Goal: Task Accomplishment & Management: Complete application form

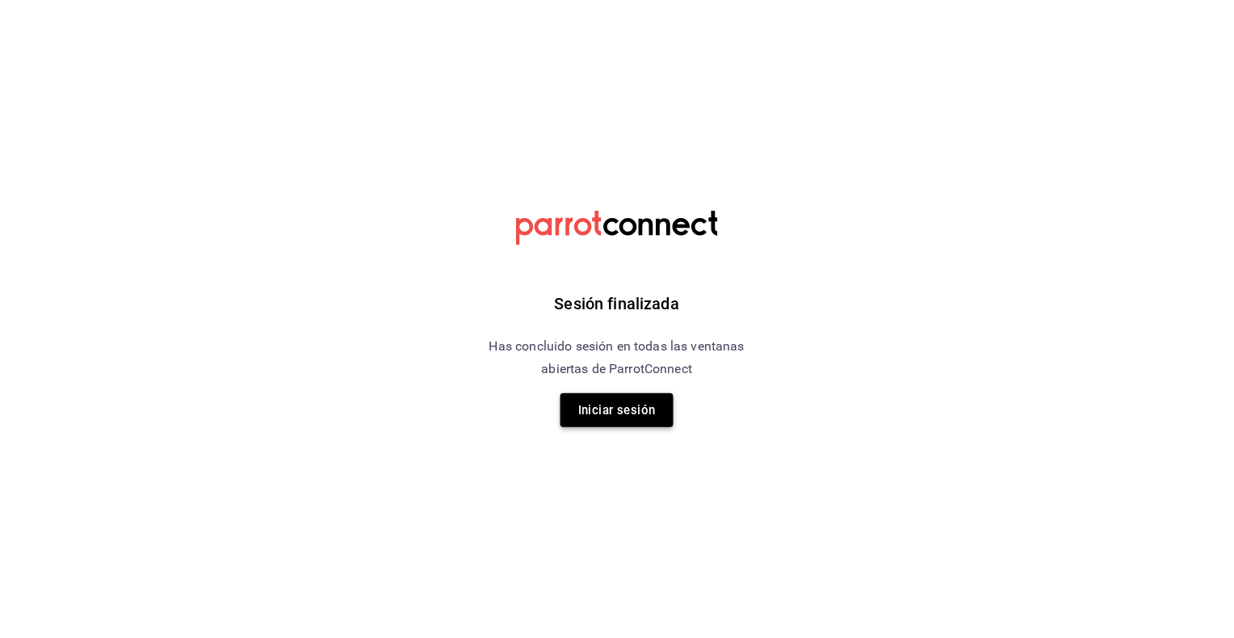
click at [641, 413] on button "Iniciar sesión" at bounding box center [616, 410] width 113 height 34
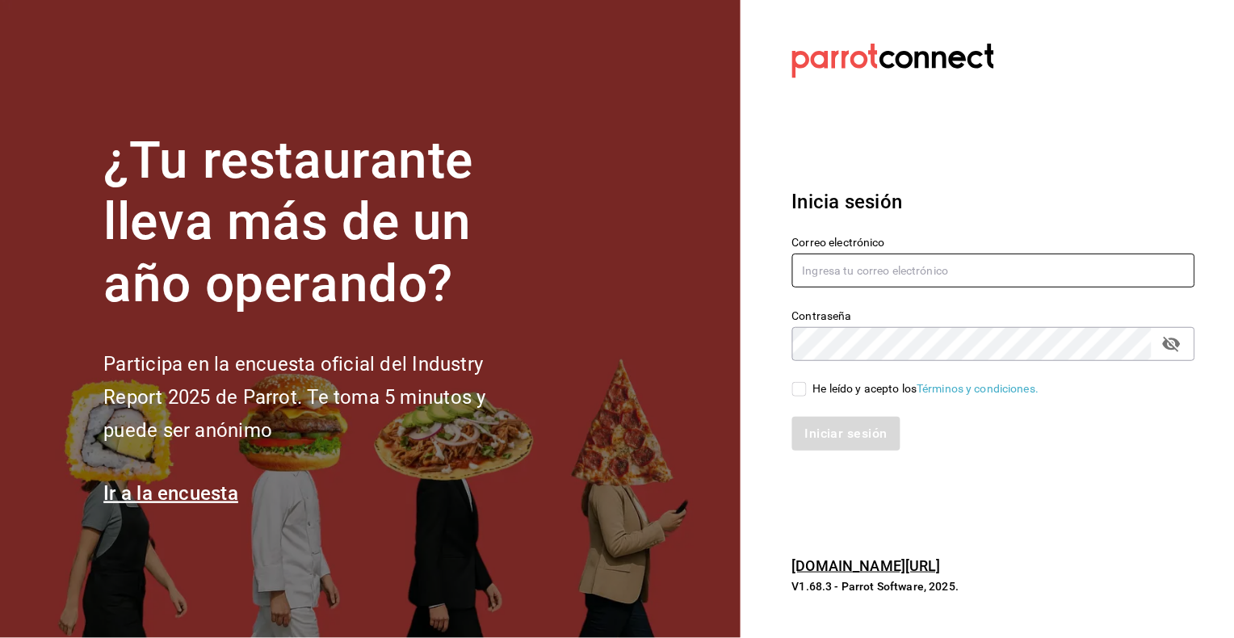
type input "[EMAIL_ADDRESS][DOMAIN_NAME]"
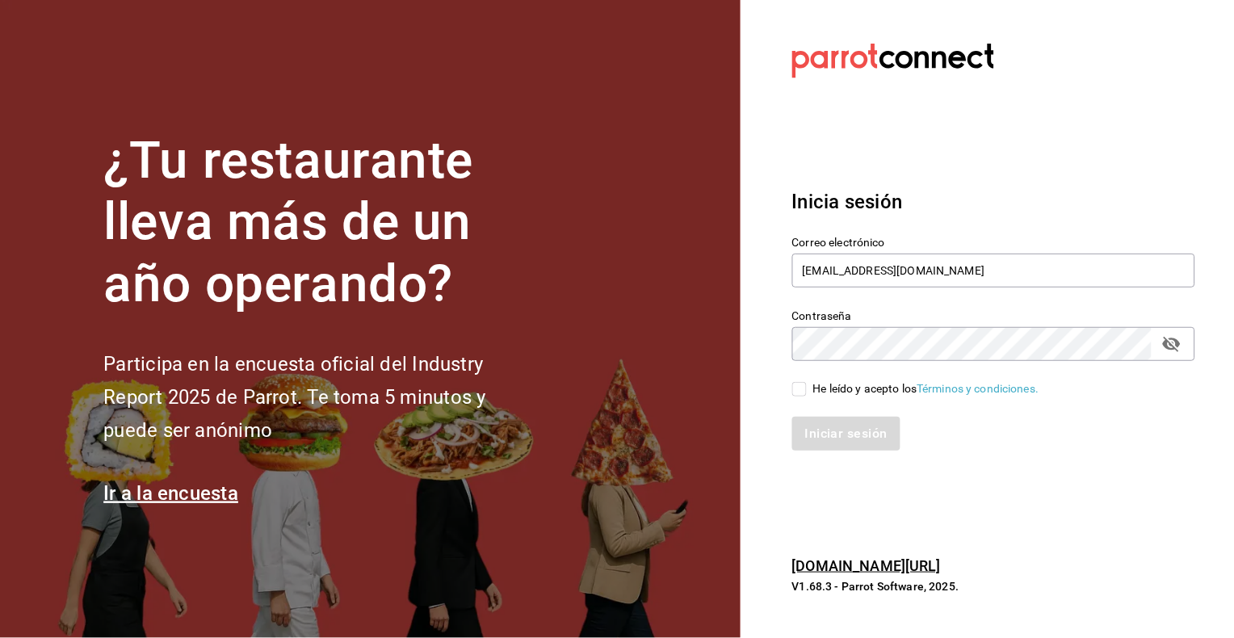
click at [800, 388] on input "He leído y acepto los Términos y condiciones." at bounding box center [799, 389] width 15 height 15
checkbox input "true"
click at [835, 430] on button "Iniciar sesión" at bounding box center [847, 434] width 110 height 34
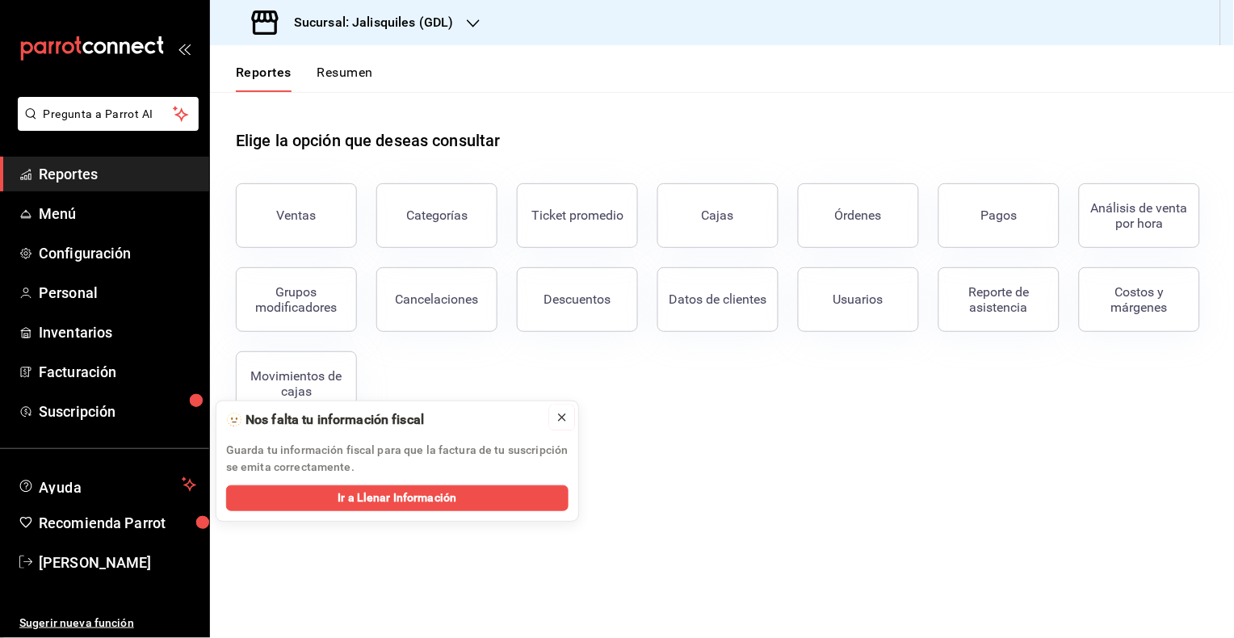
click at [565, 419] on icon at bounding box center [562, 417] width 13 height 13
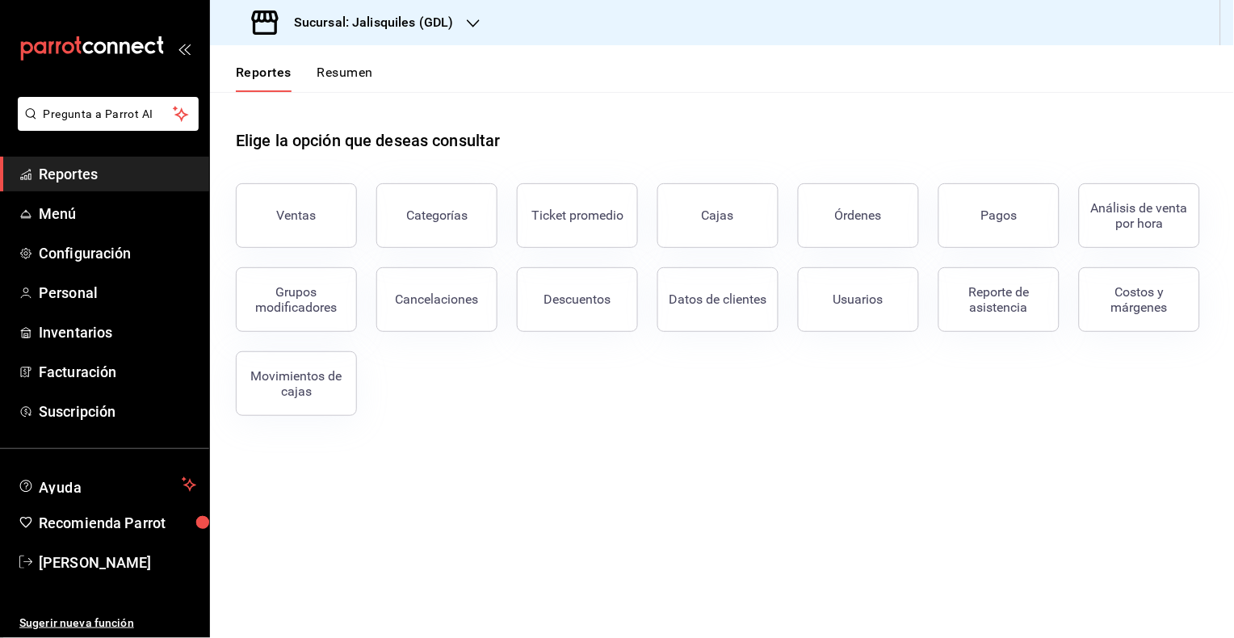
click at [346, 75] on button "Resumen" at bounding box center [345, 78] width 56 height 27
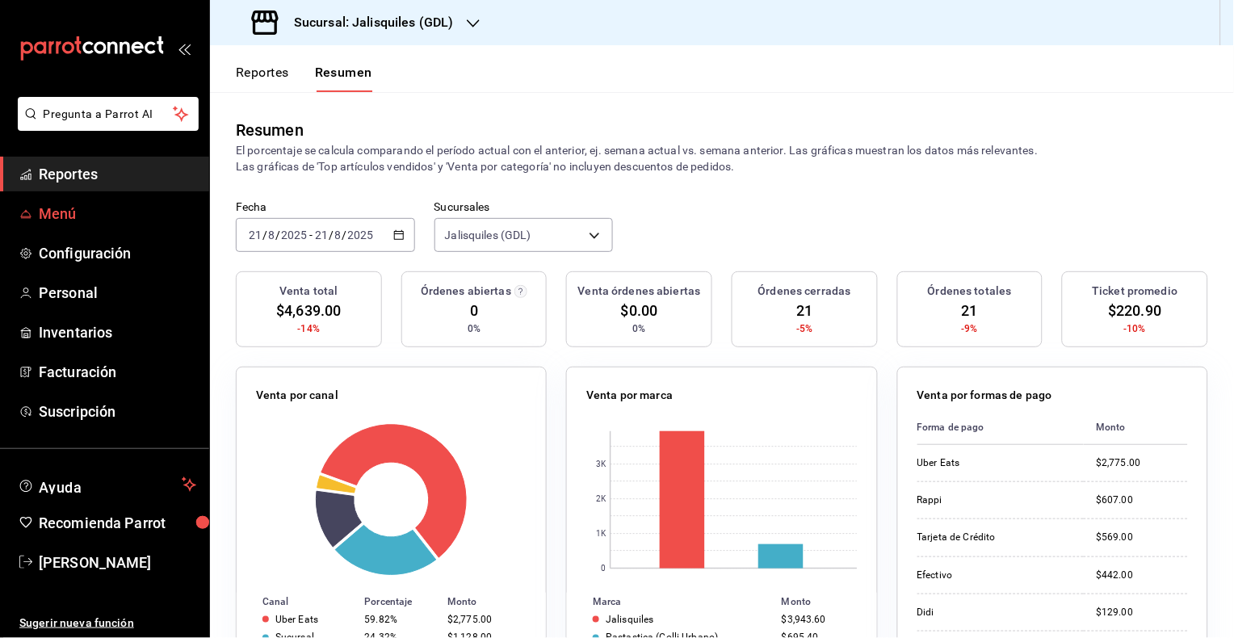
click at [62, 214] on span "Menú" at bounding box center [117, 214] width 157 height 22
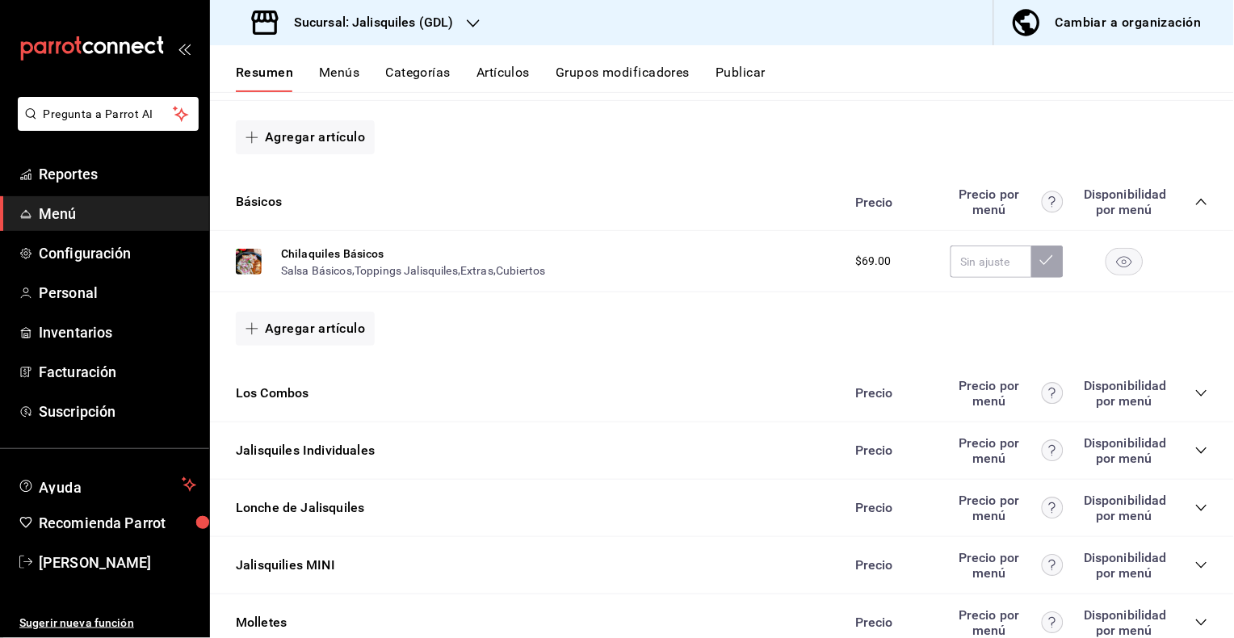
scroll to position [514, 0]
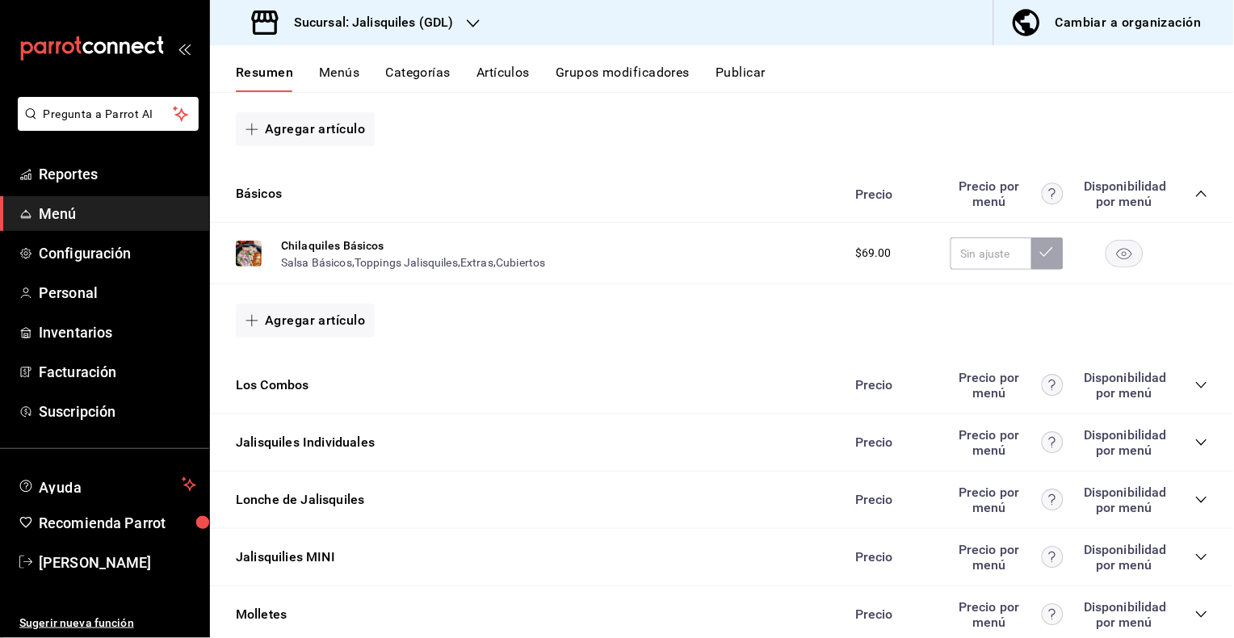
click at [1206, 441] on icon "collapse-category-row" at bounding box center [1201, 442] width 13 height 13
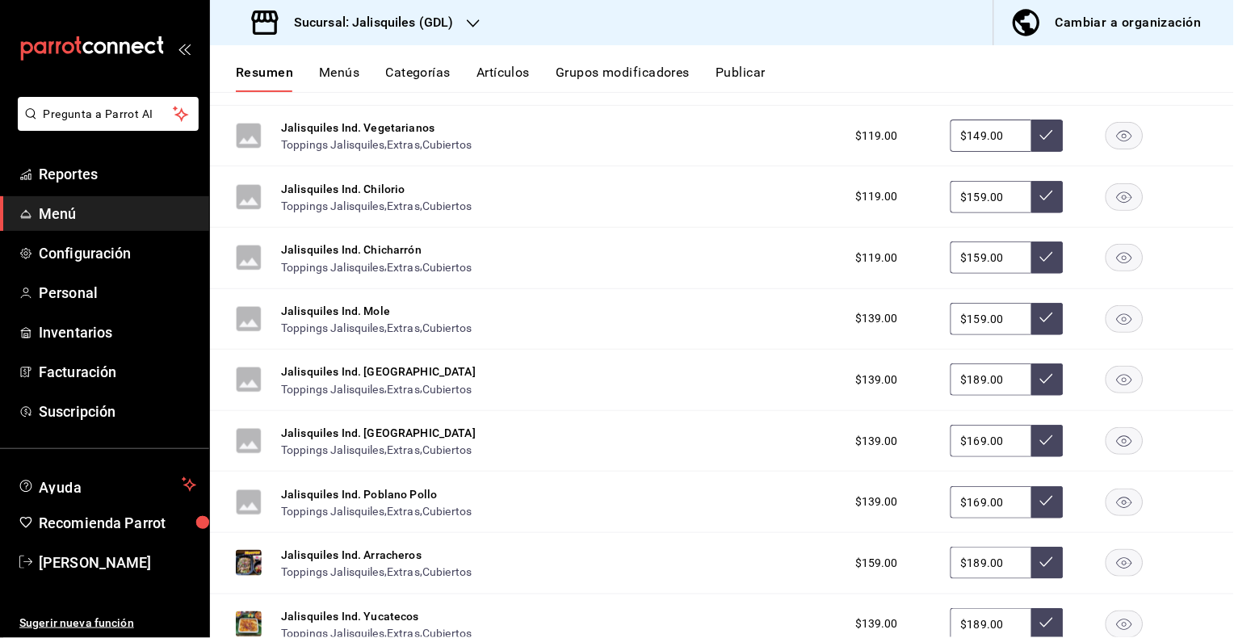
scroll to position [1056, 0]
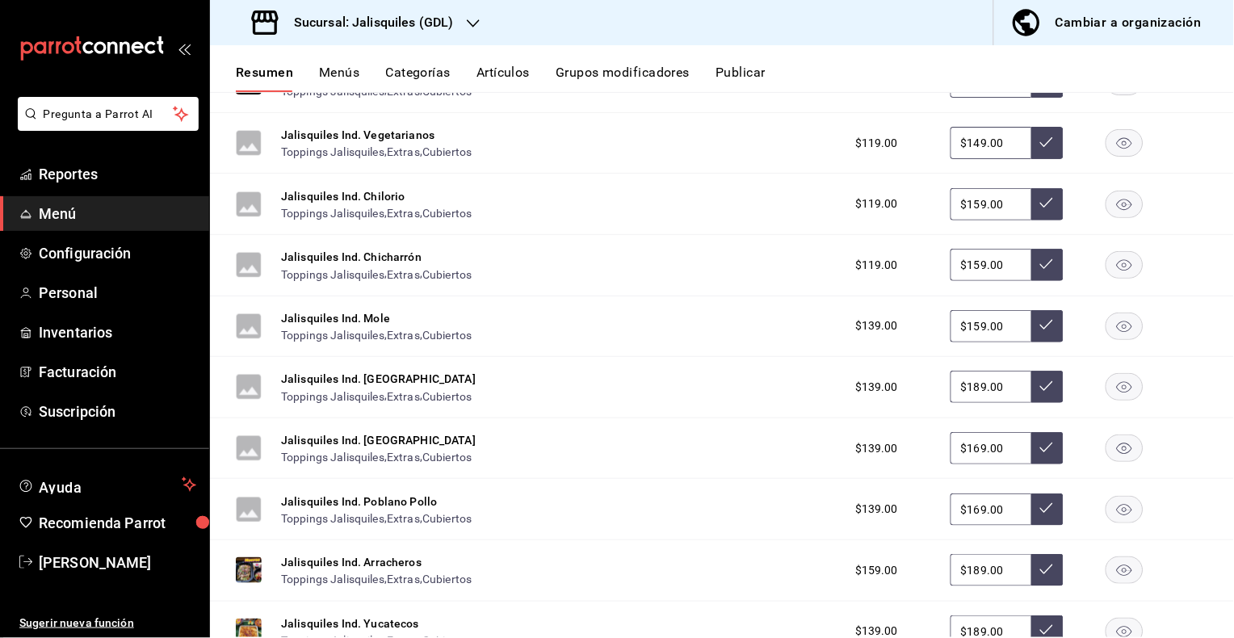
click at [413, 27] on h3 "Sucursal: Jalisquiles (GDL)" at bounding box center [367, 22] width 173 height 19
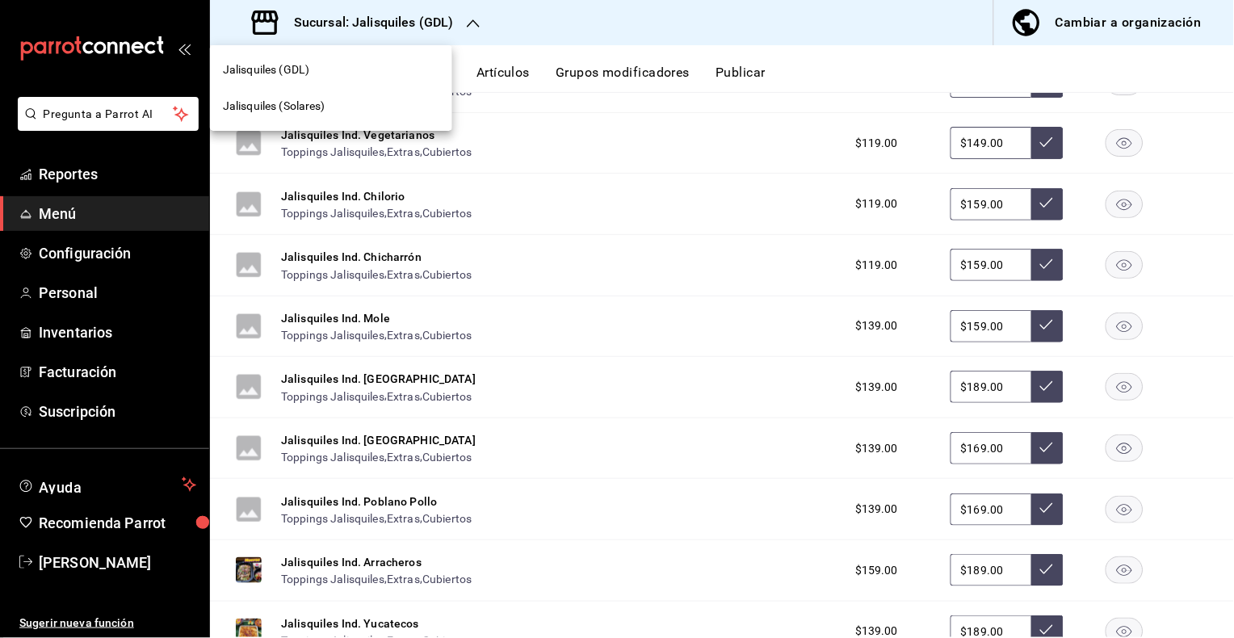
click at [331, 108] on div "Jalisquiles (Solares)" at bounding box center [331, 106] width 216 height 17
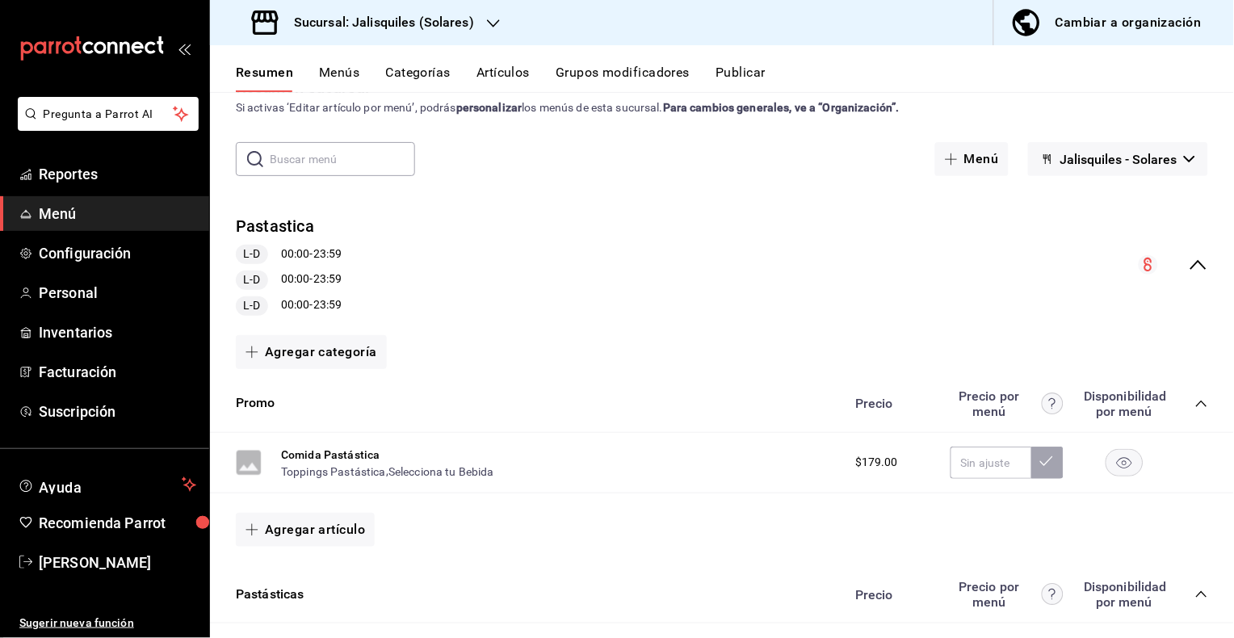
scroll to position [0, 0]
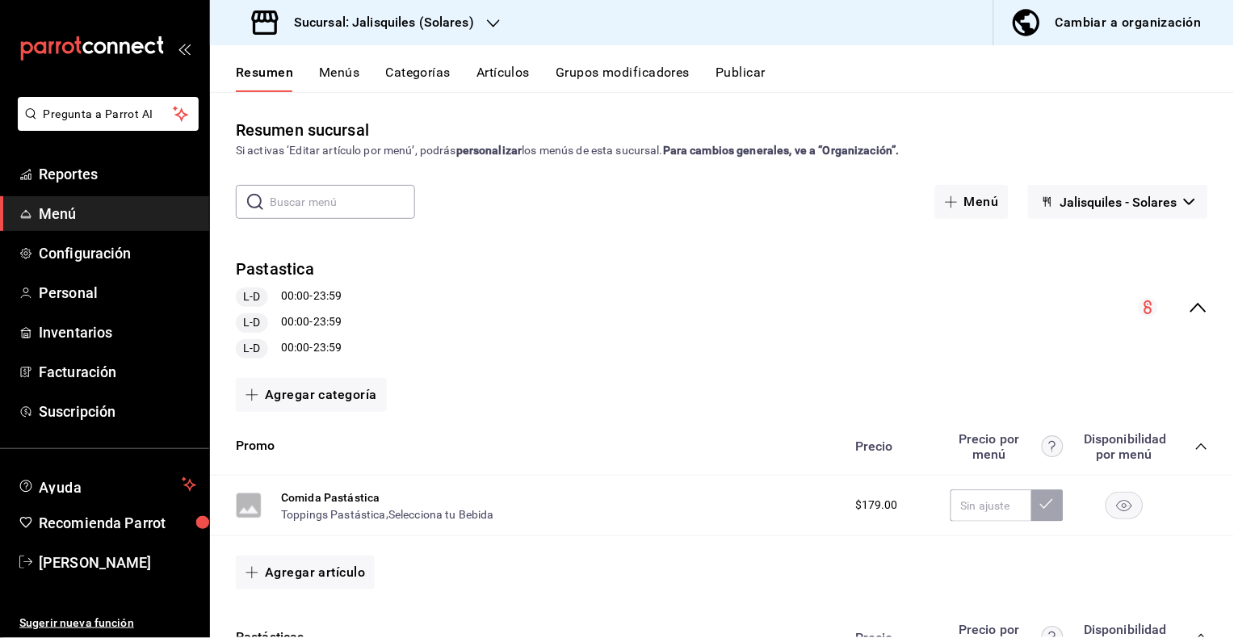
click at [338, 72] on button "Menús" at bounding box center [339, 78] width 40 height 27
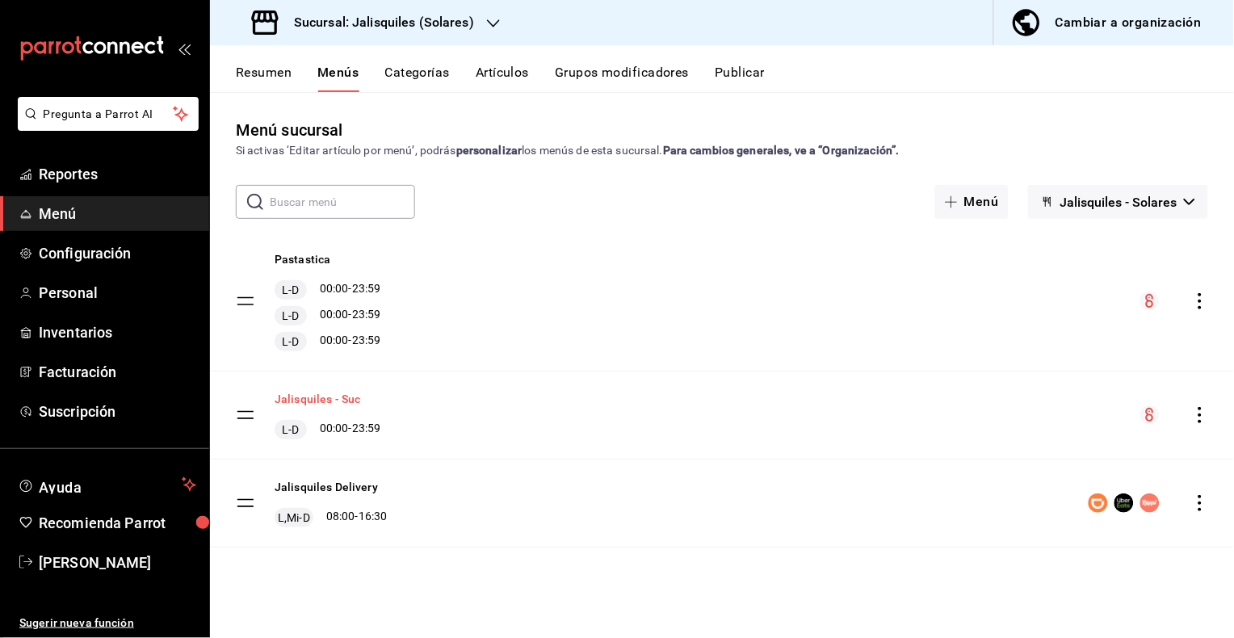
click at [342, 397] on button "Jalisquiles - Suc" at bounding box center [318, 399] width 86 height 16
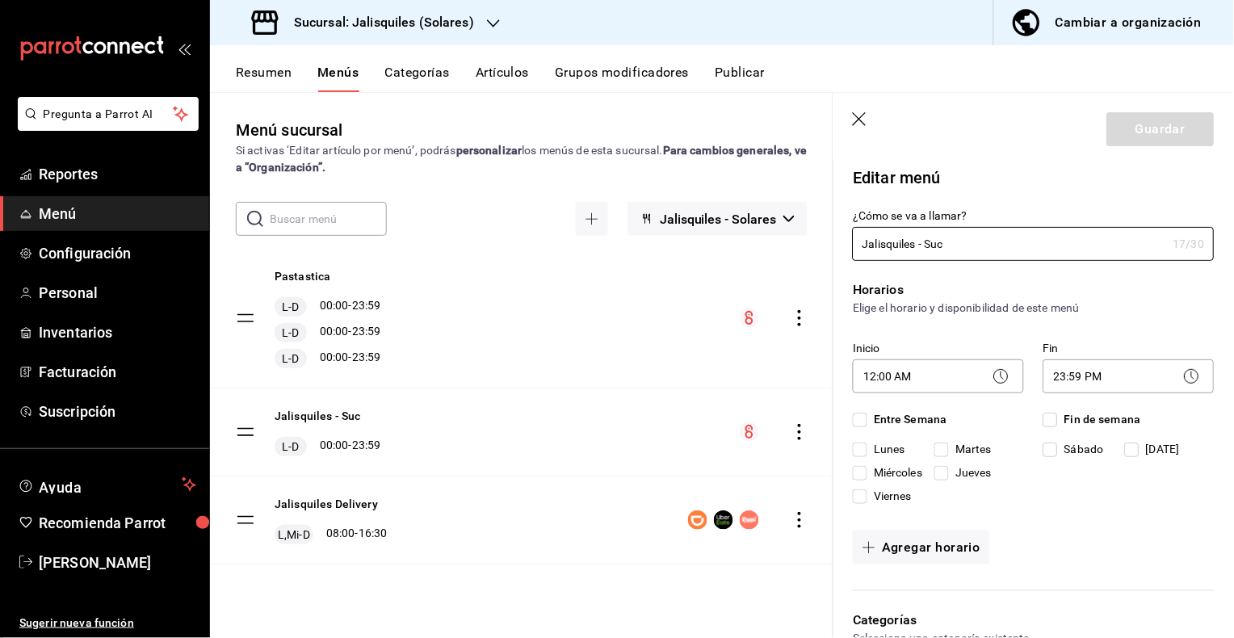
checkbox input "true"
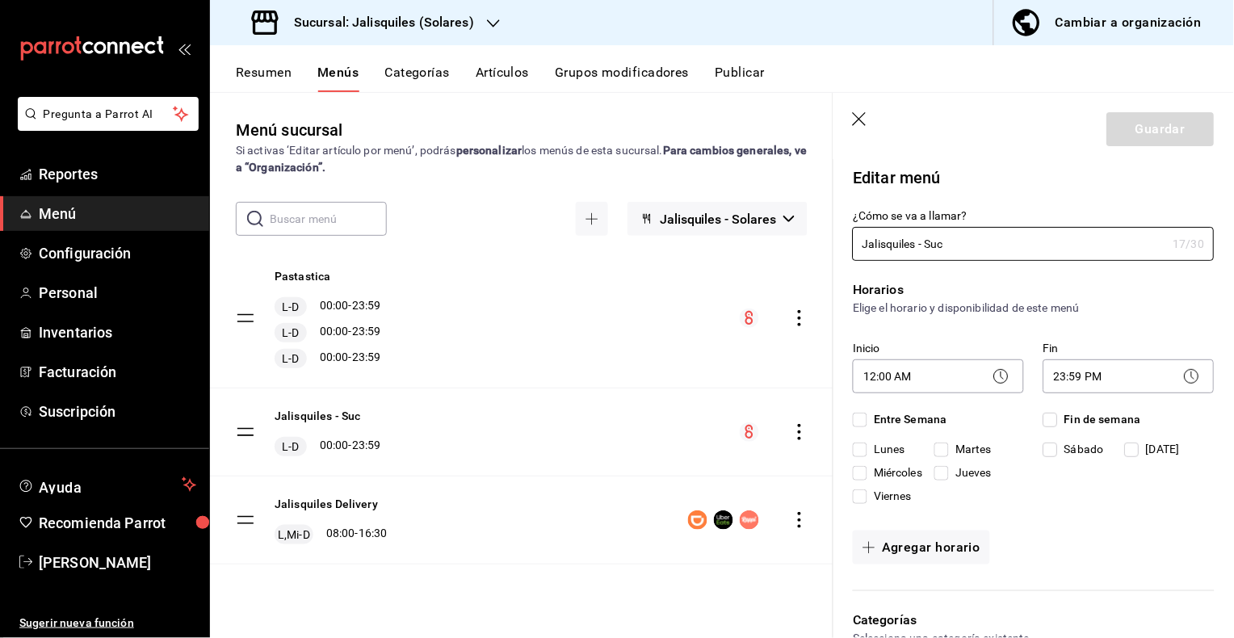
checkbox input "true"
click at [859, 121] on icon "button" at bounding box center [861, 120] width 16 height 16
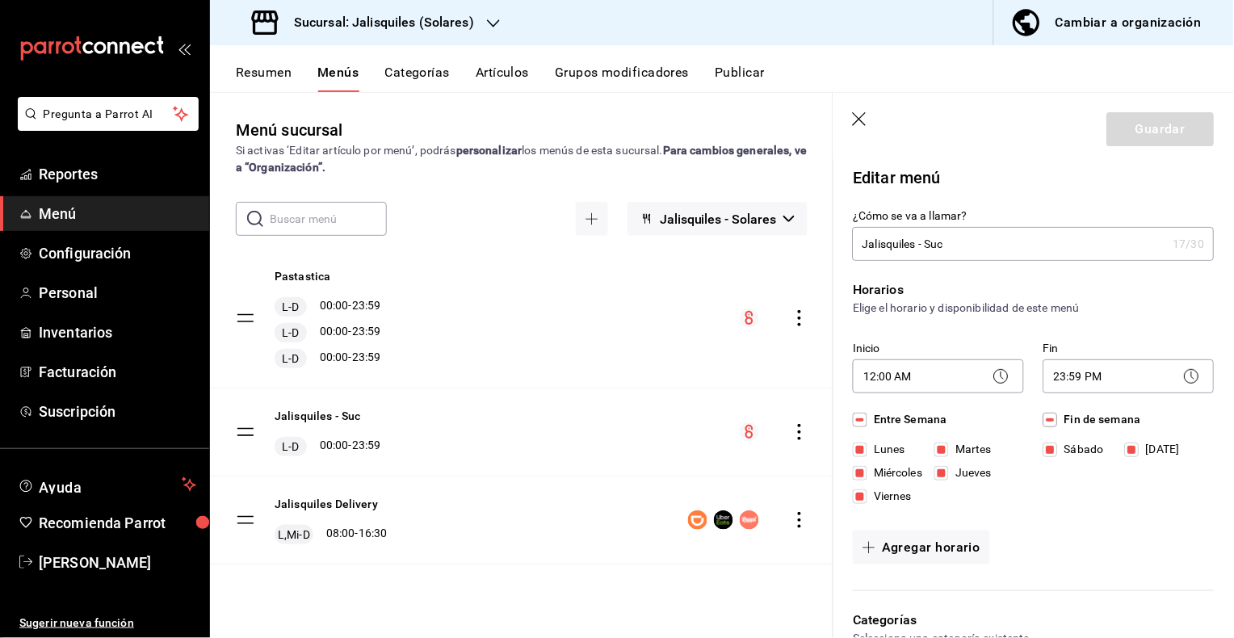
checkbox input "false"
type input "1755813773252"
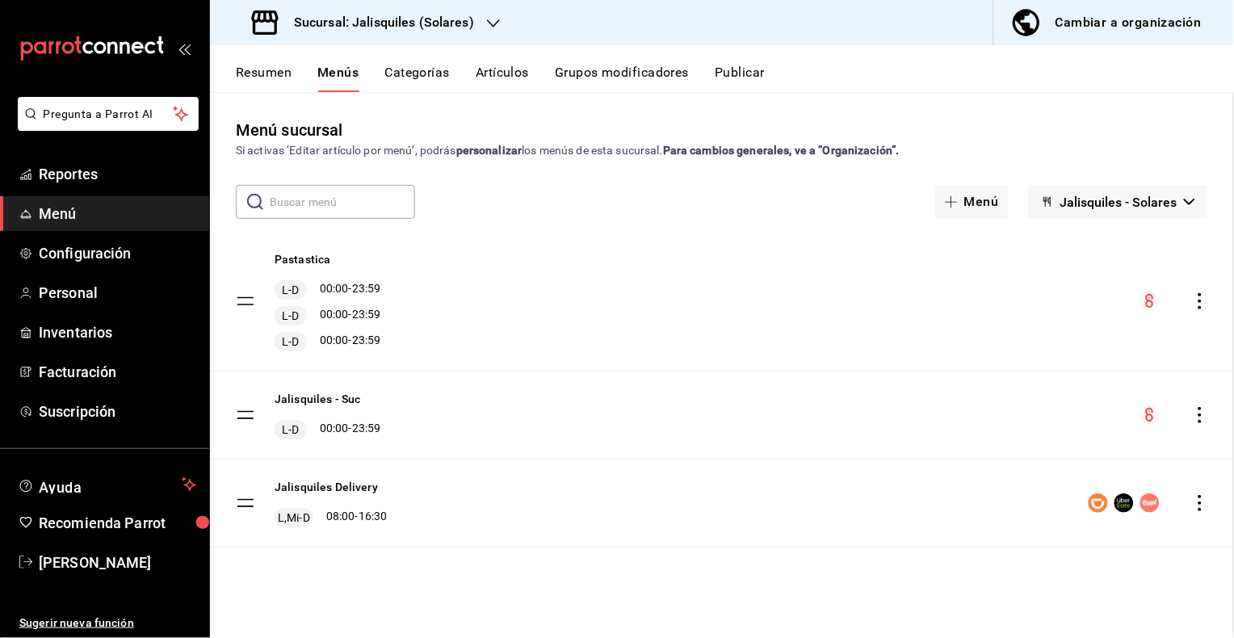
checkbox input "false"
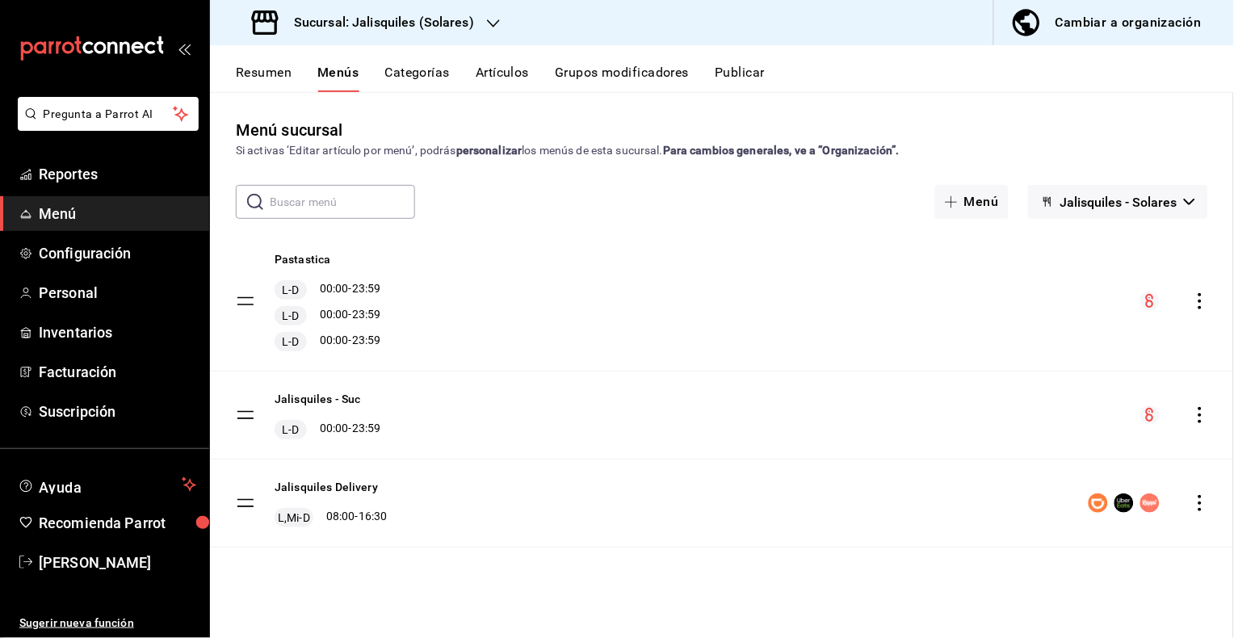
checkbox input "false"
click at [268, 75] on button "Resumen" at bounding box center [264, 78] width 56 height 27
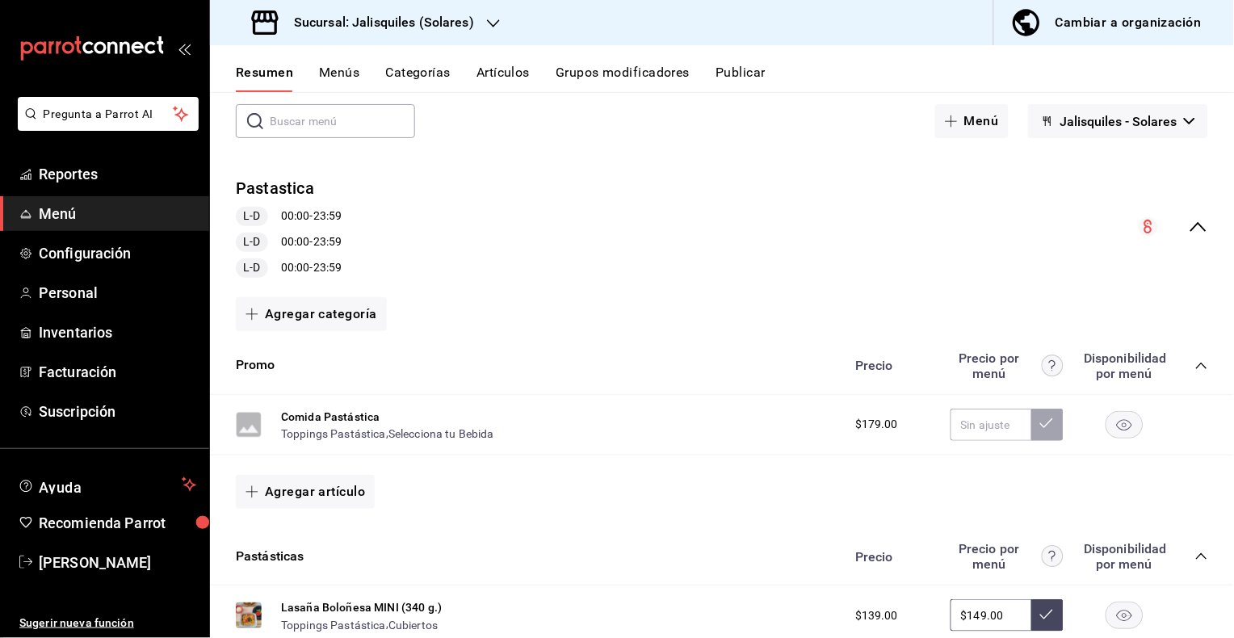
scroll to position [87, 0]
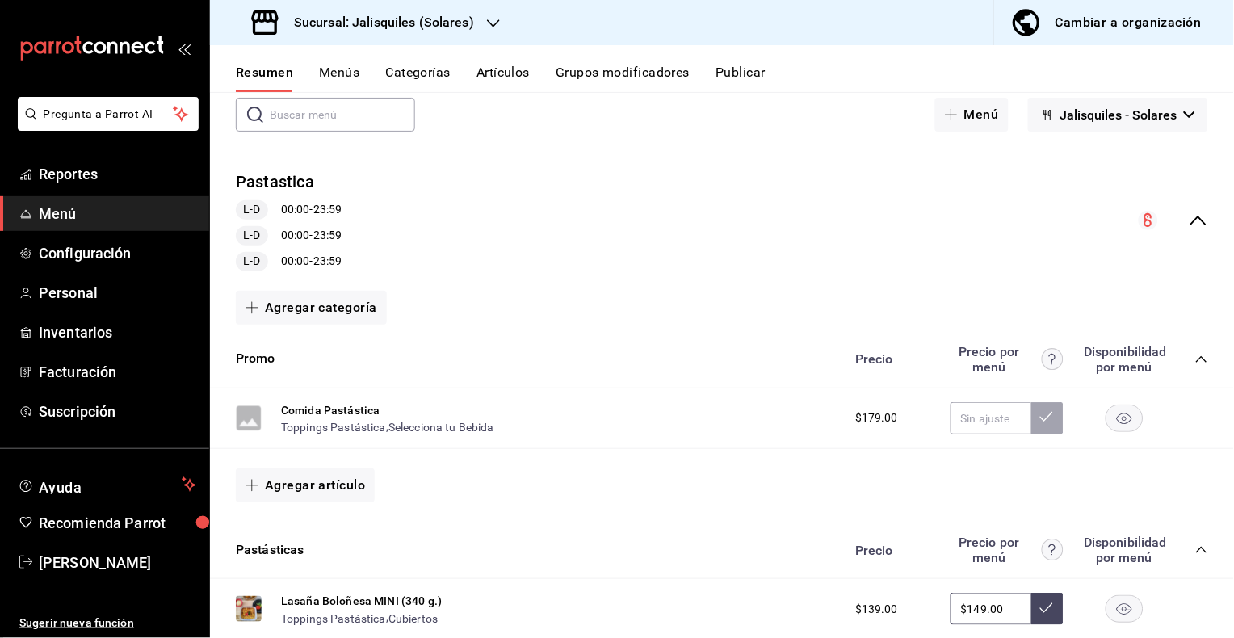
click at [1198, 218] on icon "collapse-menu-row" at bounding box center [1198, 220] width 19 height 19
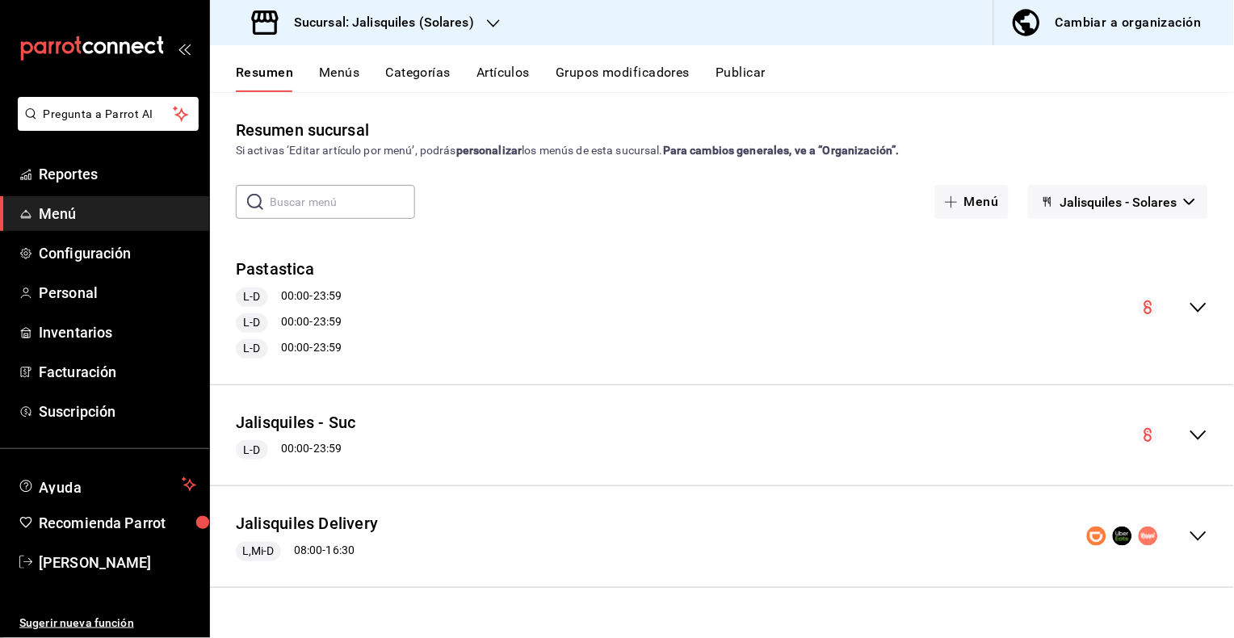
scroll to position [0, 0]
click at [1199, 436] on icon "collapse-menu-row" at bounding box center [1198, 435] width 19 height 19
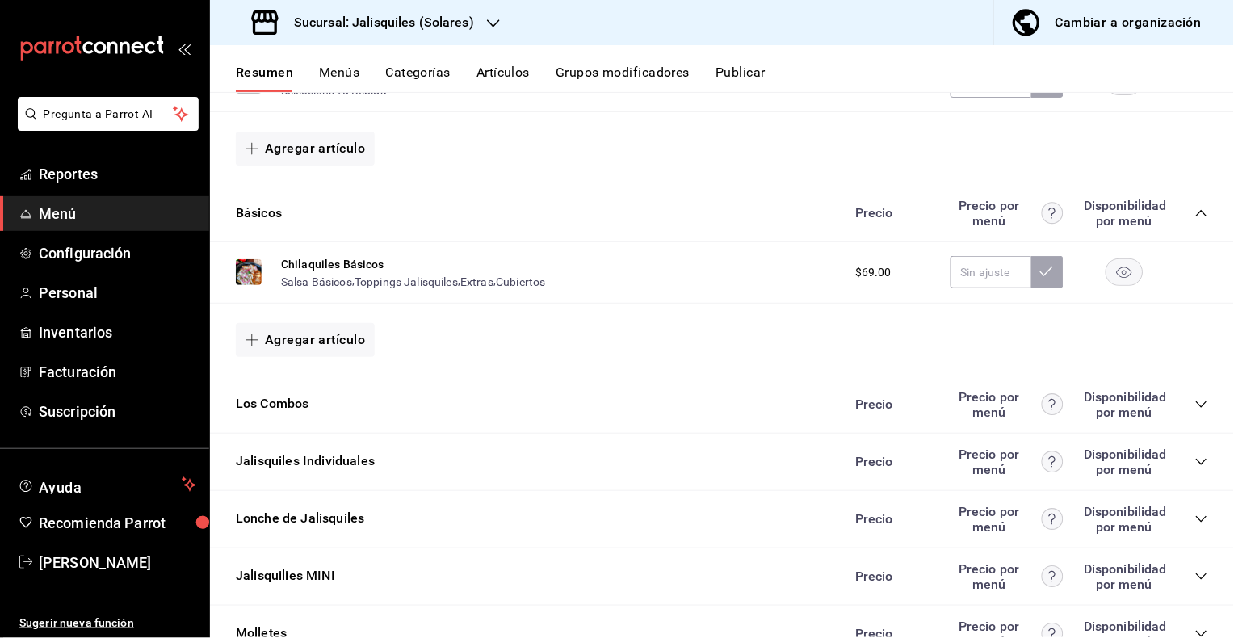
scroll to position [689, 0]
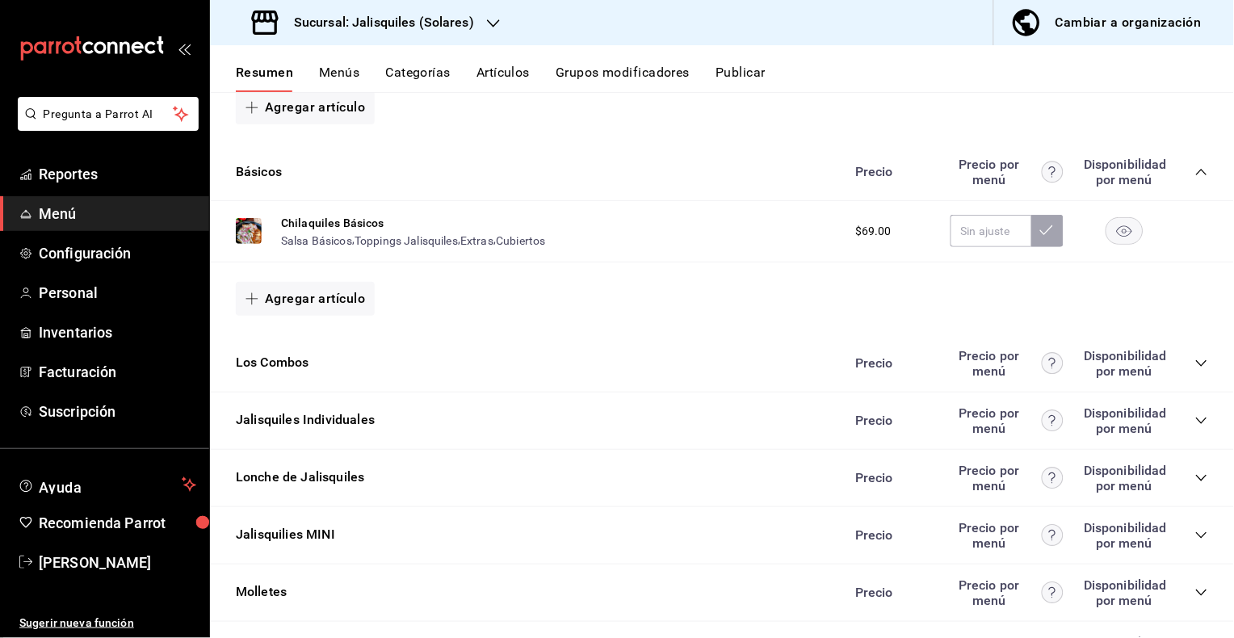
drag, startPoint x: 1204, startPoint y: 418, endPoint x: 1184, endPoint y: 411, distance: 21.5
click at [1205, 418] on icon "collapse-category-row" at bounding box center [1201, 420] width 13 height 13
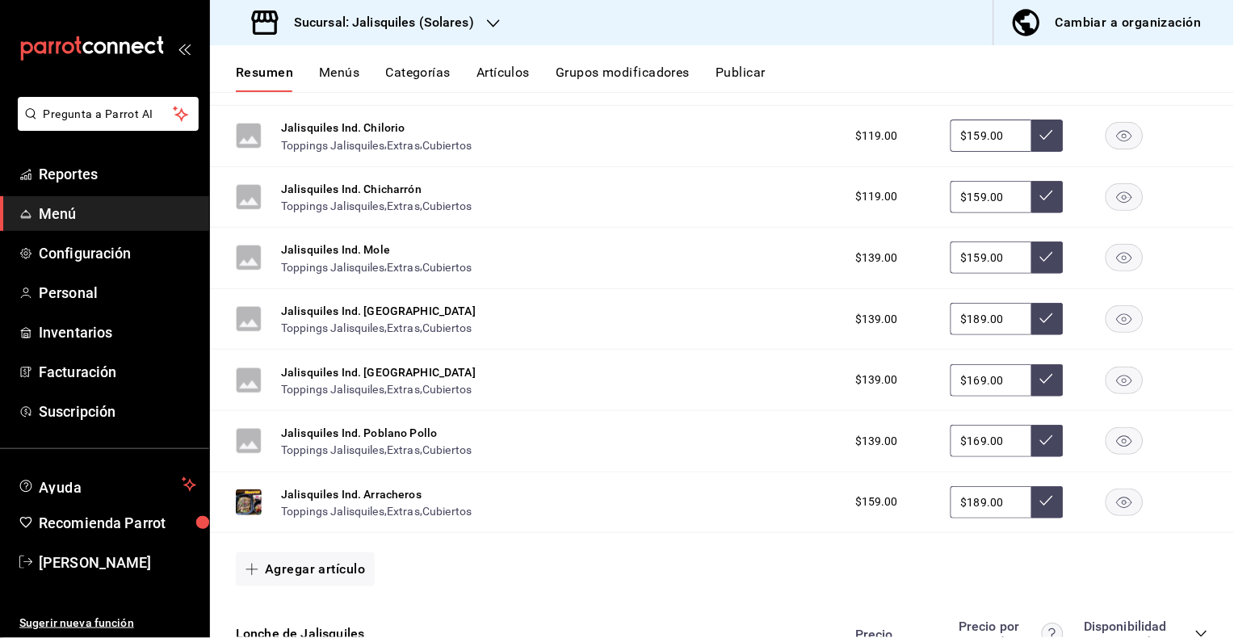
scroll to position [1278, 0]
click at [341, 566] on button "Agregar artículo" at bounding box center [305, 569] width 139 height 34
click at [329, 560] on li "Artículo existente" at bounding box center [299, 559] width 127 height 40
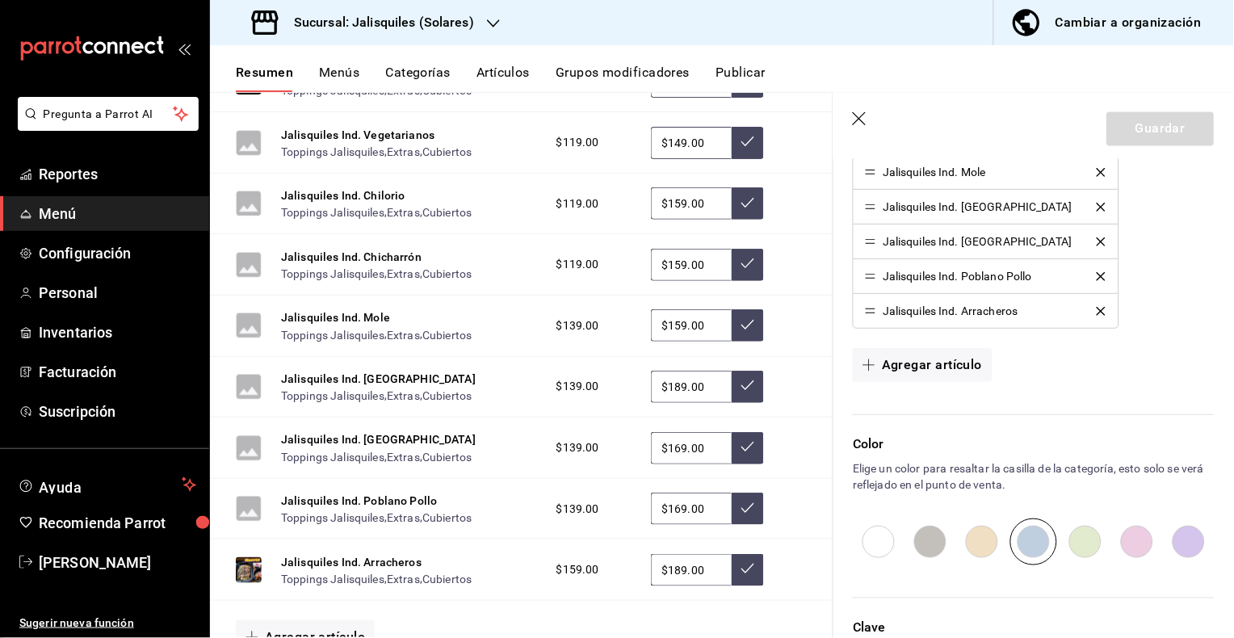
scroll to position [747, 0]
click at [939, 368] on button "Agregar artículo" at bounding box center [922, 364] width 139 height 34
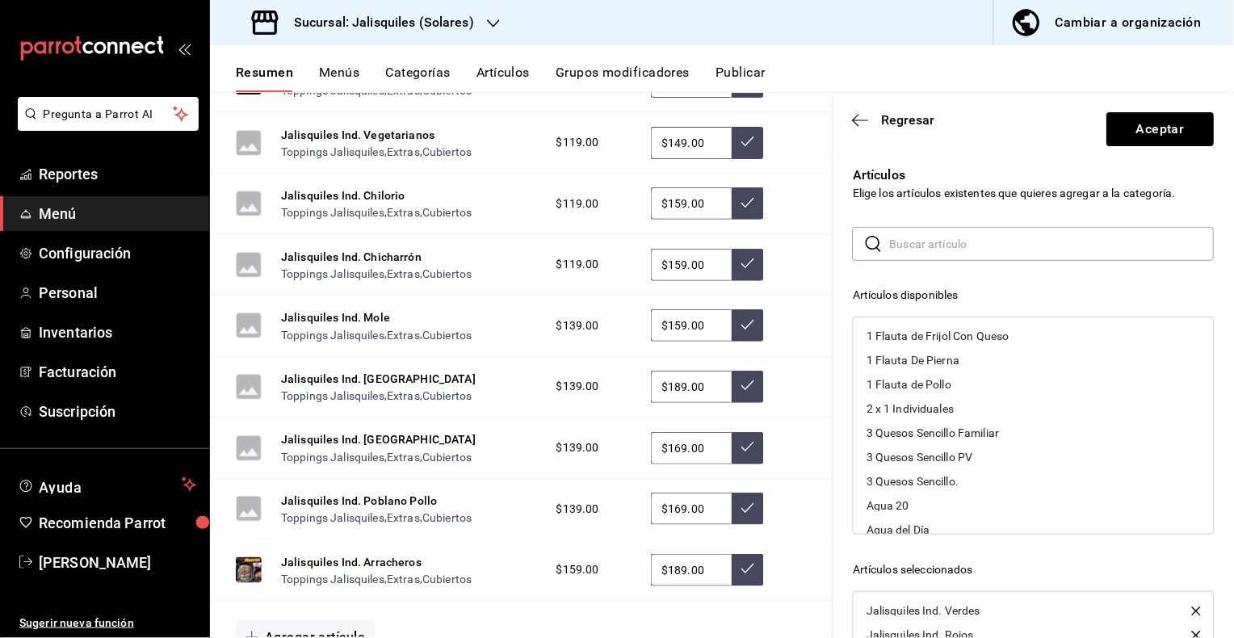
click at [930, 250] on input "text" at bounding box center [1052, 244] width 325 height 32
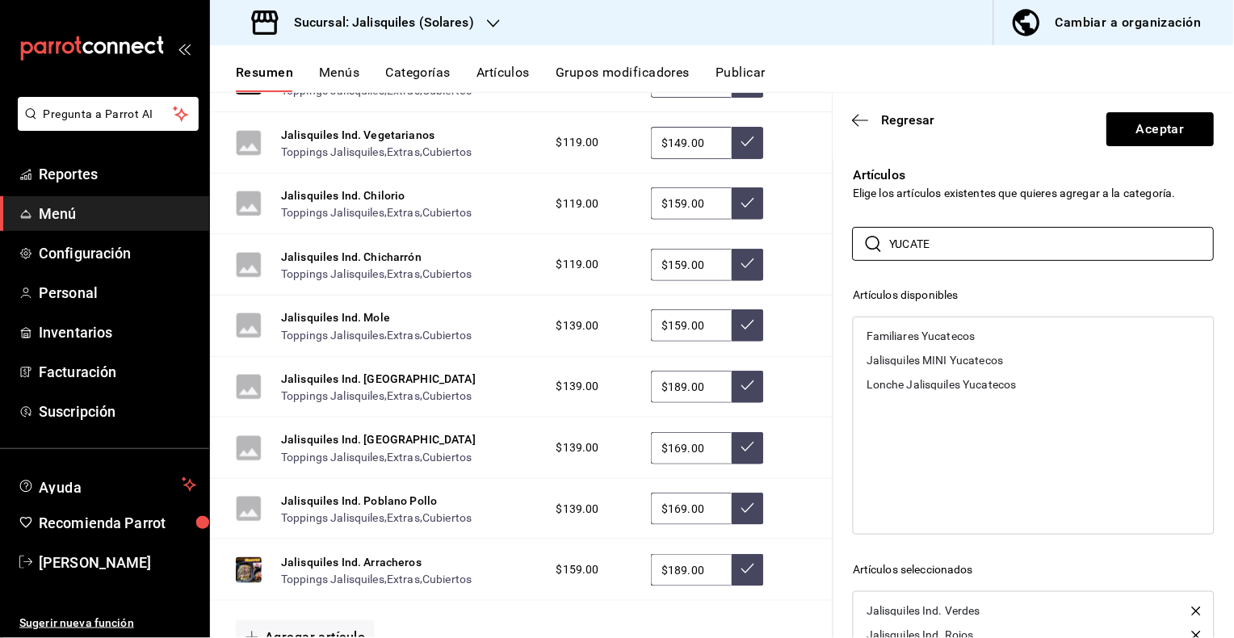
type input "YUCATE"
click at [993, 283] on div "​ YUCATE ​ Artículos disponibles Familiares Yucatecos Jalisquiles MINI Yucateco…" at bounding box center [1034, 515] width 362 height 577
click at [859, 122] on icon "button" at bounding box center [861, 120] width 16 height 15
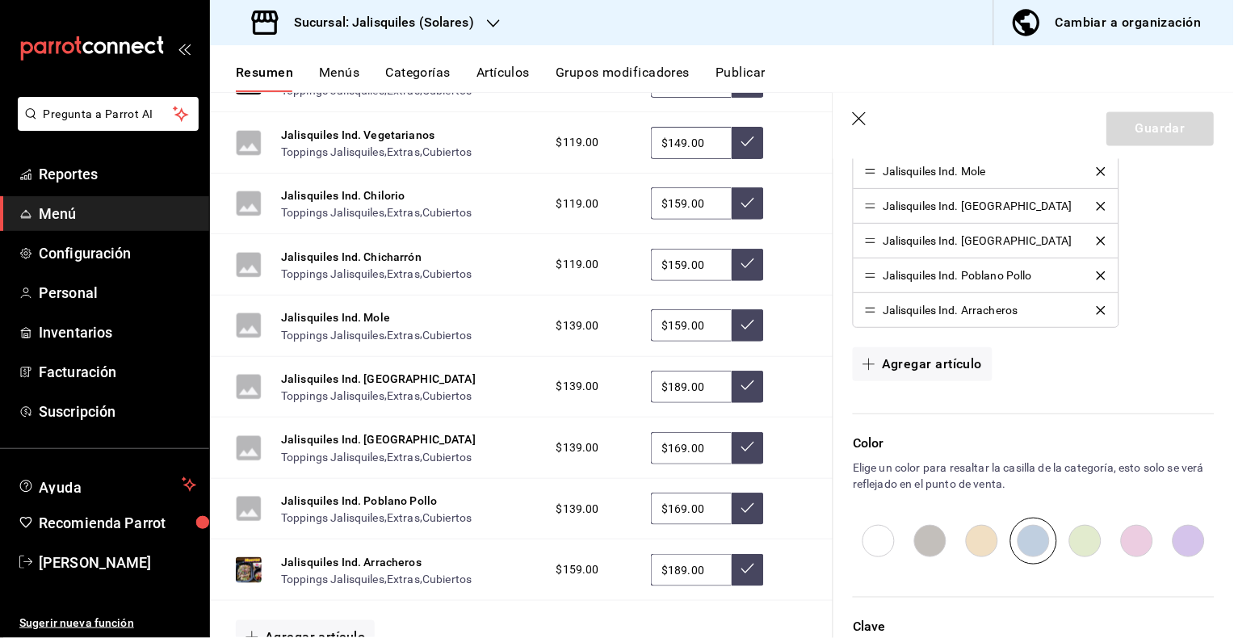
click at [346, 23] on h3 "Sucursal: Jalisquiles (Solares)" at bounding box center [377, 22] width 193 height 19
click at [292, 65] on span "Jalisquiles (GDL)" at bounding box center [266, 69] width 86 height 17
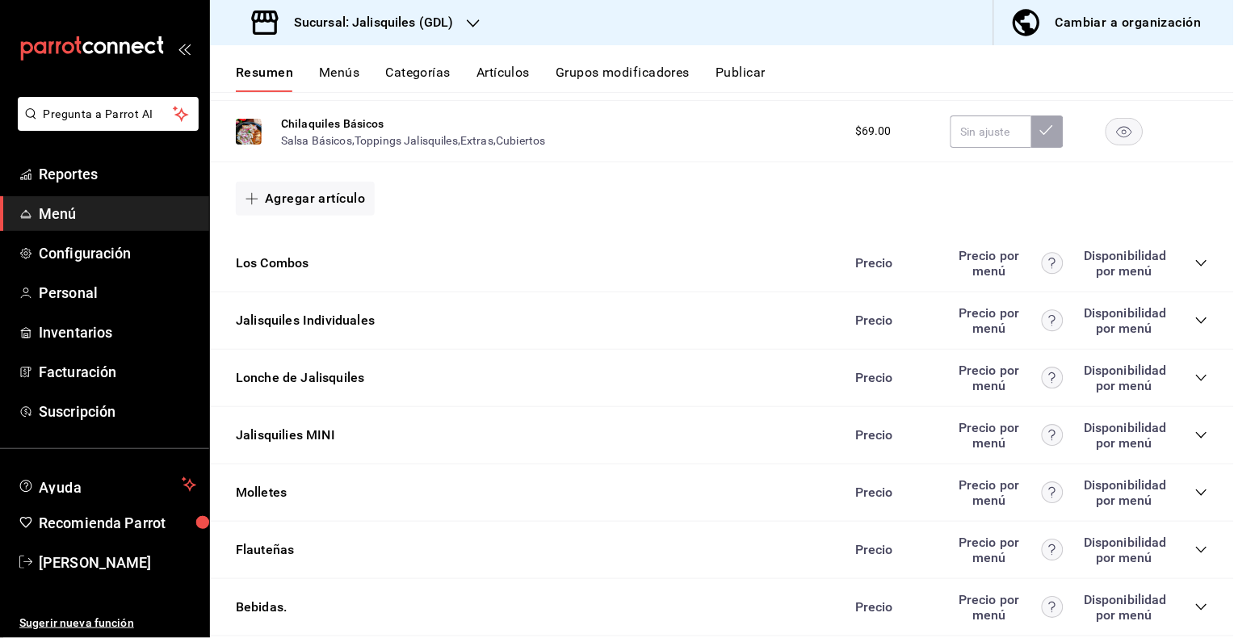
scroll to position [639, 0]
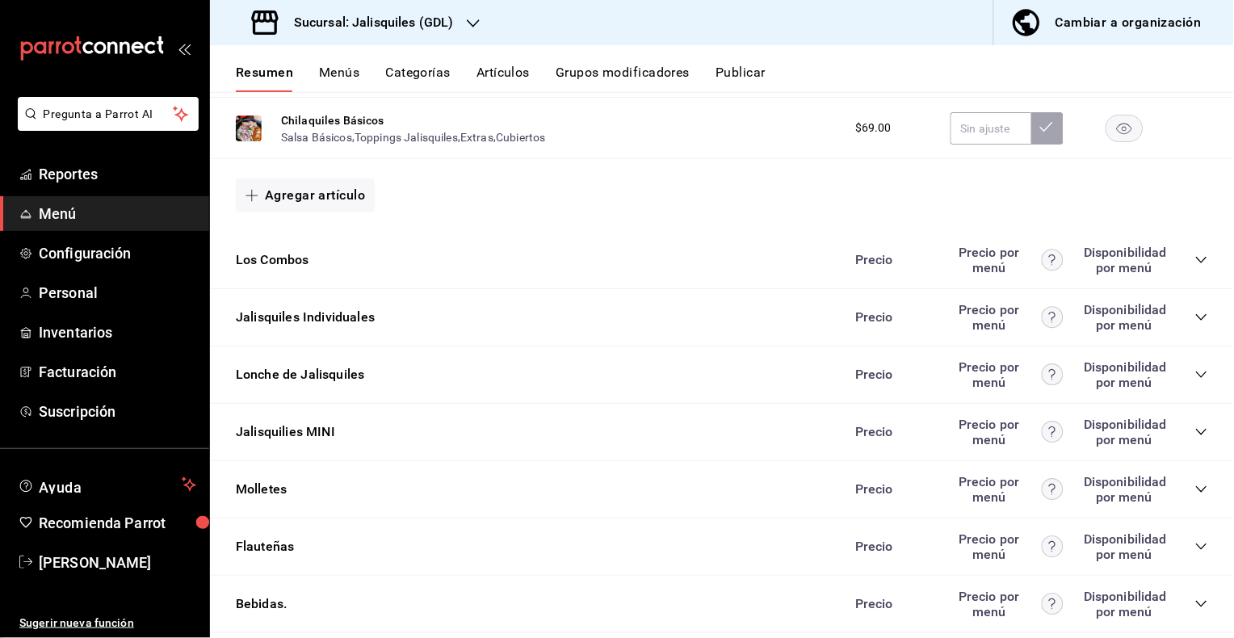
click at [1200, 313] on icon "collapse-category-row" at bounding box center [1201, 317] width 13 height 13
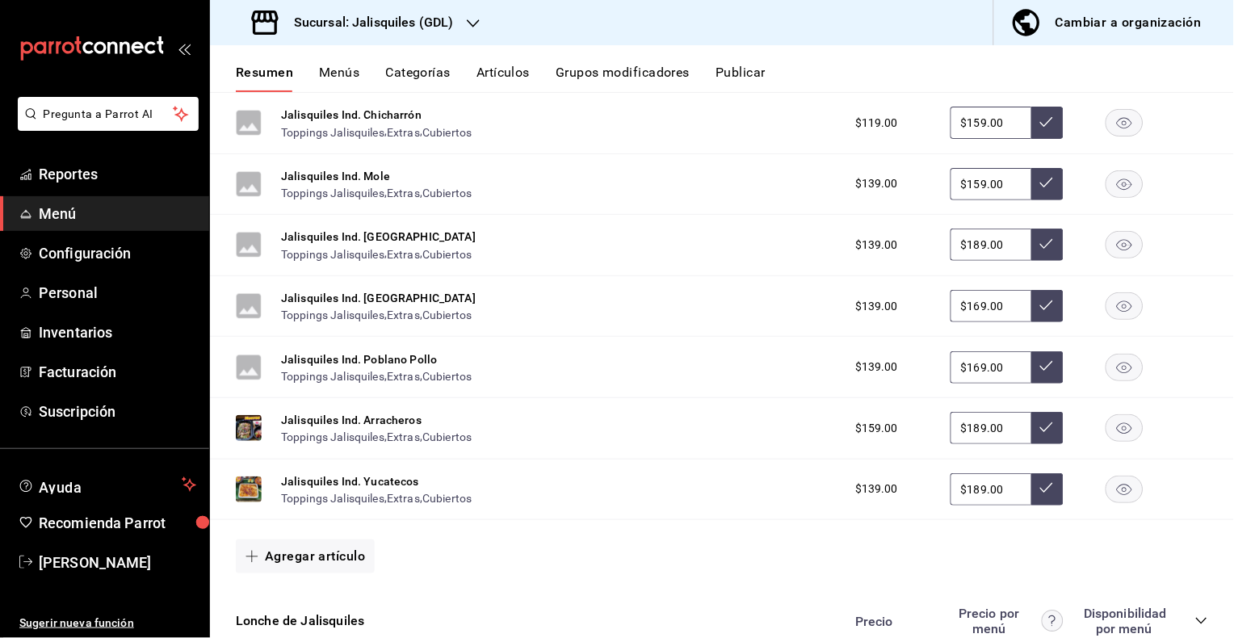
scroll to position [1204, 0]
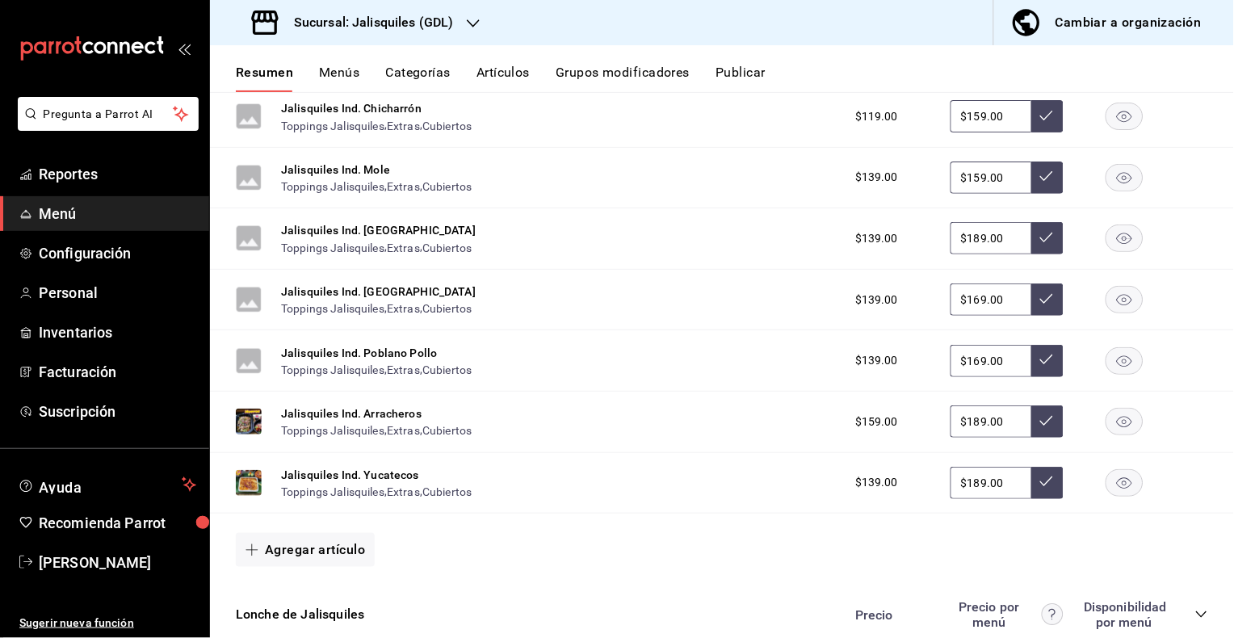
click at [431, 19] on h3 "Sucursal: Jalisquiles (GDL)" at bounding box center [367, 22] width 173 height 19
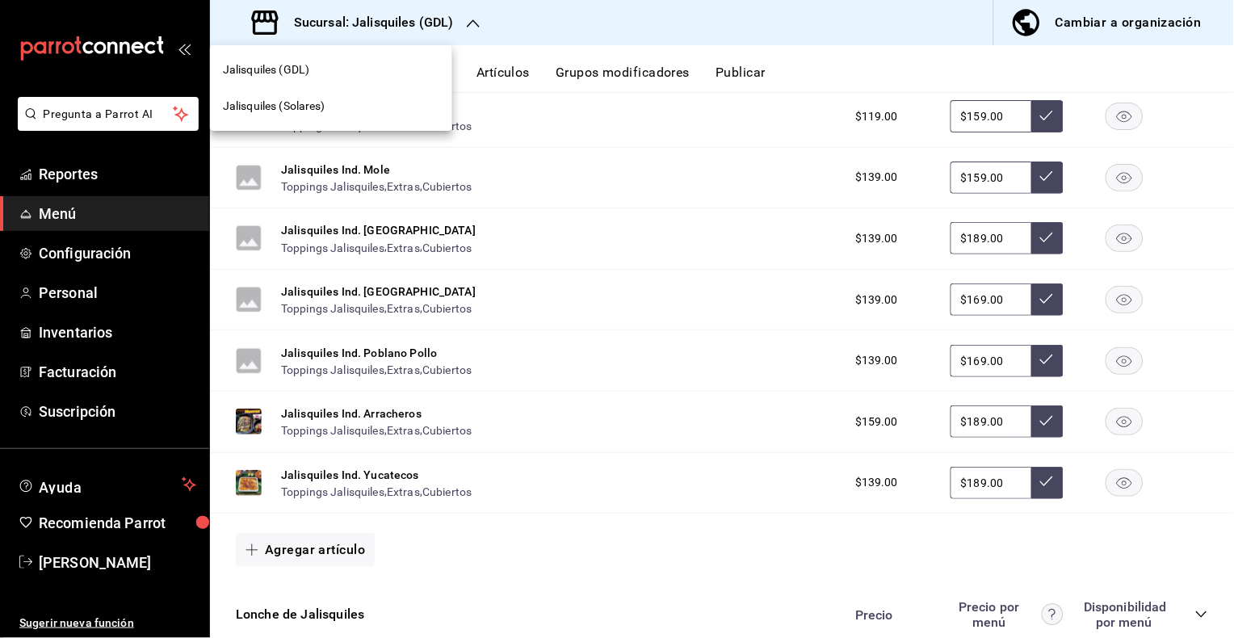
click at [329, 106] on div "Jalisquiles (Solares)" at bounding box center [331, 106] width 216 height 17
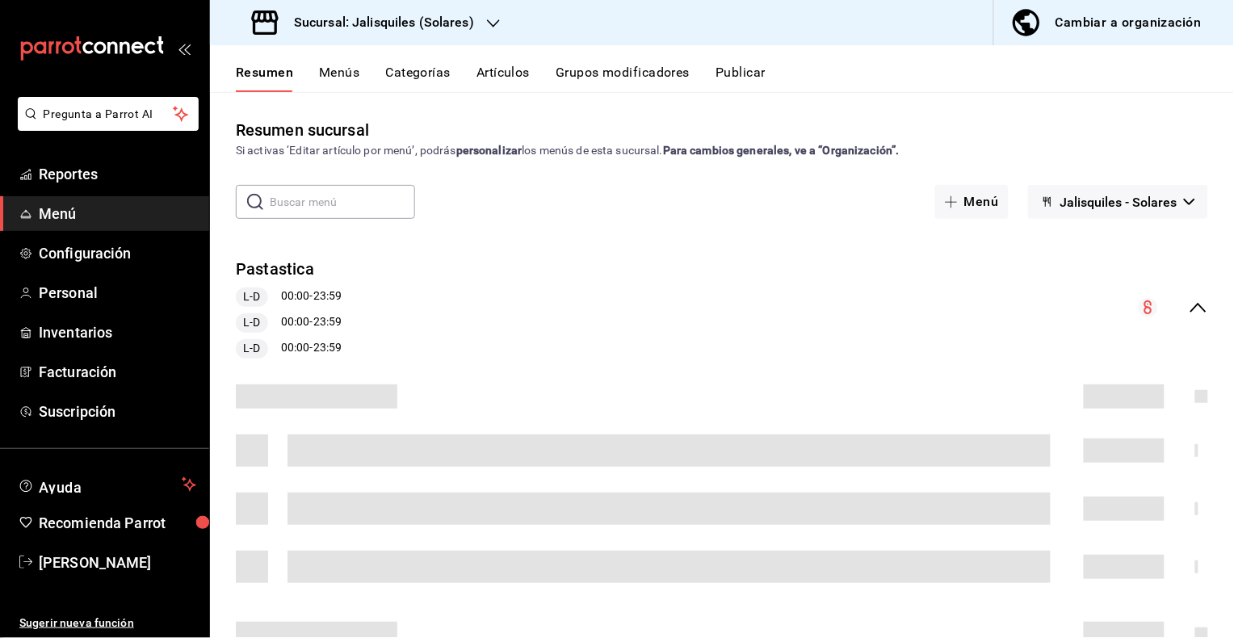
click at [353, 71] on button "Menús" at bounding box center [339, 78] width 40 height 27
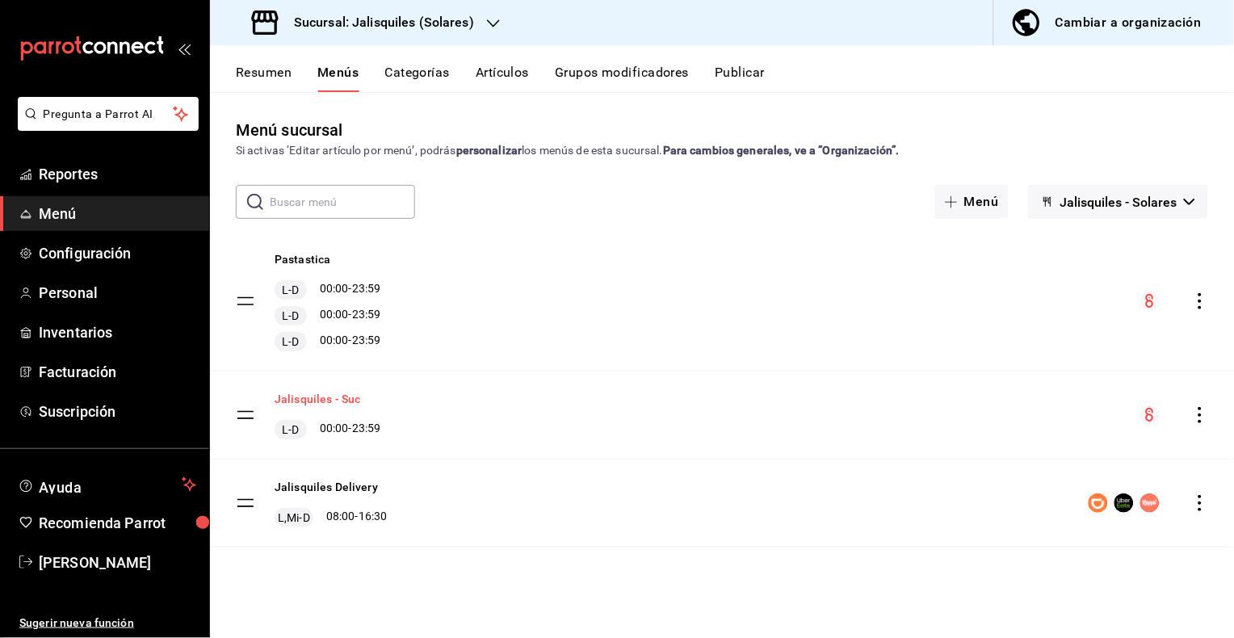
click at [342, 398] on button "Jalisquiles - Suc" at bounding box center [318, 399] width 86 height 16
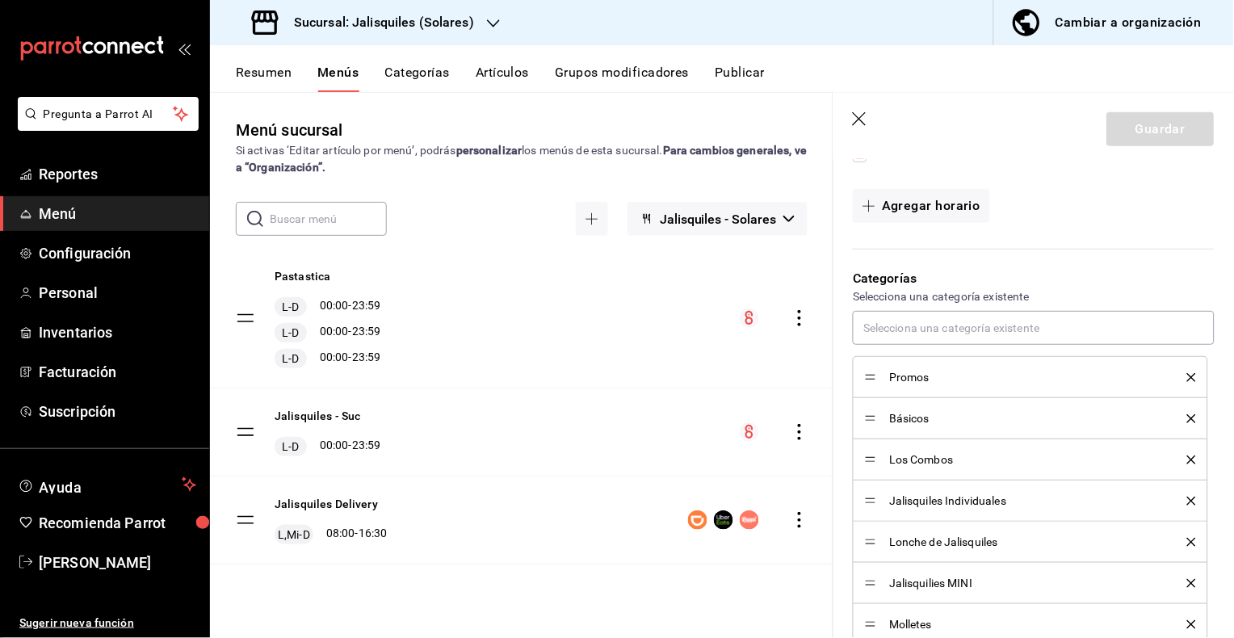
scroll to position [344, 0]
click at [308, 412] on button "Jalisquiles - Suc" at bounding box center [318, 416] width 86 height 16
click at [255, 69] on button "Resumen" at bounding box center [264, 78] width 56 height 27
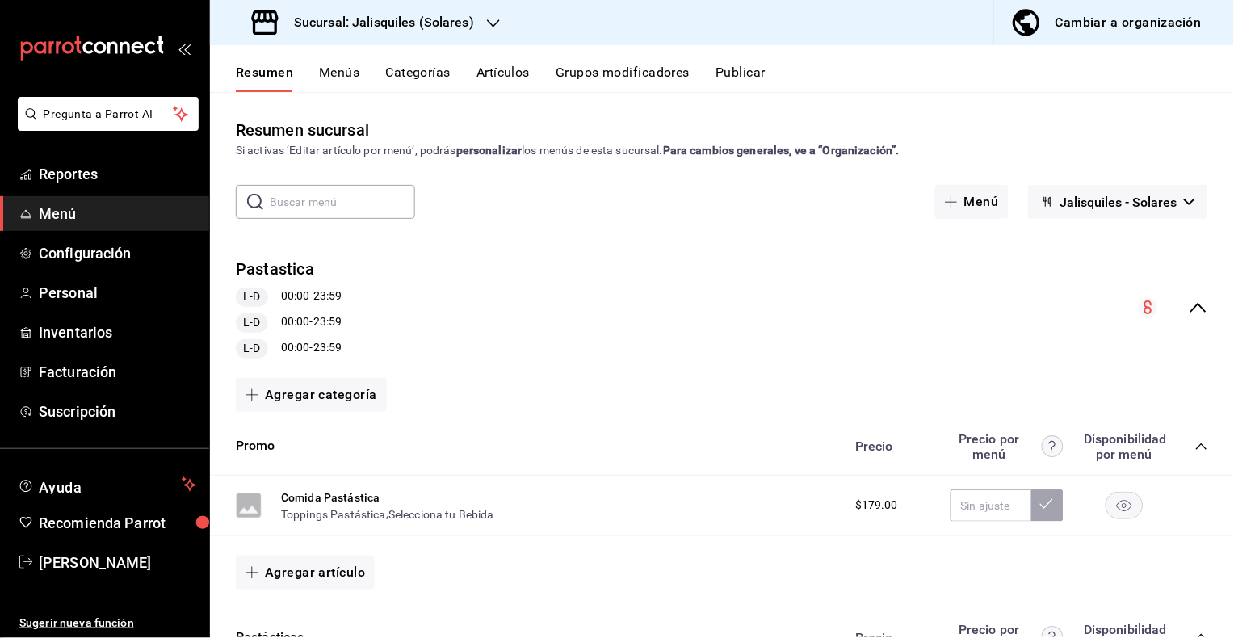
click at [1201, 310] on icon "collapse-menu-row" at bounding box center [1198, 307] width 19 height 19
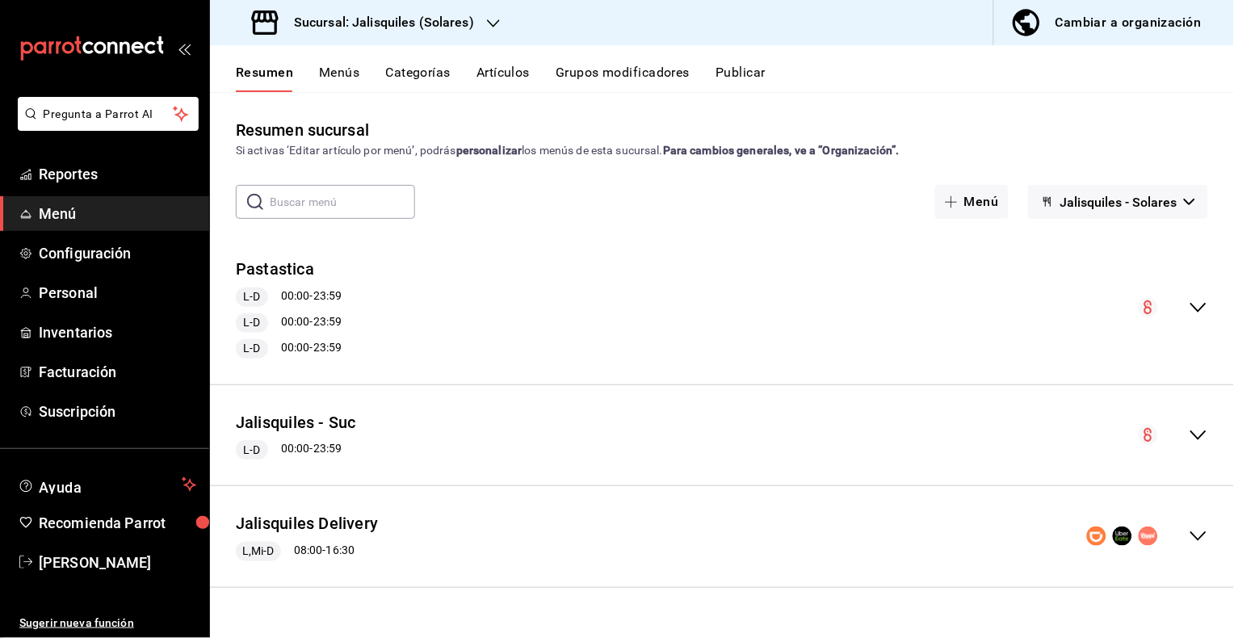
click at [1197, 431] on icon "collapse-menu-row" at bounding box center [1198, 435] width 19 height 19
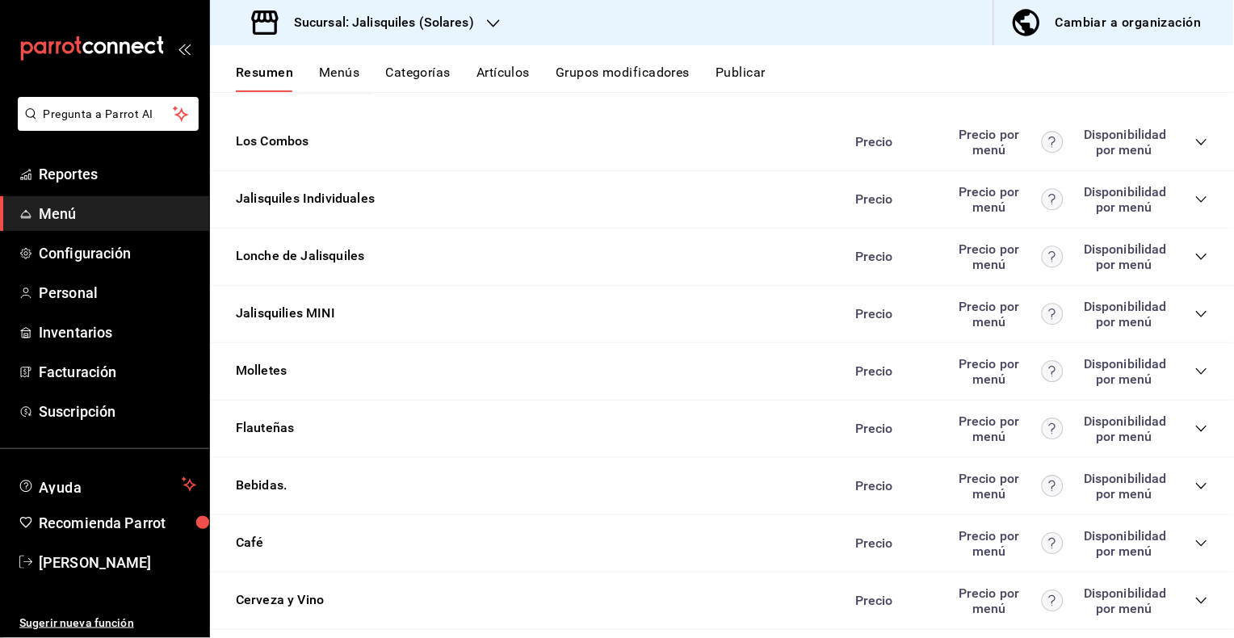
scroll to position [915, 0]
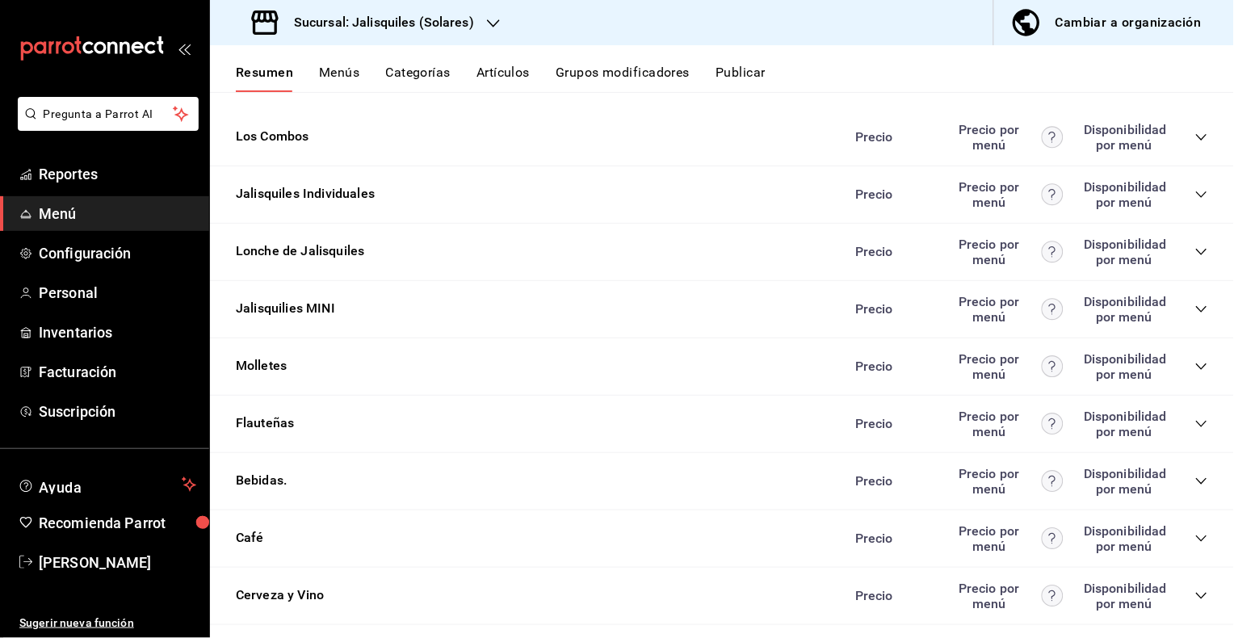
click at [1204, 195] on icon "collapse-category-row" at bounding box center [1201, 194] width 13 height 13
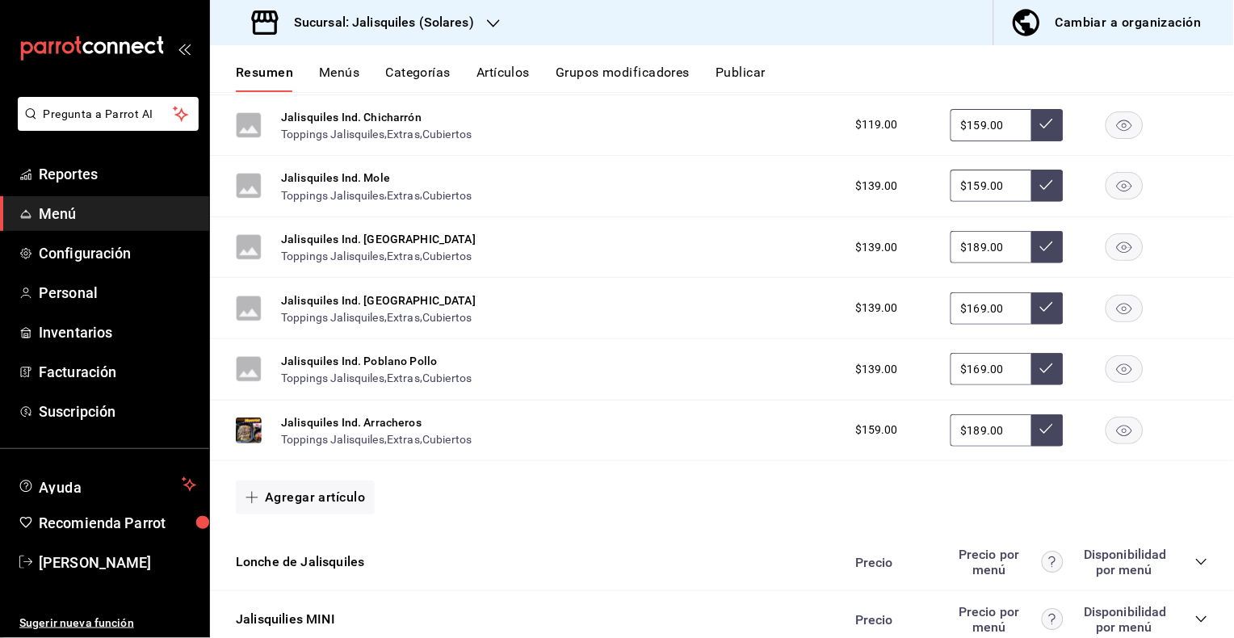
scroll to position [1362, 0]
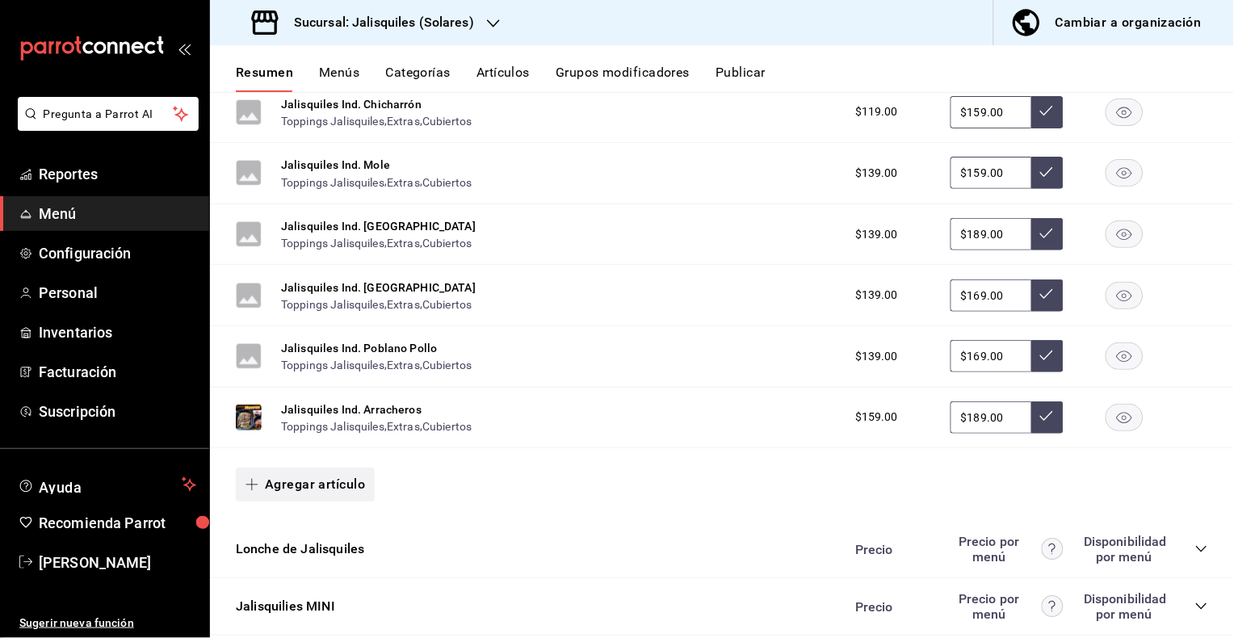
click at [318, 475] on button "Agregar artículo" at bounding box center [305, 485] width 139 height 34
click at [320, 525] on li "Artículo existente" at bounding box center [299, 521] width 127 height 40
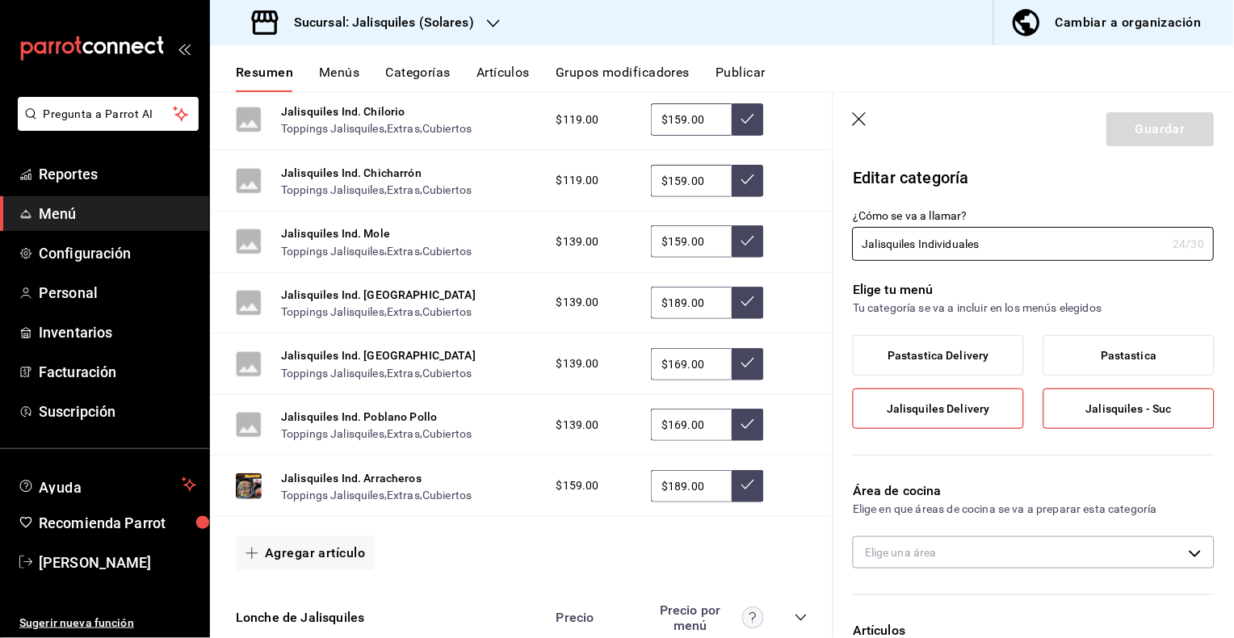
type input "9359d338-9076-47f0-9757-68a9973f8d7f"
radio input "false"
radio input "true"
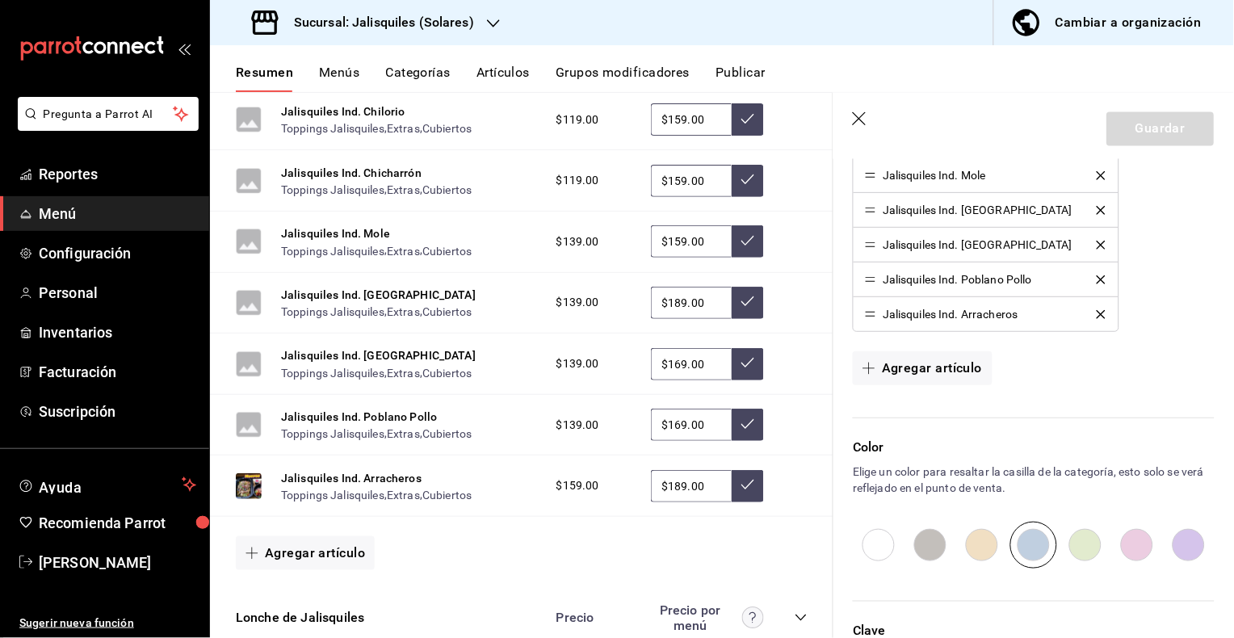
scroll to position [747, 0]
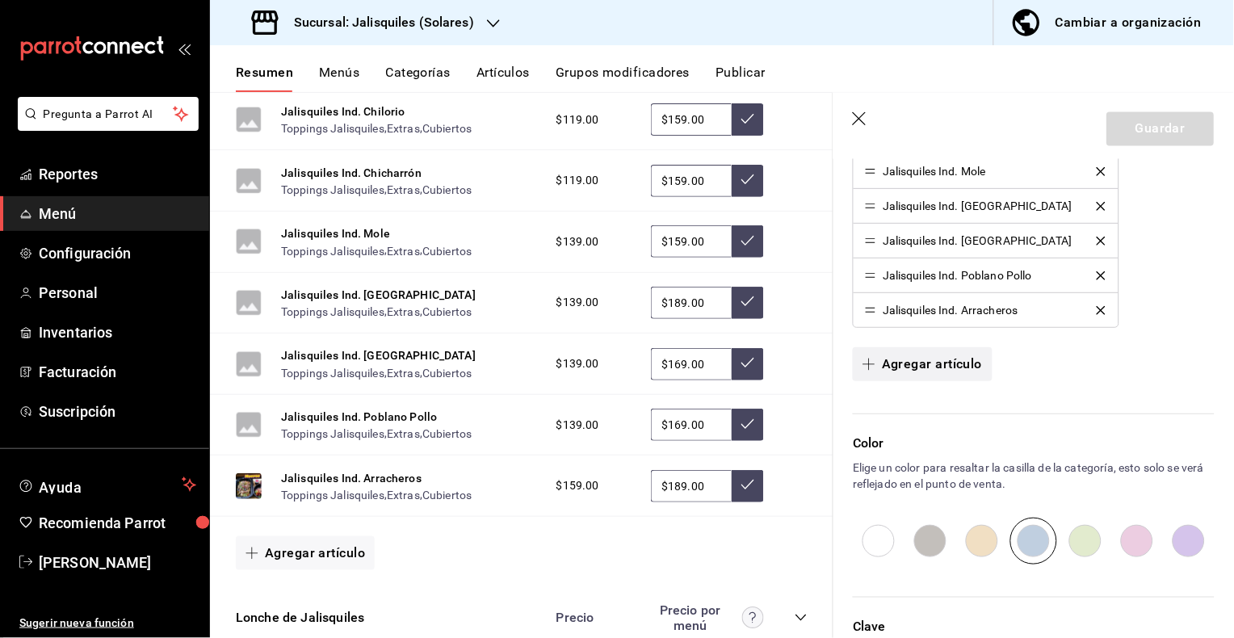
click at [917, 364] on button "Agregar artículo" at bounding box center [922, 364] width 139 height 34
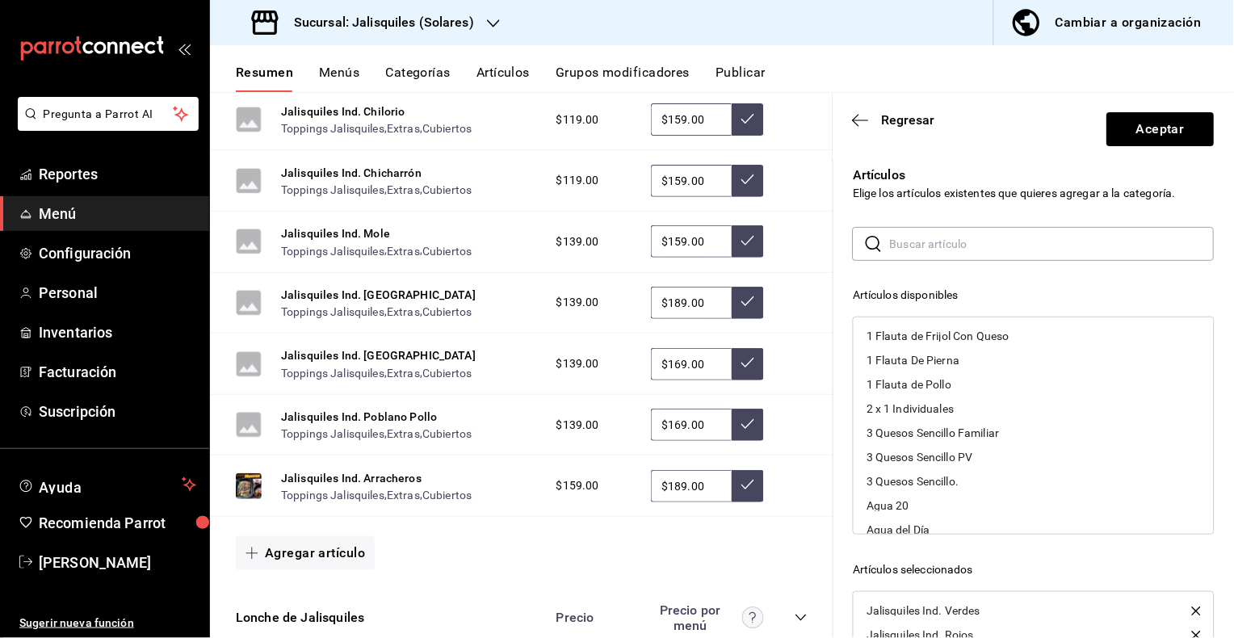
click at [912, 248] on input "text" at bounding box center [1052, 244] width 325 height 32
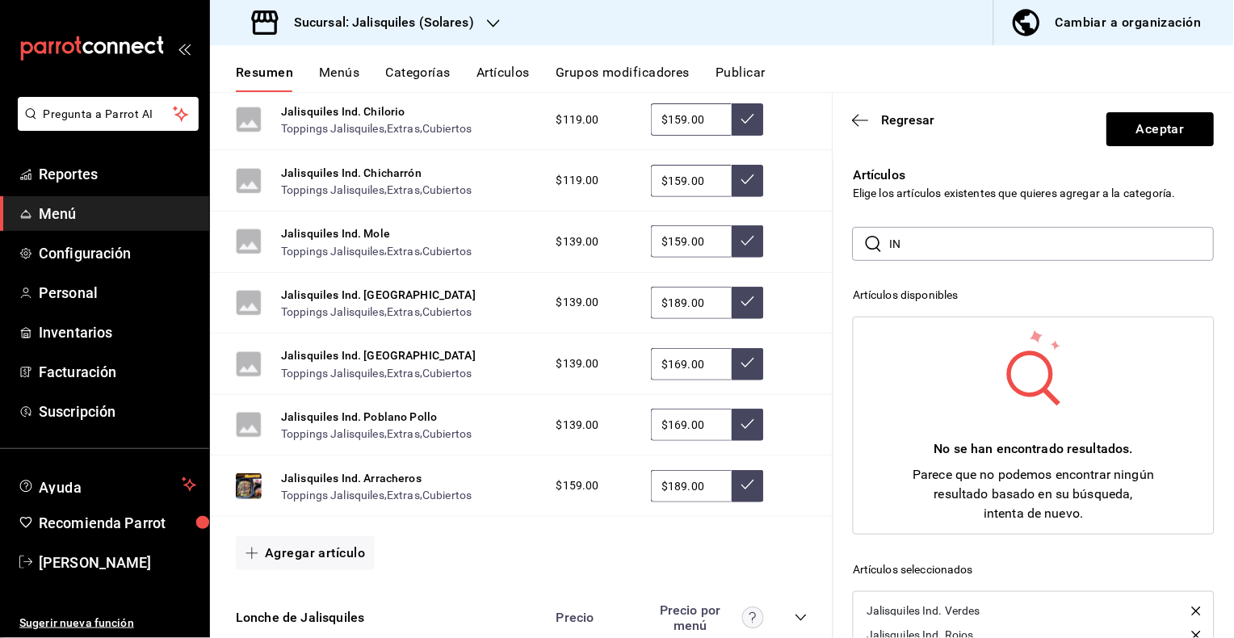
type input "I"
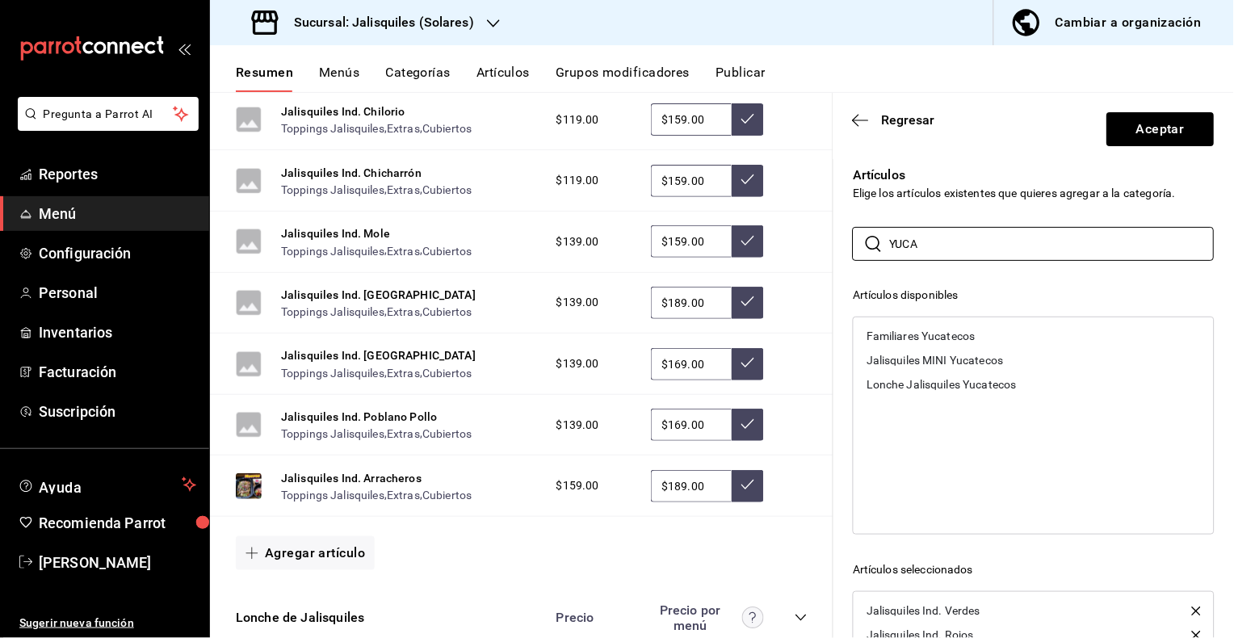
type input "YUCA"
click at [909, 271] on div "​ YUCA ​ Artículos disponibles Familiares Yucatecos Jalisquiles MINI Yucatecos …" at bounding box center [1034, 515] width 362 height 577
click at [858, 121] on icon "button" at bounding box center [861, 120] width 16 height 15
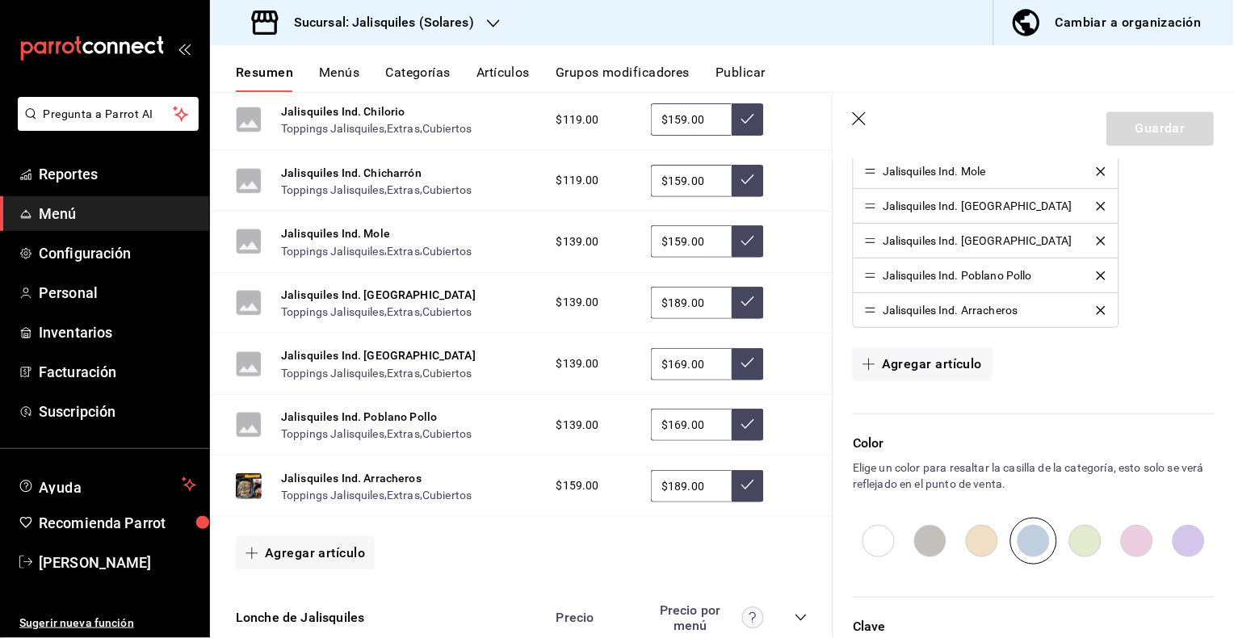
click at [519, 71] on button "Artículos" at bounding box center [503, 78] width 53 height 27
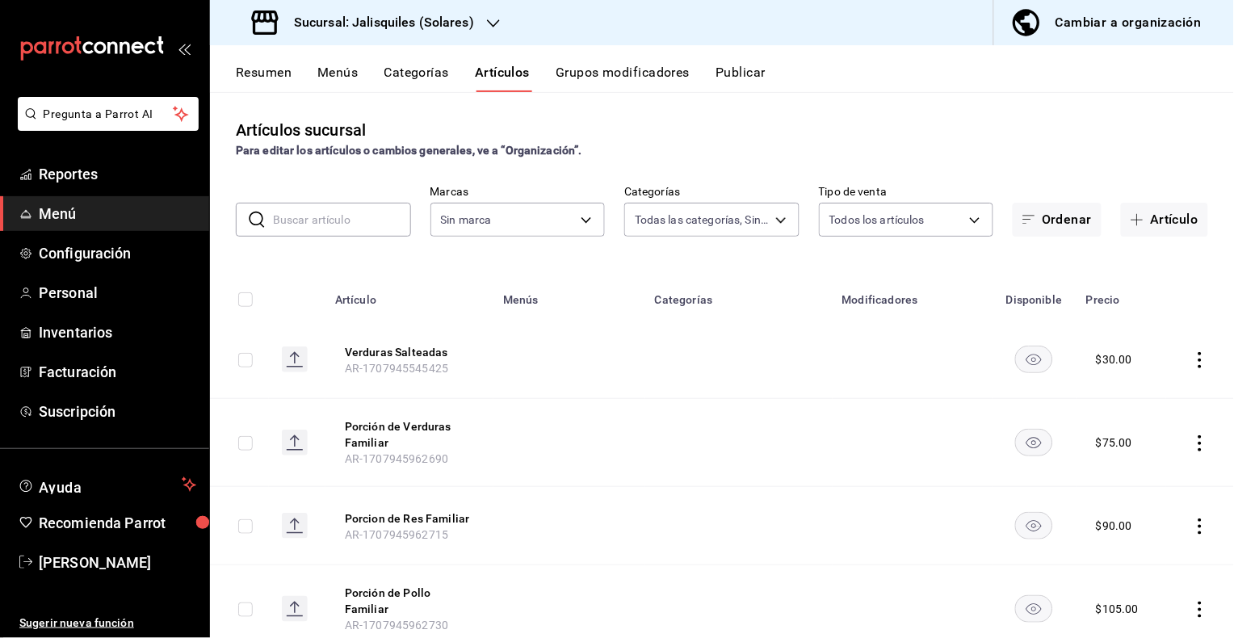
type input "f65e6dba-26e1-4731-bd51-a20c968ed1e4,d9386102-92c6-4fac-a6ac-66ee905c2e42,3911e…"
type input "e24ed640-0f31-4a7d-866c-5b2b74ae4984,f86a7338-673e-4f8d-965a-b06246a500b1"
click at [355, 217] on input "text" at bounding box center [342, 220] width 138 height 32
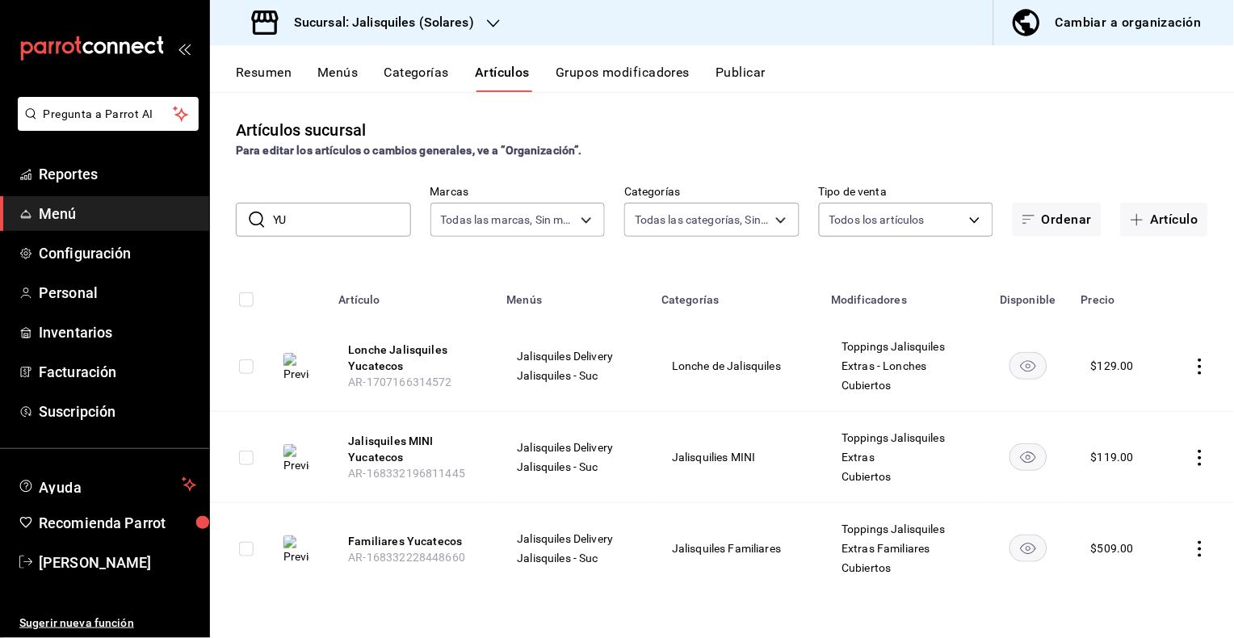
type input "Y"
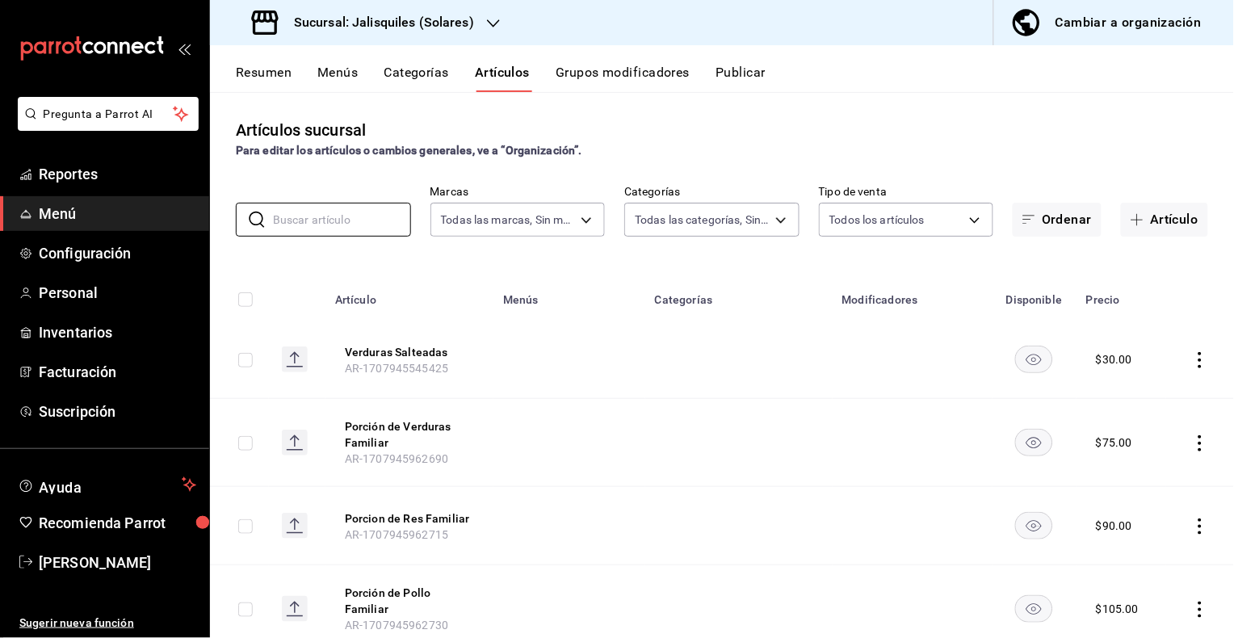
click at [401, 21] on h3 "Sucursal: Jalisquiles (Solares)" at bounding box center [377, 22] width 193 height 19
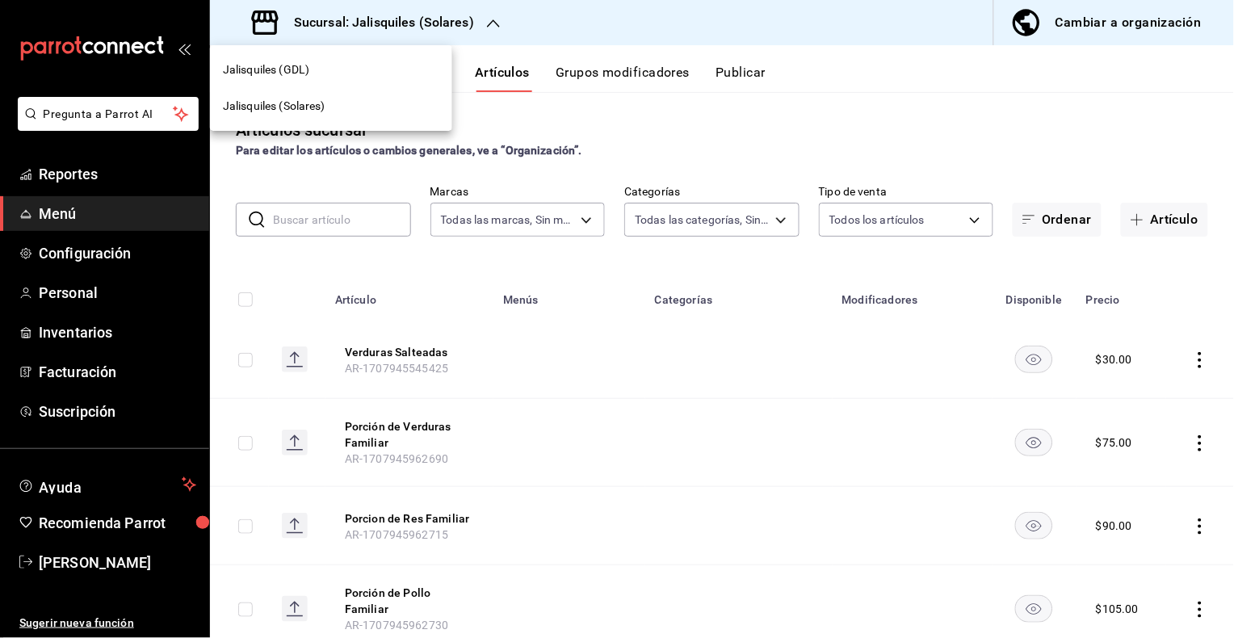
click at [401, 21] on div at bounding box center [617, 319] width 1234 height 638
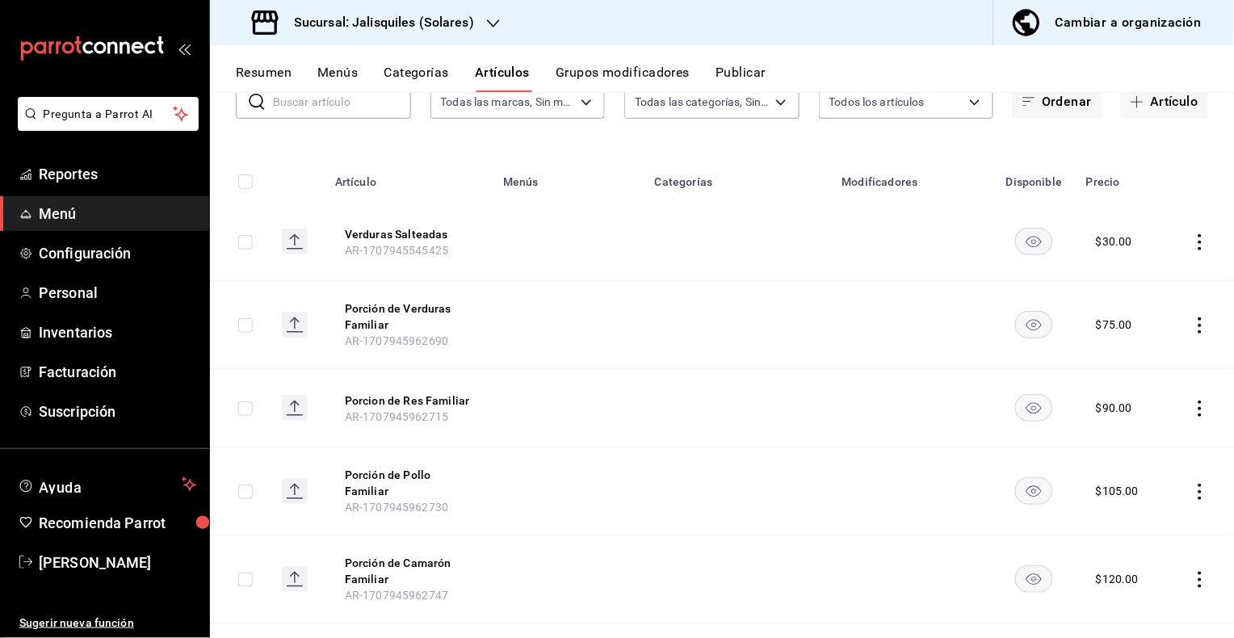
scroll to position [120, 0]
click at [376, 23] on h3 "Sucursal: Jalisquiles (Solares)" at bounding box center [377, 22] width 193 height 19
click at [290, 69] on span "Jalisquiles (GDL)" at bounding box center [266, 69] width 86 height 17
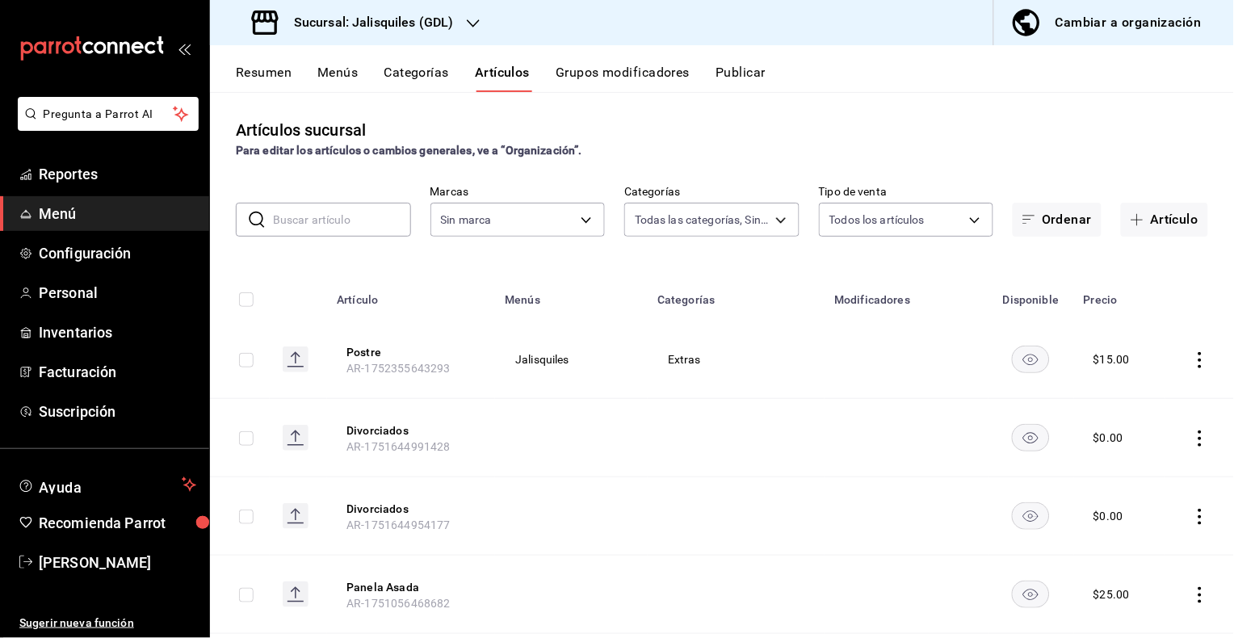
type input "63c5d255-bebb-4391-a11e-4e16beeae883,a567b643-2de9-46e5-bd30-30ccfabf0896,c73d4…"
click at [333, 218] on input "text" at bounding box center [342, 220] width 138 height 32
type input "d6b522ea-8d9d-46b2-9feb-290f94f3a19c,34cafe72-8055-423c-bbd5-879568891a24"
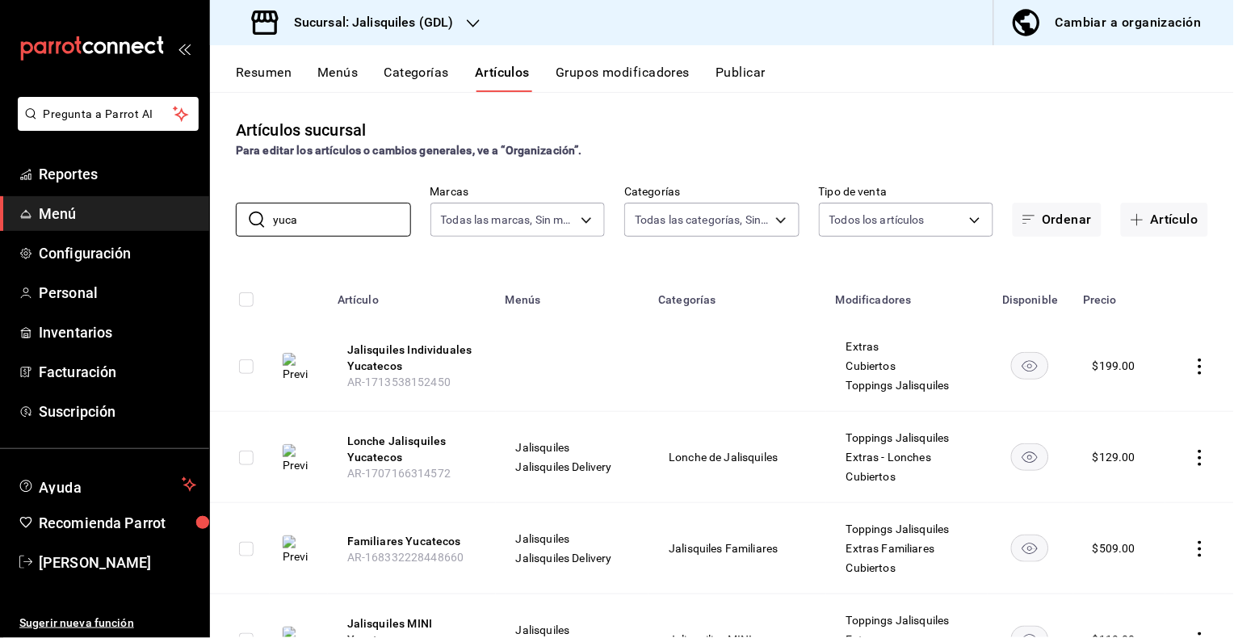
scroll to position [24, 0]
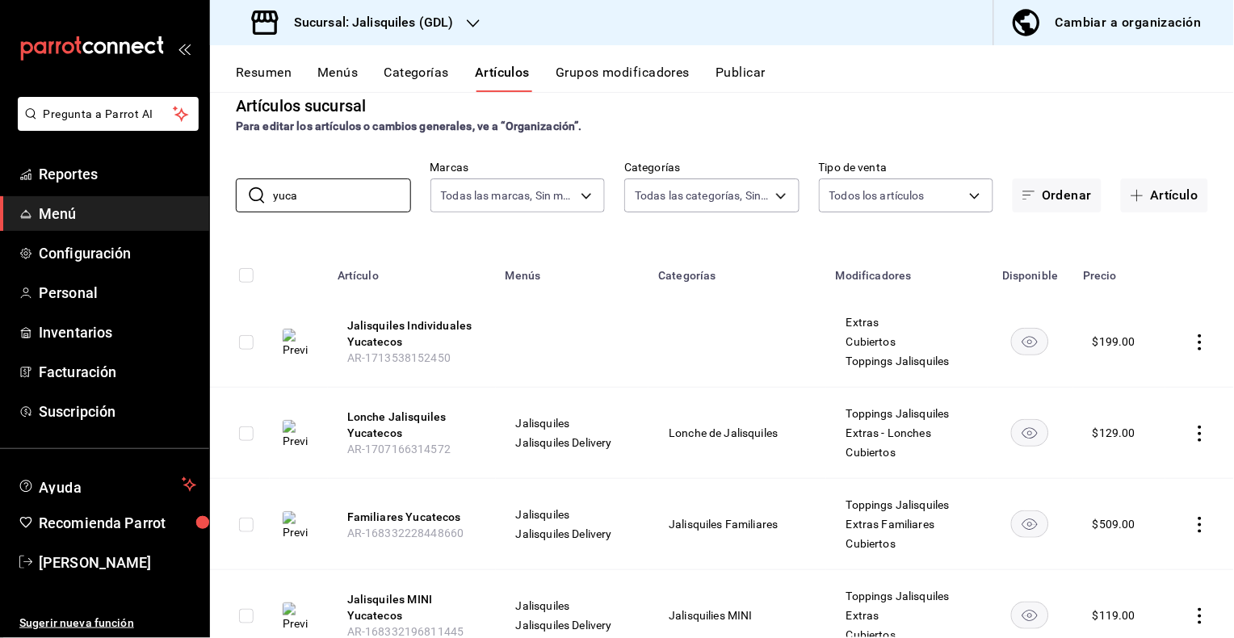
type input "yuca"
click at [1203, 341] on icon "actions" at bounding box center [1200, 342] width 16 height 16
click at [1163, 407] on span "Duplicar" at bounding box center [1152, 412] width 42 height 17
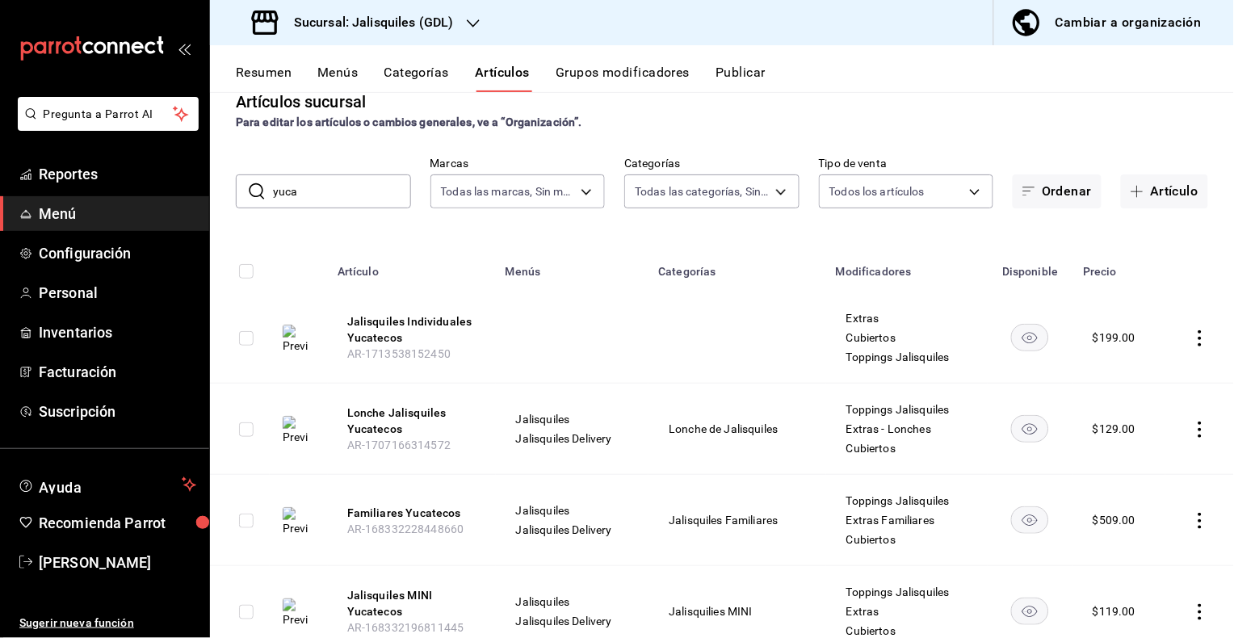
scroll to position [4, 0]
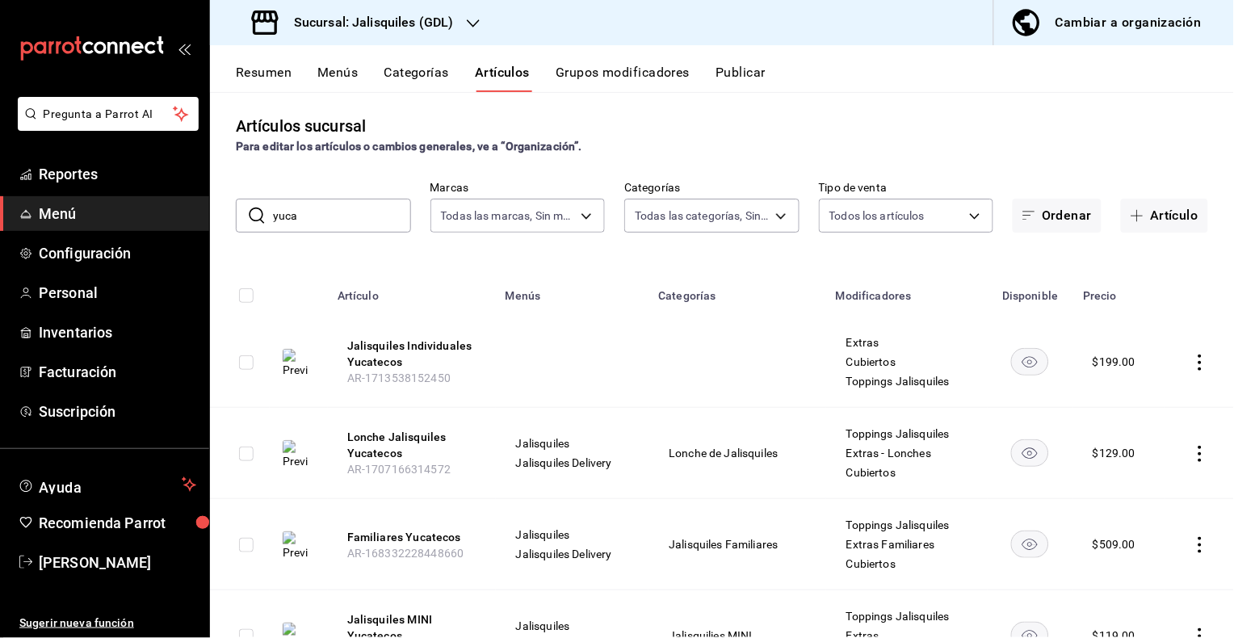
click at [1201, 362] on icon "actions" at bounding box center [1200, 363] width 3 height 16
click at [619, 113] on div at bounding box center [617, 319] width 1234 height 638
click at [1203, 363] on icon "actions" at bounding box center [1200, 363] width 16 height 16
click at [1146, 432] on span "Duplicar" at bounding box center [1152, 432] width 42 height 17
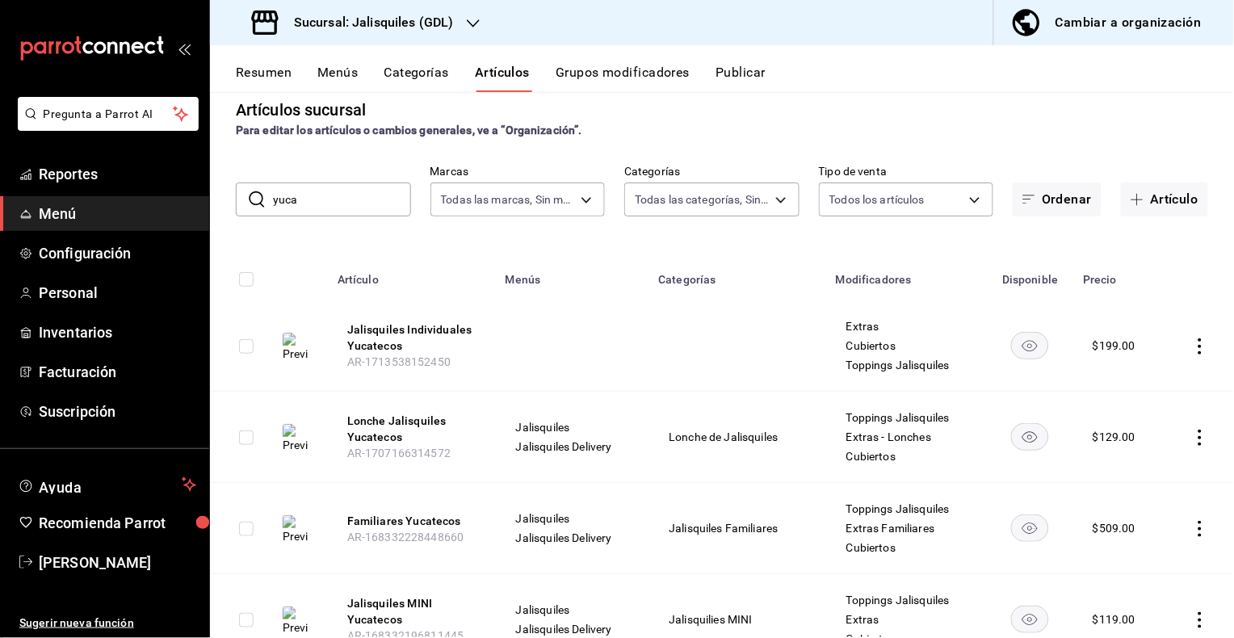
scroll to position [0, 0]
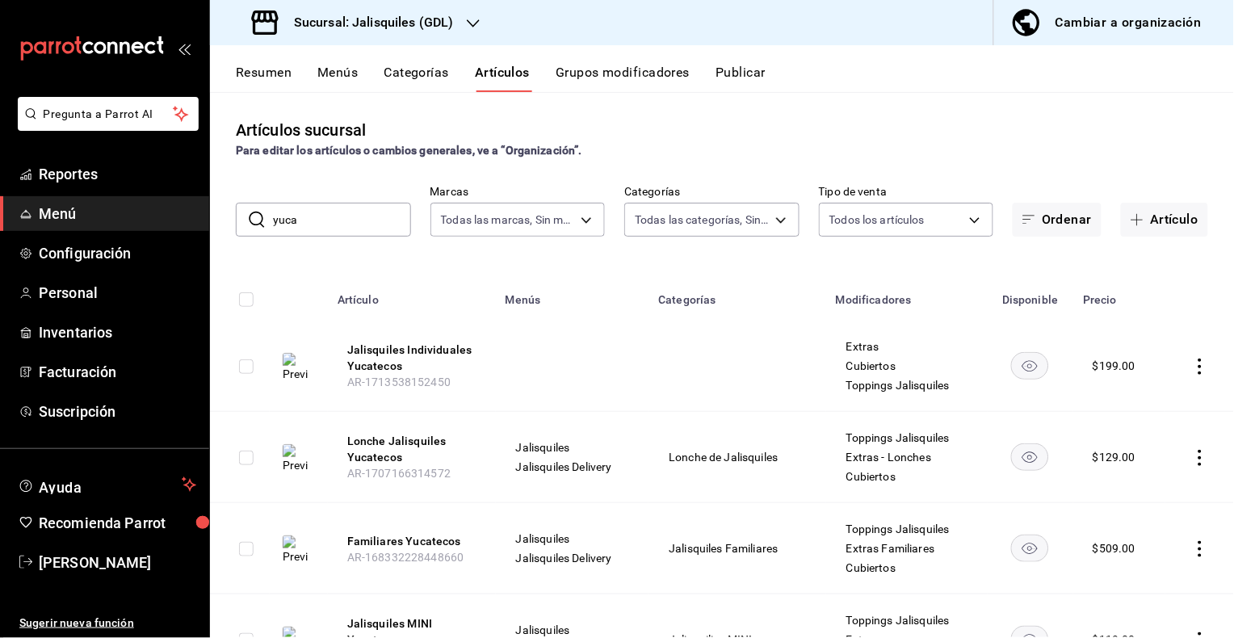
click at [1199, 366] on icon "actions" at bounding box center [1200, 367] width 3 height 16
click at [1143, 406] on span "Editar" at bounding box center [1152, 403] width 42 height 17
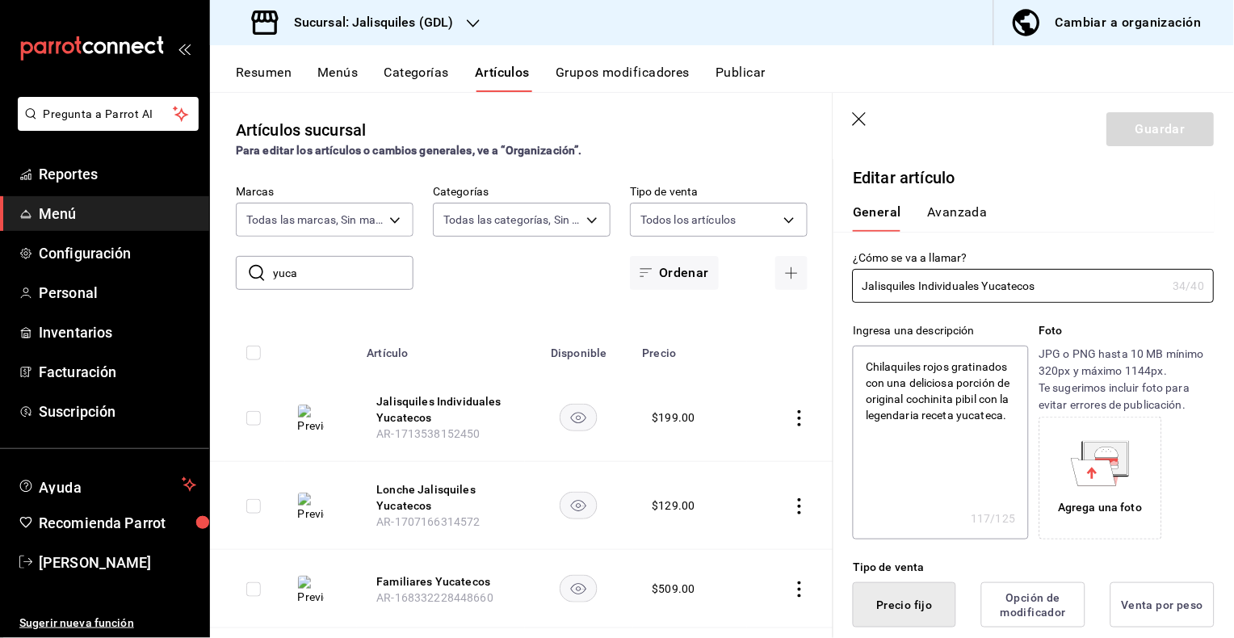
type textarea "x"
type input "$199.00"
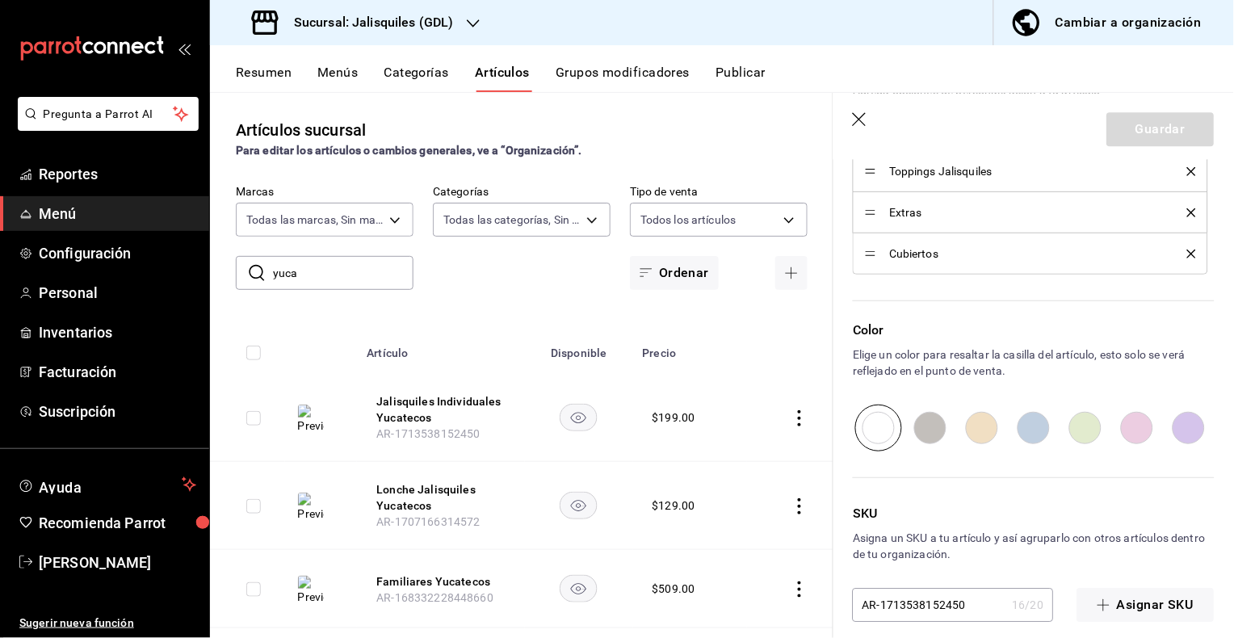
scroll to position [900, 0]
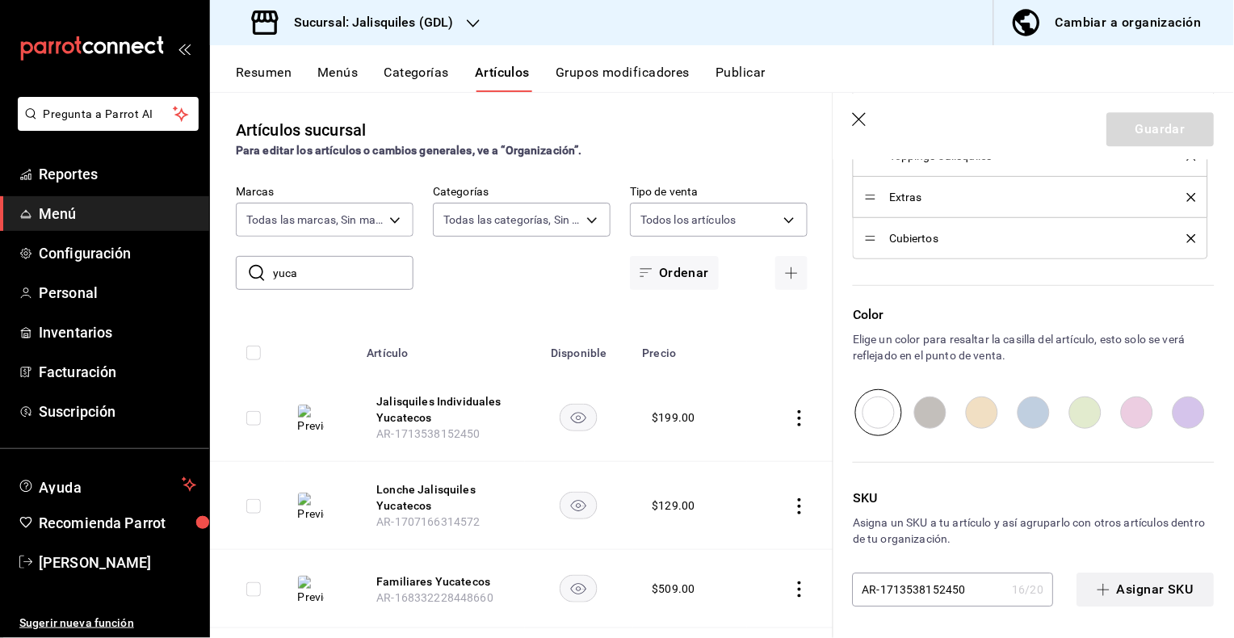
click at [1149, 589] on button "Asignar SKU" at bounding box center [1145, 590] width 137 height 34
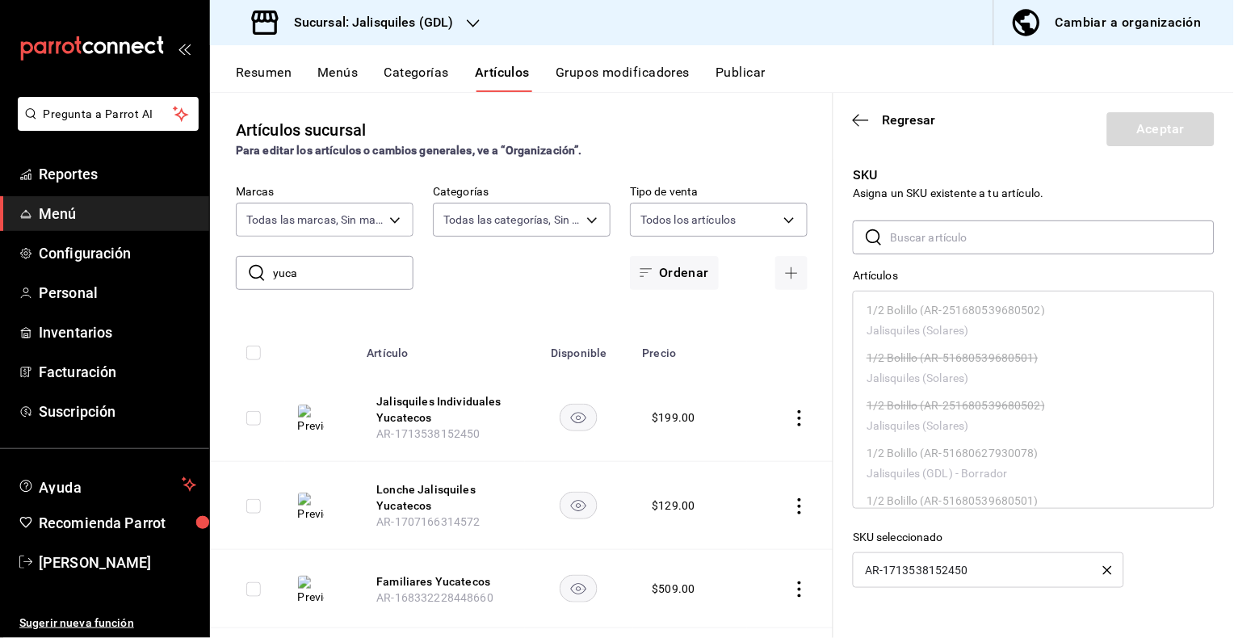
click at [997, 571] on div "AR-1713538152450" at bounding box center [988, 570] width 271 height 36
click at [959, 568] on p "AR-1713538152450" at bounding box center [916, 570] width 103 height 11
click at [971, 568] on div "AR-1713538152450" at bounding box center [988, 570] width 271 height 36
click at [866, 124] on icon "button" at bounding box center [861, 120] width 16 height 15
type textarea "x"
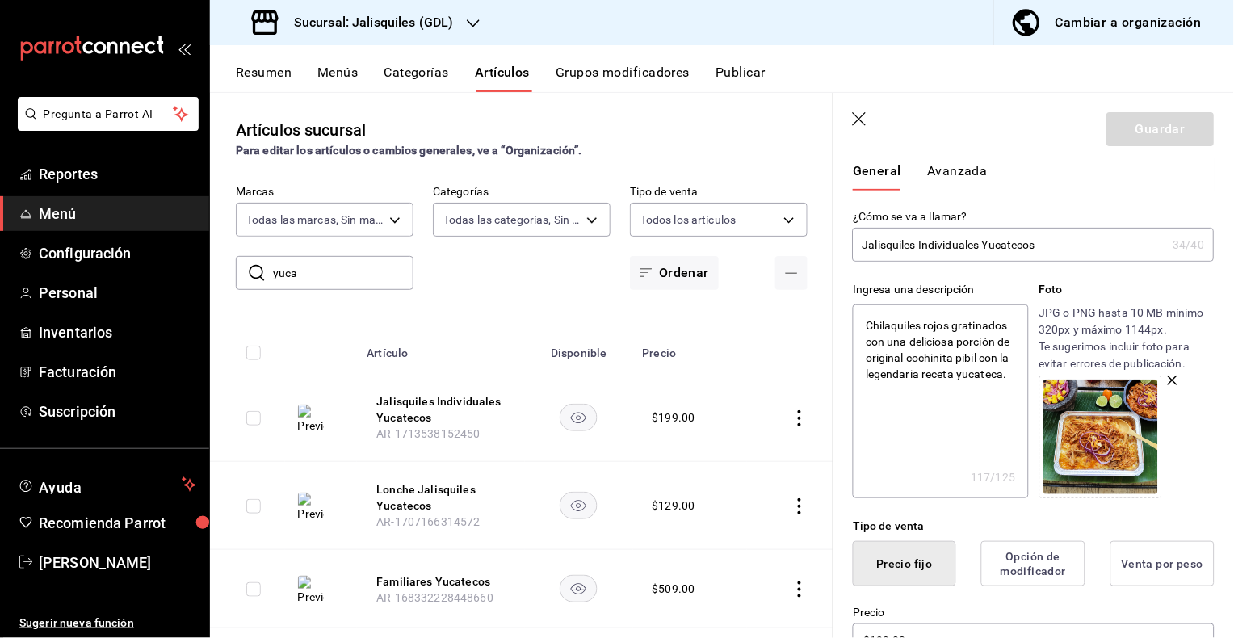
scroll to position [0, 0]
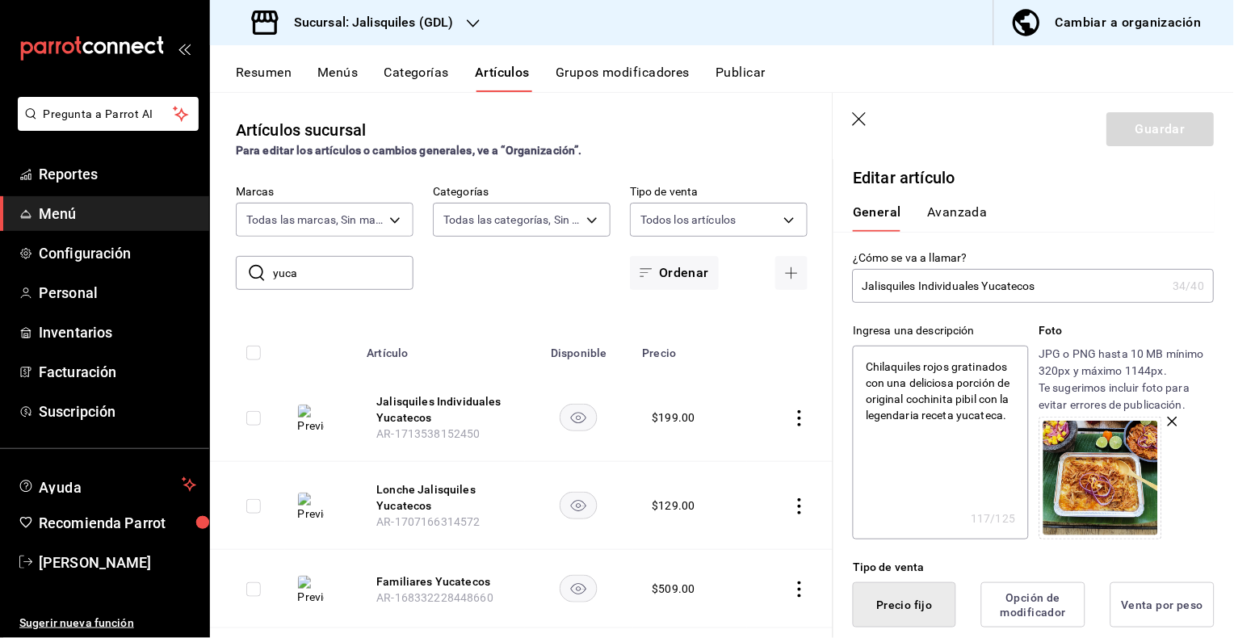
click at [948, 207] on button "Avanzada" at bounding box center [957, 217] width 61 height 27
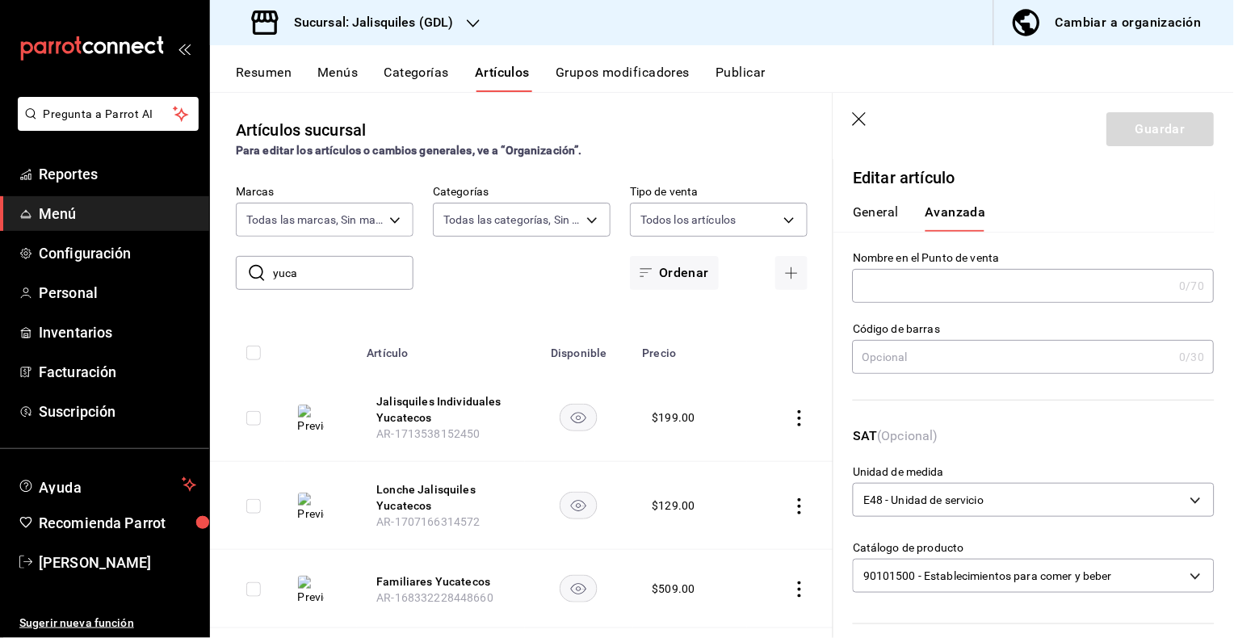
click at [410, 27] on h3 "Sucursal: Jalisquiles (GDL)" at bounding box center [367, 22] width 173 height 19
click at [325, 105] on span "Jalisquiles (Solares)" at bounding box center [274, 106] width 103 height 17
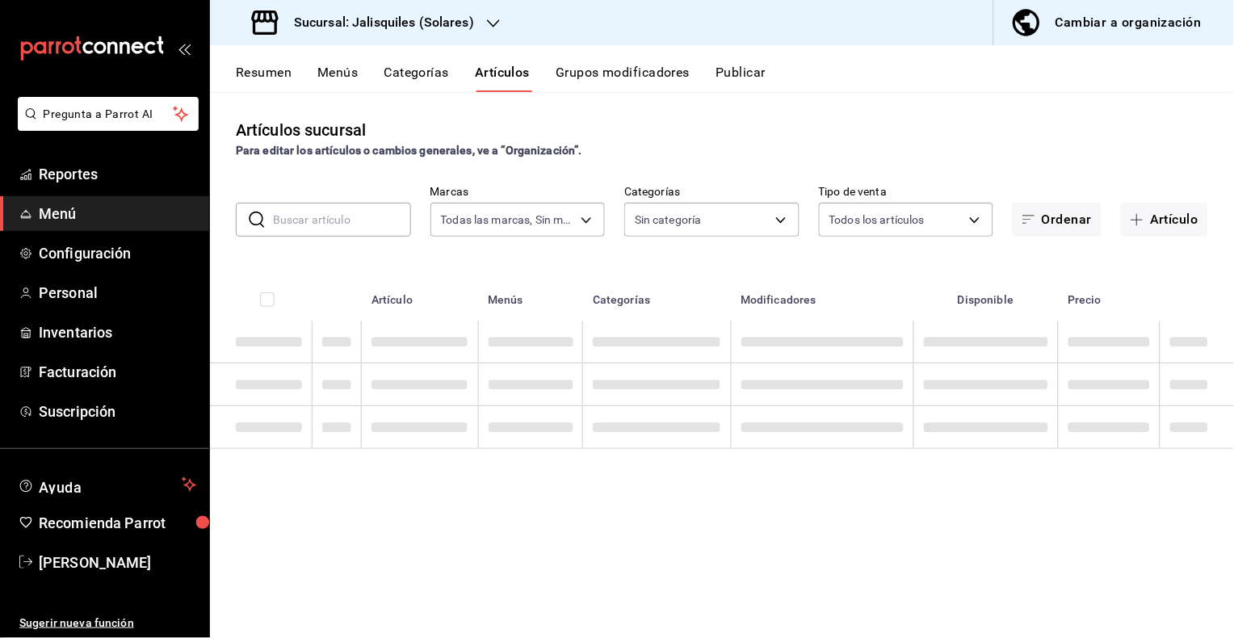
type input "e24ed640-0f31-4a7d-866c-5b2b74ae4984,f86a7338-673e-4f8d-965a-b06246a500b1"
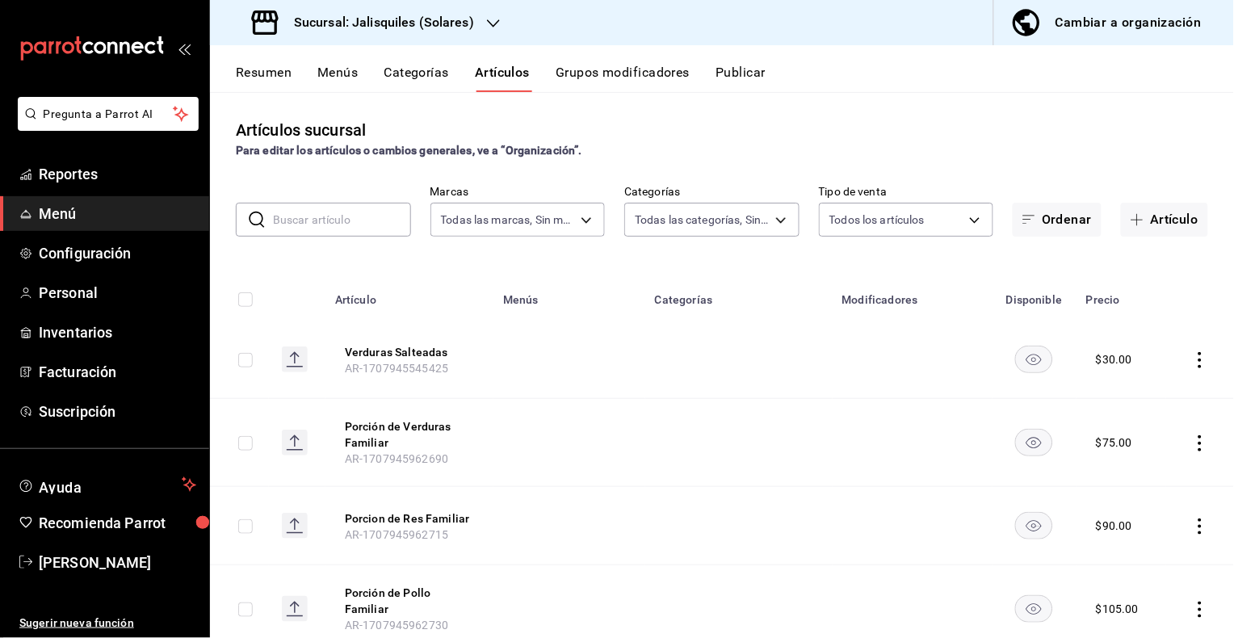
type input "f65e6dba-26e1-4731-bd51-a20c968ed1e4,d9386102-92c6-4fac-a6ac-66ee905c2e42,3911e…"
click at [346, 220] on input "text" at bounding box center [342, 220] width 138 height 32
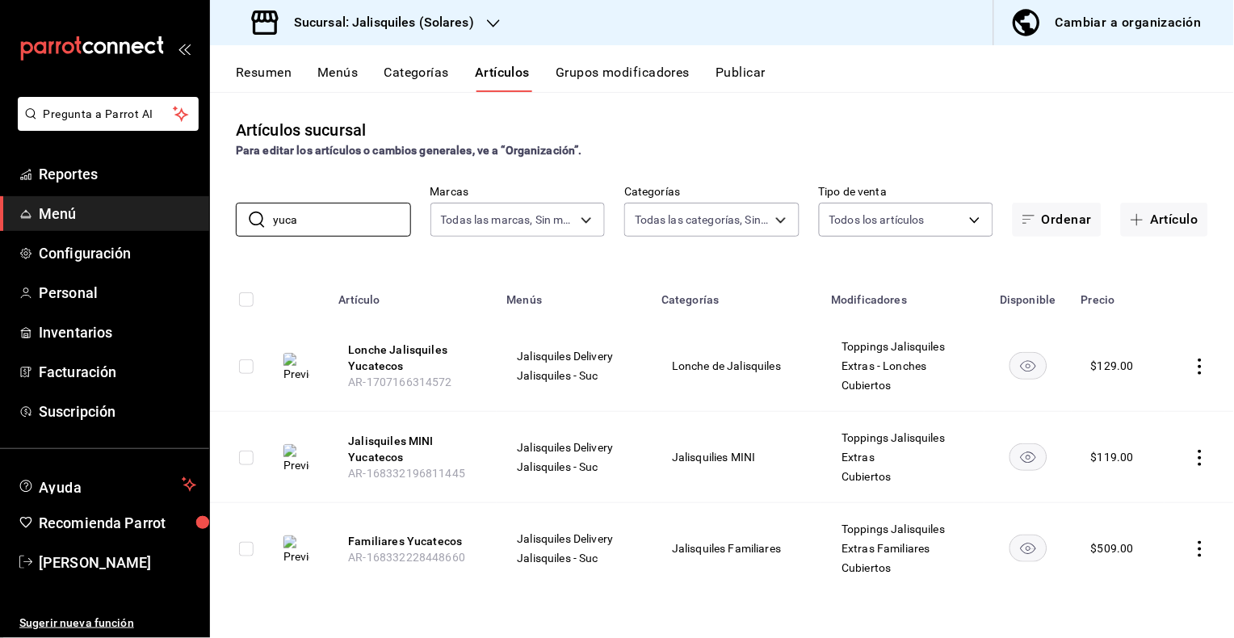
type input "yuca"
click at [442, 23] on h3 "Sucursal: Jalisquiles (Solares)" at bounding box center [377, 22] width 193 height 19
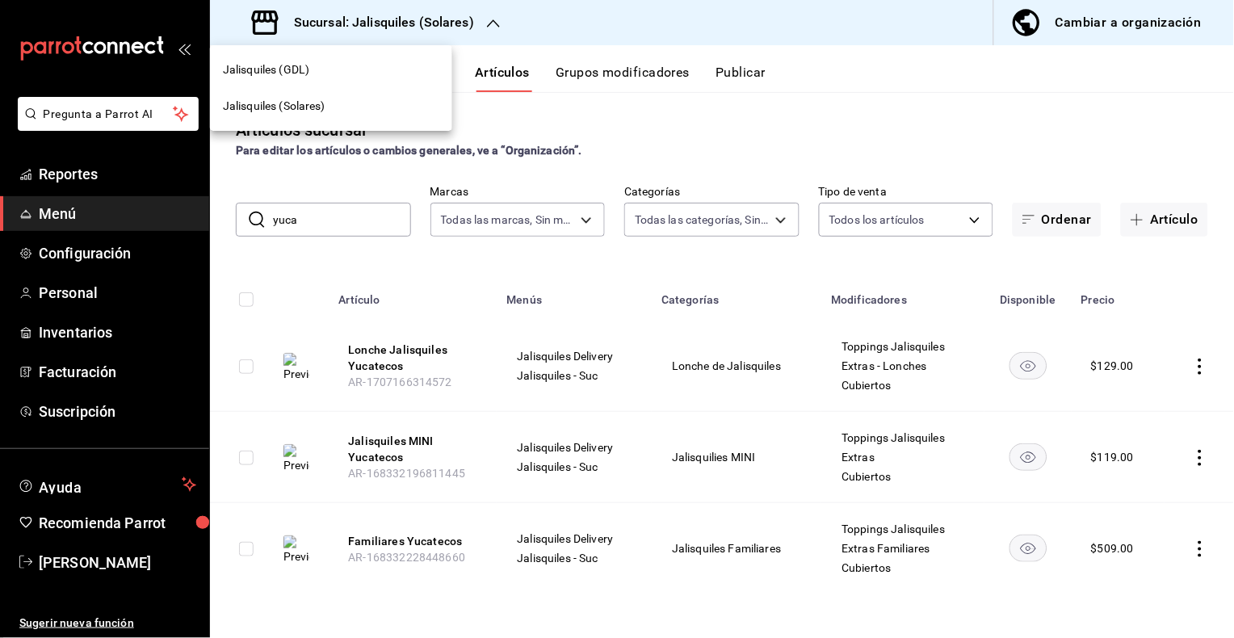
click at [309, 67] on span "Jalisquiles (GDL)" at bounding box center [266, 69] width 86 height 17
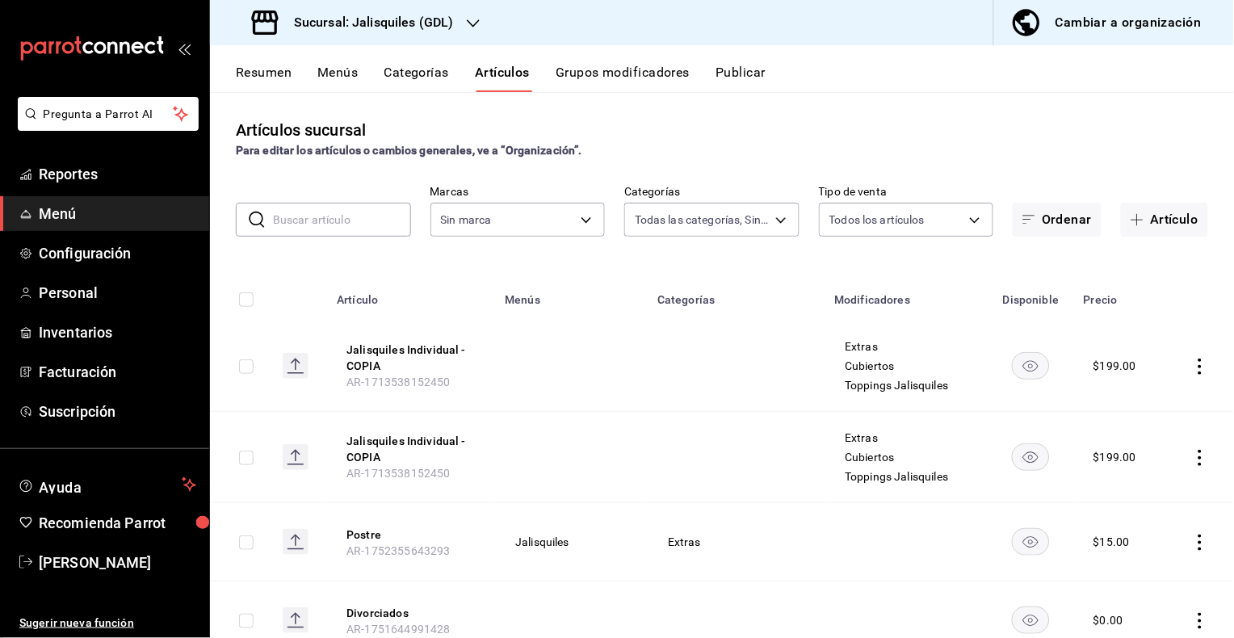
type input "63c5d255-bebb-4391-a11e-4e16beeae883,a567b643-2de9-46e5-bd30-30ccfabf0896,c73d4…"
type input "d6b522ea-8d9d-46b2-9feb-290f94f3a19c,34cafe72-8055-423c-bbd5-879568891a24"
click at [1201, 364] on icon "actions" at bounding box center [1200, 367] width 3 height 16
click at [1149, 465] on span "Eliminar" at bounding box center [1151, 469] width 41 height 13
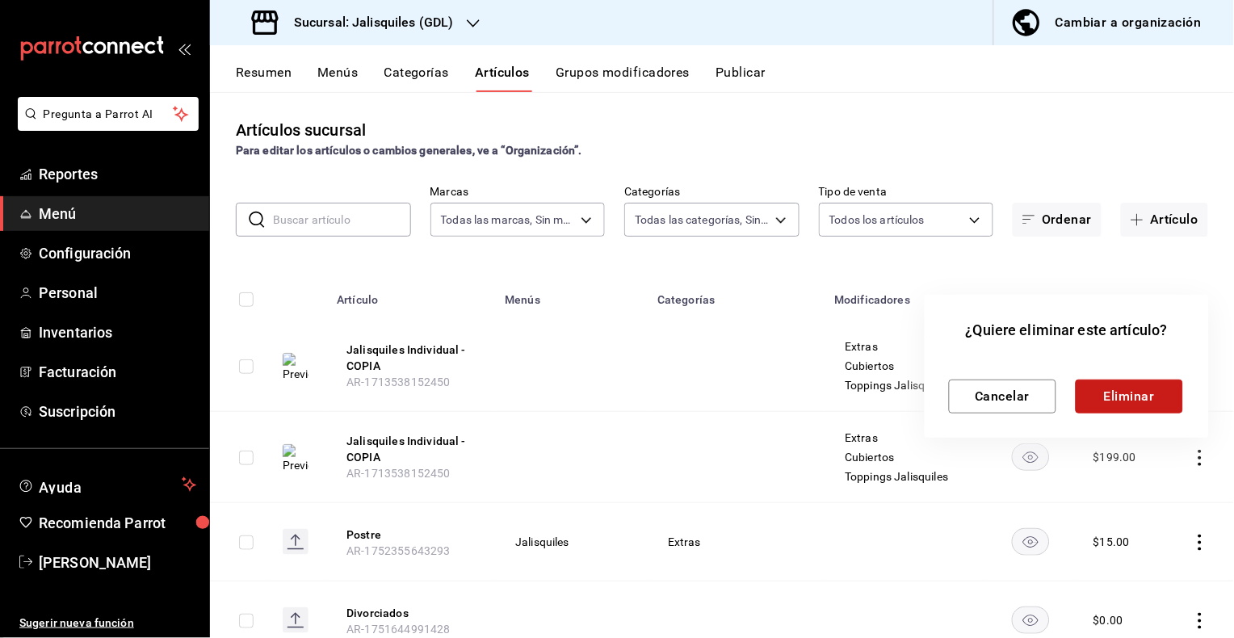
click at [1123, 397] on button "Eliminar" at bounding box center [1129, 397] width 107 height 34
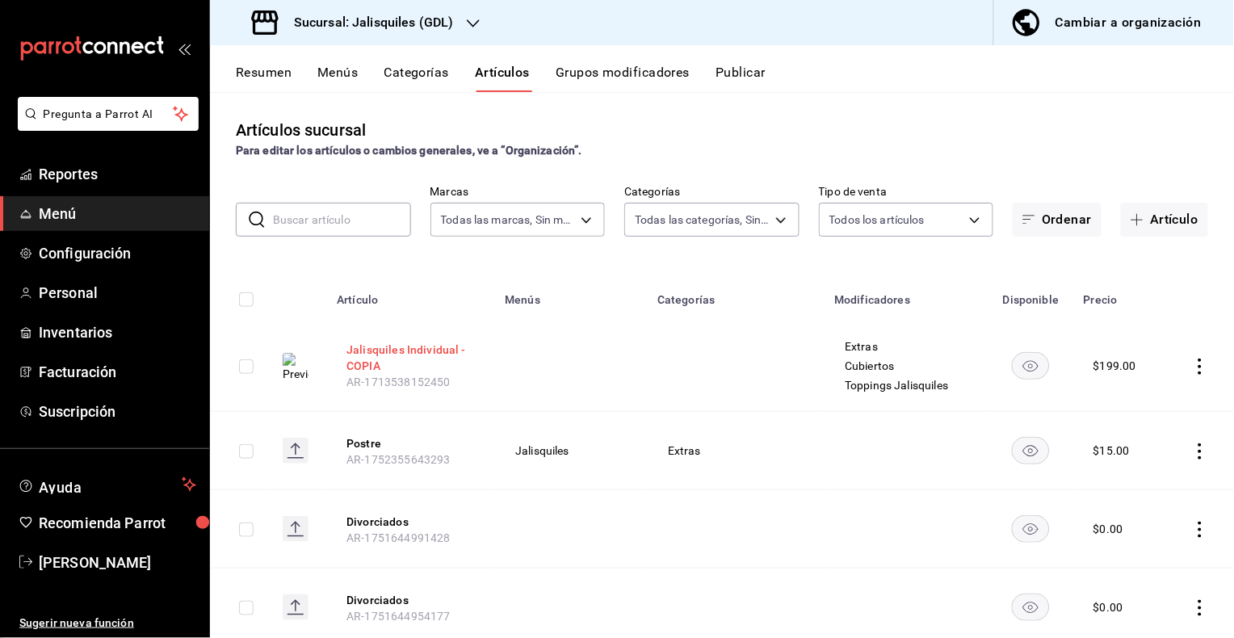
click at [419, 348] on button "Jalisquiles Individual - COPIA" at bounding box center [410, 358] width 129 height 32
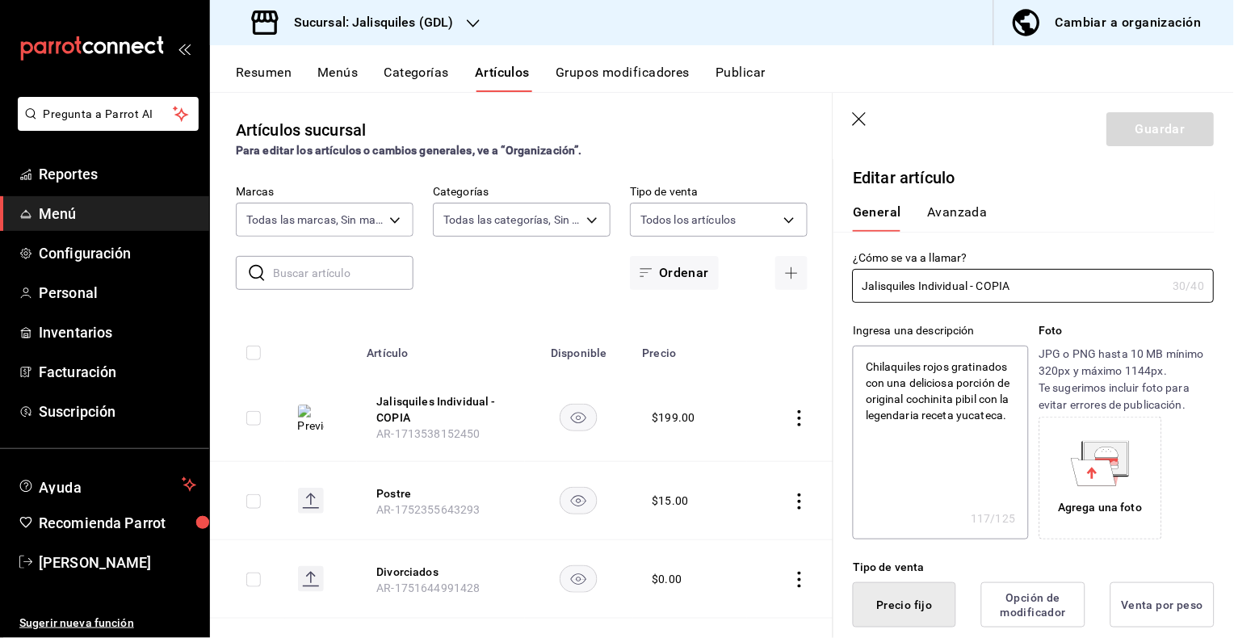
type textarea "x"
type input "$199.00"
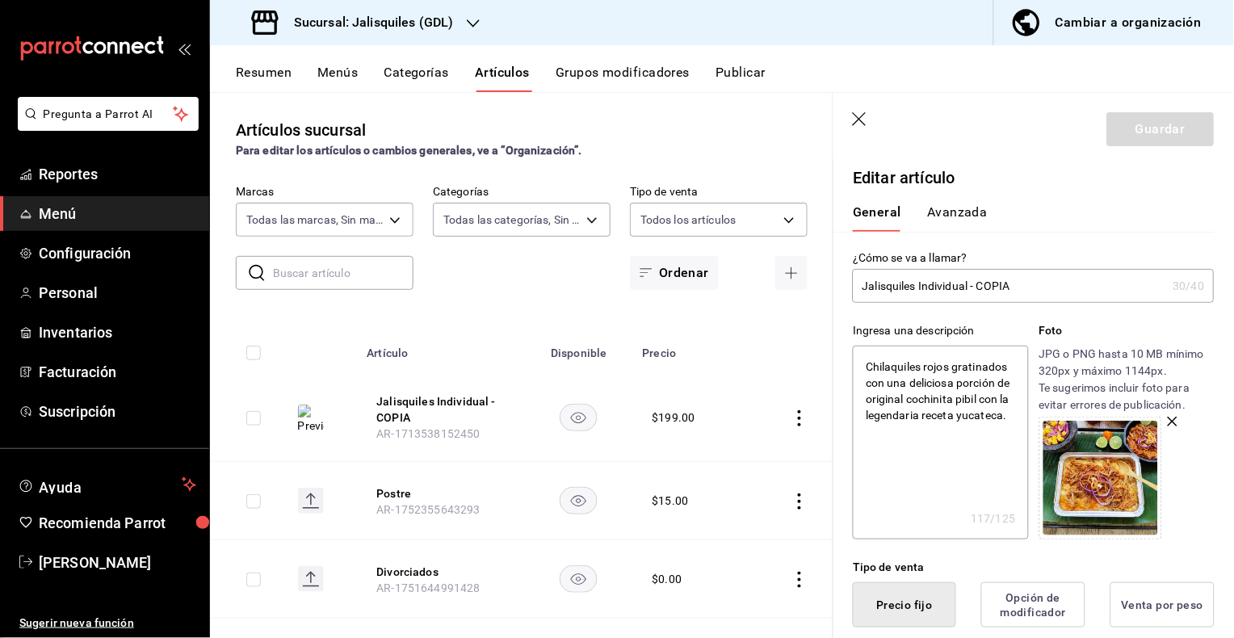
drag, startPoint x: 1009, startPoint y: 416, endPoint x: 856, endPoint y: 370, distance: 159.4
click at [856, 370] on textarea "Chilaquiles rojos gratinados con una deliciosa porción de original cochinita pi…" at bounding box center [940, 443] width 175 height 194
type textarea "x"
click at [1053, 288] on input "Jalisquiles Individual - COPIA" at bounding box center [1010, 286] width 314 height 32
click at [859, 119] on icon "button" at bounding box center [860, 119] width 14 height 14
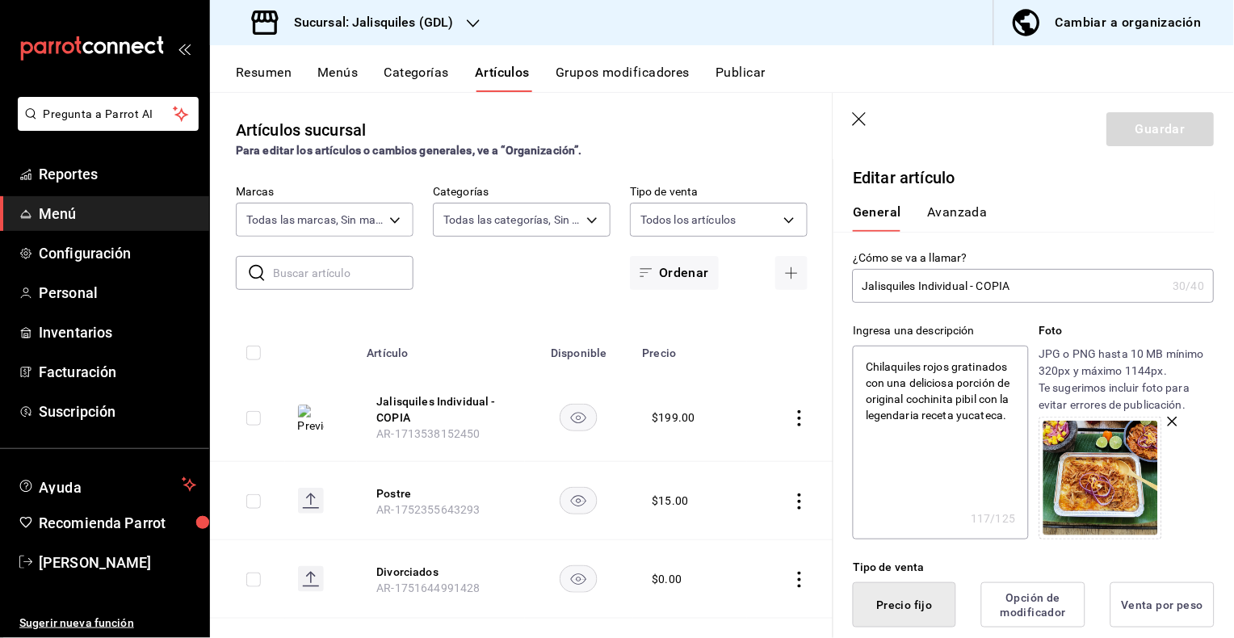
click at [861, 118] on icon "button" at bounding box center [860, 119] width 14 height 14
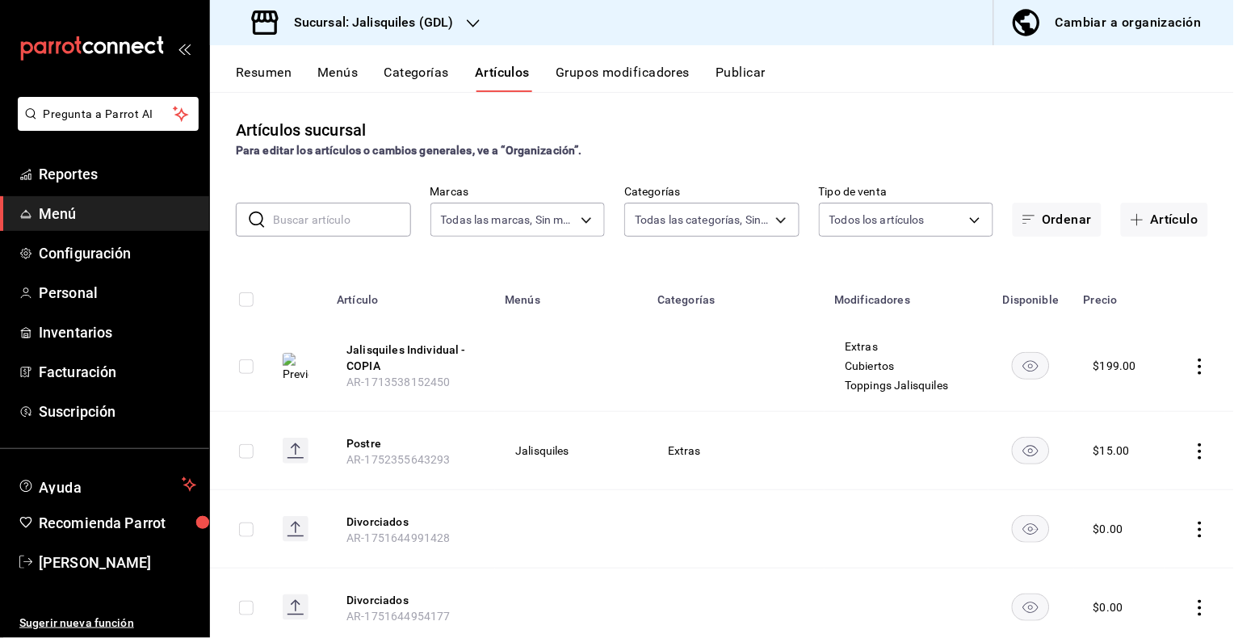
click at [1203, 365] on icon "actions" at bounding box center [1200, 367] width 16 height 16
click at [1155, 401] on span "Editar" at bounding box center [1152, 403] width 42 height 17
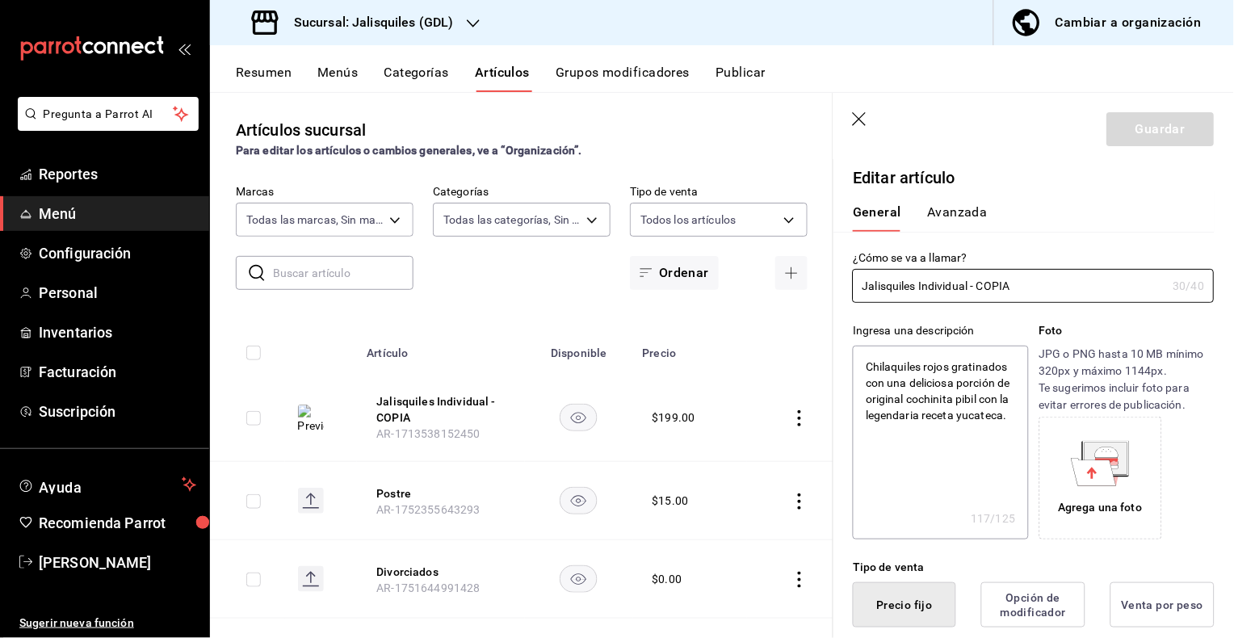
type textarea "x"
type input "$199.00"
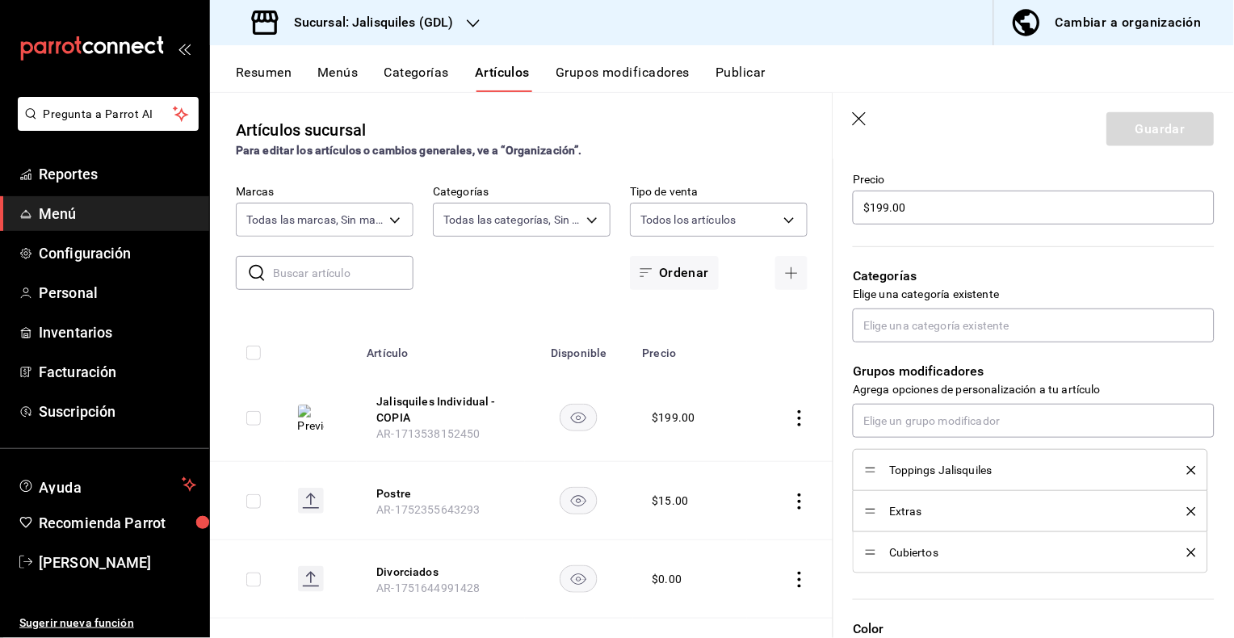
scroll to position [465, 0]
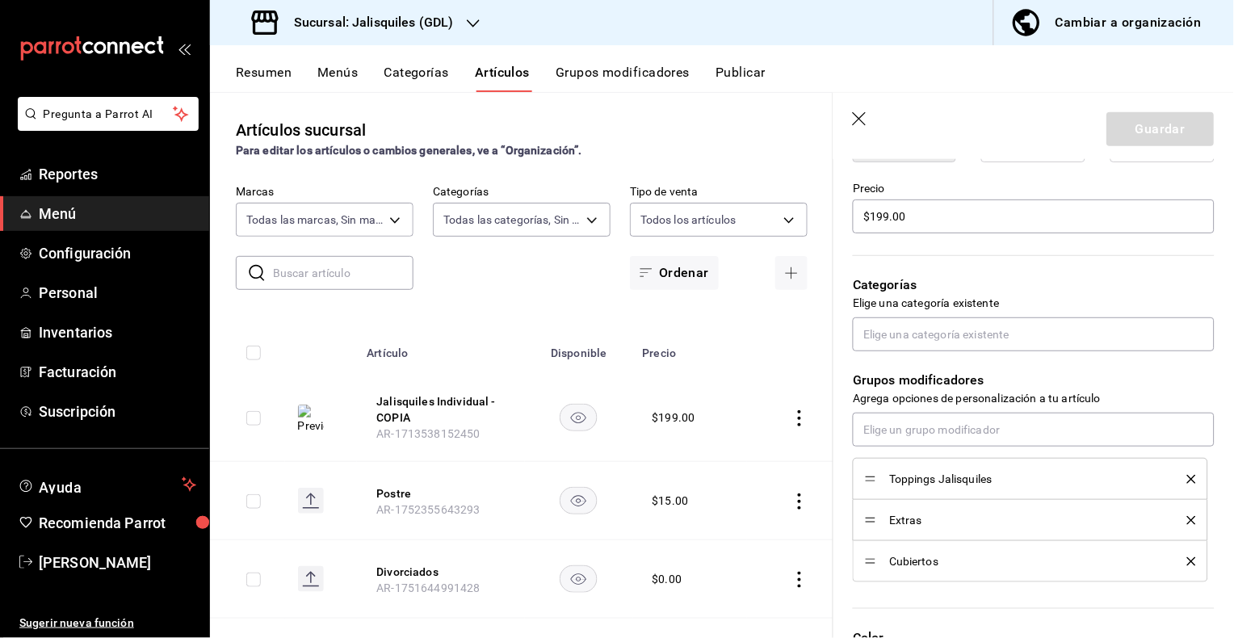
click at [420, 19] on h3 "Sucursal: Jalisquiles (GDL)" at bounding box center [367, 22] width 173 height 19
click at [341, 103] on div "Jalisquiles (Solares)" at bounding box center [331, 106] width 216 height 17
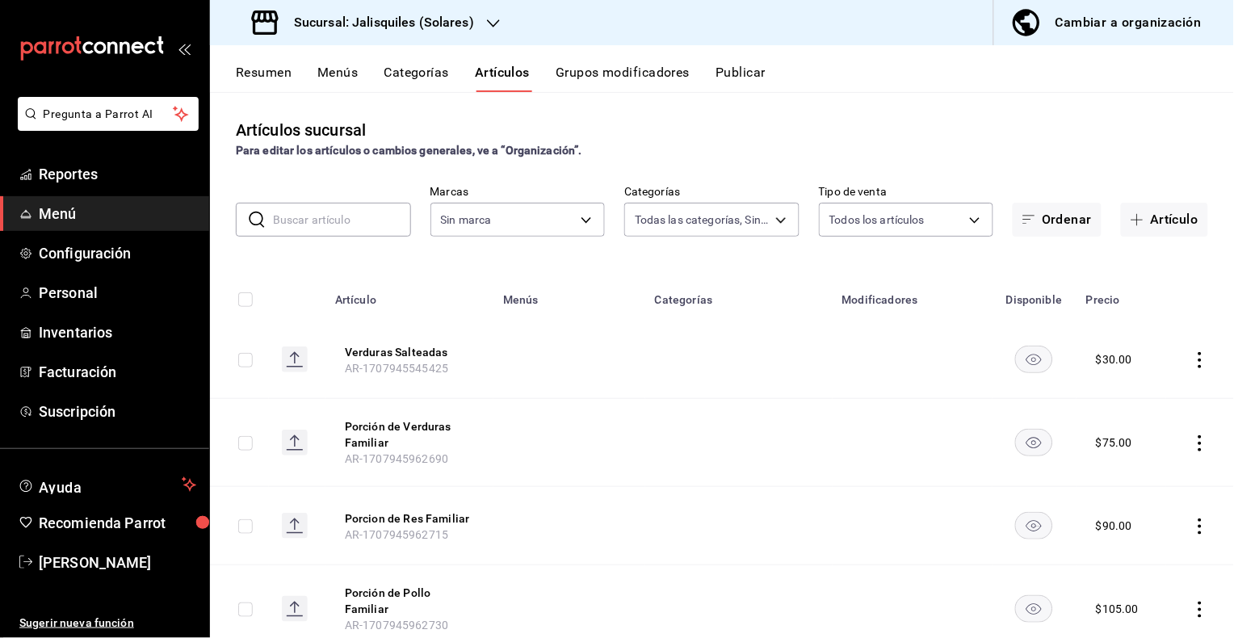
type input "f65e6dba-26e1-4731-bd51-a20c968ed1e4,d9386102-92c6-4fac-a6ac-66ee905c2e42,3911e…"
type input "e24ed640-0f31-4a7d-866c-5b2b74ae4984,f86a7338-673e-4f8d-965a-b06246a500b1"
click at [1158, 220] on button "Artículo" at bounding box center [1164, 220] width 87 height 34
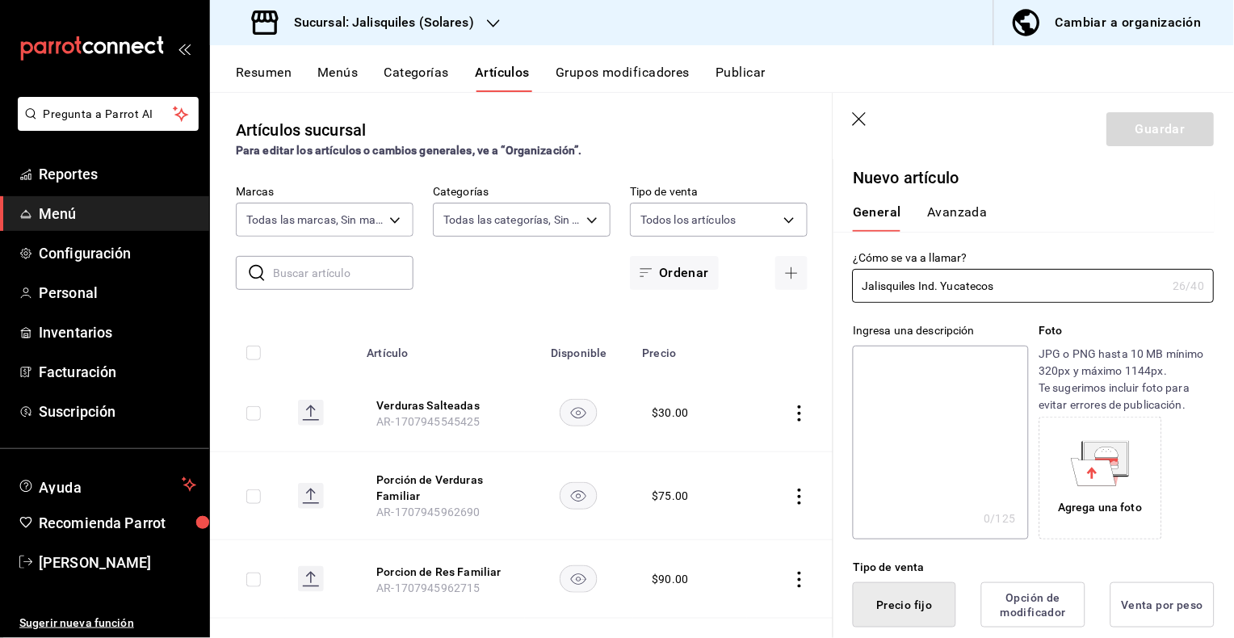
type input "Jalisquiles Ind. Yucatecos"
click at [934, 397] on textarea at bounding box center [940, 443] width 175 height 194
paste textarea "Chilaquiles rojos gratinados con una deliciosa porción de original cochinita pi…"
type textarea "Chilaquiles rojos gratinados con una deliciosa porción de original cochinita pi…"
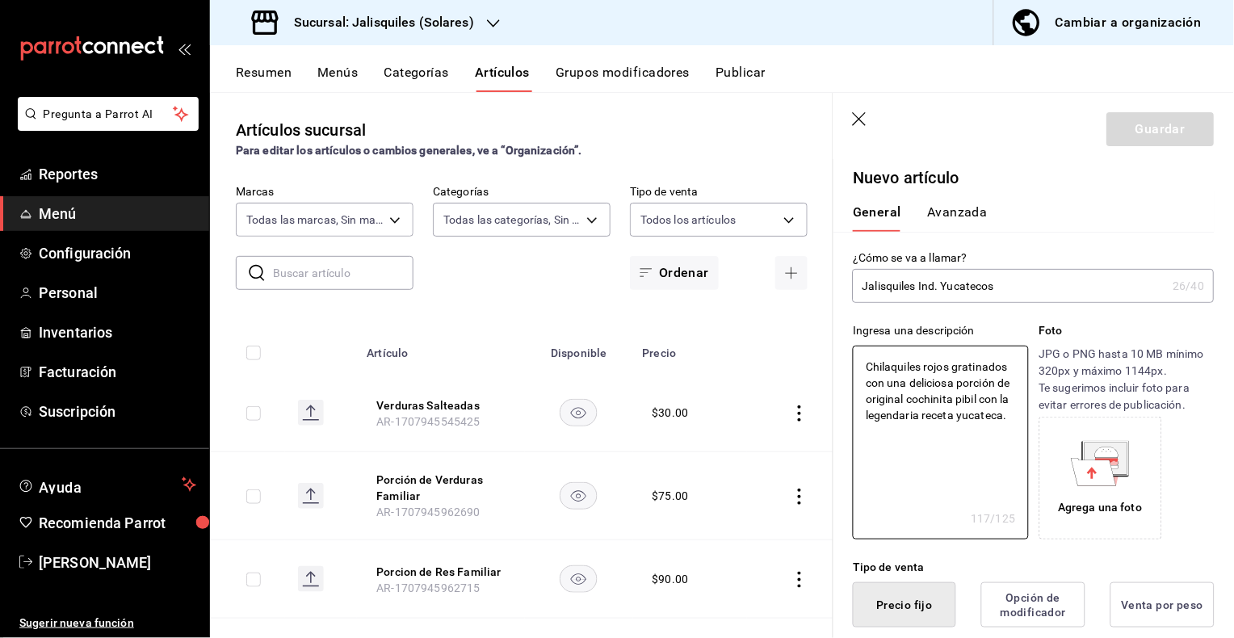
type textarea "x"
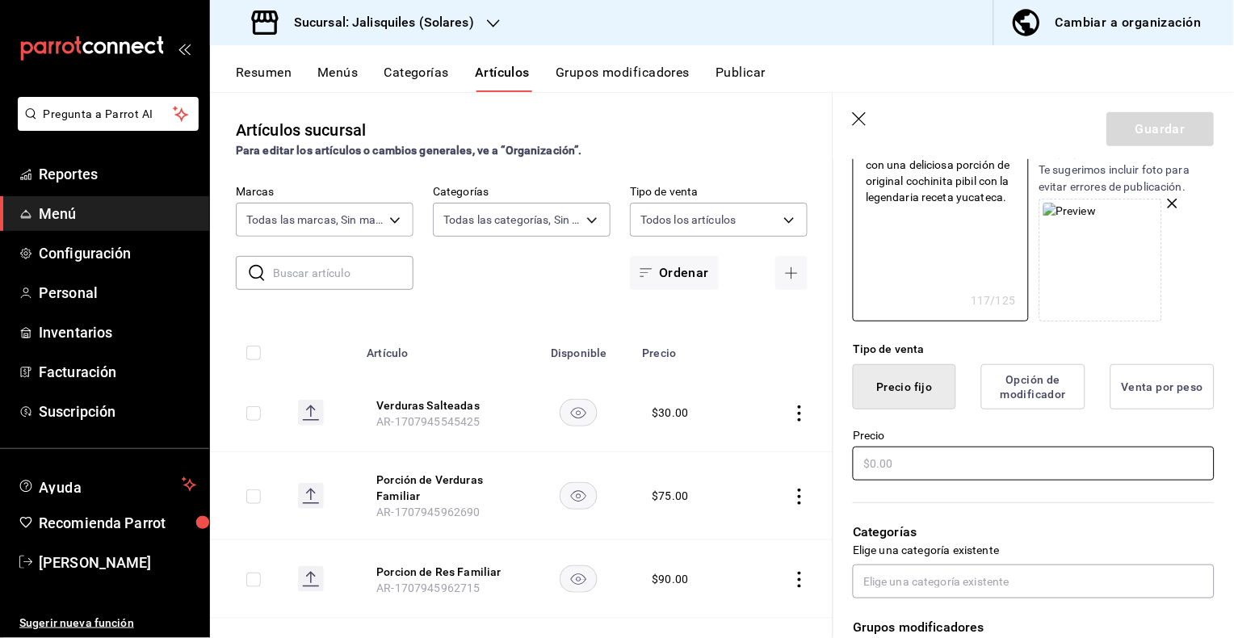
scroll to position [220, 0]
type textarea "Chilaquiles rojos gratinados con una deliciosa porción de original cochinita pi…"
type textarea "x"
click at [936, 459] on input "text" at bounding box center [1034, 462] width 362 height 34
type input "$1.00"
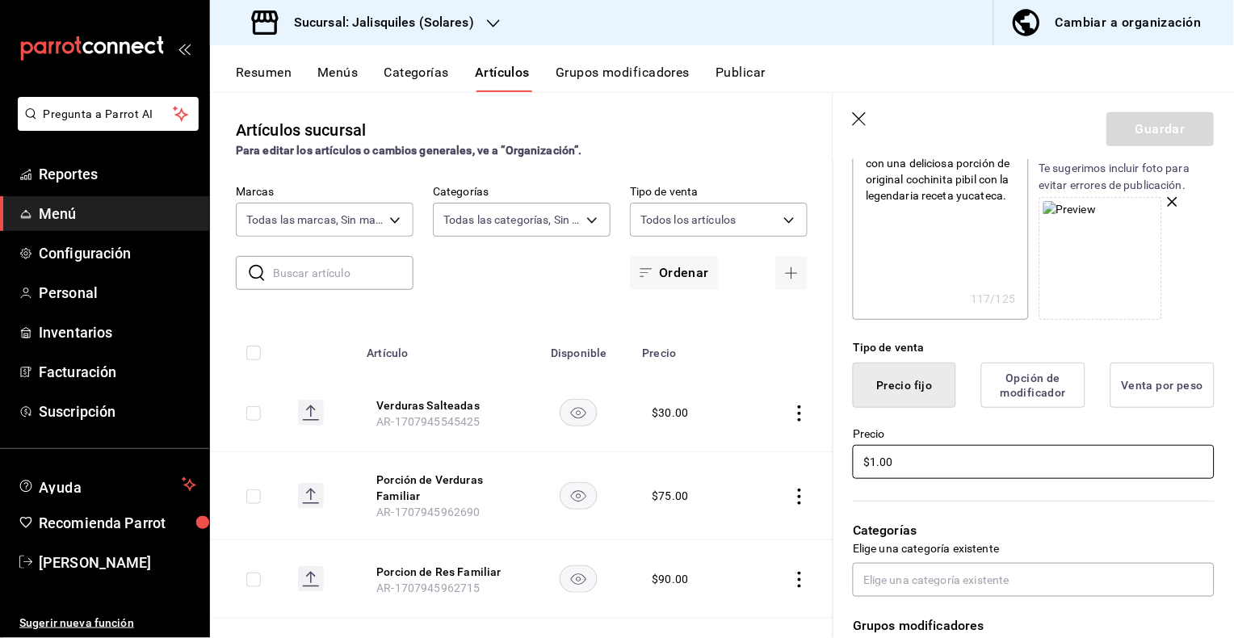
type textarea "x"
type input "$18.00"
type textarea "x"
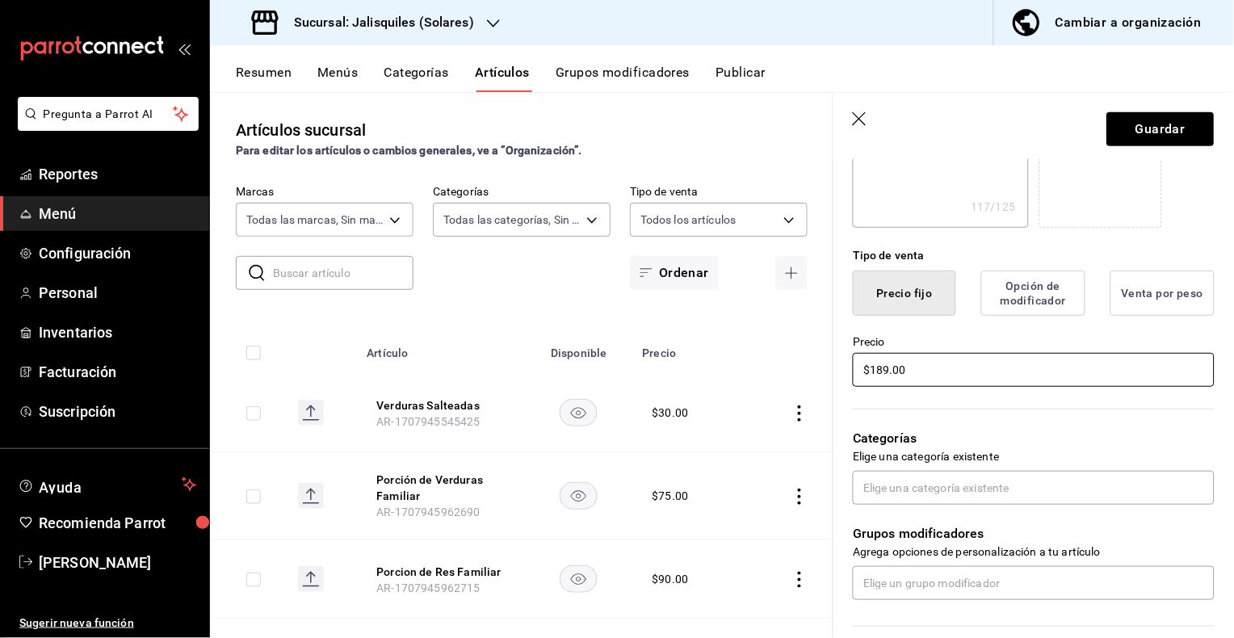
scroll to position [319, 0]
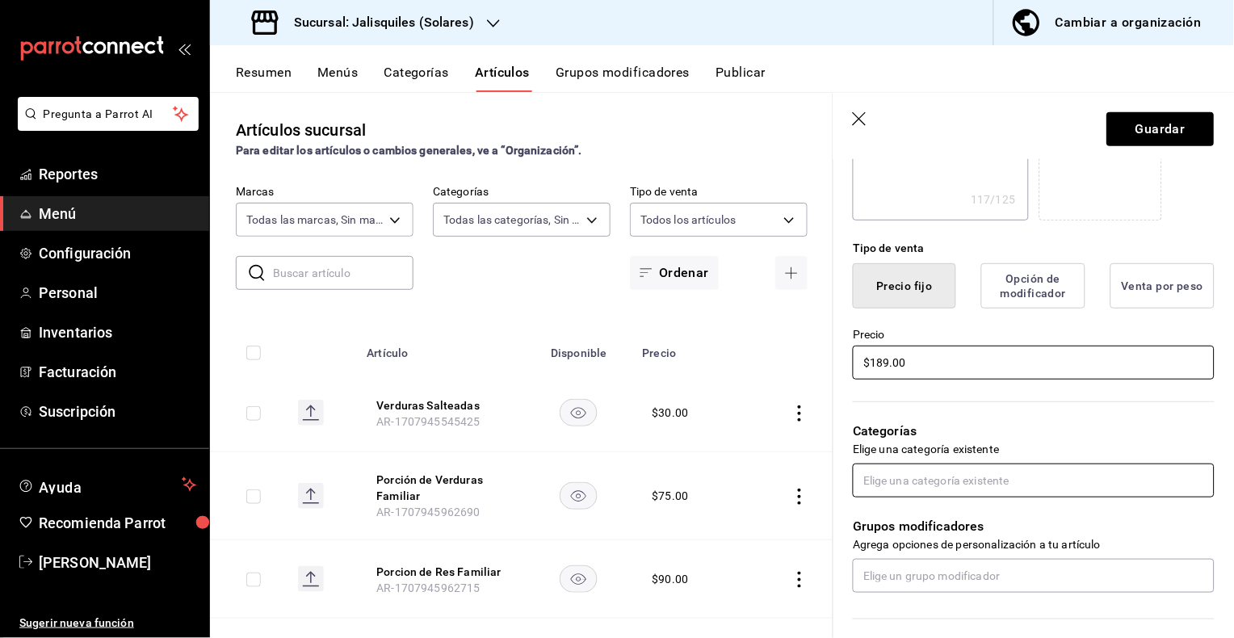
type input "$189.00"
click at [902, 477] on input "text" at bounding box center [1034, 481] width 362 height 34
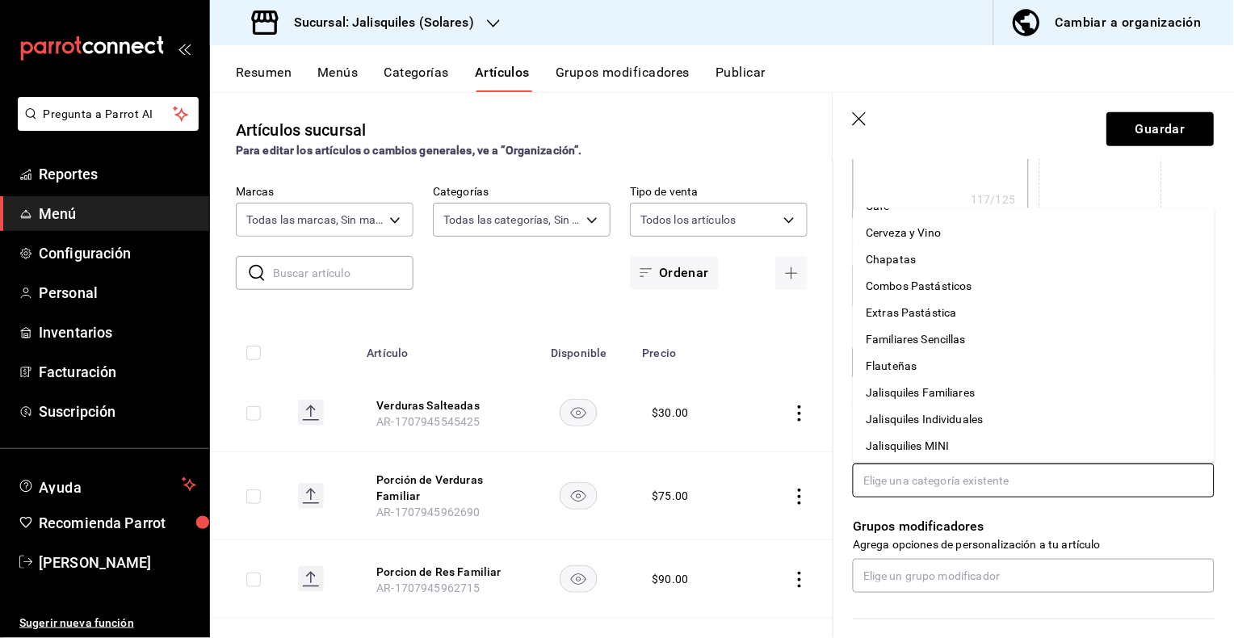
scroll to position [119, 0]
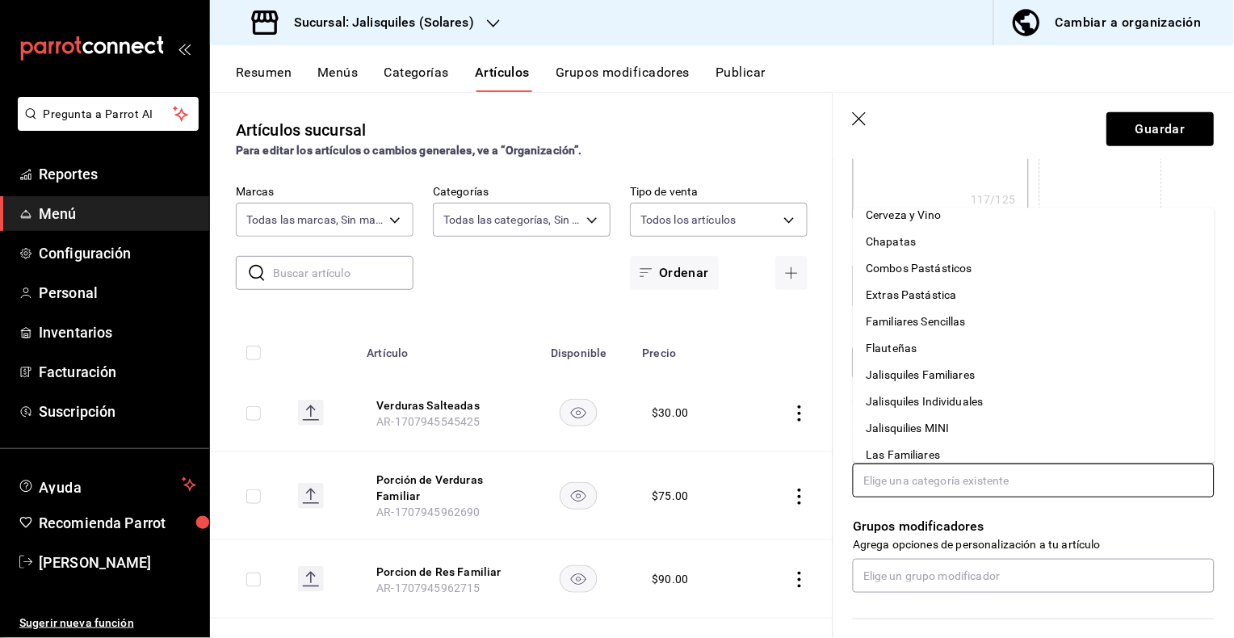
click at [940, 396] on li "Jalisquiles Individuales" at bounding box center [1035, 401] width 362 height 27
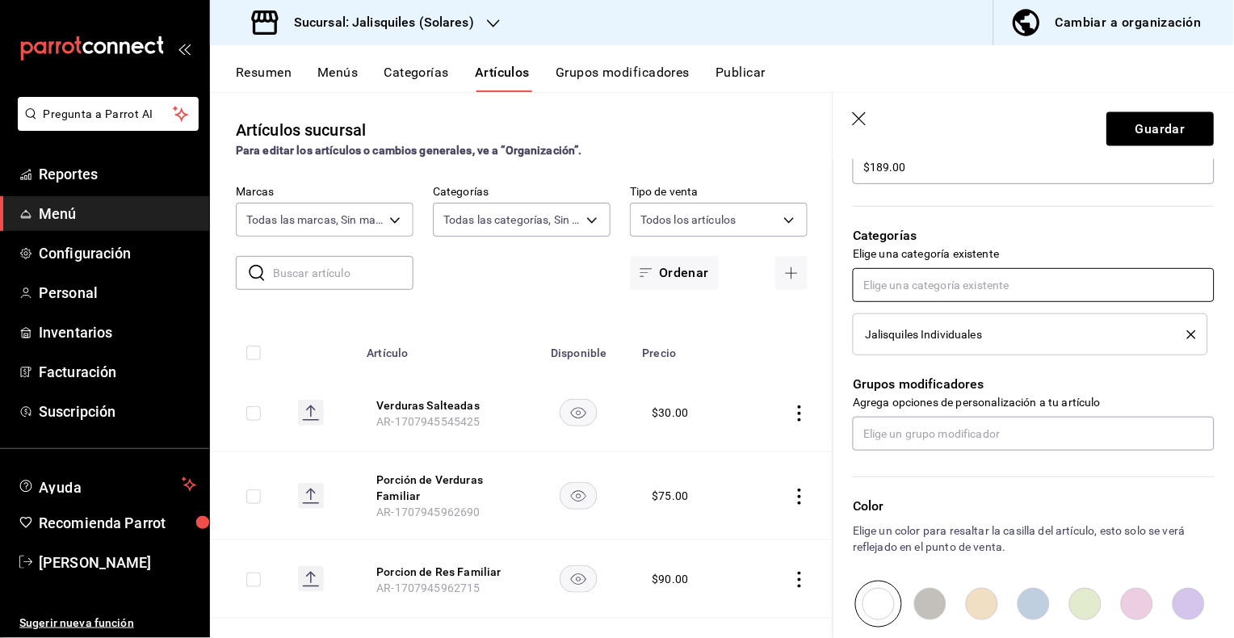
scroll to position [521, 0]
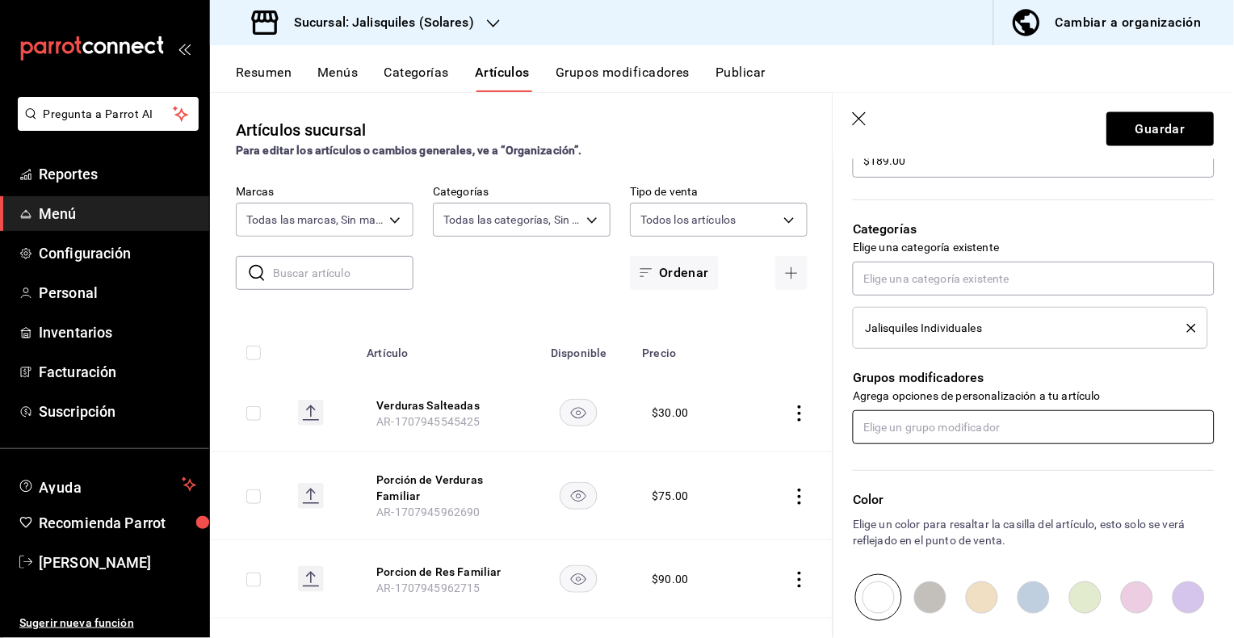
click at [930, 427] on input "text" at bounding box center [1034, 427] width 362 height 34
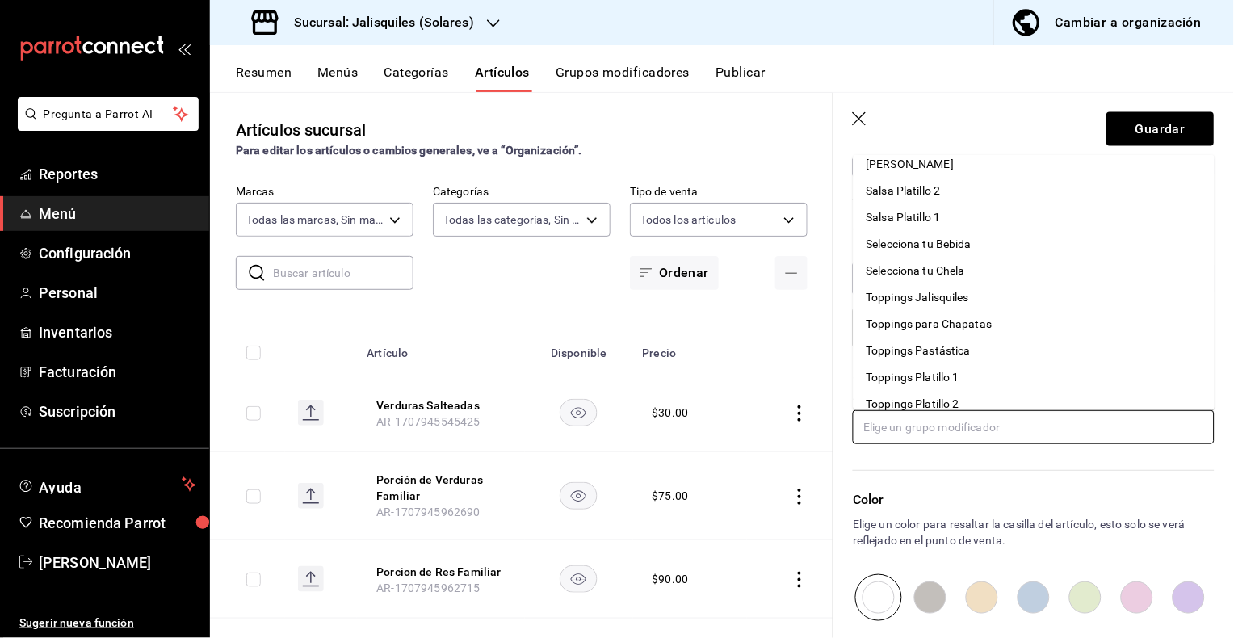
scroll to position [412, 0]
click at [948, 299] on div "Toppings Jalisquiles" at bounding box center [918, 296] width 103 height 17
type textarea "x"
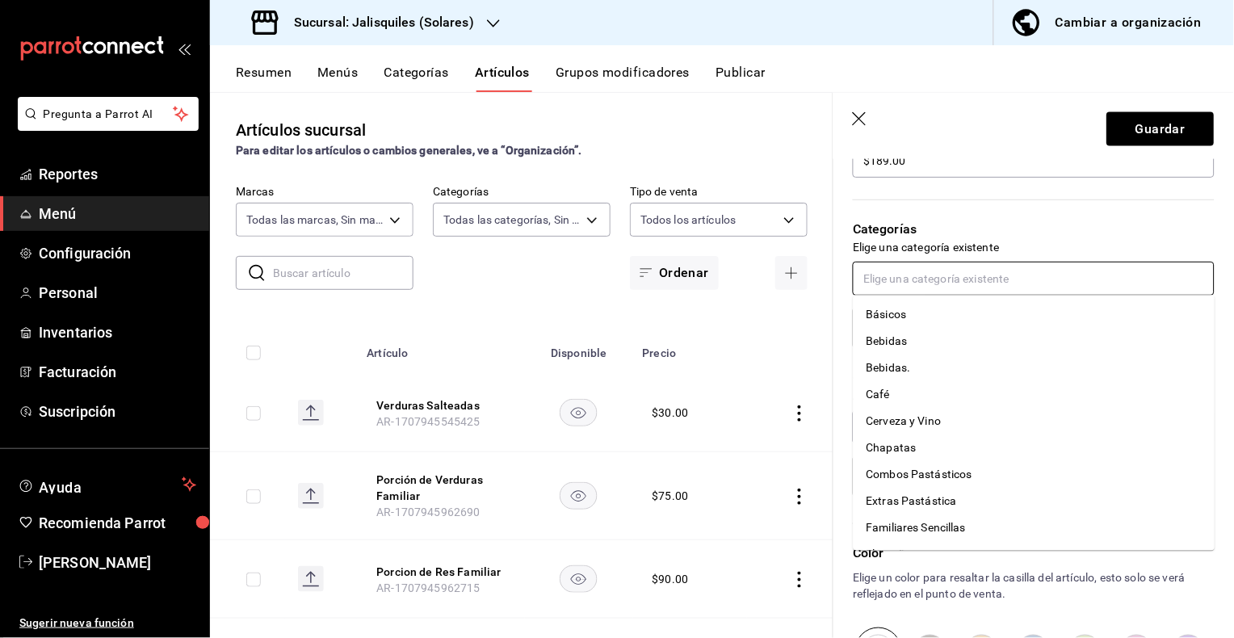
click at [950, 282] on input "text" at bounding box center [1034, 279] width 362 height 34
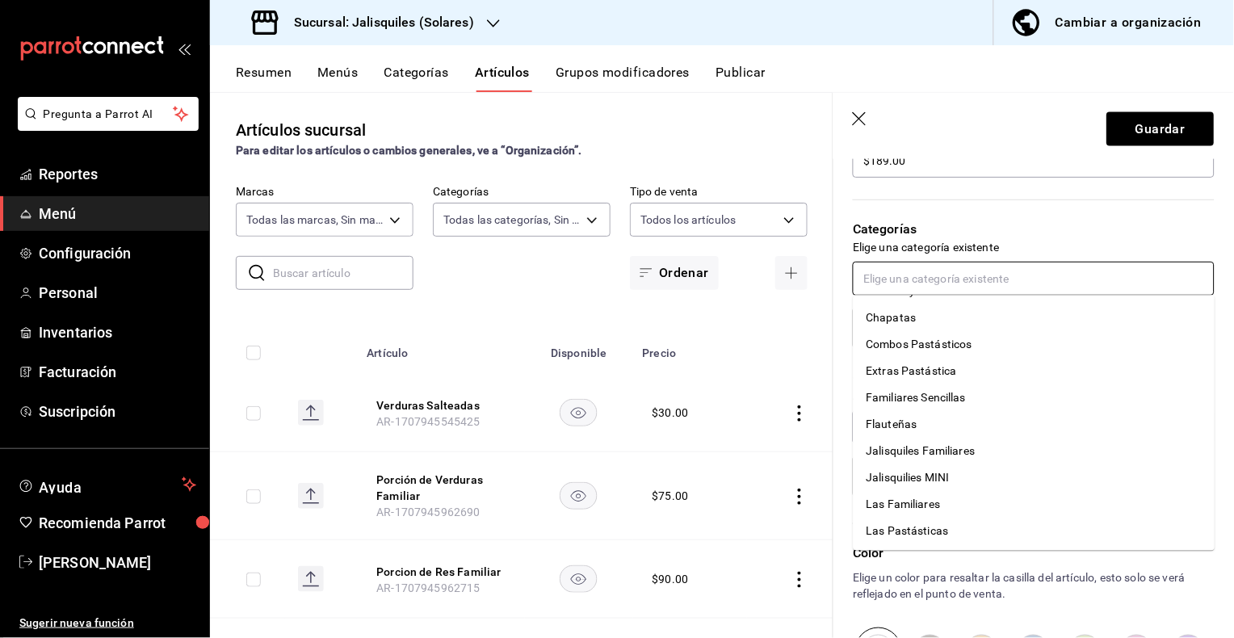
scroll to position [0, 0]
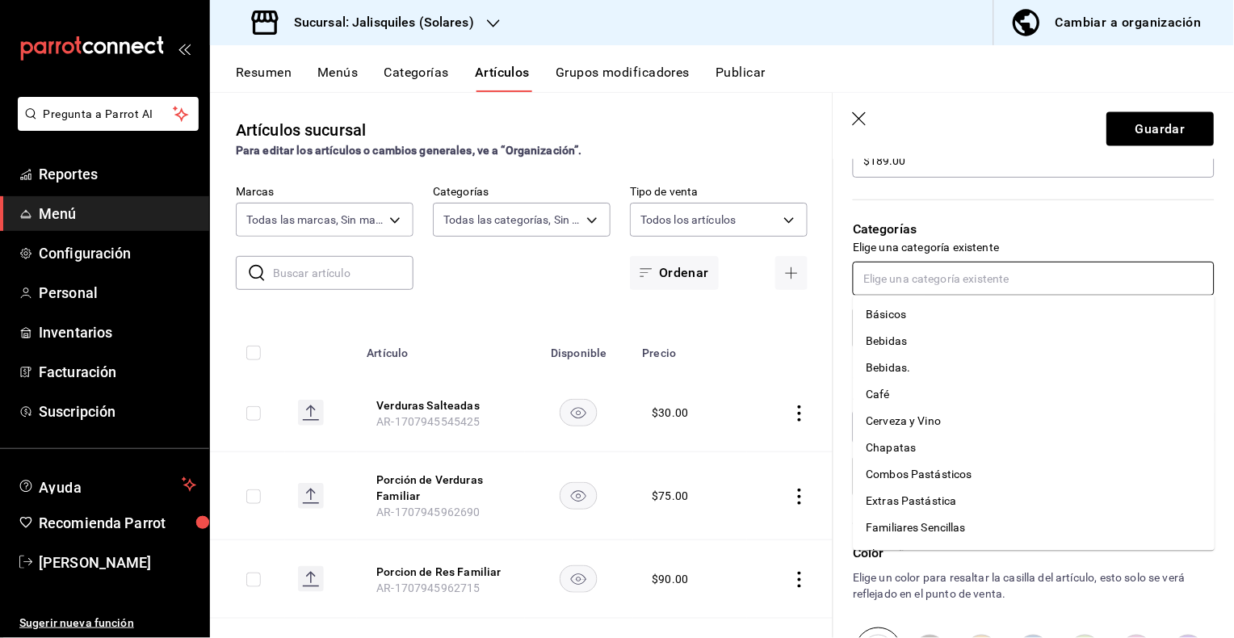
click at [917, 279] on input "text" at bounding box center [1034, 279] width 362 height 34
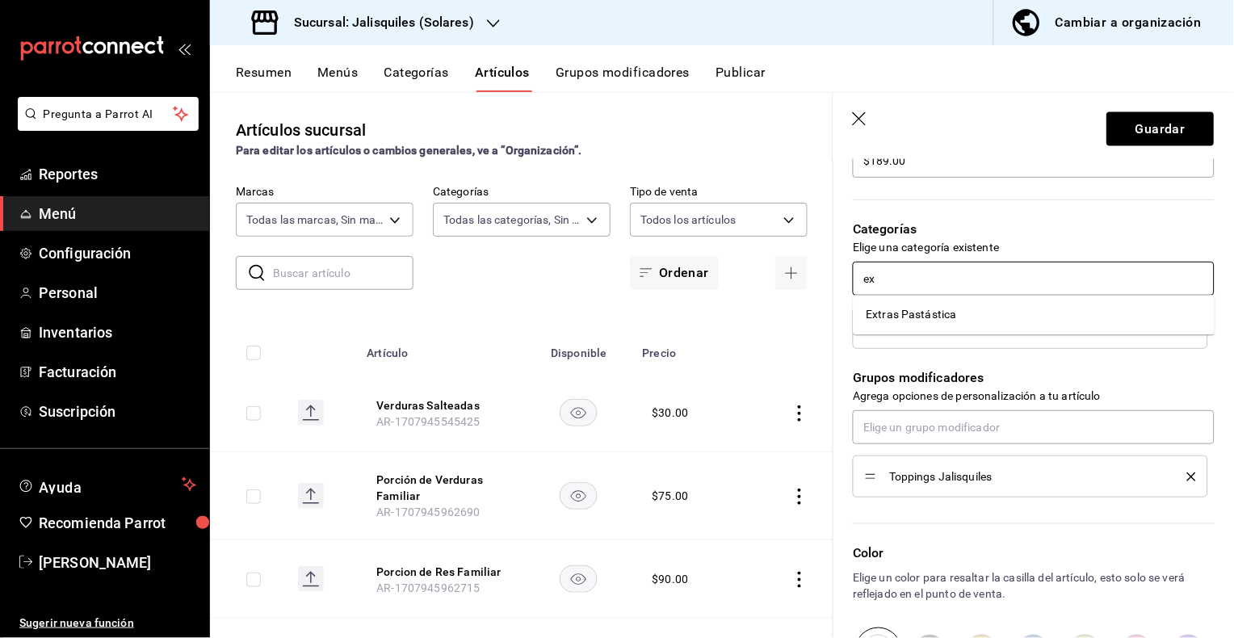
type input "e"
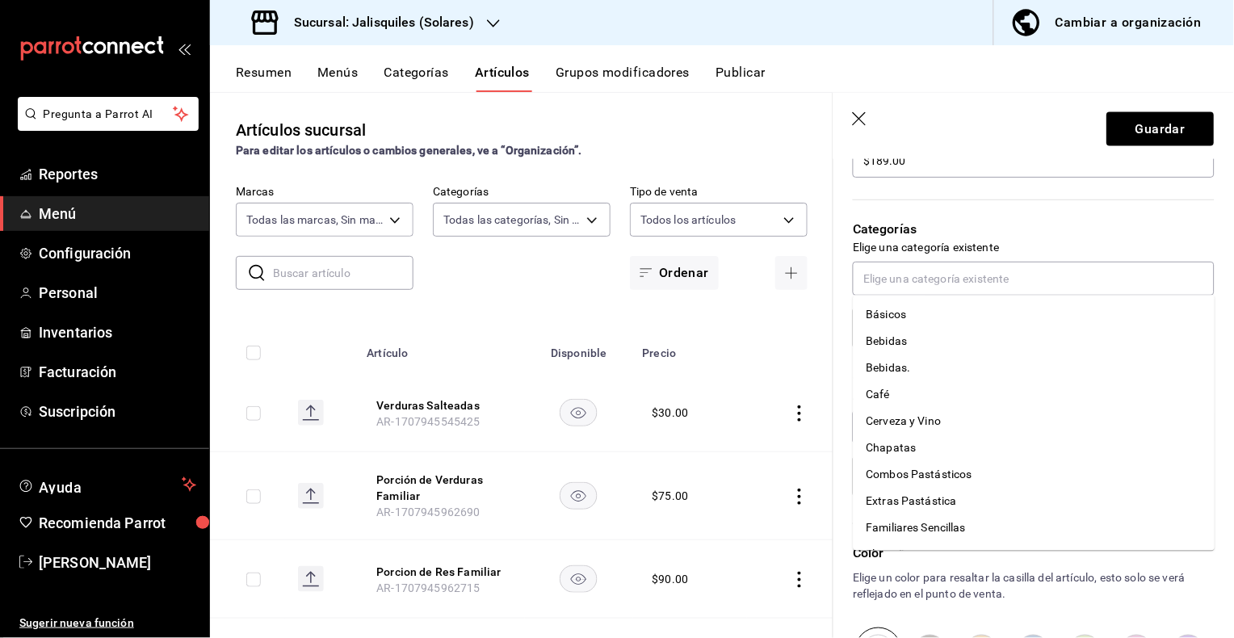
click at [1053, 231] on p "Categorías" at bounding box center [1034, 229] width 362 height 19
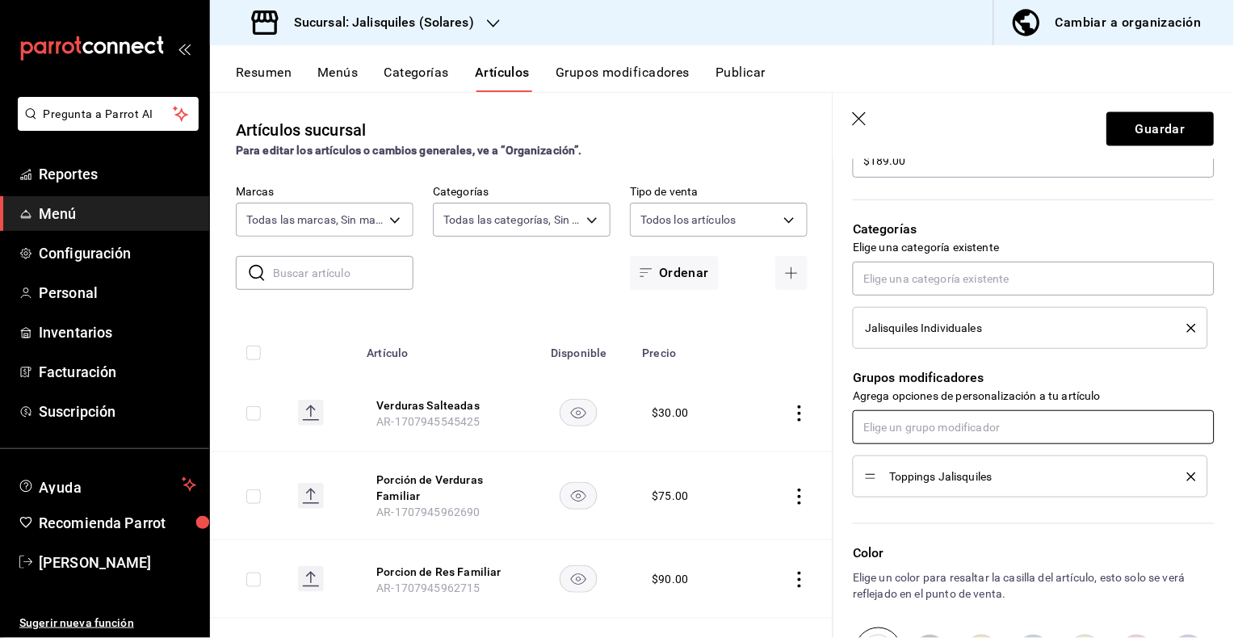
click at [962, 431] on input "text" at bounding box center [1034, 427] width 362 height 34
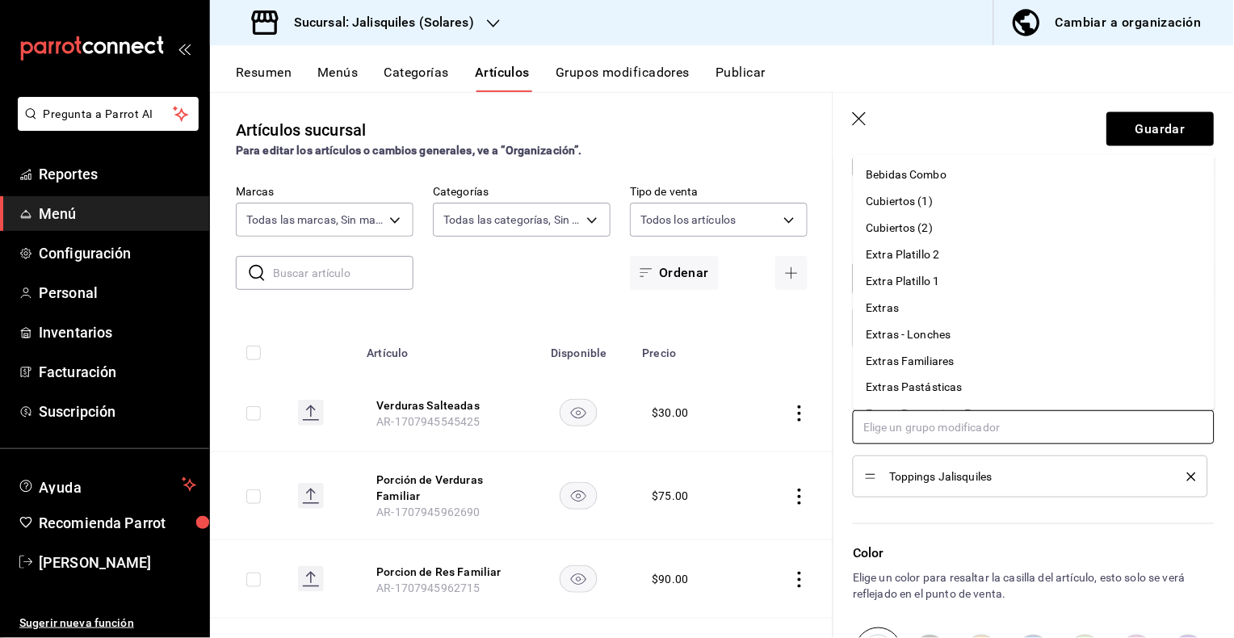
click at [952, 308] on li "Extras" at bounding box center [1035, 308] width 362 height 27
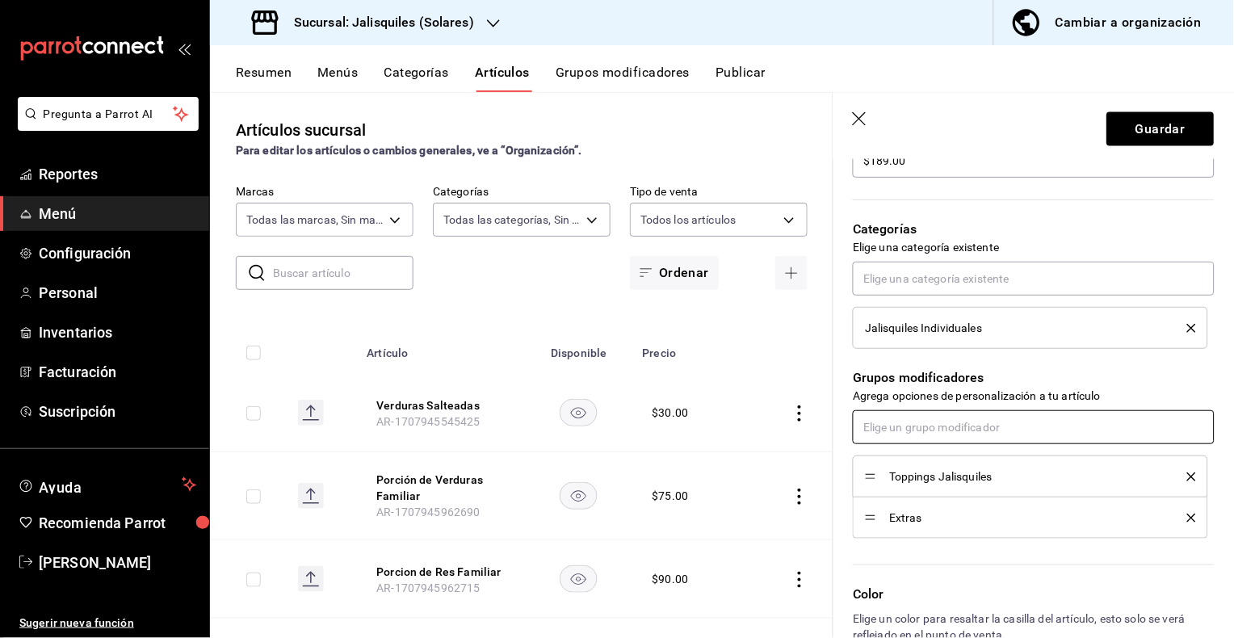
scroll to position [518, 0]
click at [1129, 367] on div "Grupos modificadores Agrega opciones de personalización a tu artículo Toppings …" at bounding box center [1023, 446] width 381 height 190
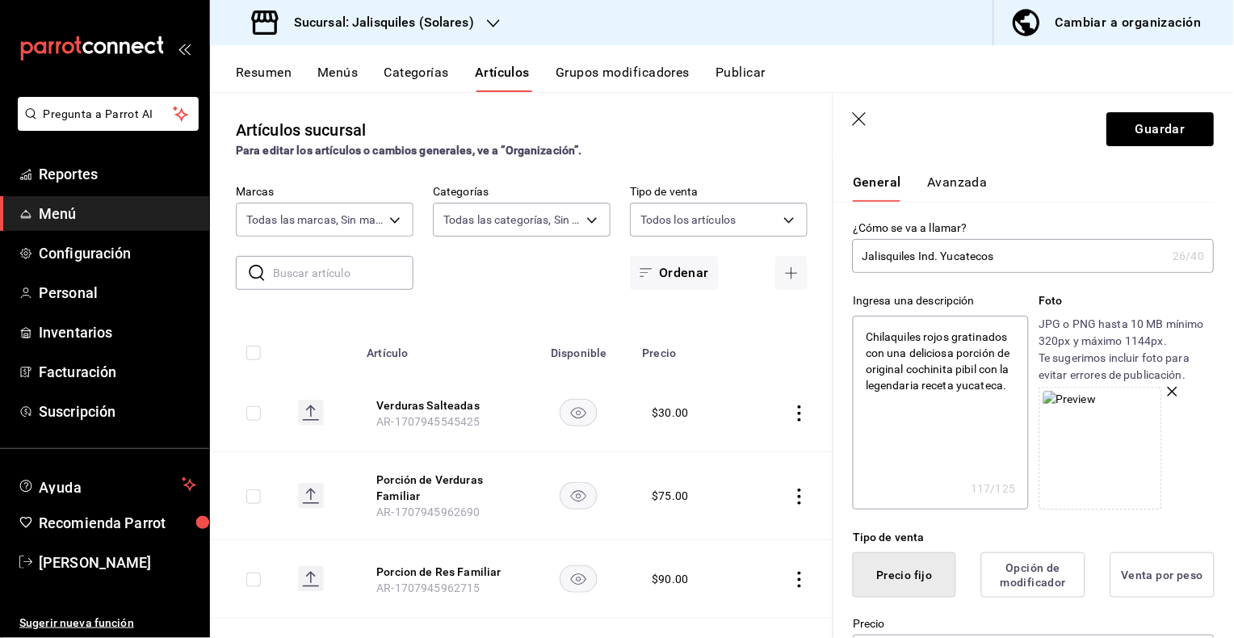
scroll to position [0, 0]
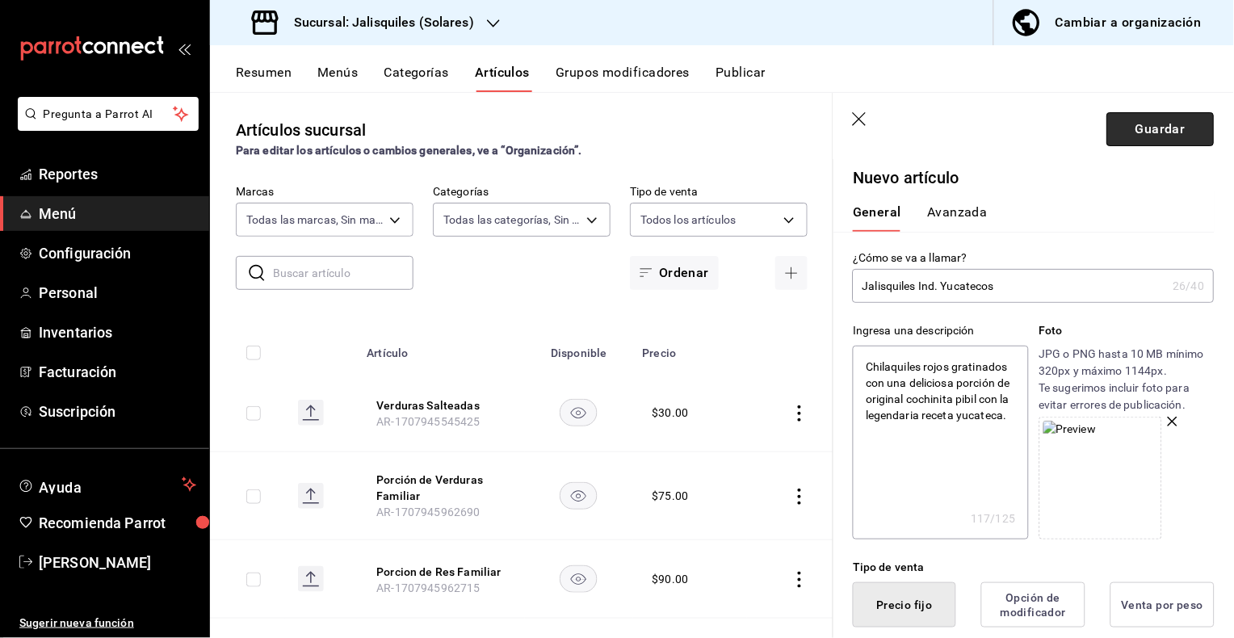
click at [1146, 137] on button "Guardar" at bounding box center [1160, 129] width 107 height 34
type textarea "x"
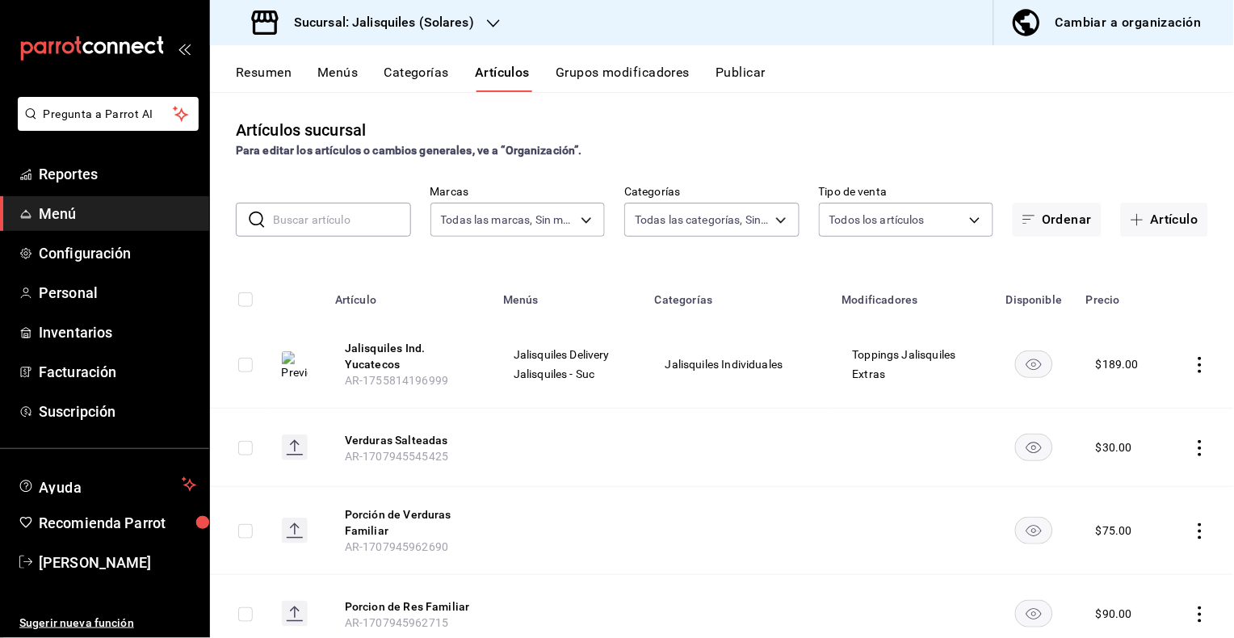
click at [241, 76] on button "Resumen" at bounding box center [264, 78] width 56 height 27
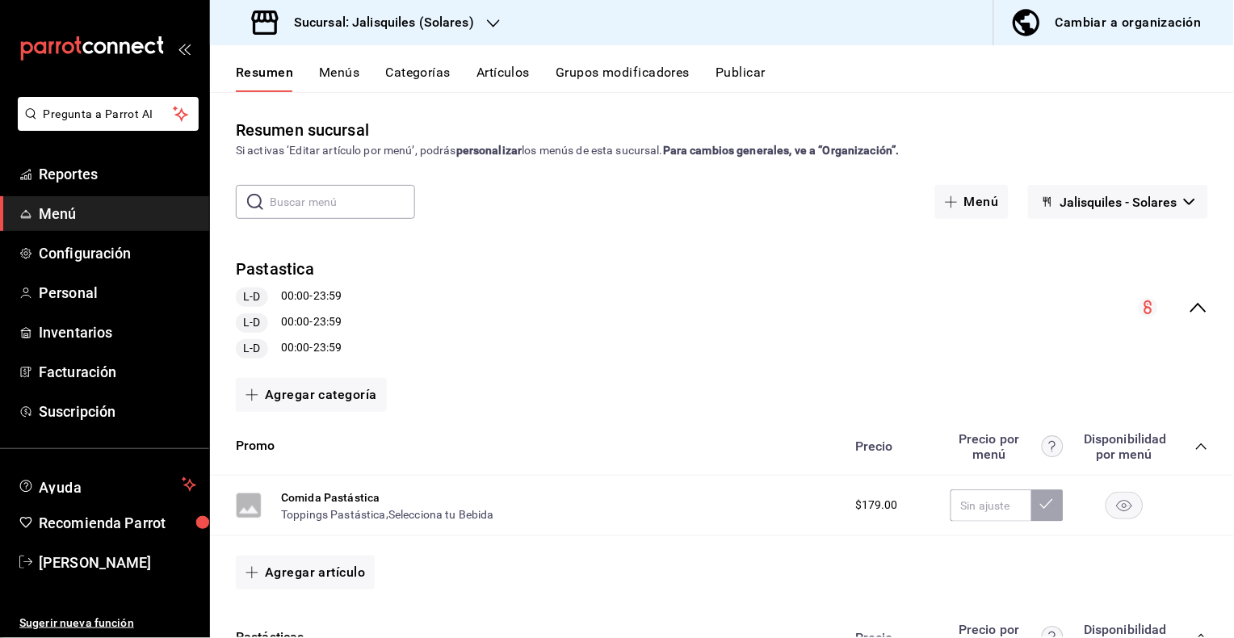
click at [1195, 304] on icon "collapse-menu-row" at bounding box center [1198, 307] width 19 height 19
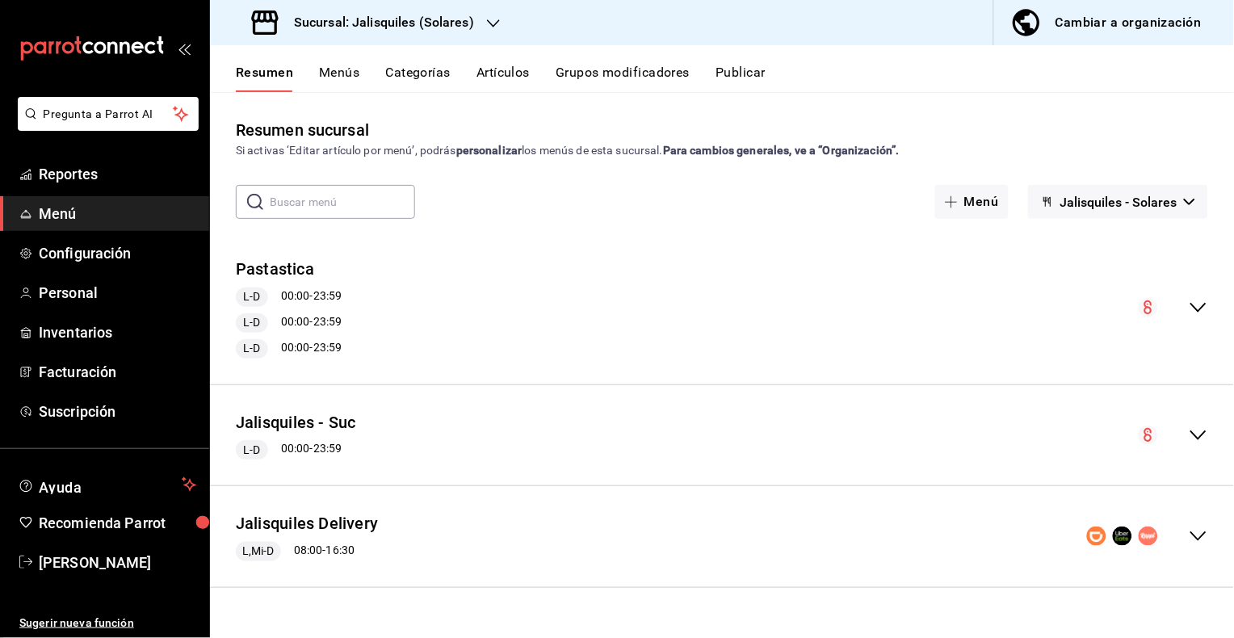
drag, startPoint x: 1206, startPoint y: 435, endPoint x: 1175, endPoint y: 422, distance: 33.3
click at [1205, 435] on icon "collapse-menu-row" at bounding box center [1198, 435] width 19 height 19
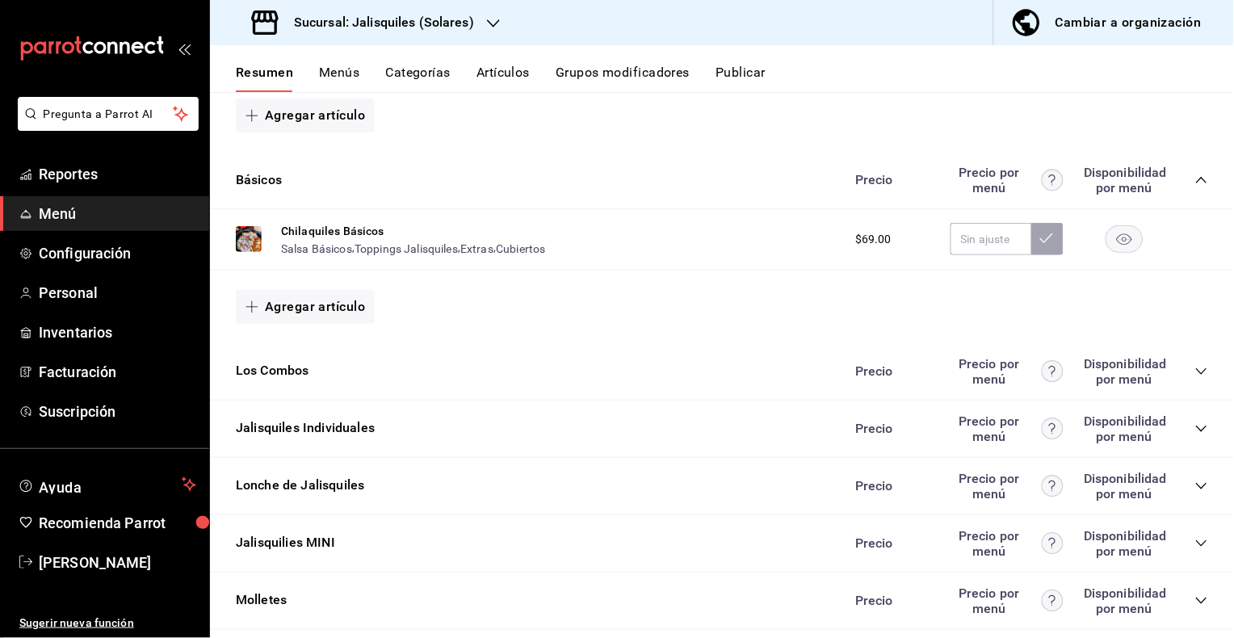
scroll to position [744, 0]
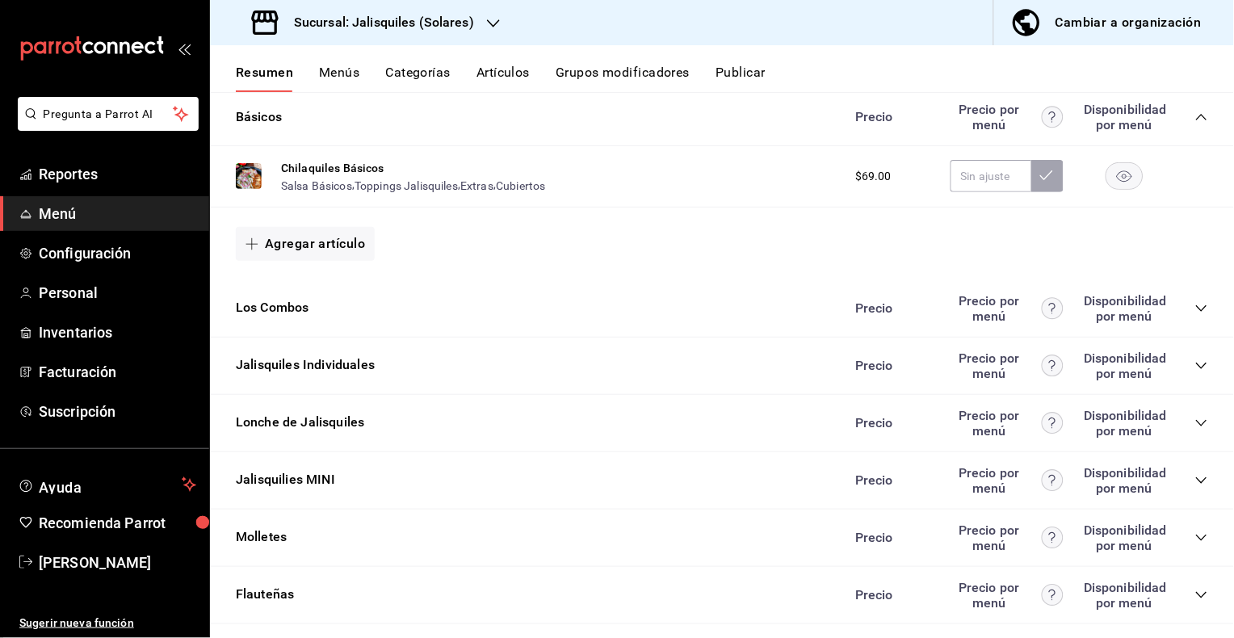
click at [1203, 364] on icon "collapse-category-row" at bounding box center [1201, 366] width 10 height 6
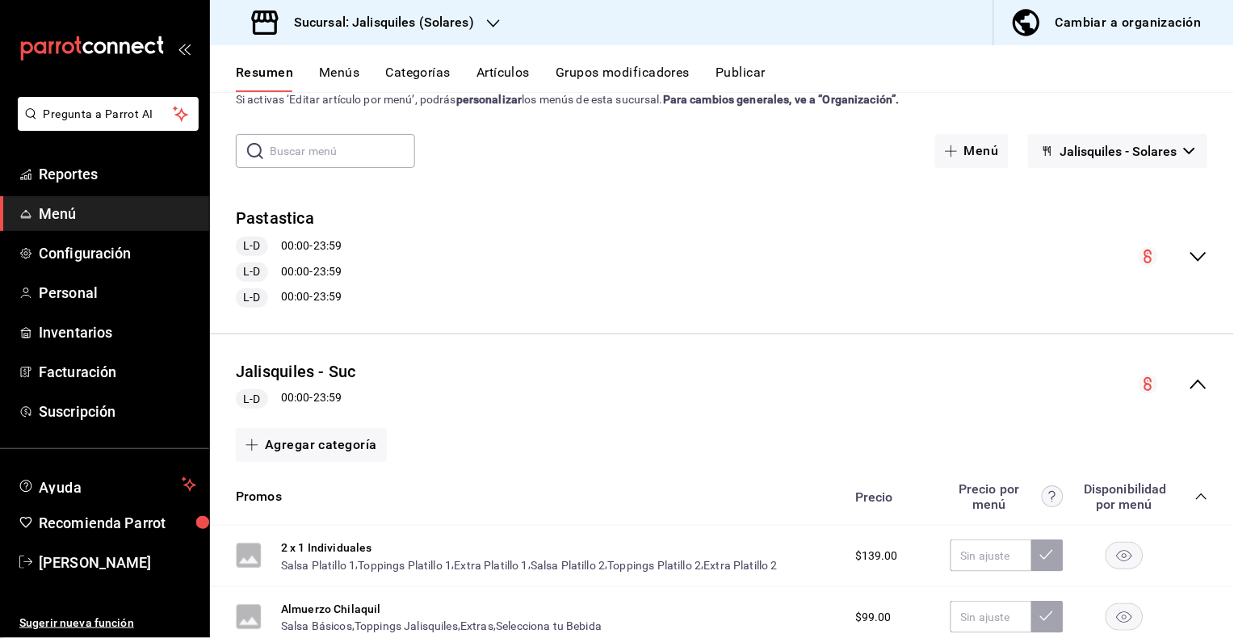
scroll to position [50, 0]
click at [455, 21] on h3 "Sucursal: Jalisquiles (Solares)" at bounding box center [377, 22] width 193 height 19
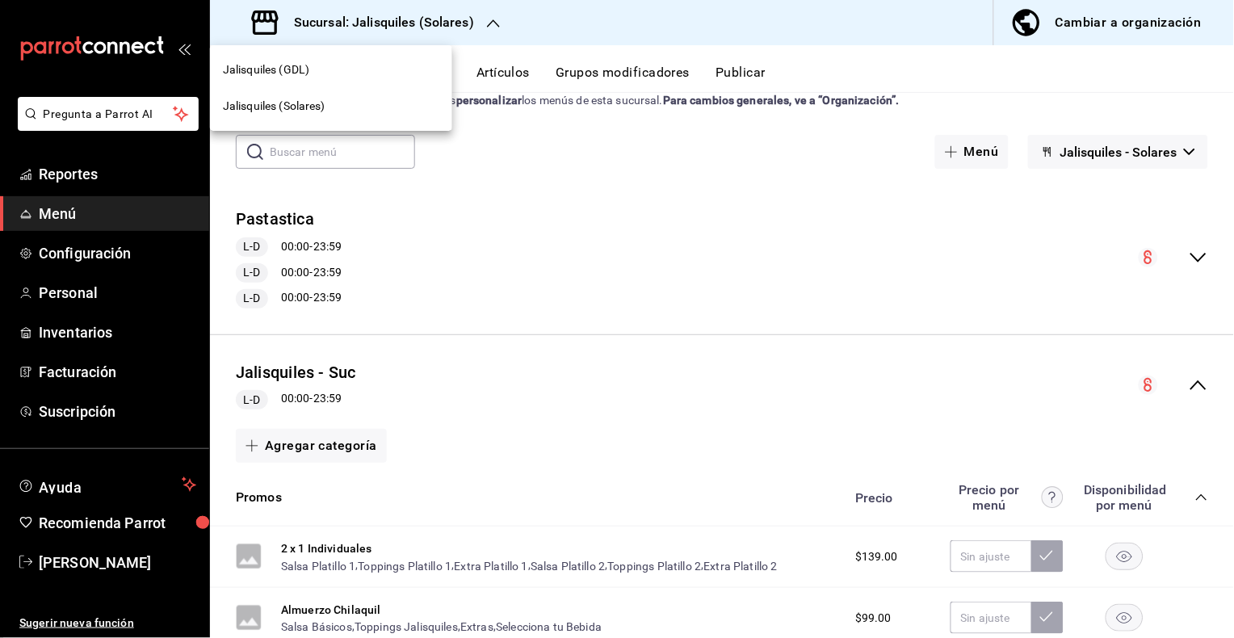
click at [316, 73] on div "Jalisquiles (GDL)" at bounding box center [331, 69] width 216 height 17
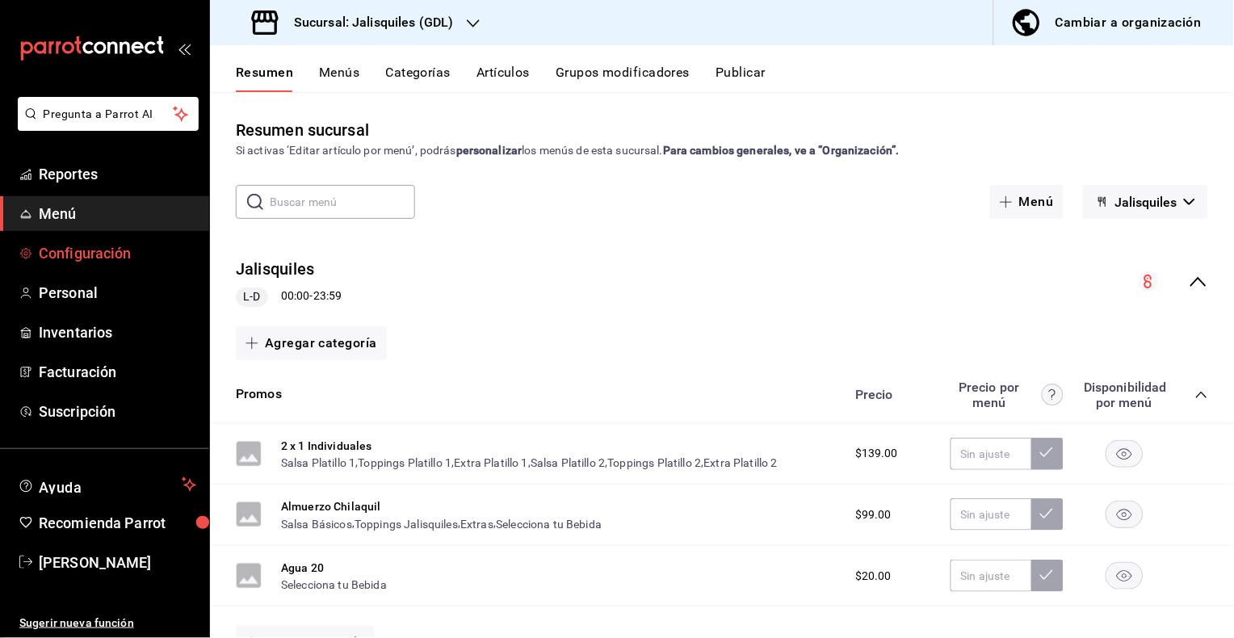
click at [80, 254] on span "Configuración" at bounding box center [117, 253] width 157 height 22
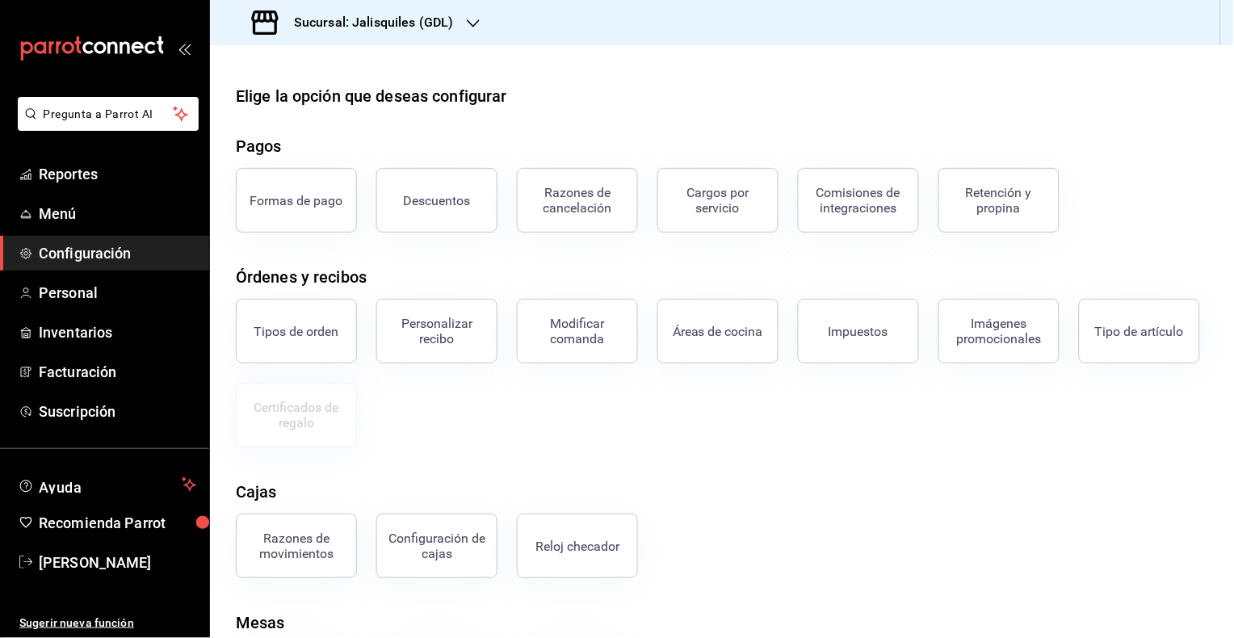
click at [448, 206] on div "Descuentos" at bounding box center [437, 200] width 67 height 15
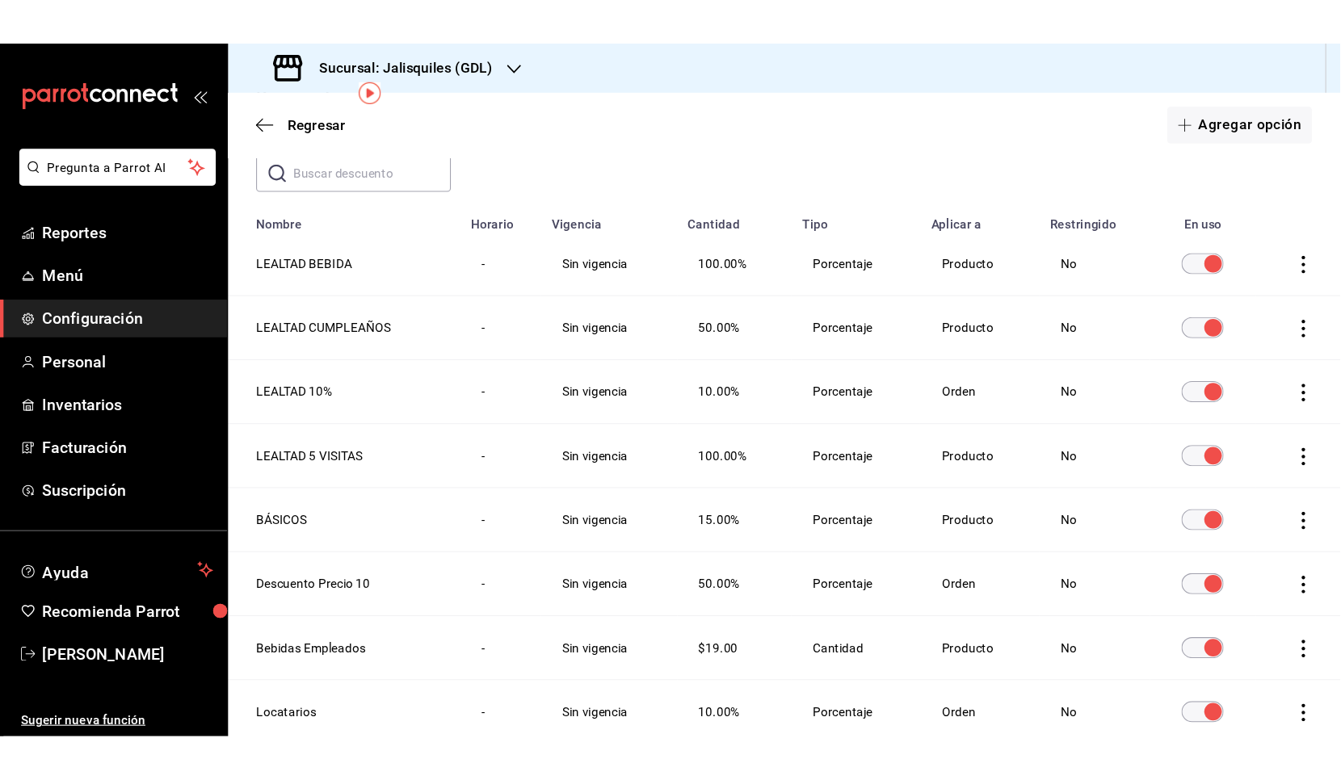
scroll to position [78, 0]
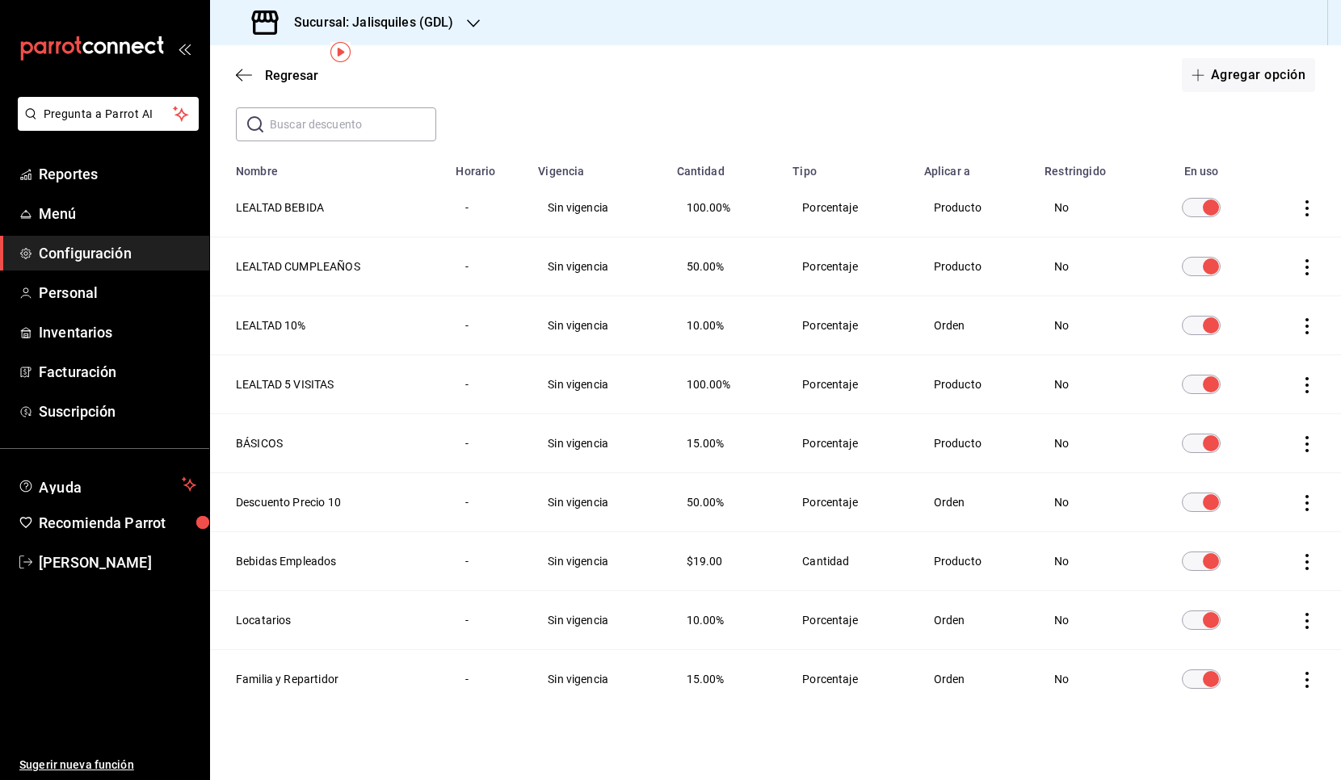
click at [351, 24] on h3 "Sucursal: Jalisquiles (GDL)" at bounding box center [367, 22] width 173 height 19
click at [313, 109] on span "Jalisquiles (Solares)" at bounding box center [274, 106] width 103 height 17
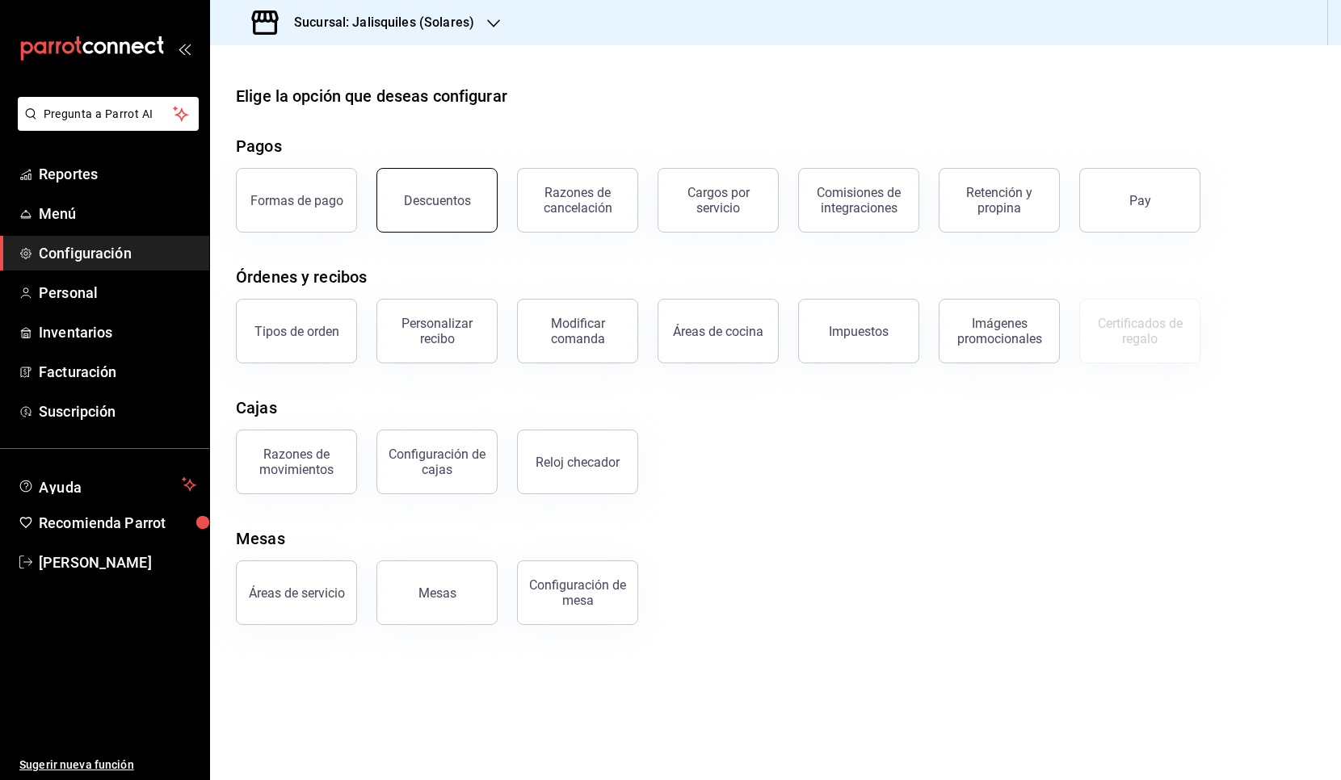
click at [430, 201] on div "Descuentos" at bounding box center [437, 200] width 67 height 15
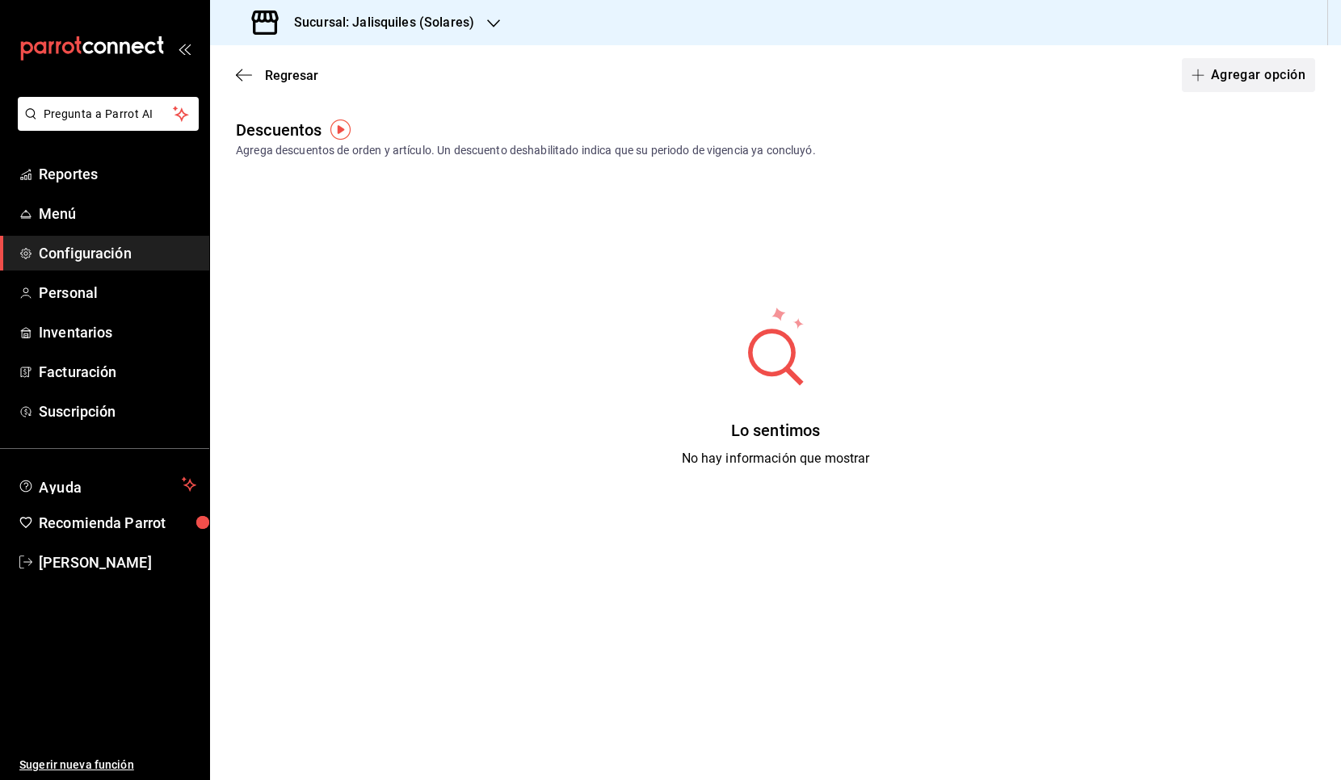
click at [1233, 63] on button "Agregar opción" at bounding box center [1248, 75] width 133 height 34
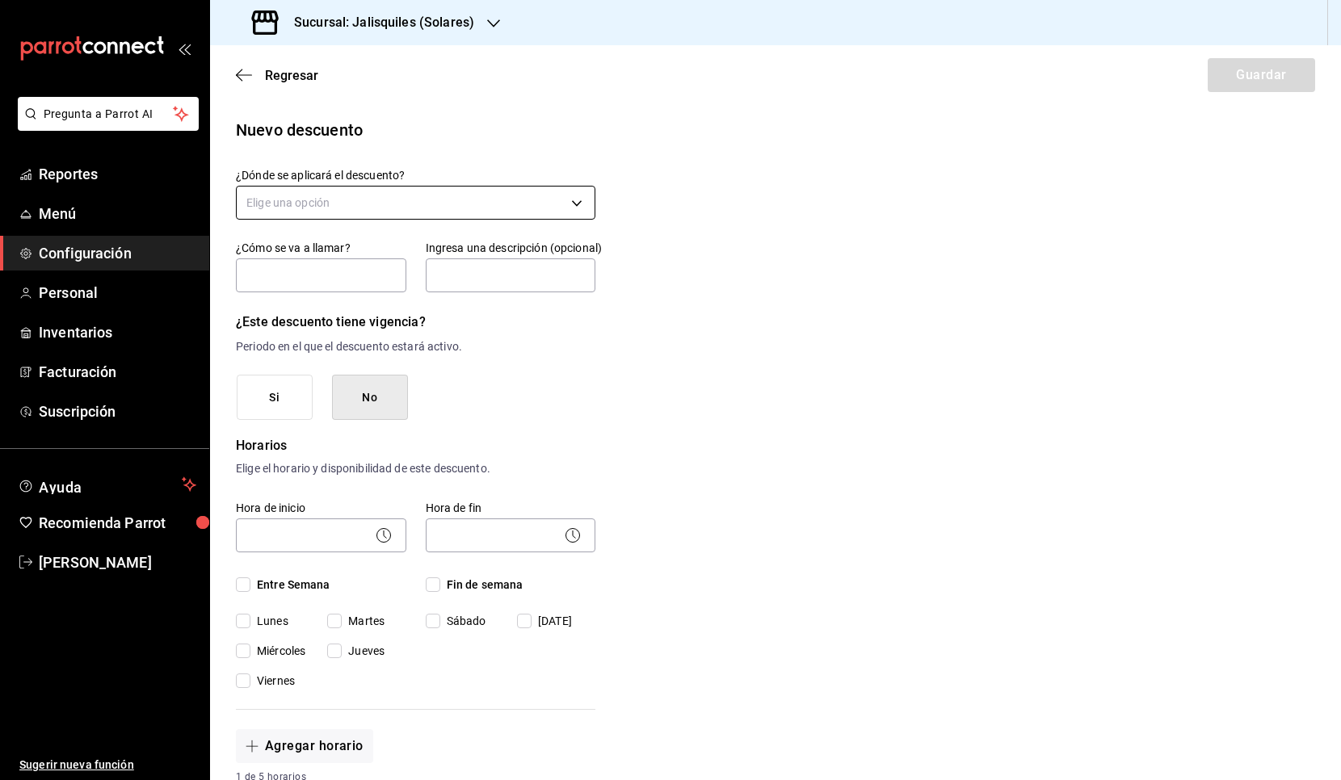
click at [402, 204] on body "Pregunta a Parrot AI Reportes Menú Configuración Personal Inventarios Facturaci…" at bounding box center [670, 390] width 1341 height 780
click at [373, 304] on li "Artículo en orden" at bounding box center [416, 306] width 358 height 27
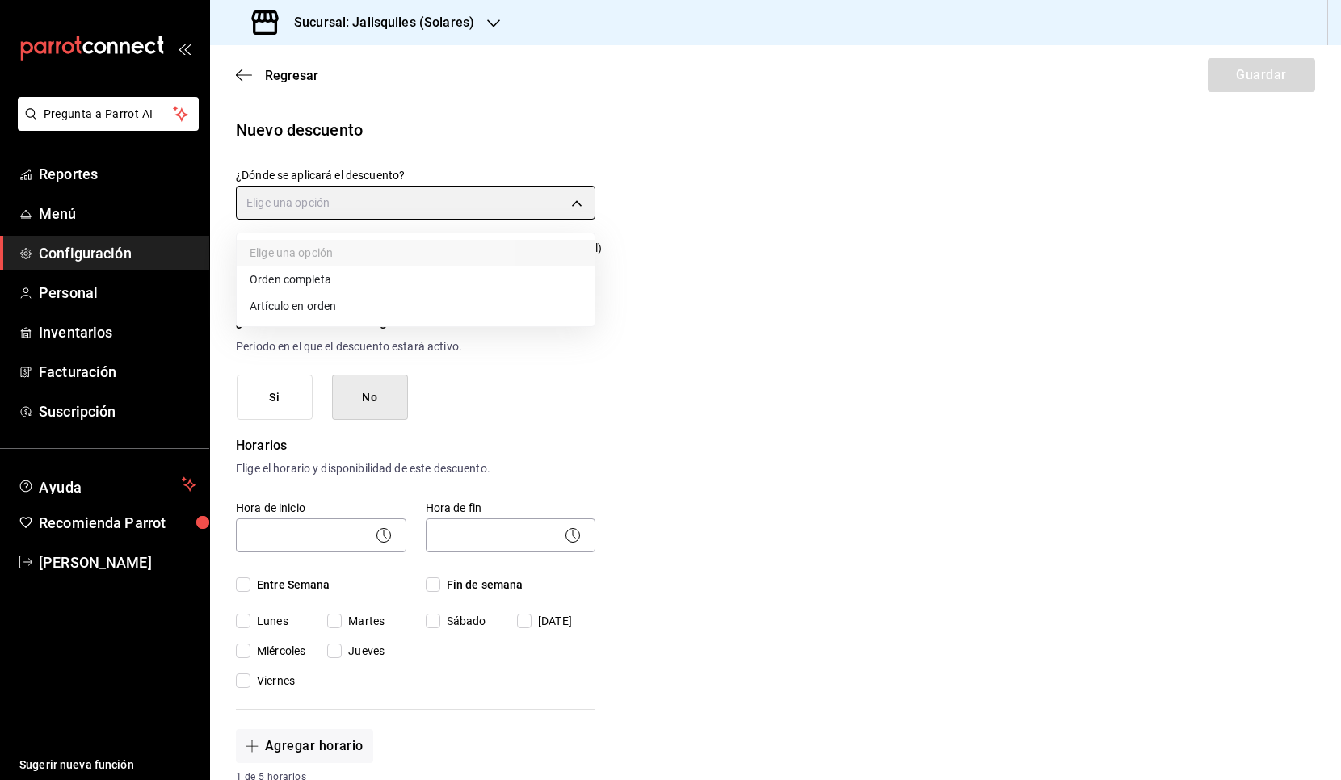
type input "ORDER_ITEM"
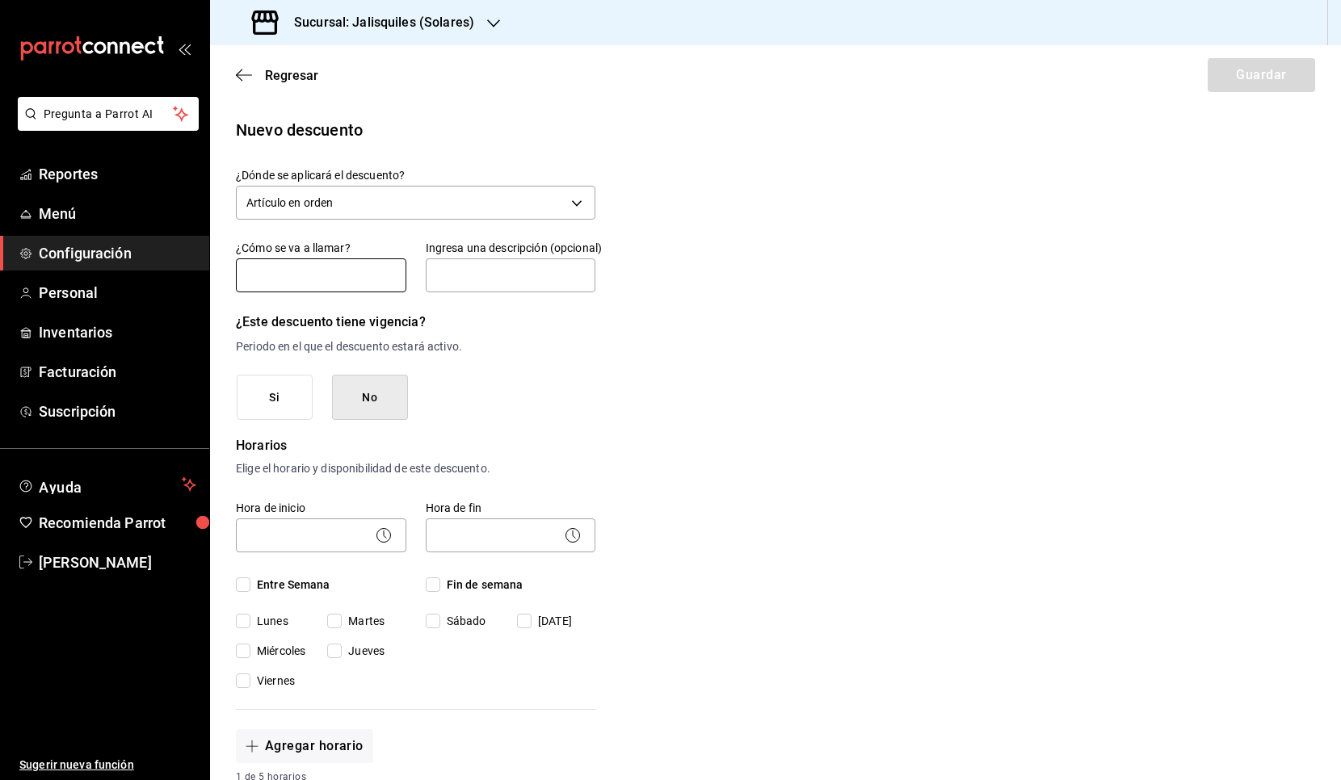
click at [358, 279] on input "text" at bounding box center [321, 275] width 170 height 34
type input "LEALTAD BEBIDA"
click at [367, 394] on button "No" at bounding box center [370, 398] width 76 height 46
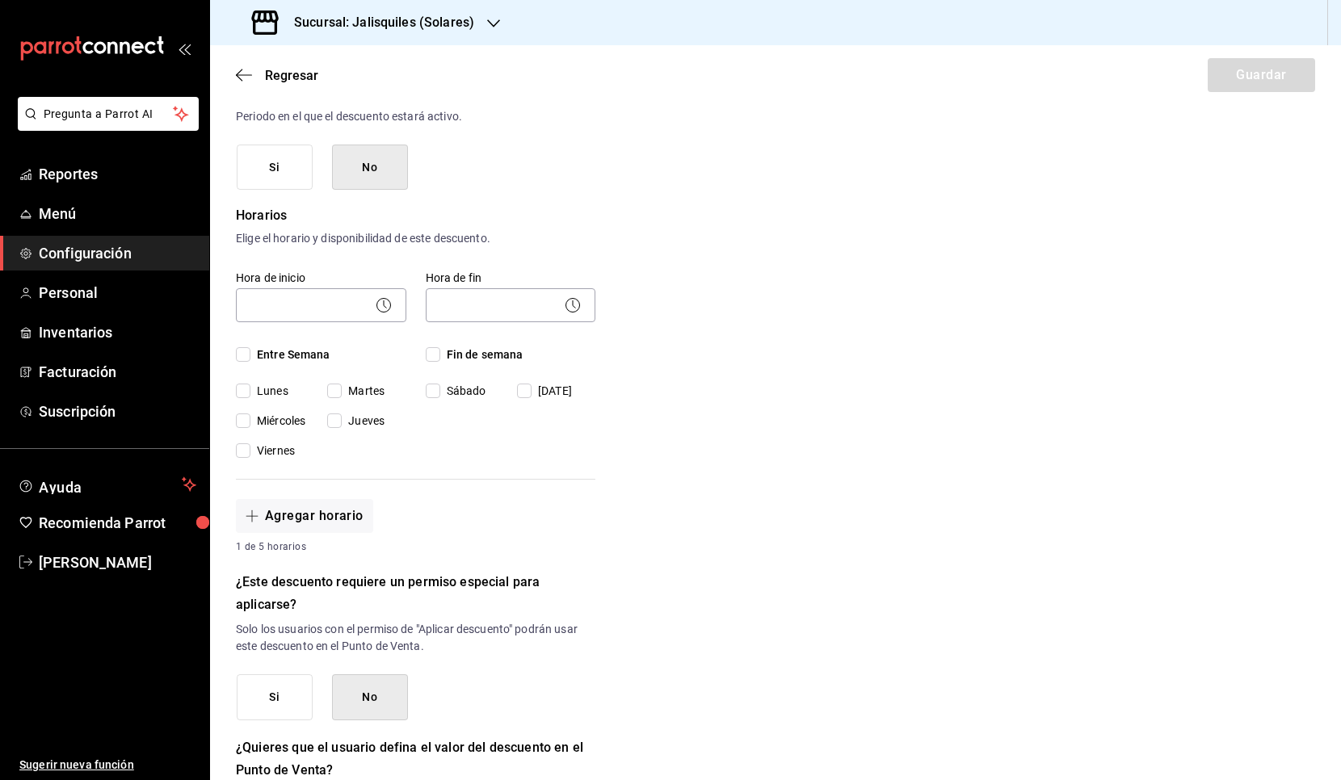
scroll to position [232, 0]
click at [244, 351] on input "Entre Semana" at bounding box center [243, 353] width 15 height 15
checkbox input "true"
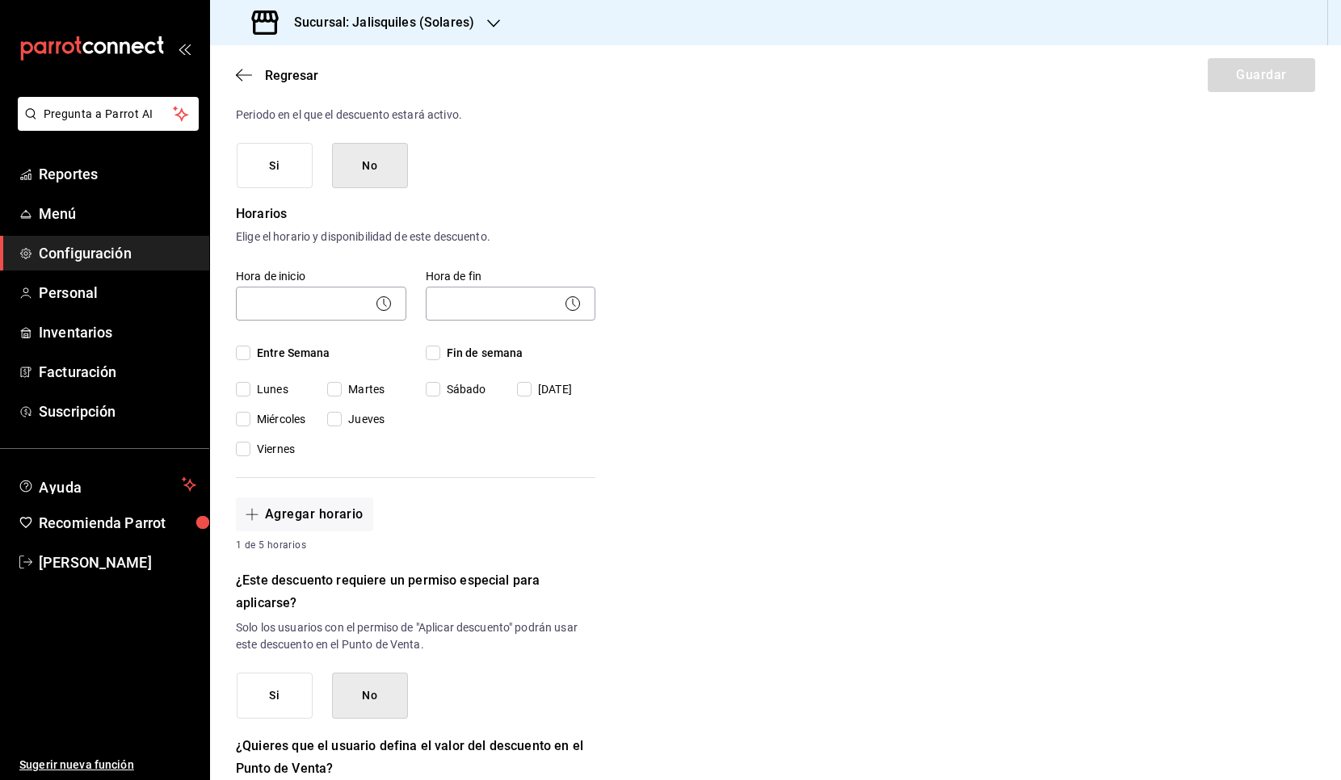
checkbox input "true"
click at [440, 351] on span "Fin de semana" at bounding box center [481, 353] width 83 height 17
click at [439, 351] on input "Fin de semana" at bounding box center [433, 353] width 15 height 15
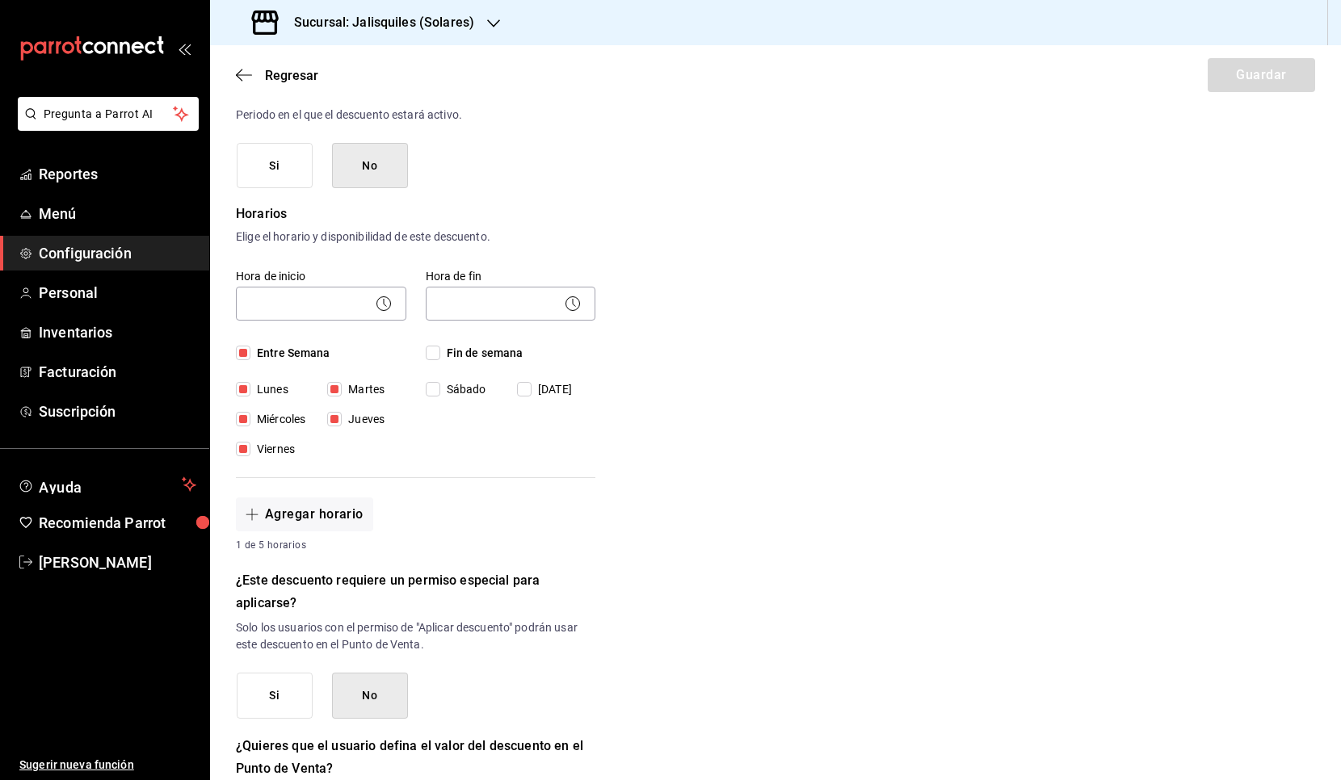
checkbox input "true"
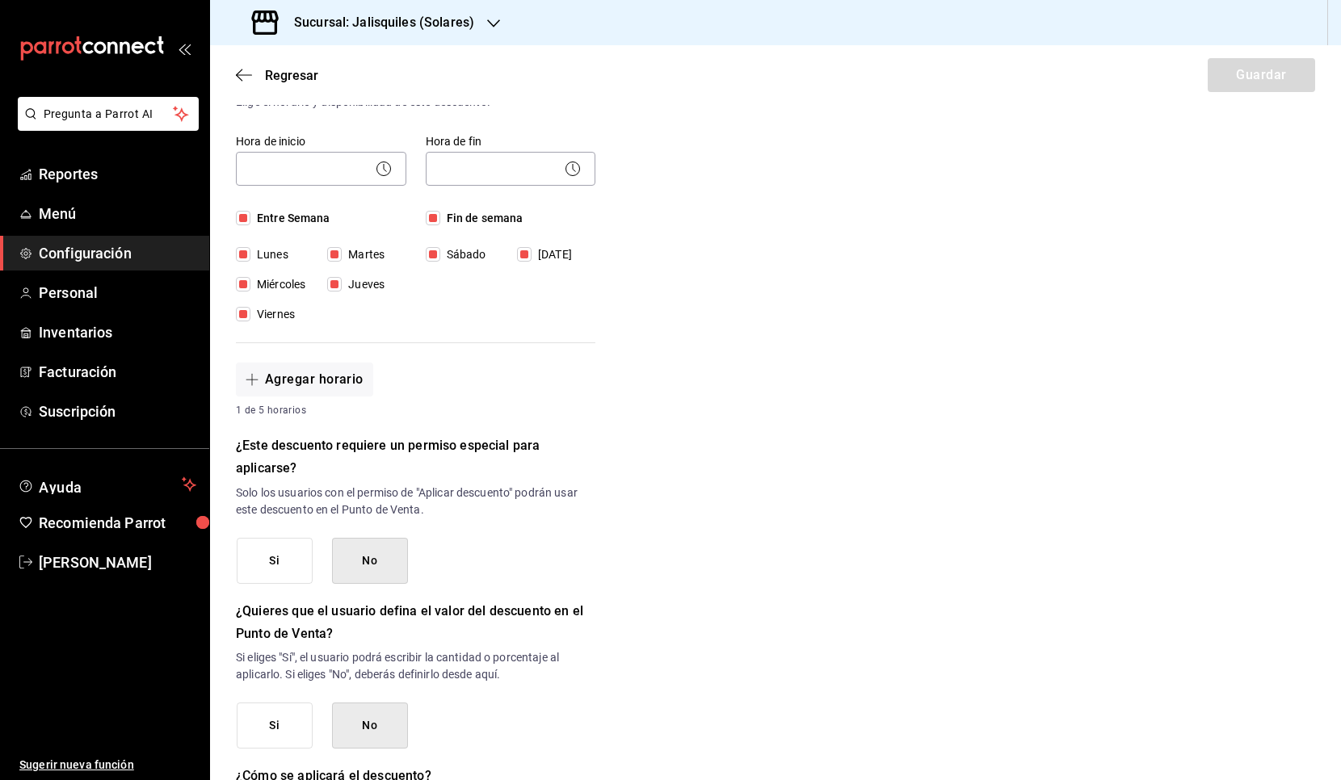
scroll to position [400, 0]
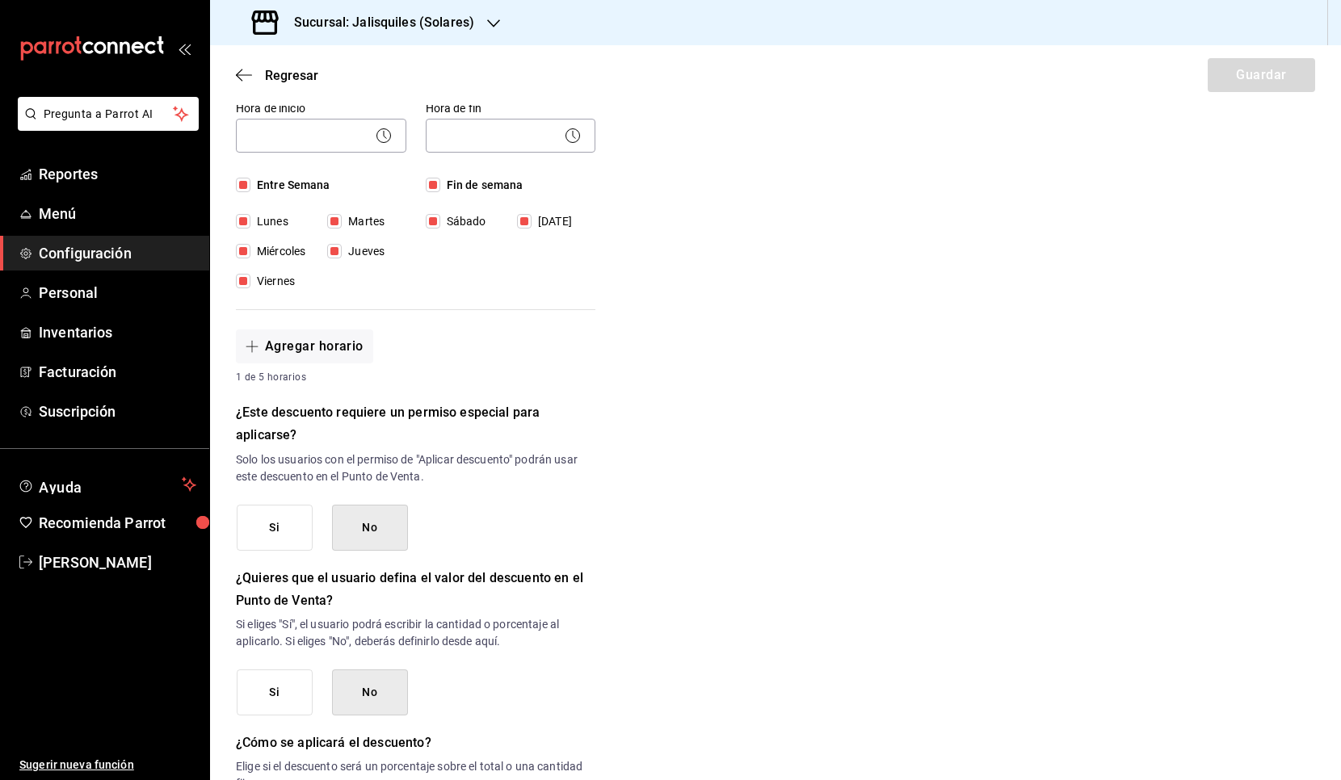
click at [381, 534] on button "No" at bounding box center [370, 528] width 76 height 46
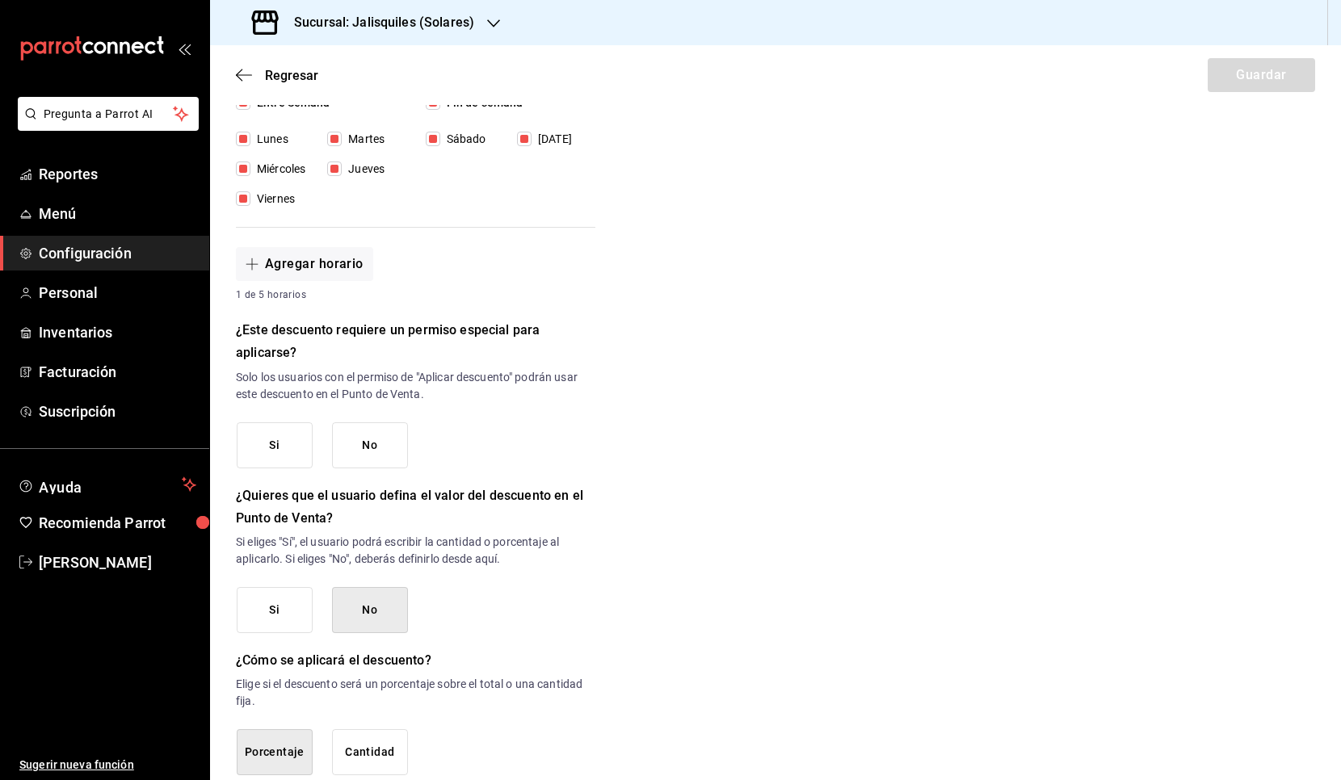
scroll to position [495, 0]
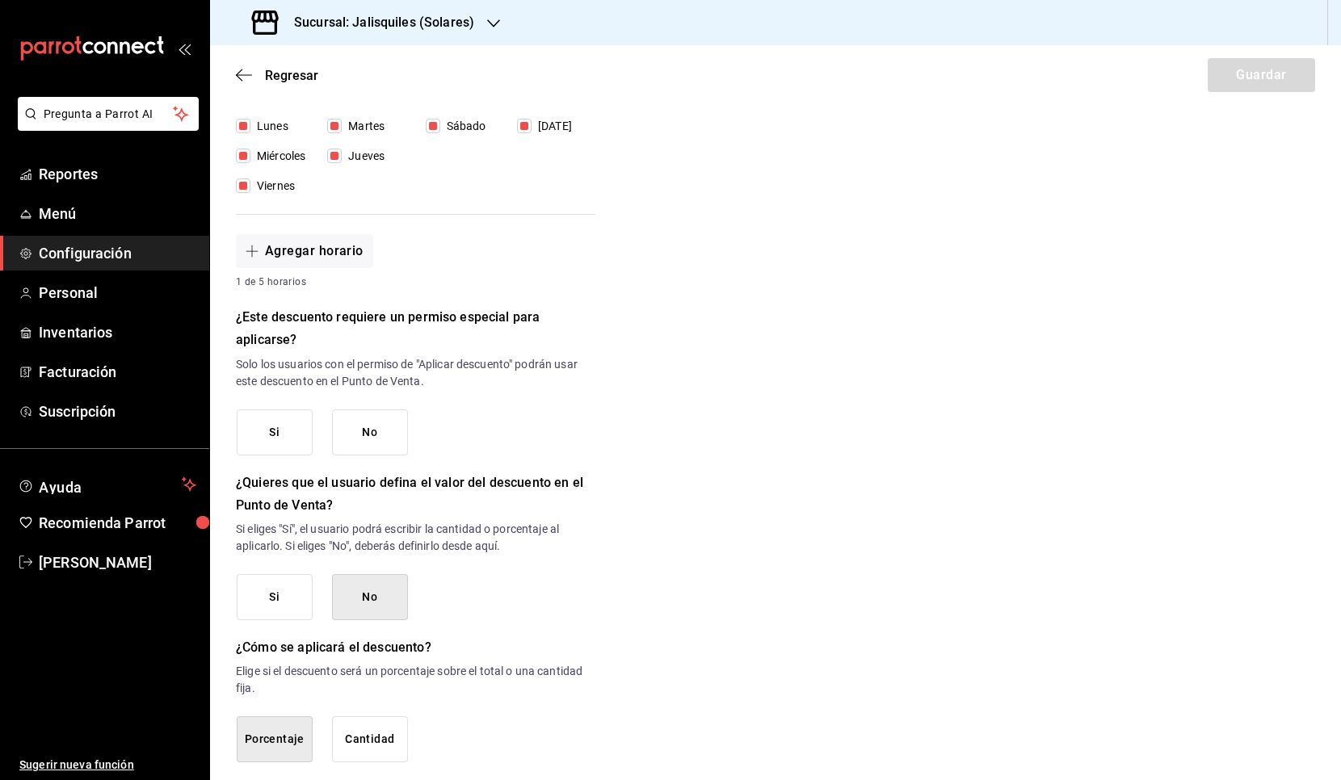
click at [372, 441] on button "No" at bounding box center [370, 432] width 76 height 46
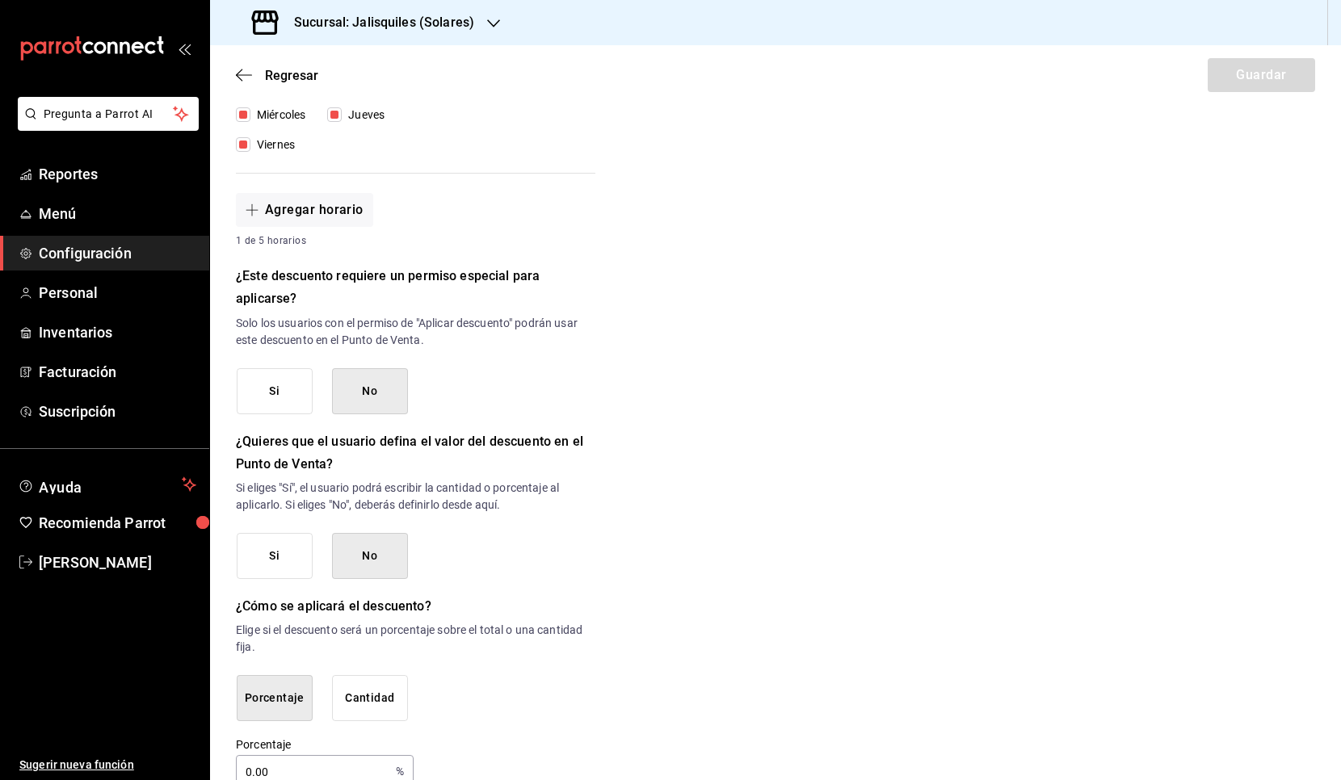
scroll to position [570, 0]
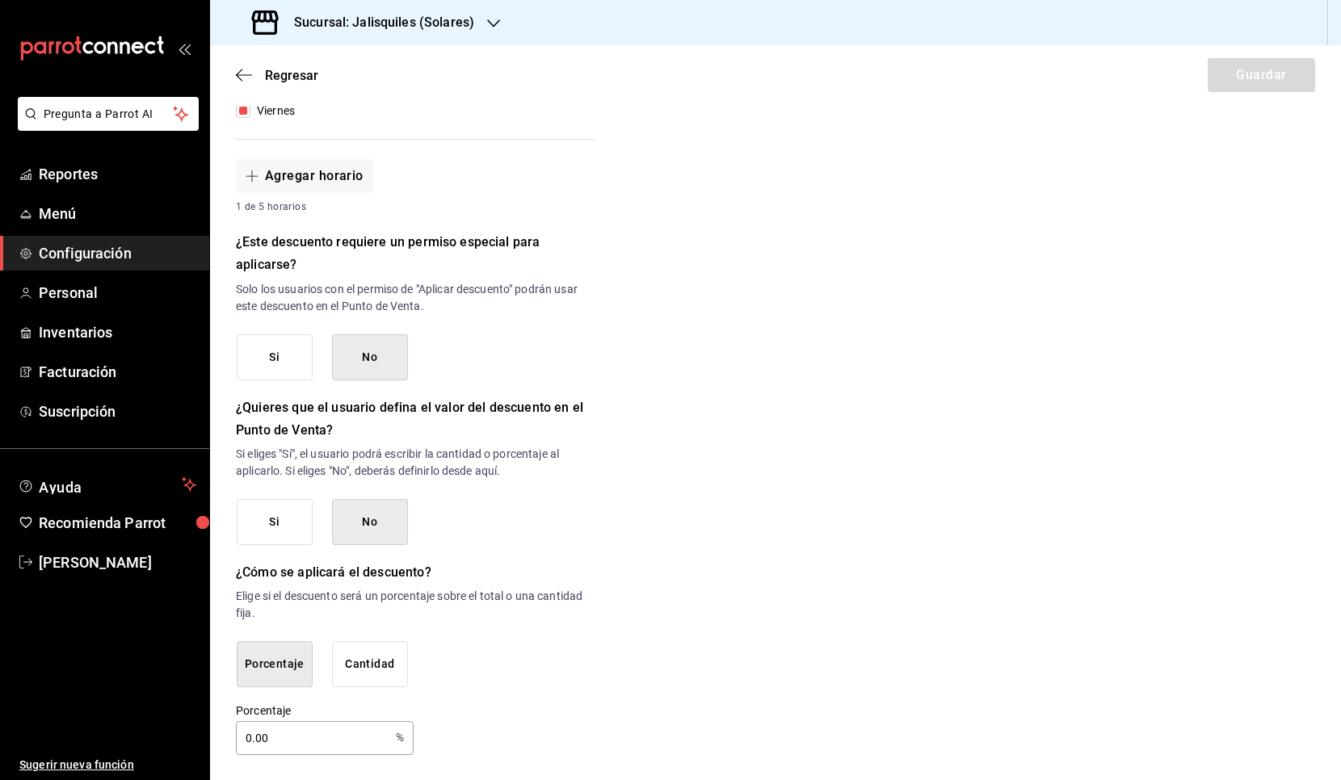
click at [296, 637] on input "0.00" at bounding box center [312, 738] width 153 height 32
drag, startPoint x: 284, startPoint y: 736, endPoint x: 222, endPoint y: 734, distance: 62.2
click at [234, 637] on div "Nuevo descuento ¿Dónde se aplicará el descuento? Artículo en orden ORDER_ITEM ¿…" at bounding box center [775, 151] width 1131 height 1207
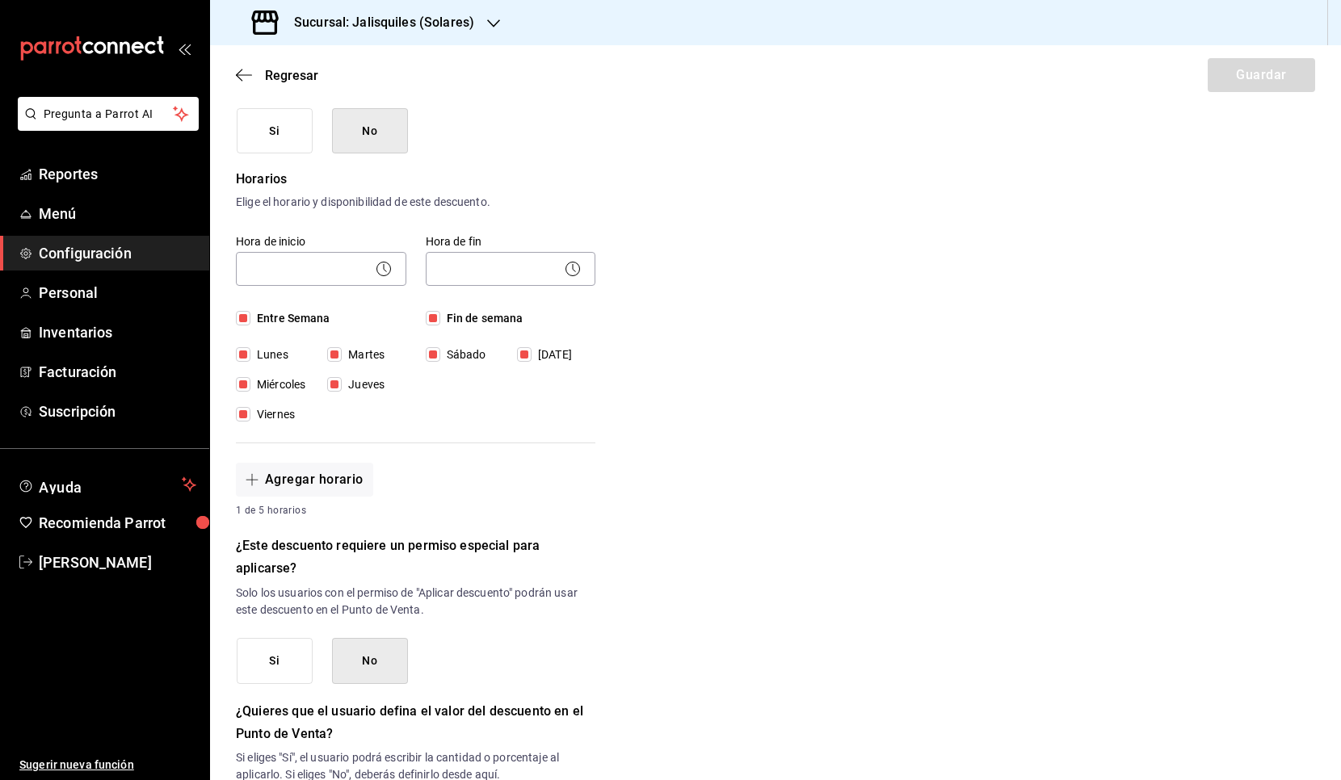
scroll to position [265, 0]
type input "100"
click at [291, 475] on button "Agregar horario" at bounding box center [304, 481] width 137 height 34
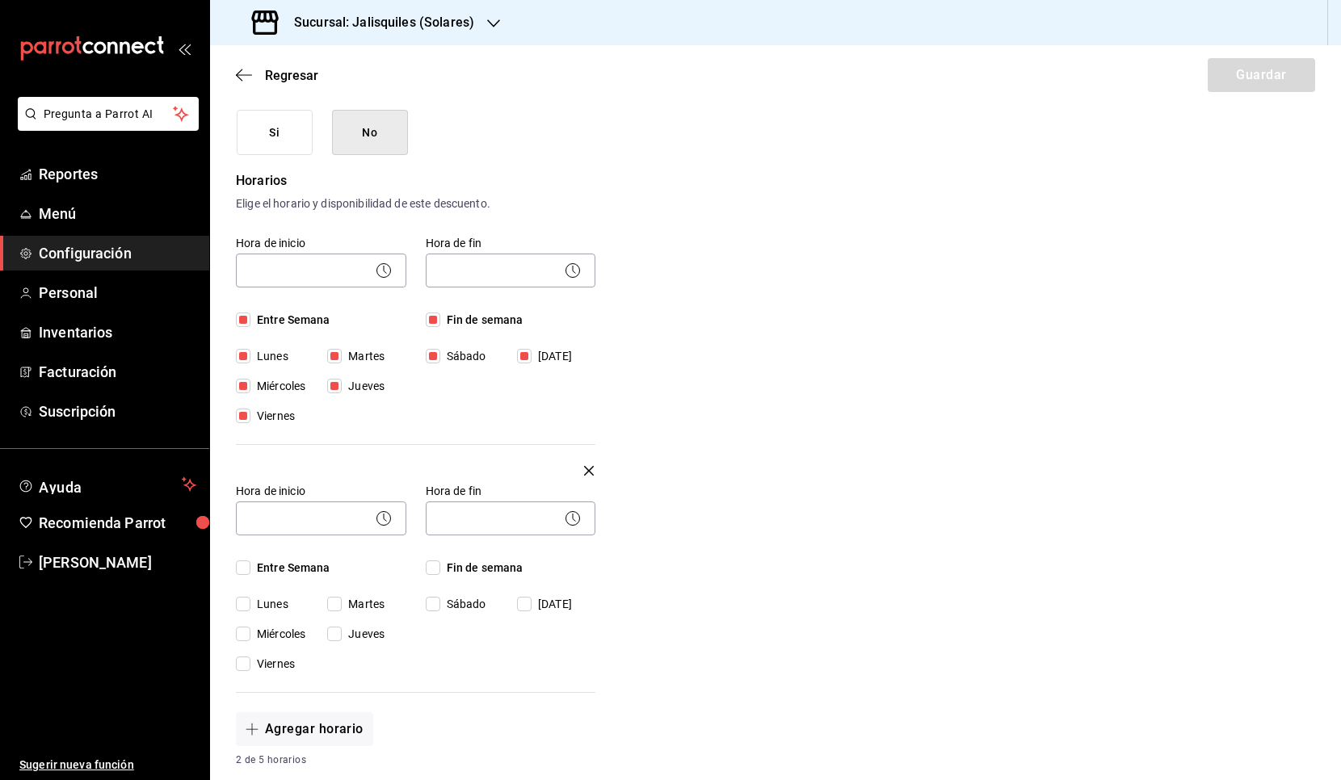
click at [586, 470] on icon "button" at bounding box center [589, 470] width 10 height 19
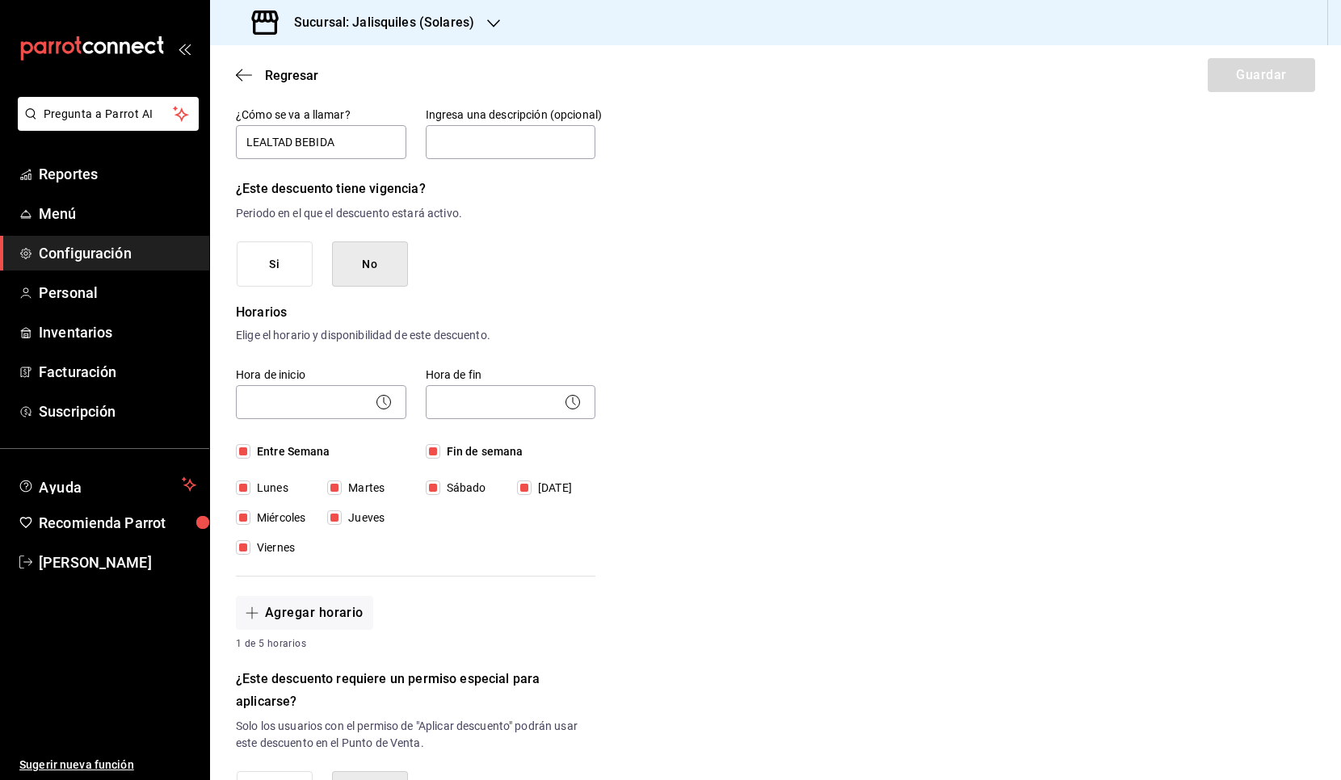
scroll to position [120, 0]
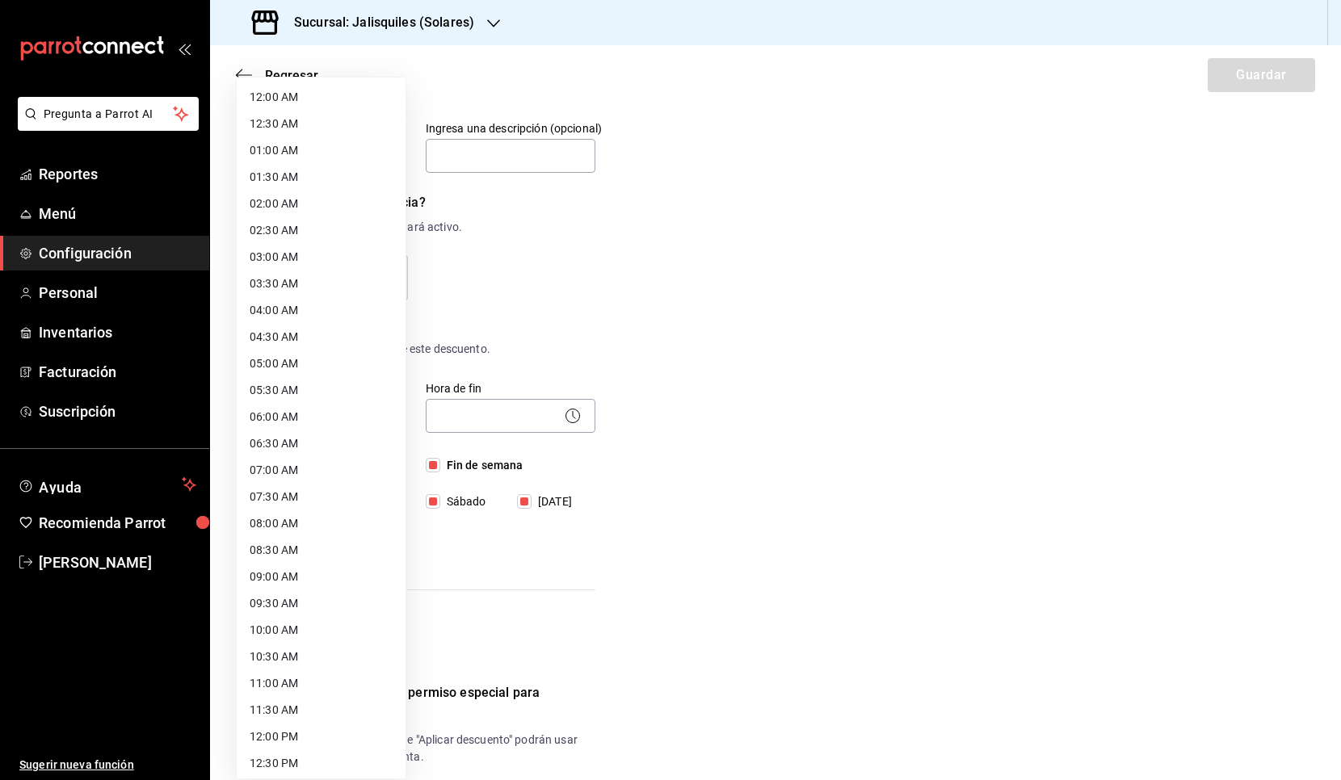
click at [284, 411] on body "Pregunta a Parrot AI Reportes Menú Configuración Personal Inventarios Facturaci…" at bounding box center [670, 390] width 1341 height 780
click at [277, 523] on li "08:00 AM" at bounding box center [321, 523] width 169 height 27
type input "08:00"
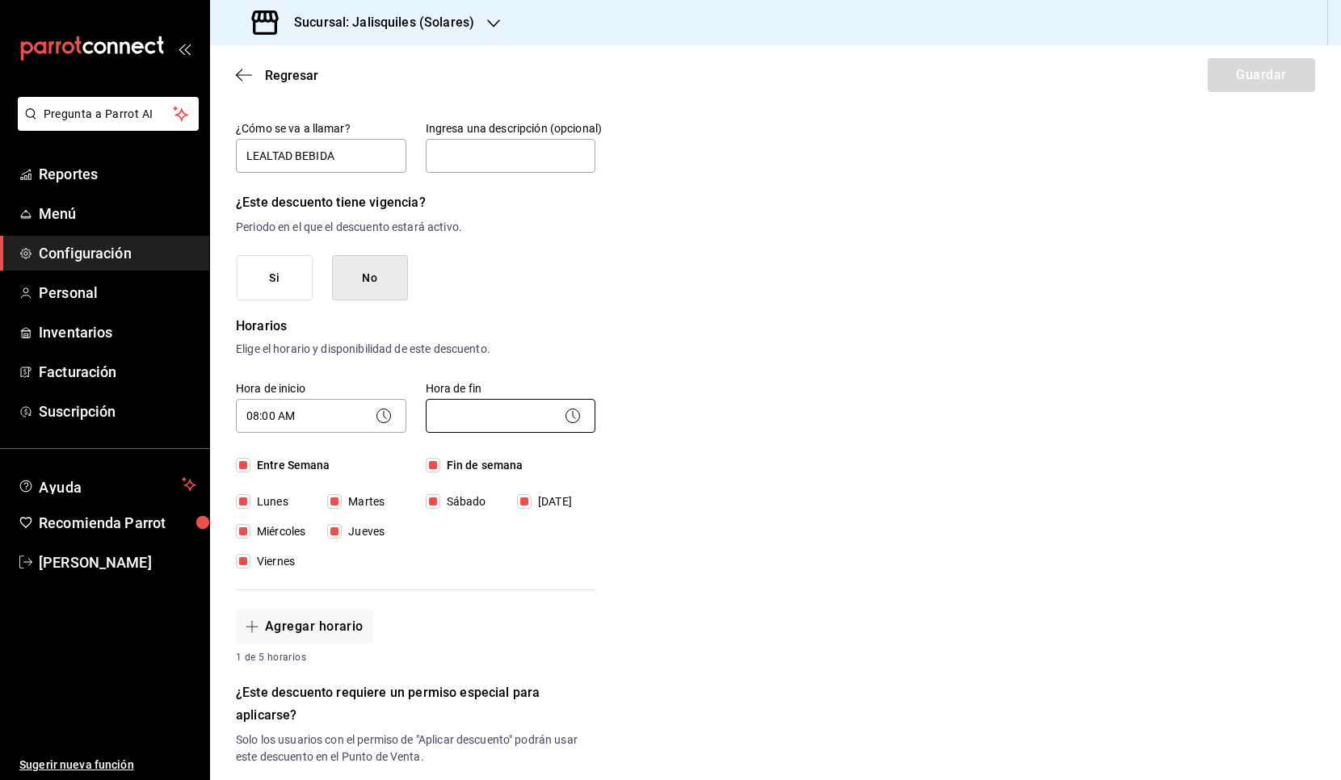
click at [475, 418] on body "Pregunta a Parrot AI Reportes Menú Configuración Personal Inventarios Facturaci…" at bounding box center [670, 390] width 1341 height 780
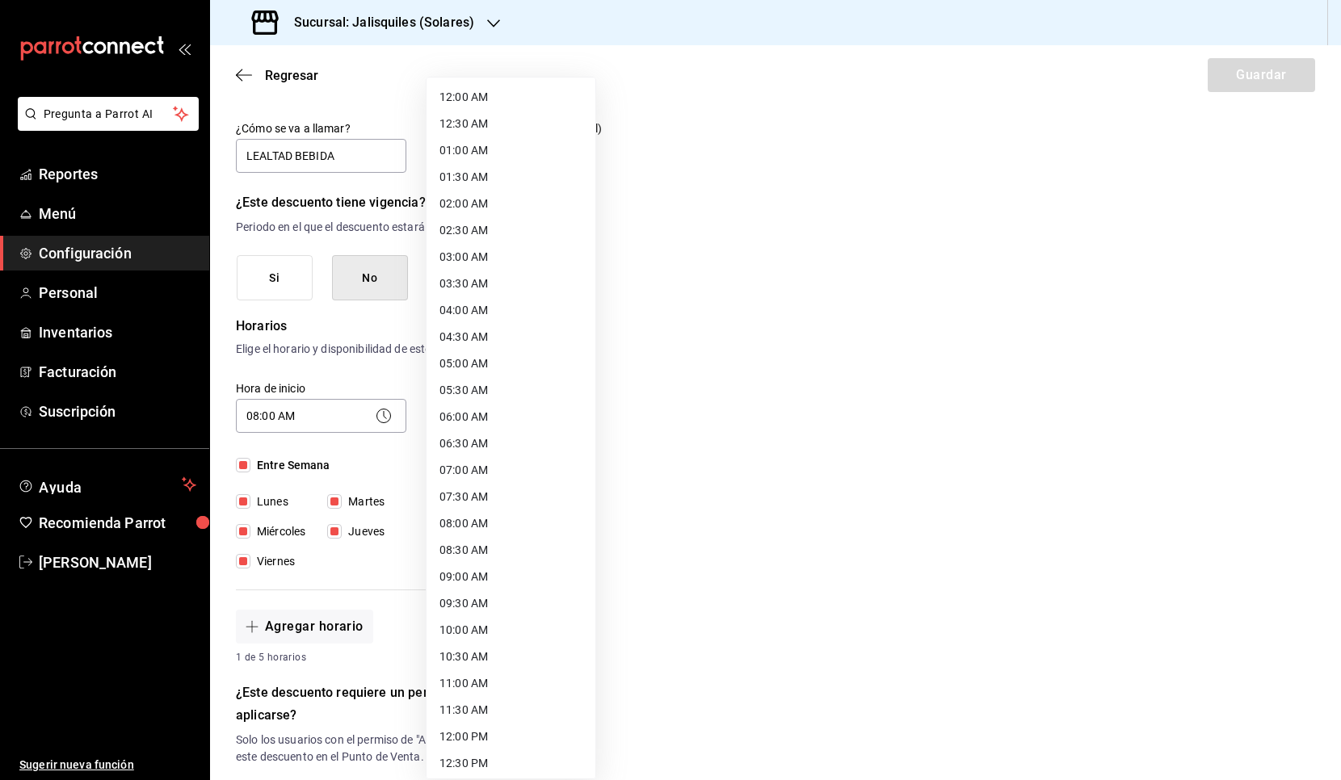
click at [468, 367] on li "05:00 AM" at bounding box center [510, 364] width 169 height 27
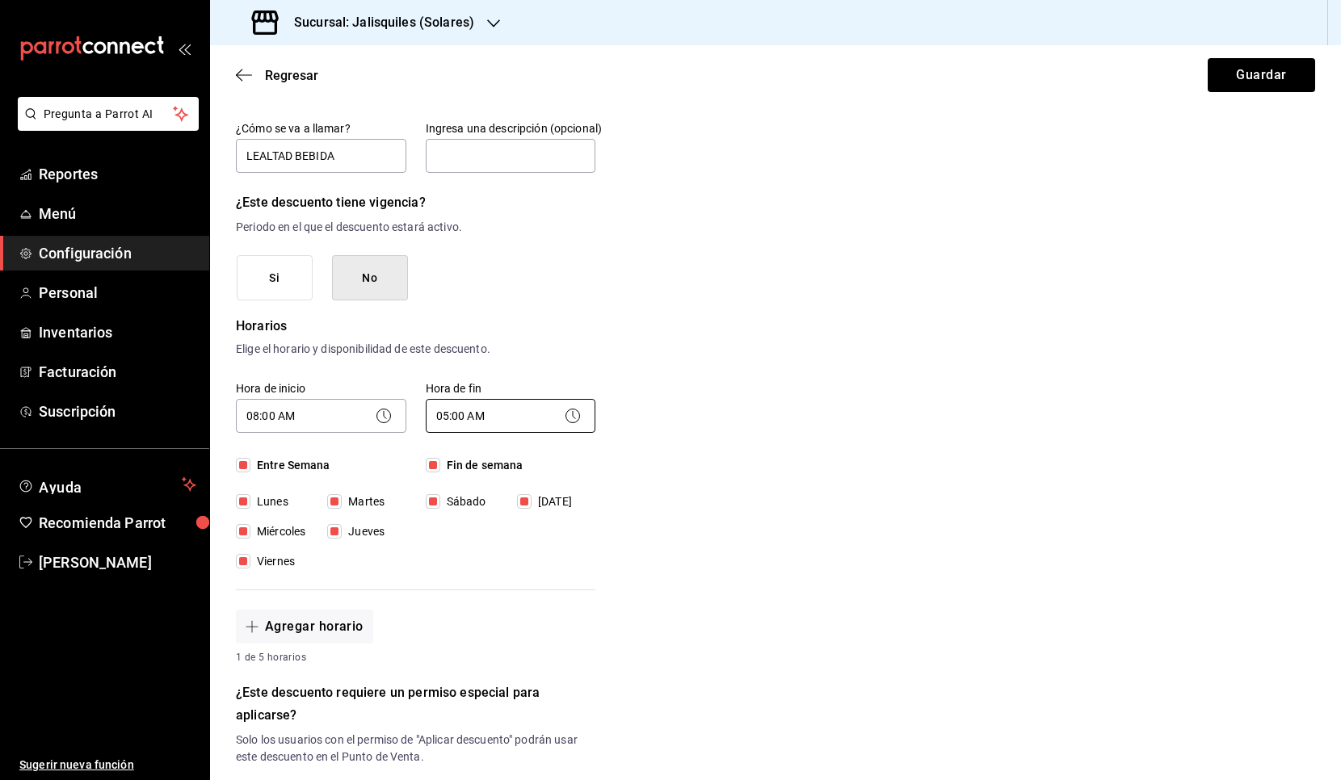
click at [470, 411] on body "Pregunta a Parrot AI Reportes Menú Configuración Personal Inventarios Facturaci…" at bounding box center [670, 390] width 1341 height 780
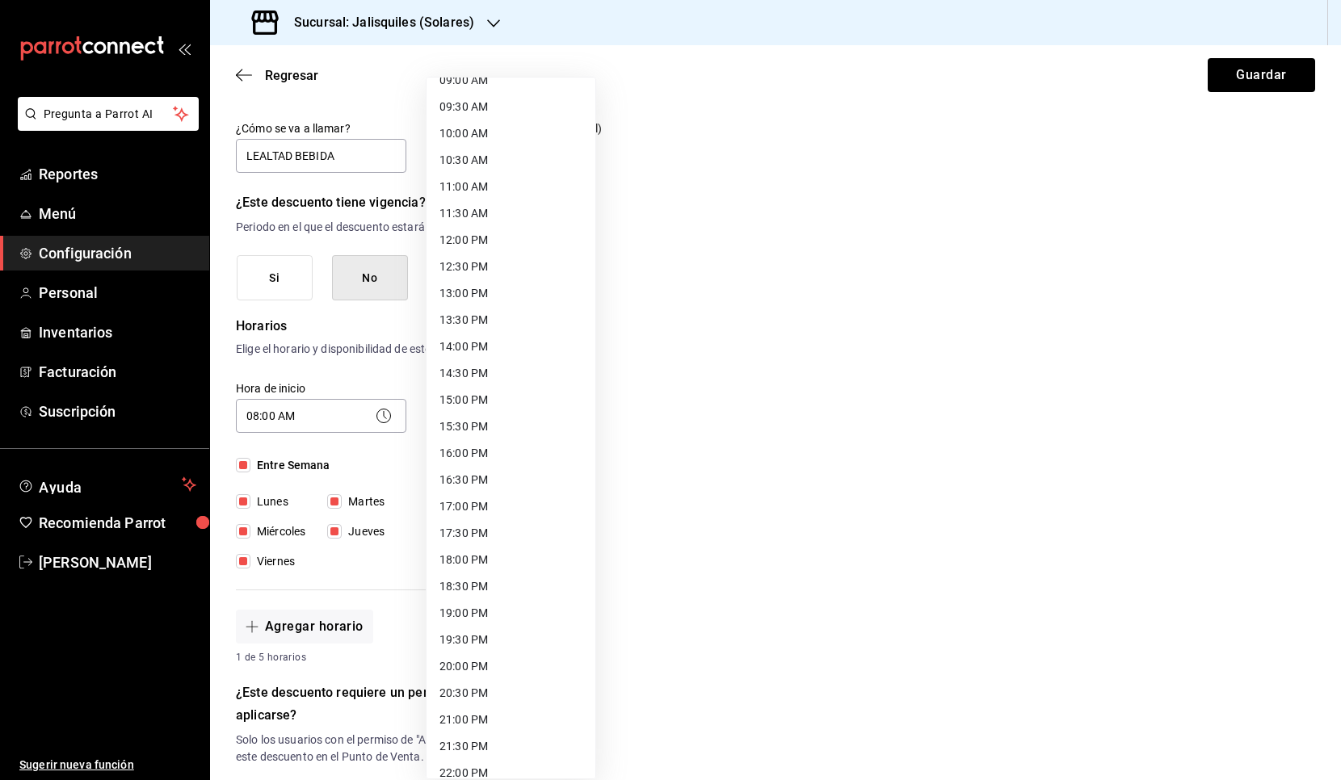
scroll to position [565, 0]
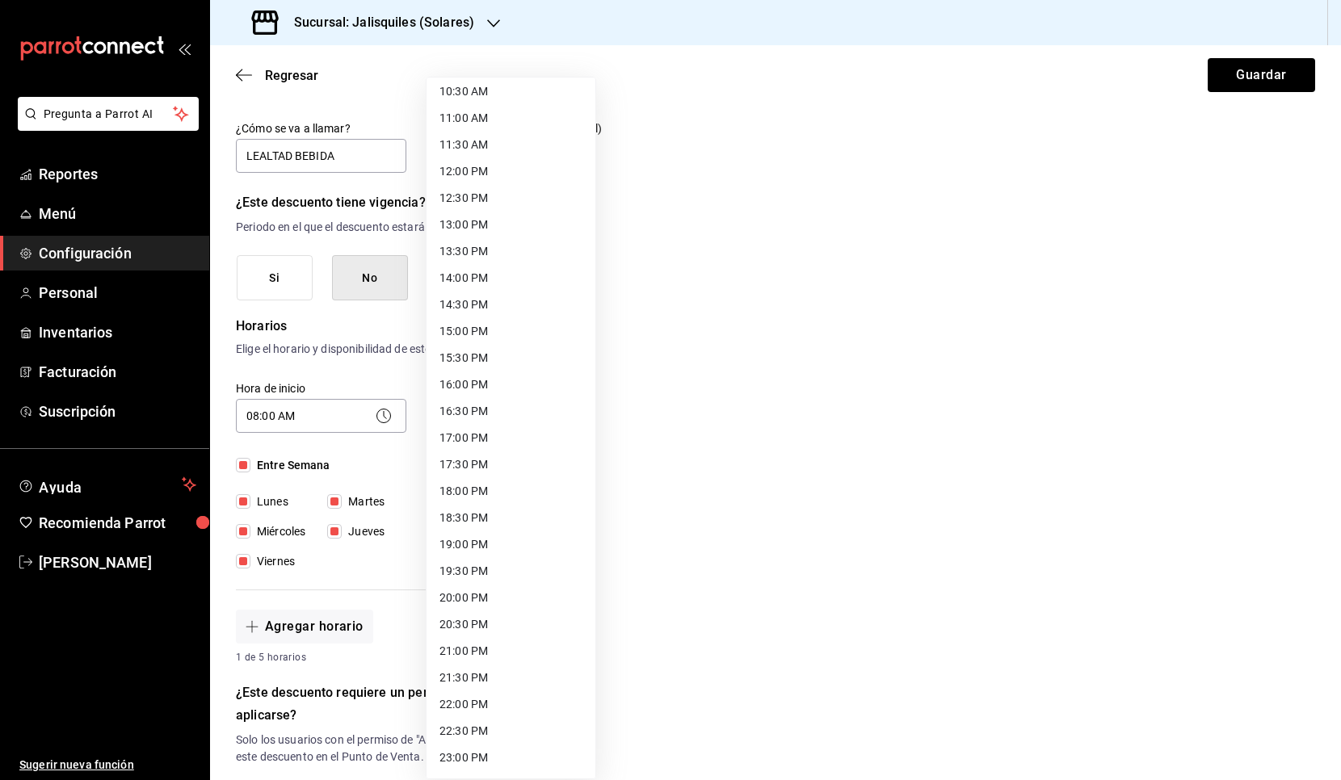
click at [458, 432] on li "17:00 PM" at bounding box center [510, 438] width 169 height 27
type input "17:00"
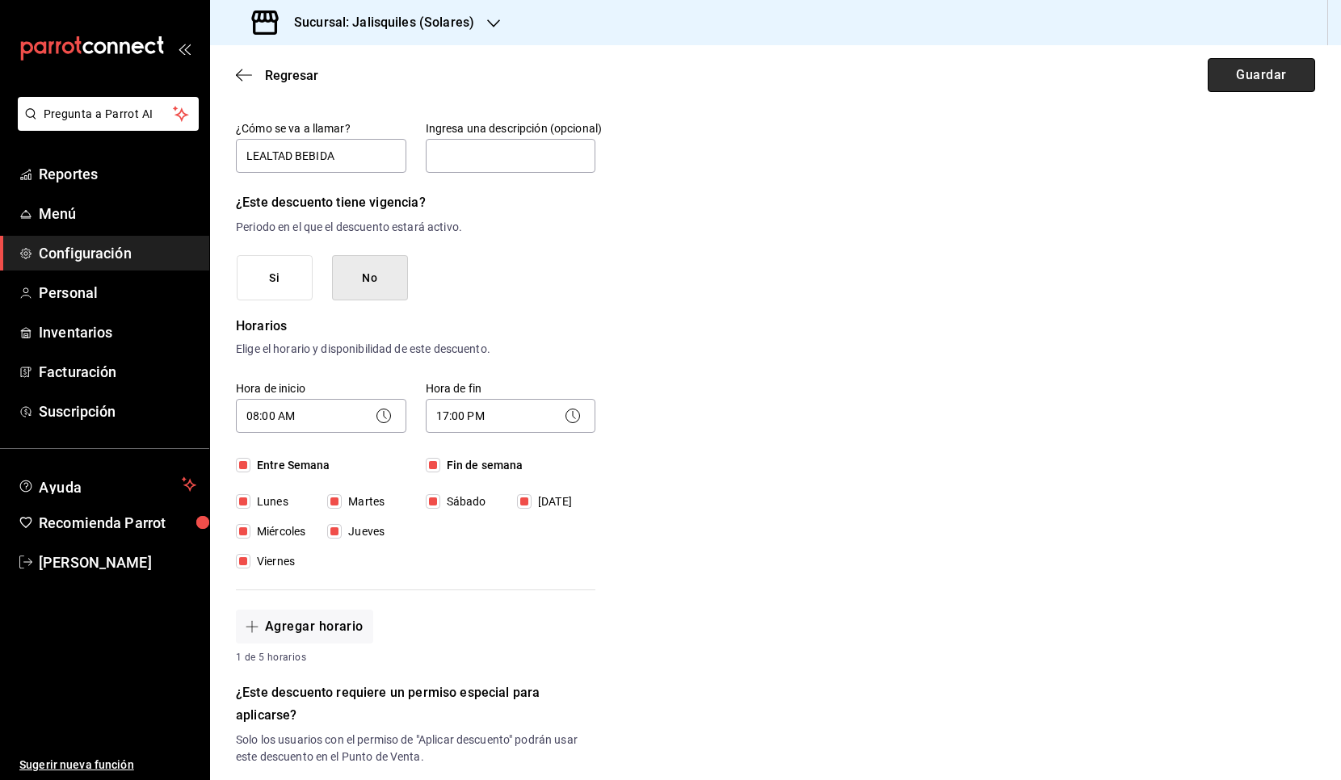
click at [1224, 86] on button "Guardar" at bounding box center [1260, 75] width 107 height 34
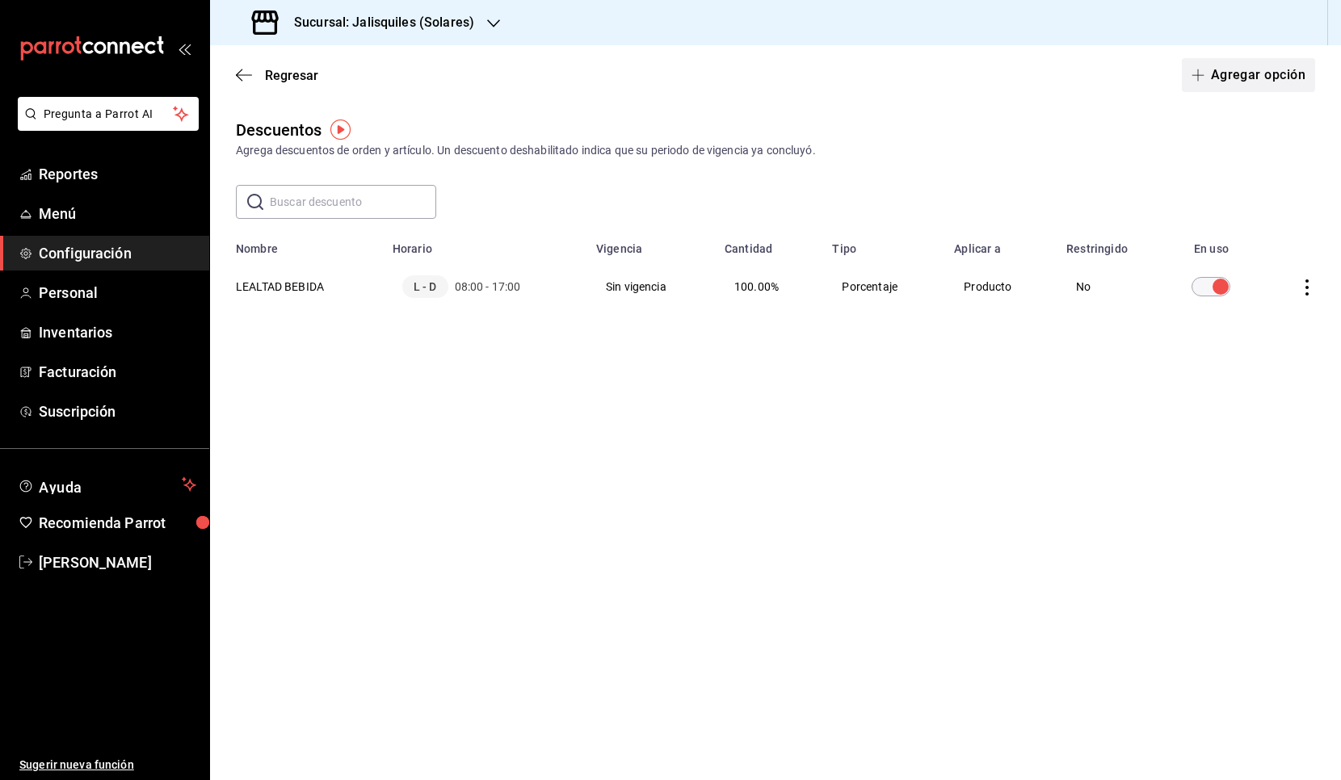
click at [1232, 77] on button "Agregar opción" at bounding box center [1248, 75] width 133 height 34
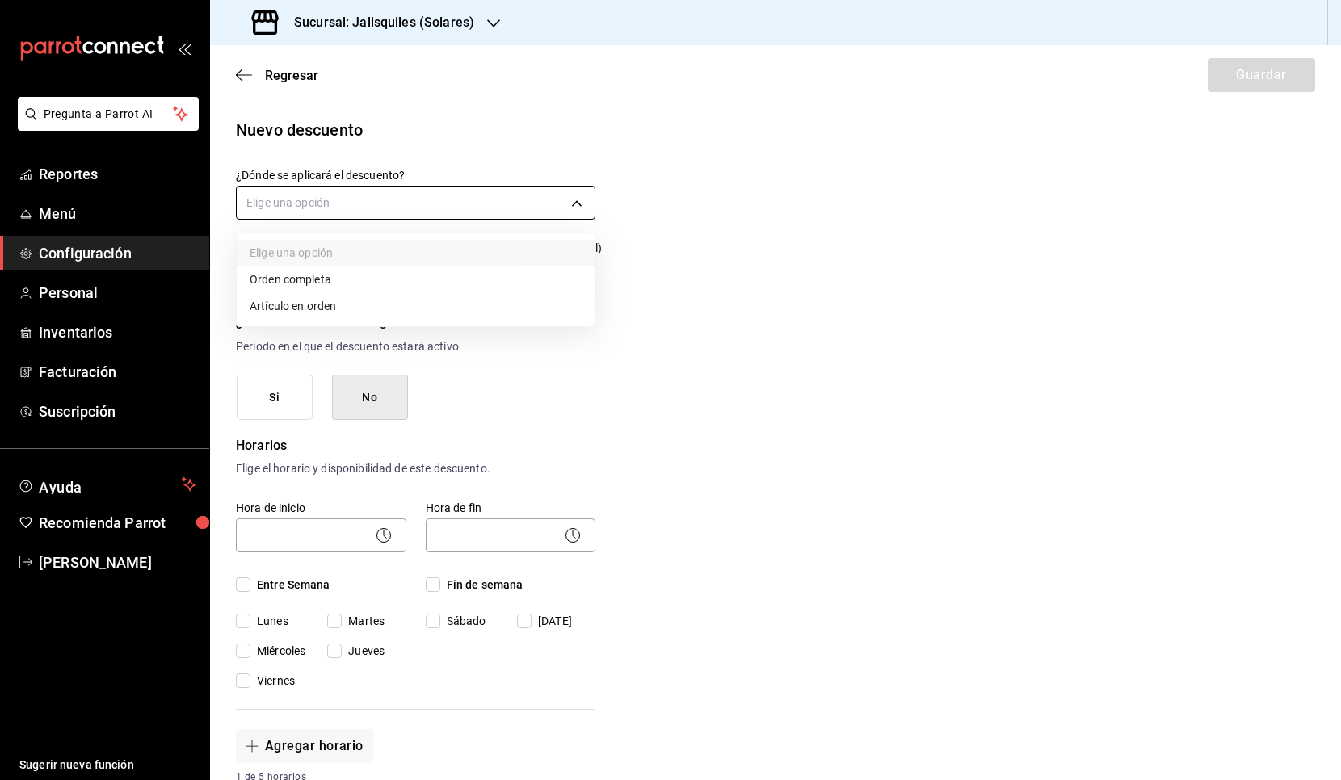
click at [358, 204] on body "Pregunta a Parrot AI Reportes Menú Configuración Personal Inventarios Facturaci…" at bounding box center [670, 390] width 1341 height 780
click at [348, 311] on li "Artículo en orden" at bounding box center [416, 306] width 358 height 27
type input "ORDER_ITEM"
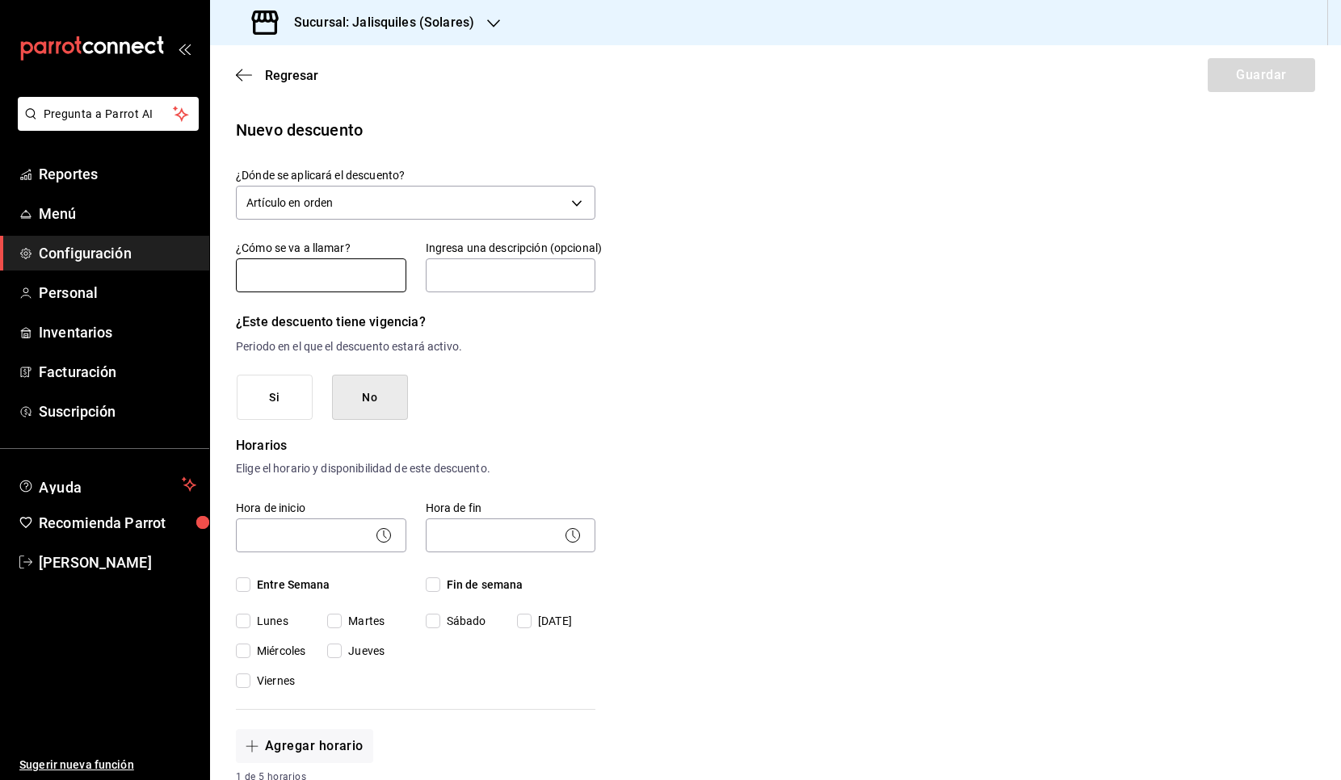
click at [349, 281] on input "text" at bounding box center [321, 275] width 170 height 34
type input "LEALTAD CUMPLEAÑOS"
click at [376, 405] on button "No" at bounding box center [370, 398] width 76 height 46
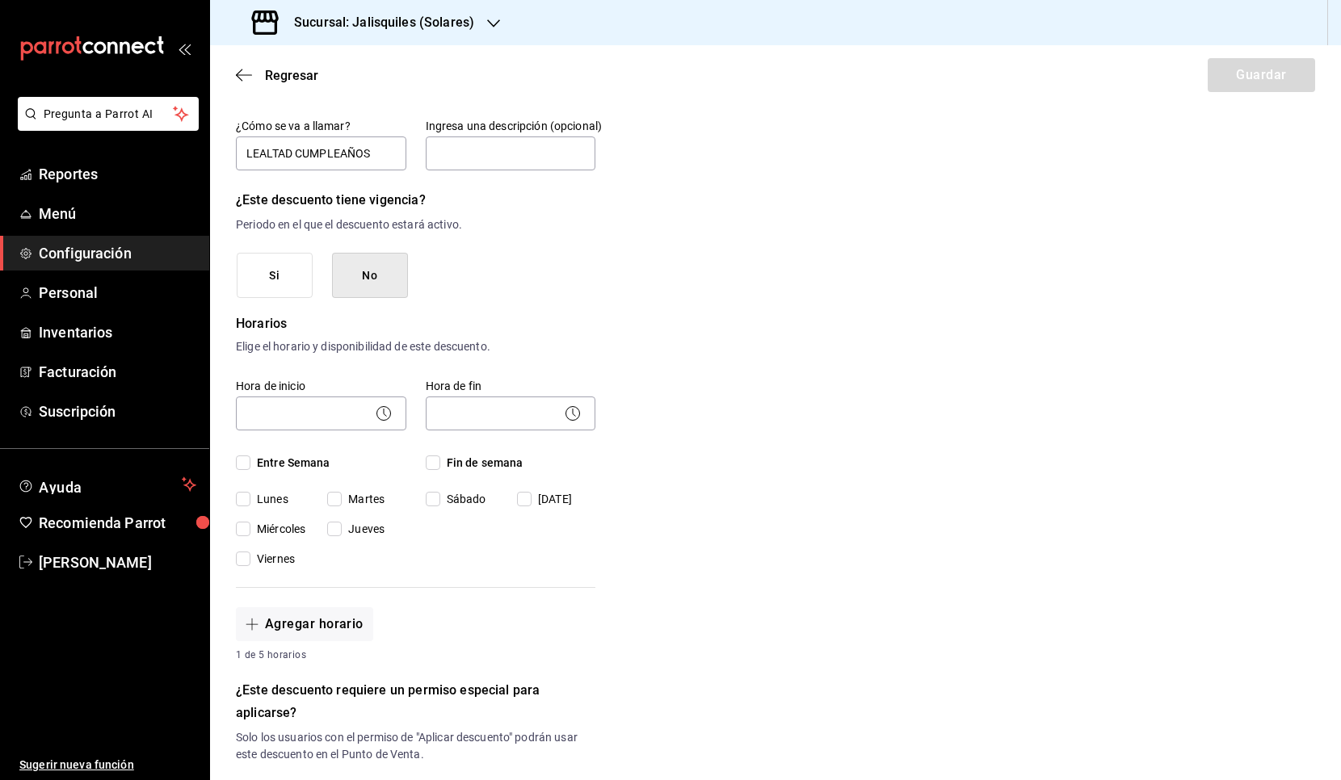
scroll to position [129, 0]
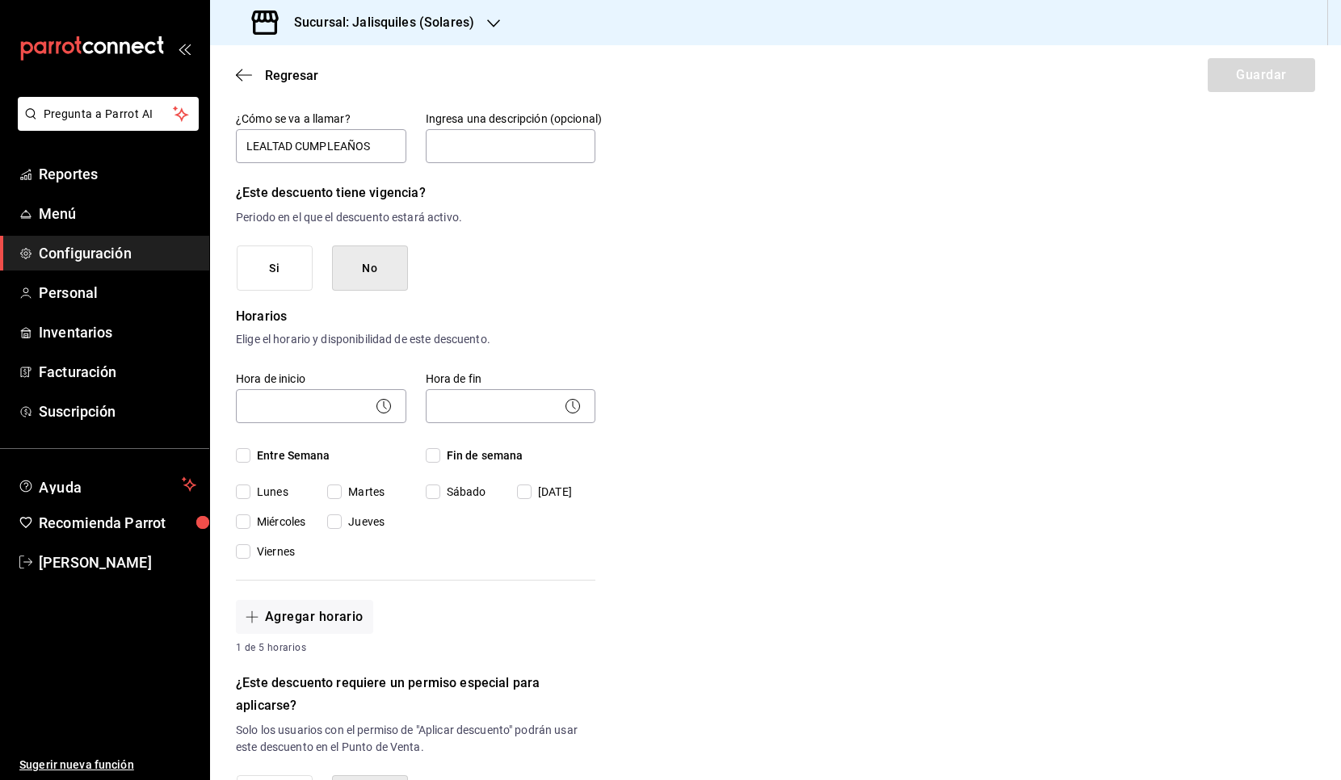
click at [247, 460] on input "Entre Semana" at bounding box center [243, 455] width 15 height 15
checkbox input "true"
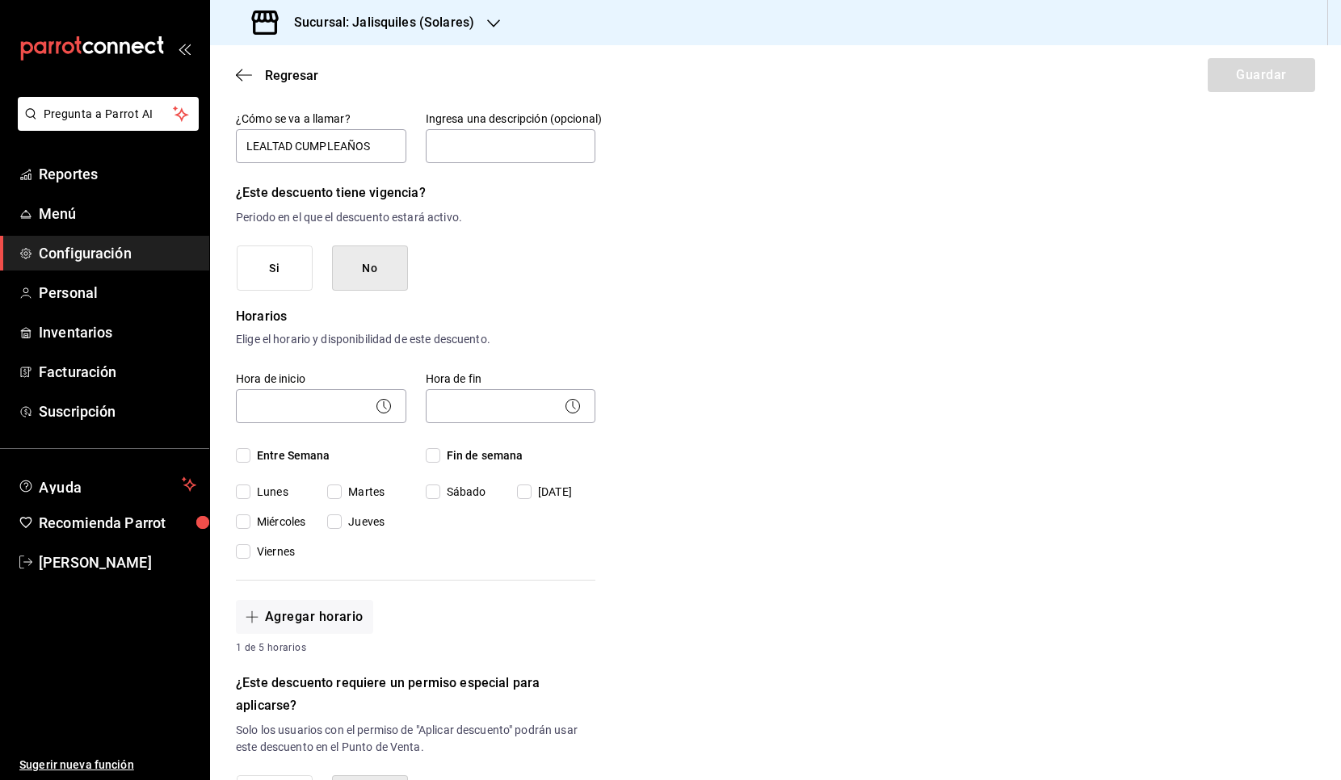
checkbox input "true"
drag, startPoint x: 435, startPoint y: 455, endPoint x: 418, endPoint y: 445, distance: 18.8
click at [435, 455] on input "Fin de semana" at bounding box center [433, 455] width 15 height 15
checkbox input "true"
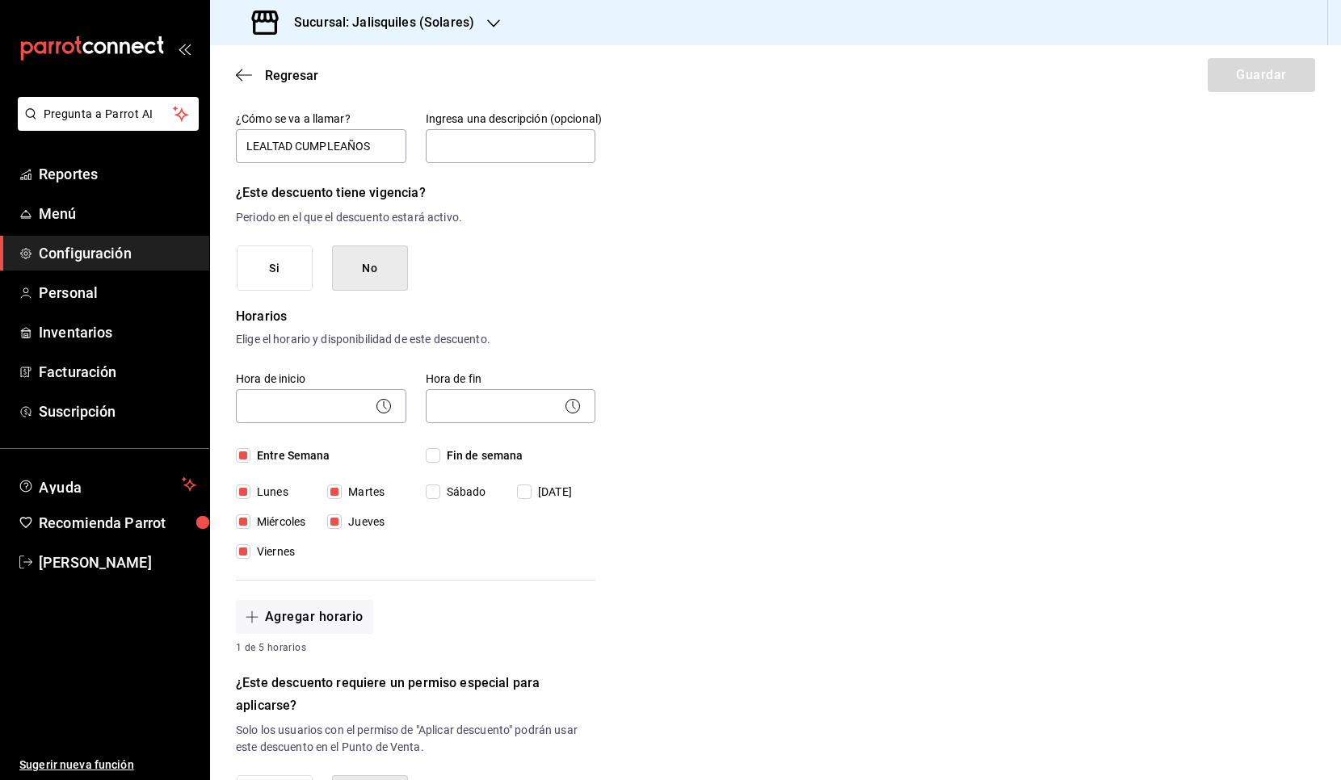
checkbox input "true"
click at [328, 405] on body "Pregunta a Parrot AI Reportes Menú Configuración Personal Inventarios Facturaci…" at bounding box center [670, 390] width 1341 height 780
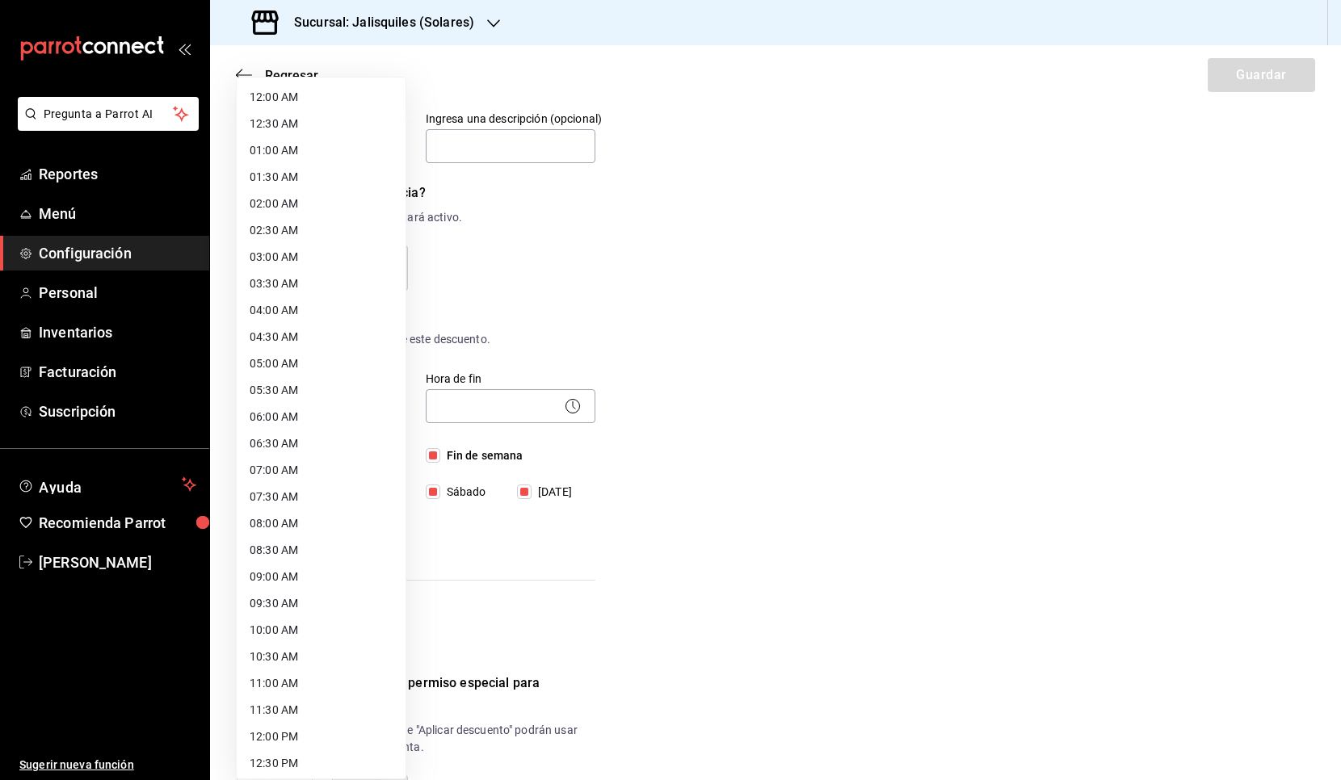
click at [303, 516] on li "08:00 AM" at bounding box center [321, 523] width 169 height 27
type input "08:00"
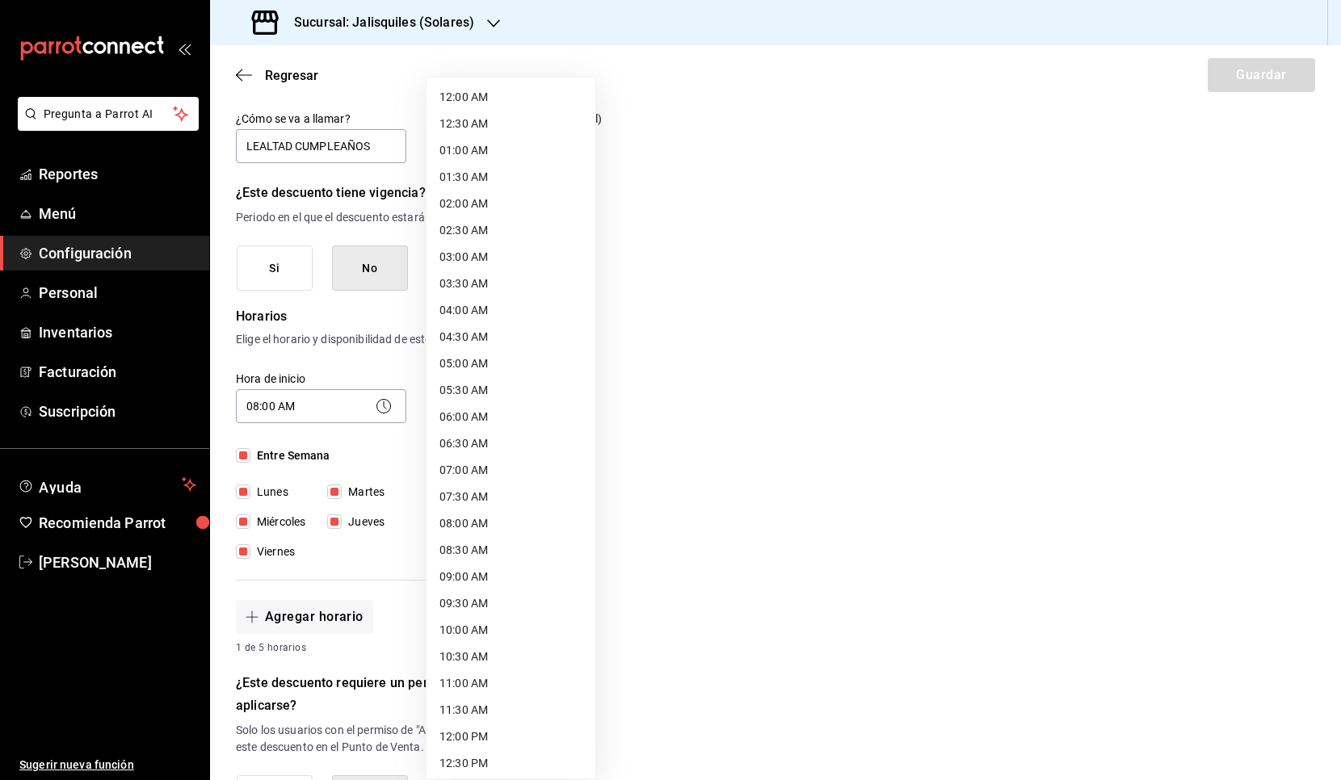
click at [458, 405] on body "Pregunta a Parrot AI Reportes Menú Configuración Personal Inventarios Facturaci…" at bounding box center [670, 390] width 1341 height 780
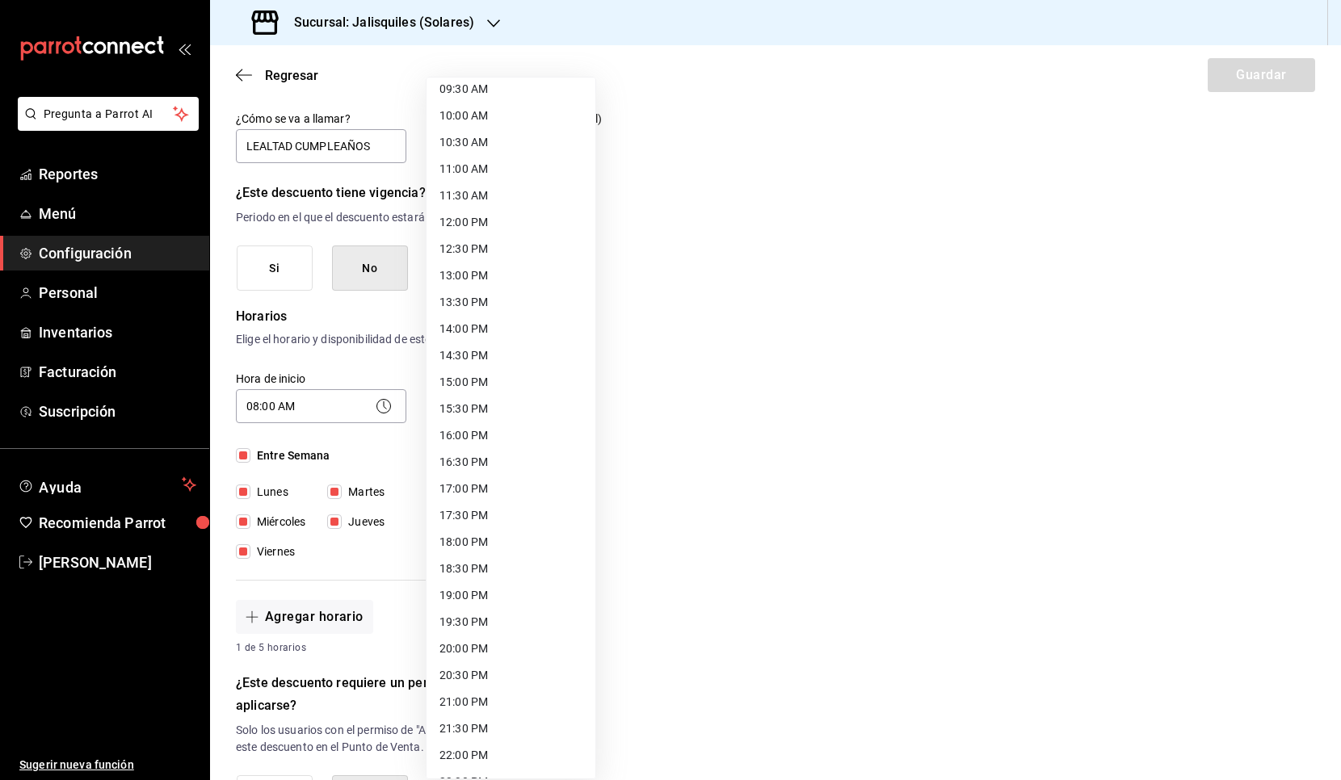
scroll to position [547, 0]
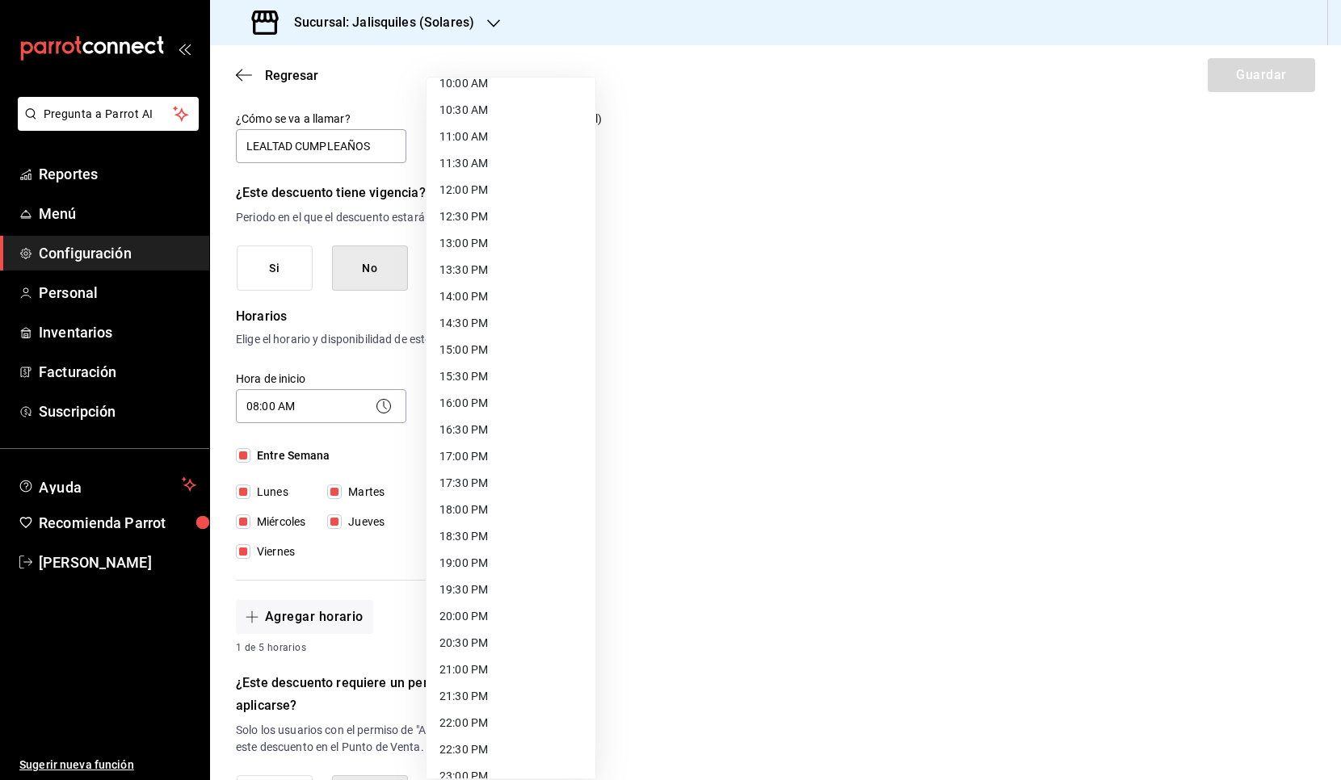
click at [462, 456] on li "17:00 PM" at bounding box center [510, 456] width 169 height 27
type input "17:00"
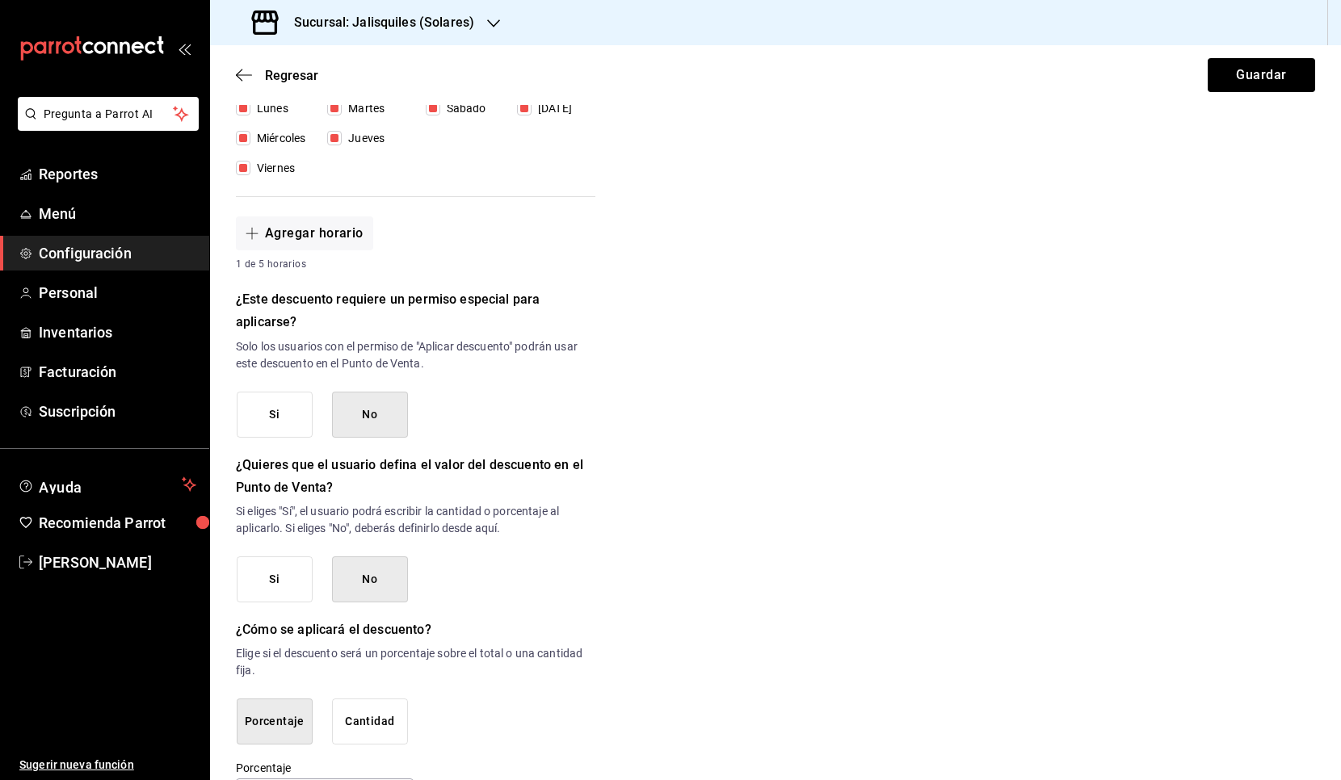
scroll to position [570, 0]
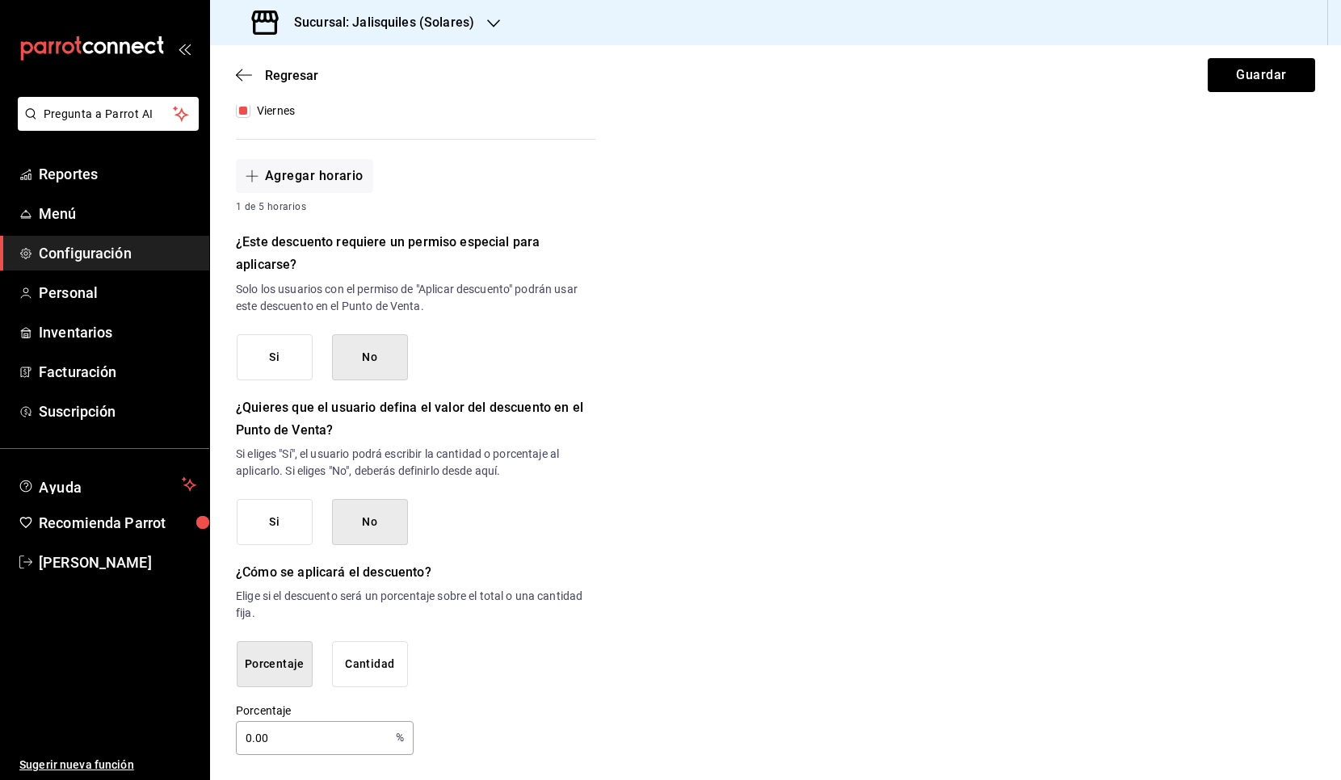
click at [287, 637] on input "0.00" at bounding box center [312, 738] width 153 height 32
type input "0"
type input "50"
click at [1233, 74] on button "Guardar" at bounding box center [1260, 75] width 107 height 34
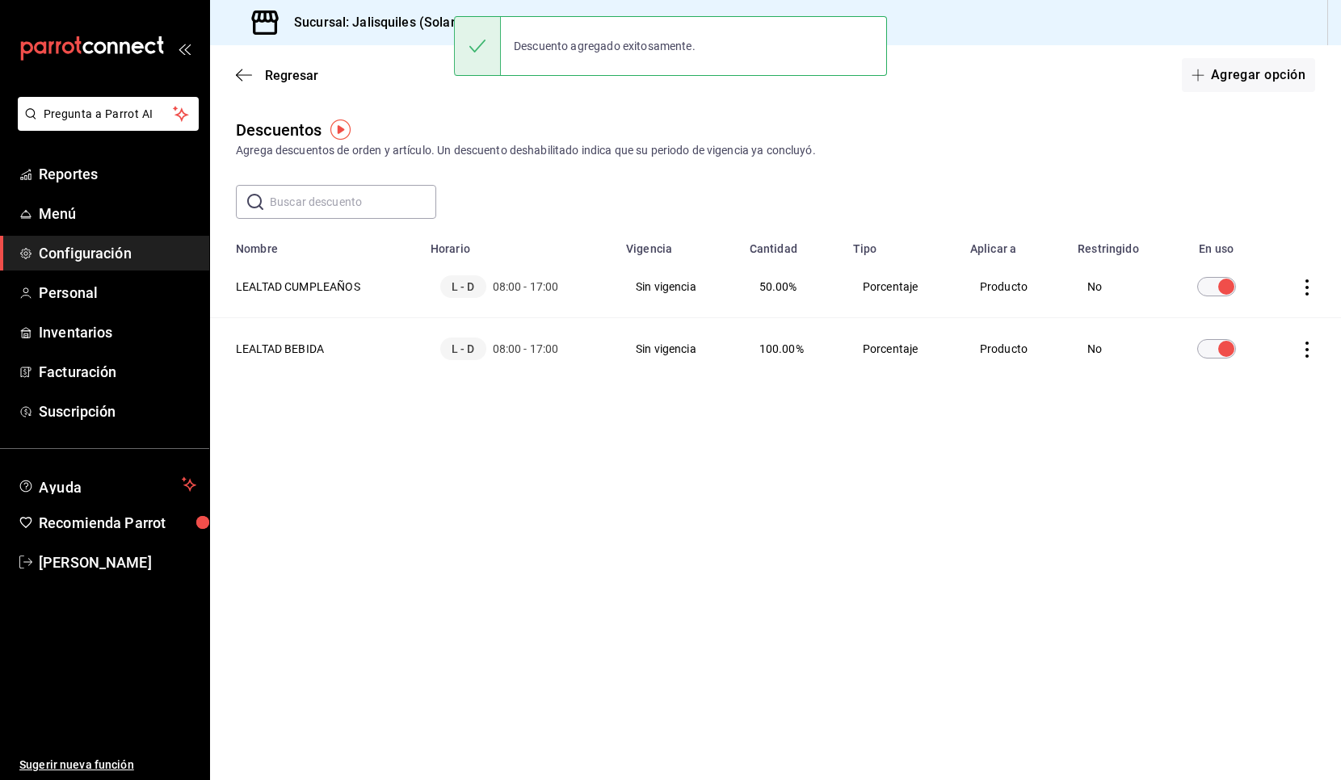
click at [332, 23] on h3 "Sucursal: Jalisquiles (Solares)" at bounding box center [377, 22] width 193 height 19
click at [303, 72] on span "Jalisquiles (GDL)" at bounding box center [266, 69] width 86 height 17
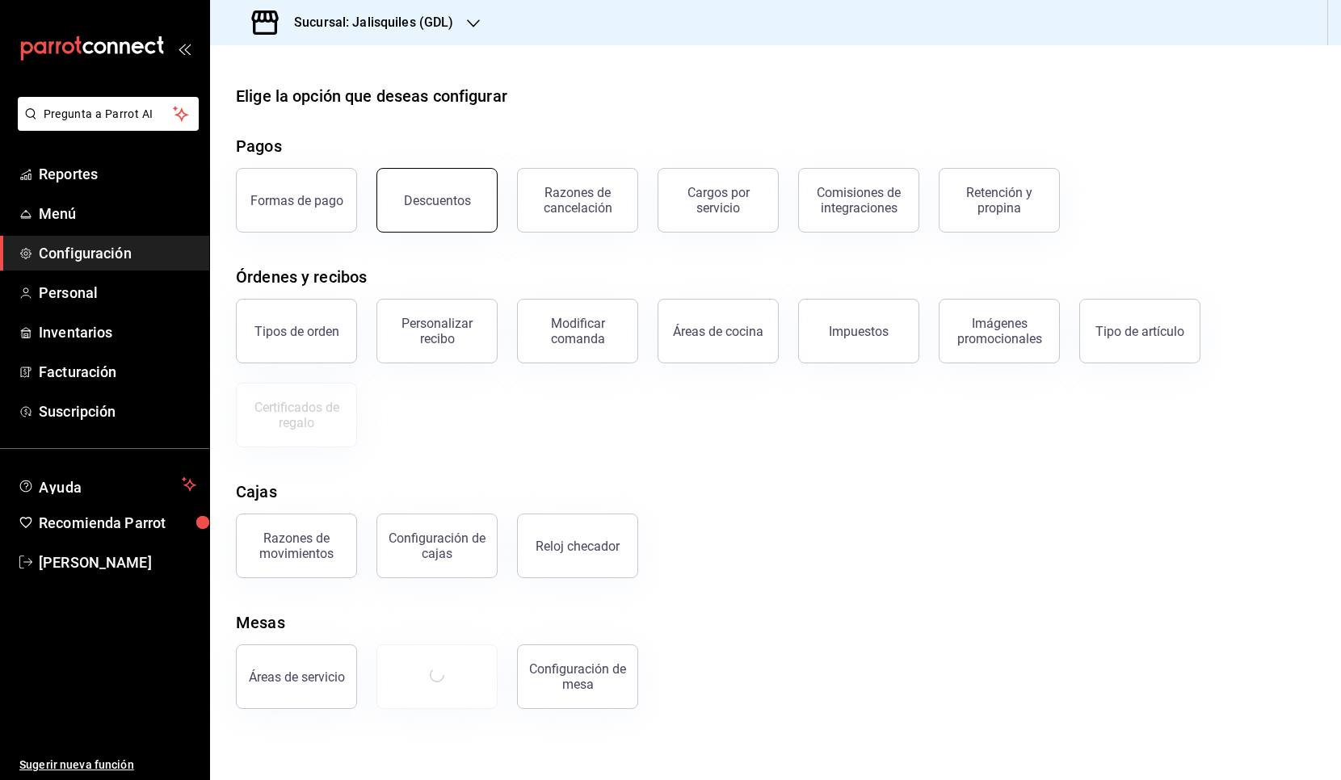
click at [451, 202] on div "Descuentos" at bounding box center [437, 200] width 67 height 15
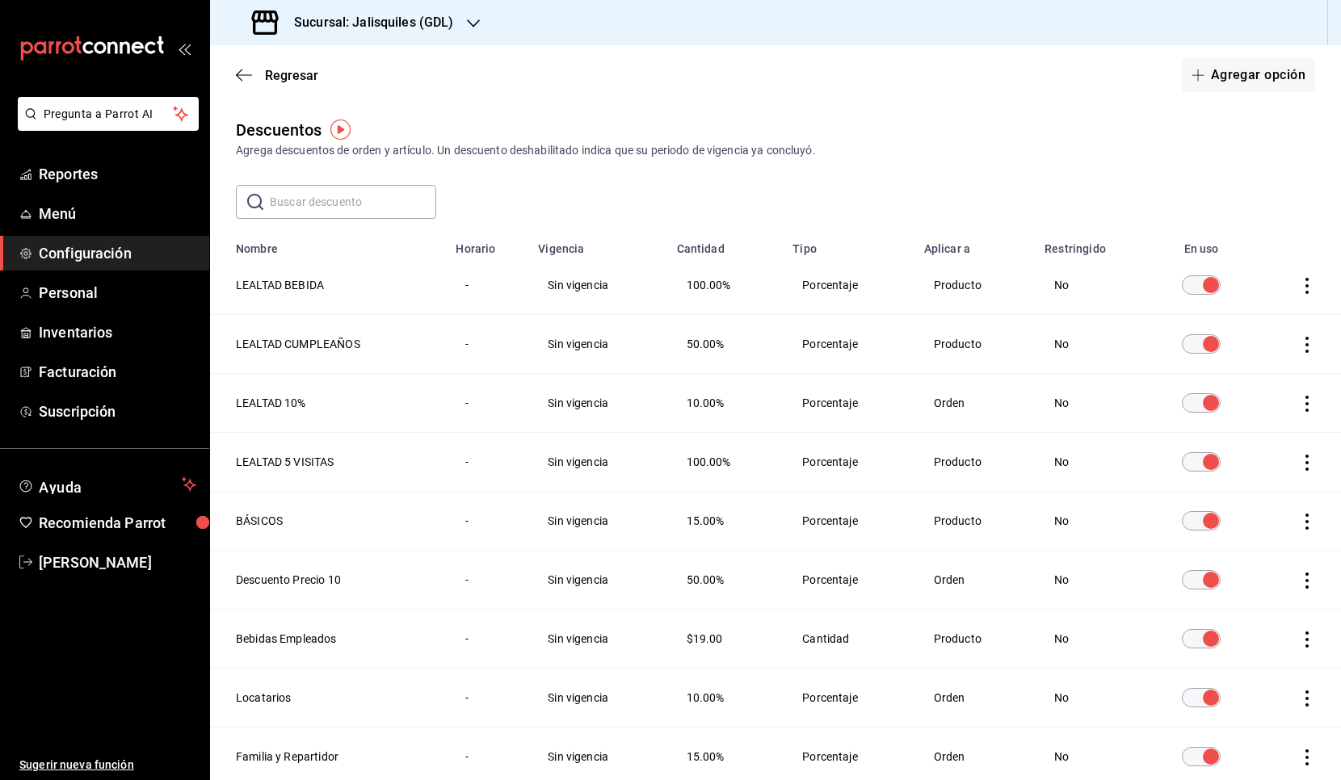
click at [1233, 346] on icon "actions" at bounding box center [1306, 345] width 3 height 16
drag, startPoint x: 995, startPoint y: 331, endPoint x: 974, endPoint y: 337, distance: 21.7
click at [994, 331] on div at bounding box center [670, 390] width 1341 height 780
click at [291, 342] on th "LEALTAD CUMPLEAÑOS" at bounding box center [328, 344] width 236 height 59
drag, startPoint x: 1059, startPoint y: 346, endPoint x: 916, endPoint y: 349, distance: 143.0
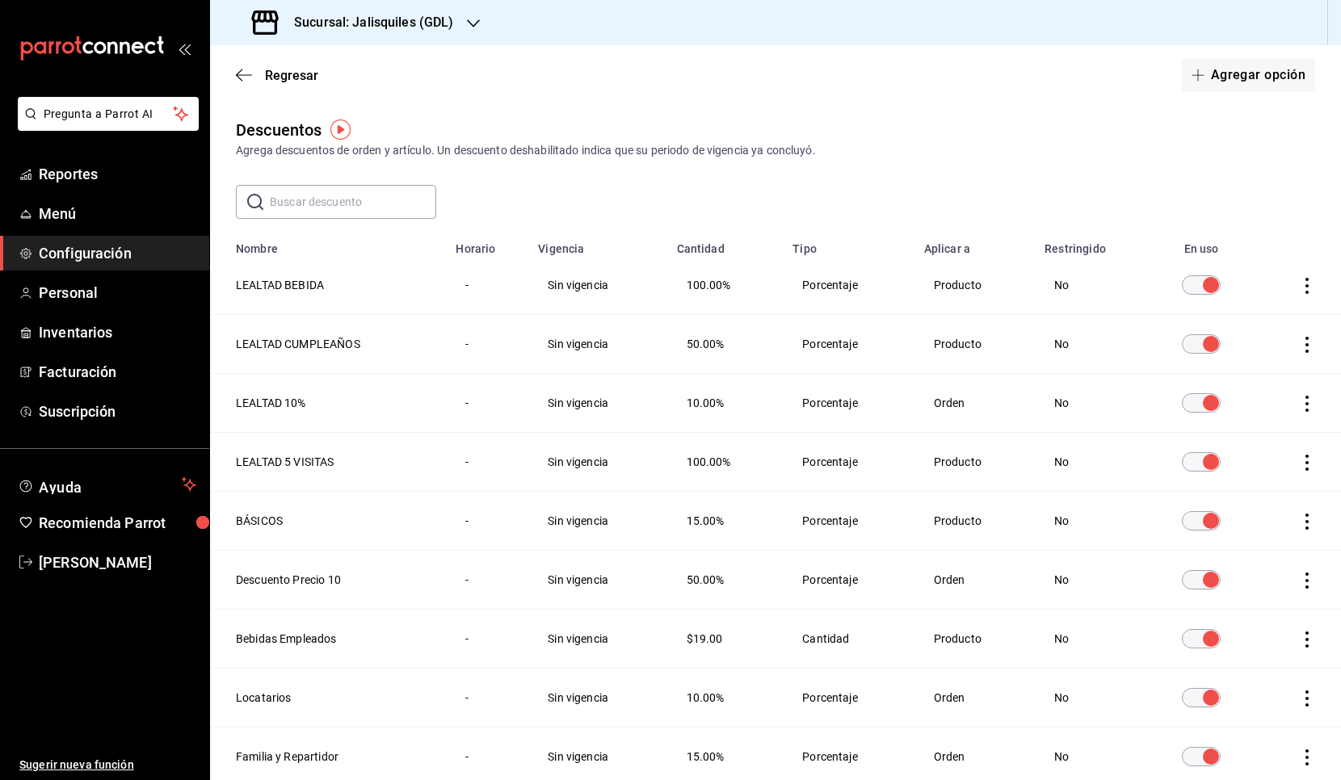
click at [1059, 346] on td "No" at bounding box center [1091, 344] width 112 height 59
drag, startPoint x: 859, startPoint y: 346, endPoint x: 745, endPoint y: 353, distance: 114.1
click at [856, 346] on td "Porcentaje" at bounding box center [848, 344] width 131 height 59
drag, startPoint x: 692, startPoint y: 351, endPoint x: 656, endPoint y: 351, distance: 36.3
click at [692, 351] on td "50.00%" at bounding box center [725, 344] width 116 height 59
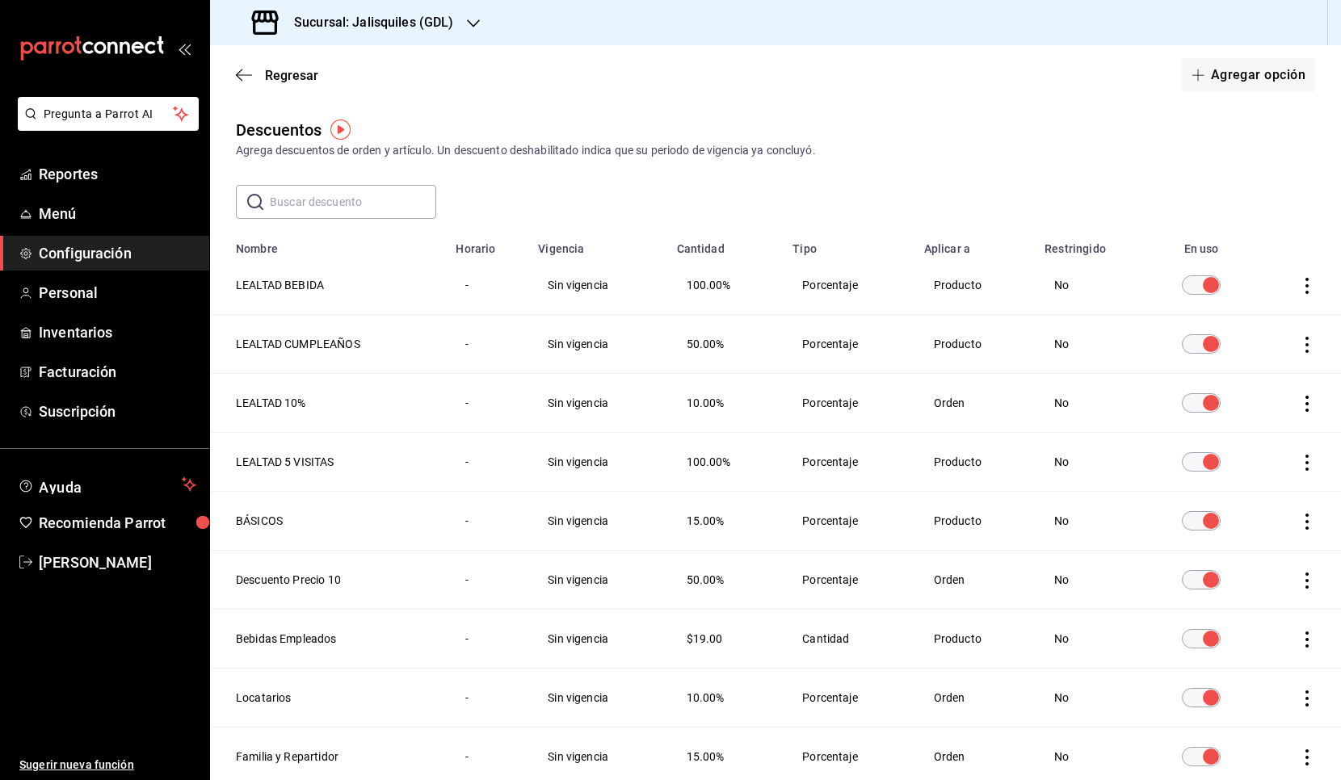
click at [598, 348] on td "Sin vigencia" at bounding box center [597, 344] width 138 height 59
click at [1233, 344] on icon "actions" at bounding box center [1307, 345] width 16 height 16
click at [1224, 196] on div at bounding box center [670, 390] width 1341 height 780
click at [379, 30] on h3 "Sucursal: Jalisquiles (GDL)" at bounding box center [367, 22] width 173 height 19
click at [334, 106] on div "Jalisquiles (Solares)" at bounding box center [331, 106] width 216 height 17
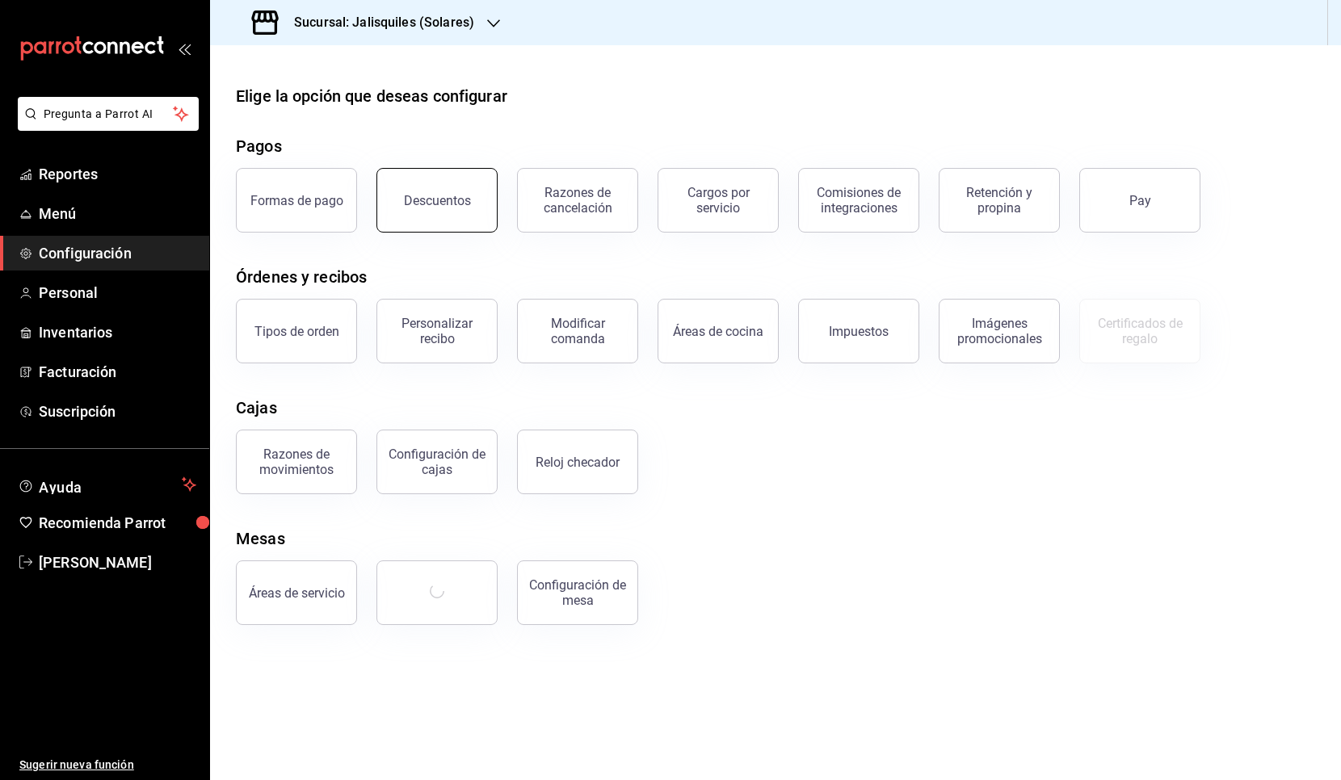
click at [454, 197] on div "Descuentos" at bounding box center [437, 200] width 67 height 15
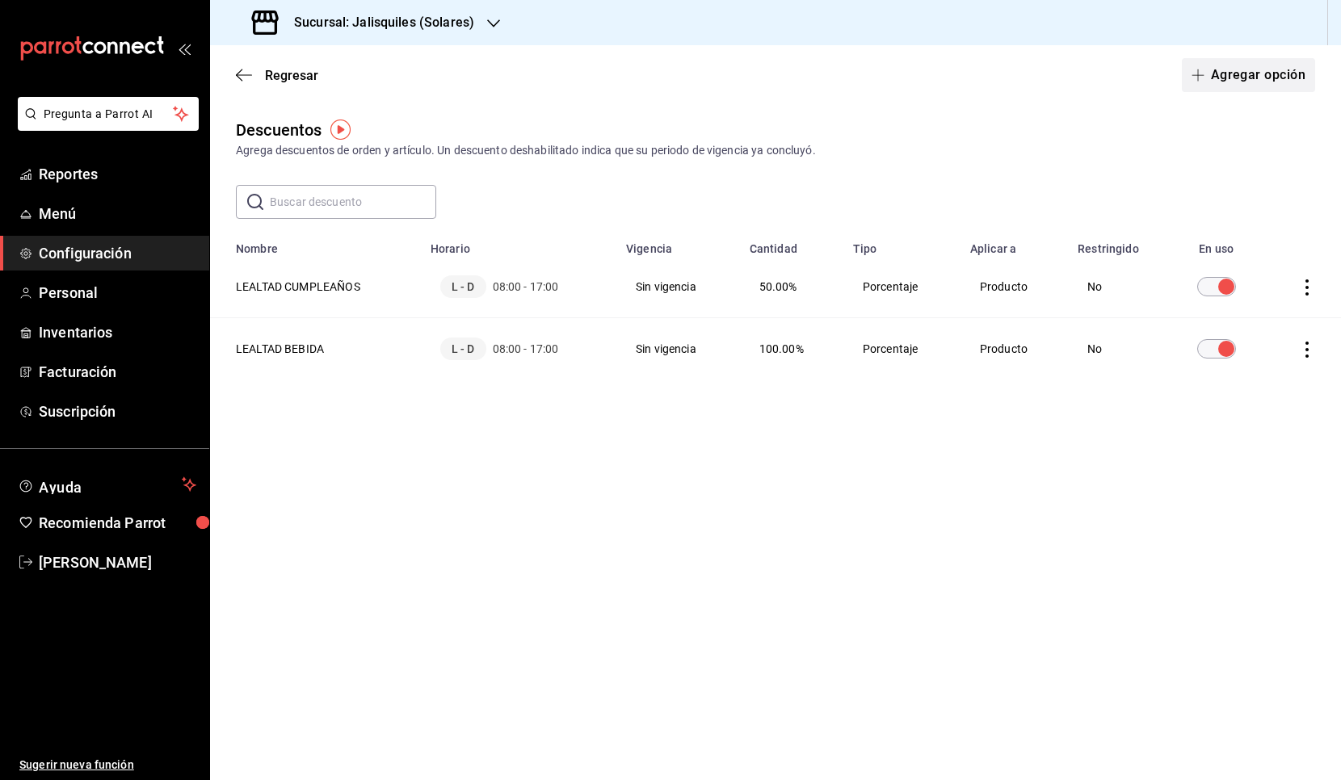
click at [1233, 81] on button "Agregar opción" at bounding box center [1248, 75] width 133 height 34
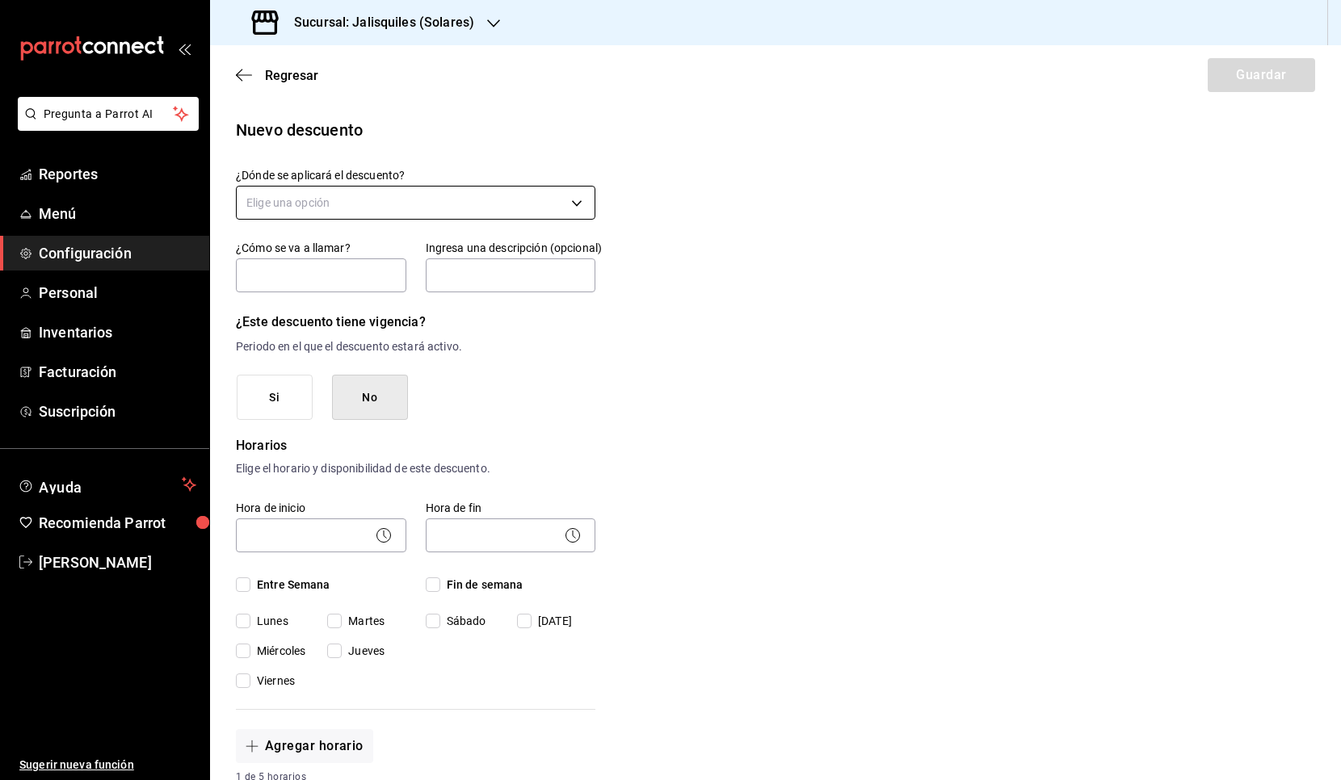
click at [489, 203] on body "Pregunta a Parrot AI Reportes Menú Configuración Personal Inventarios Facturaci…" at bounding box center [670, 390] width 1341 height 780
click at [439, 275] on li "Orden completa" at bounding box center [416, 280] width 358 height 27
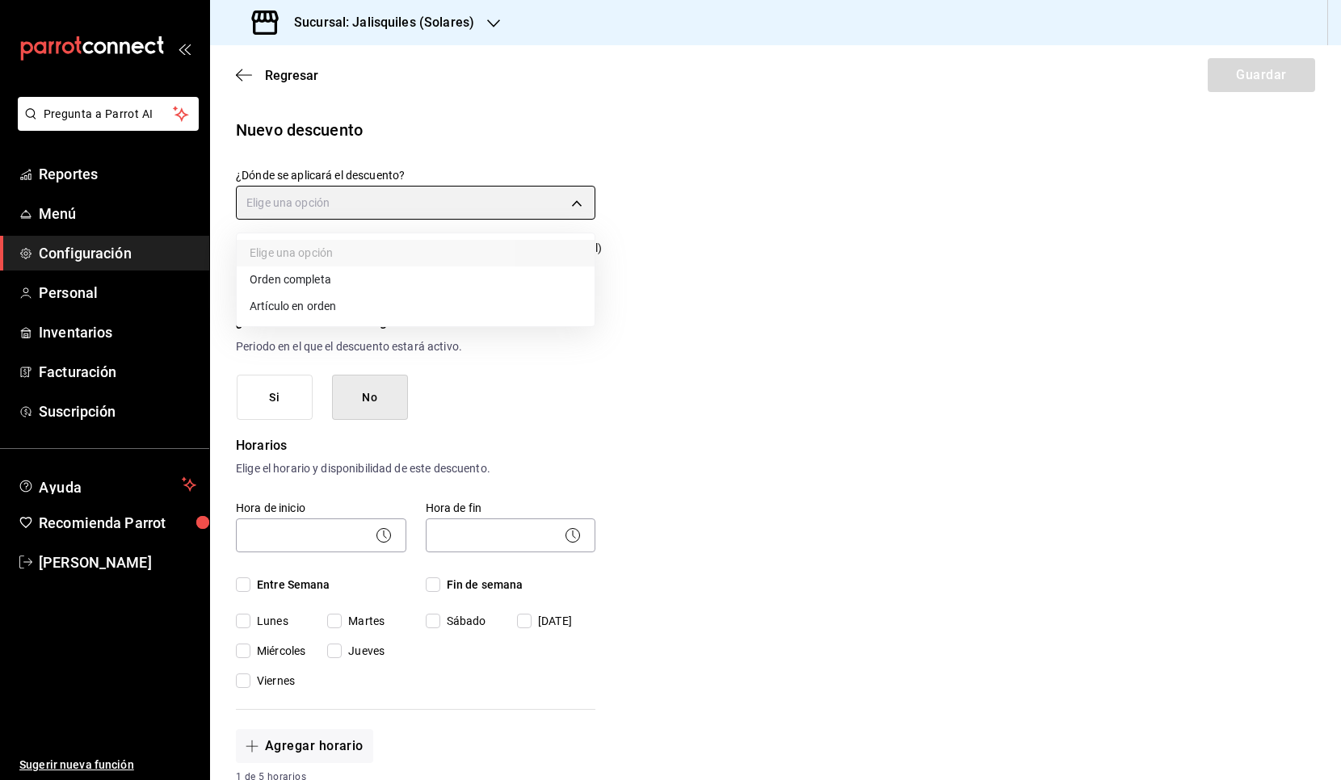
type input "ORDER"
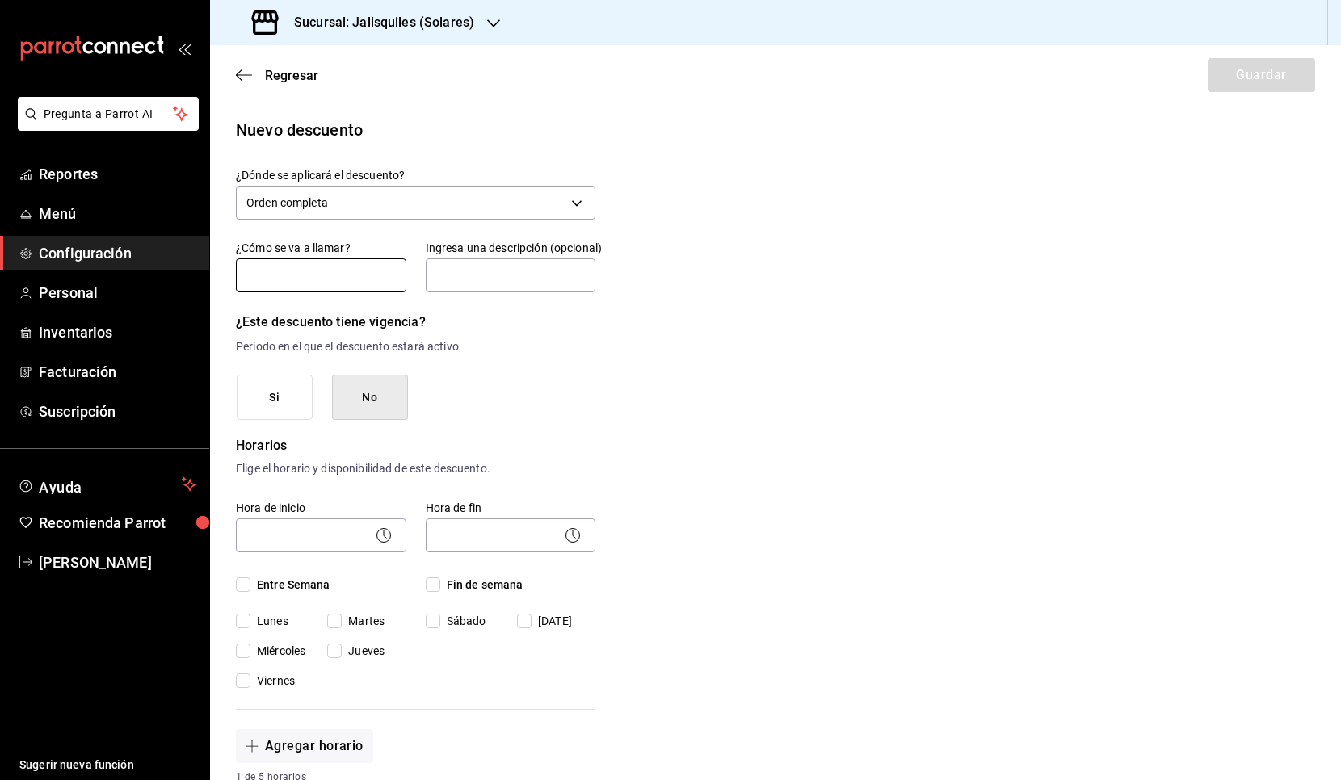
click at [334, 274] on input "text" at bounding box center [321, 275] width 170 height 34
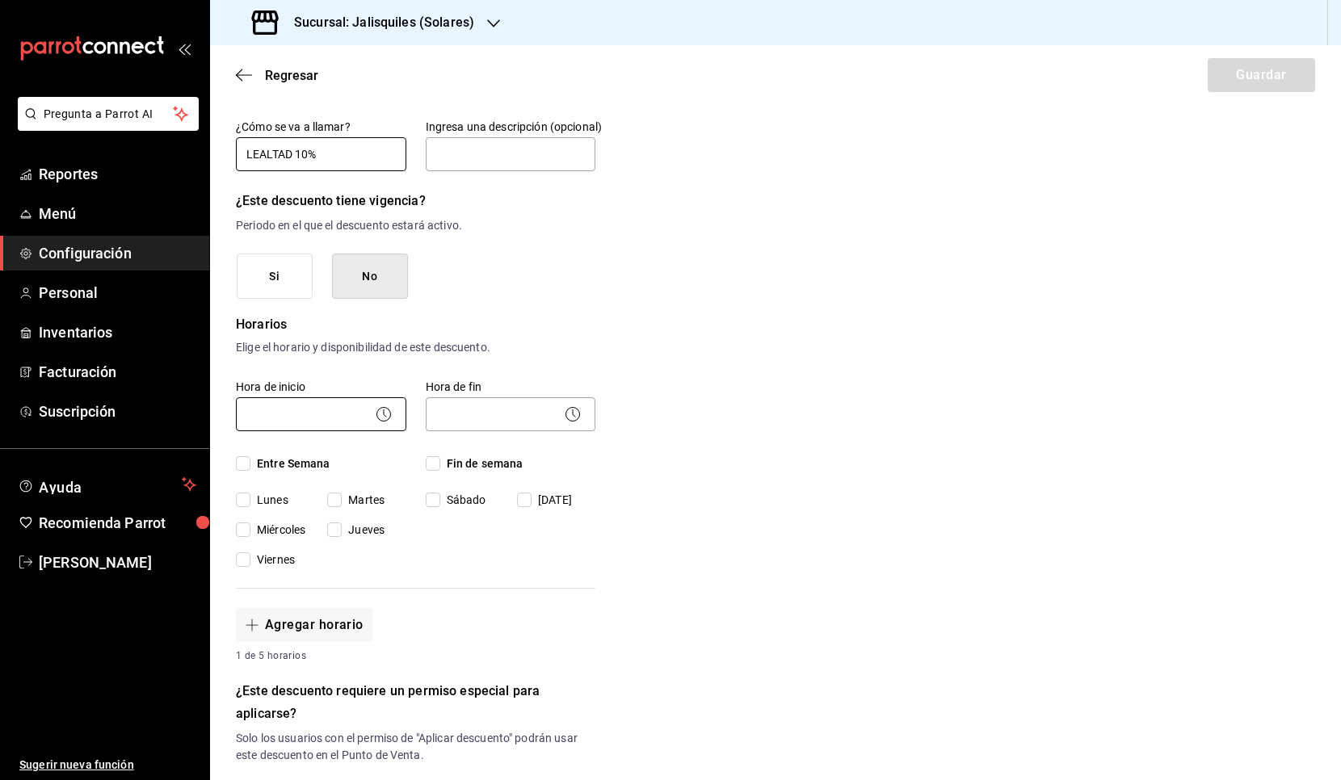
scroll to position [141, 0]
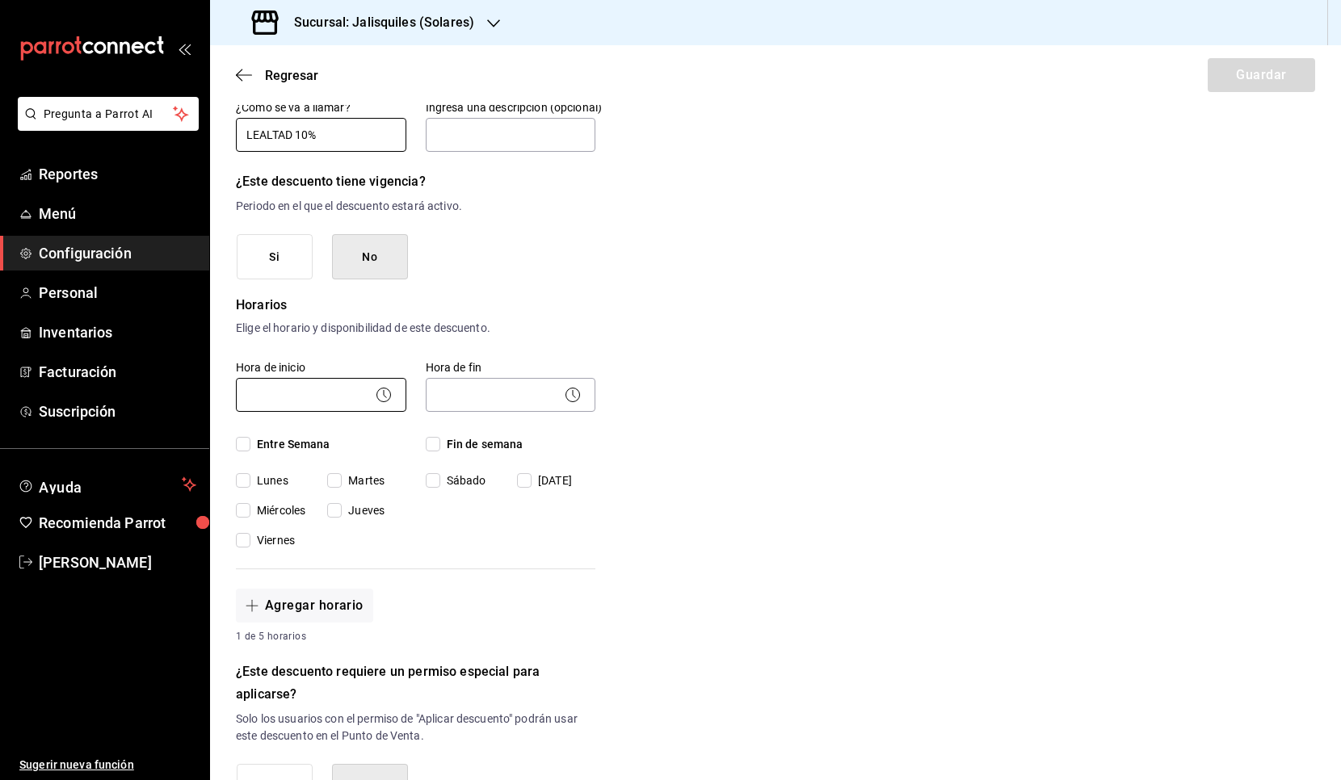
type input "LEALTAD 10%"
click at [321, 395] on body "Pregunta a Parrot AI Reportes Menú Configuración Personal Inventarios Facturaci…" at bounding box center [670, 390] width 1341 height 780
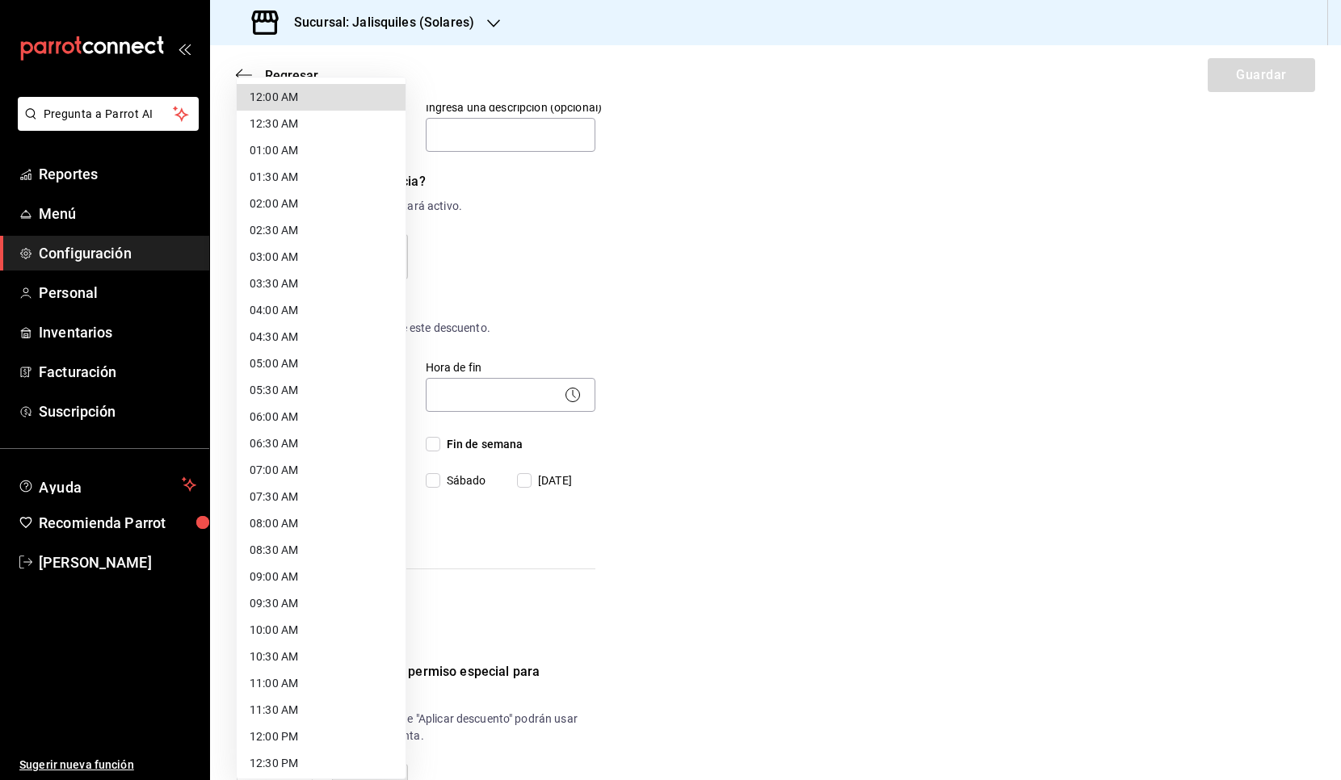
click at [298, 515] on li "08:00 AM" at bounding box center [321, 523] width 169 height 27
type input "08:00"
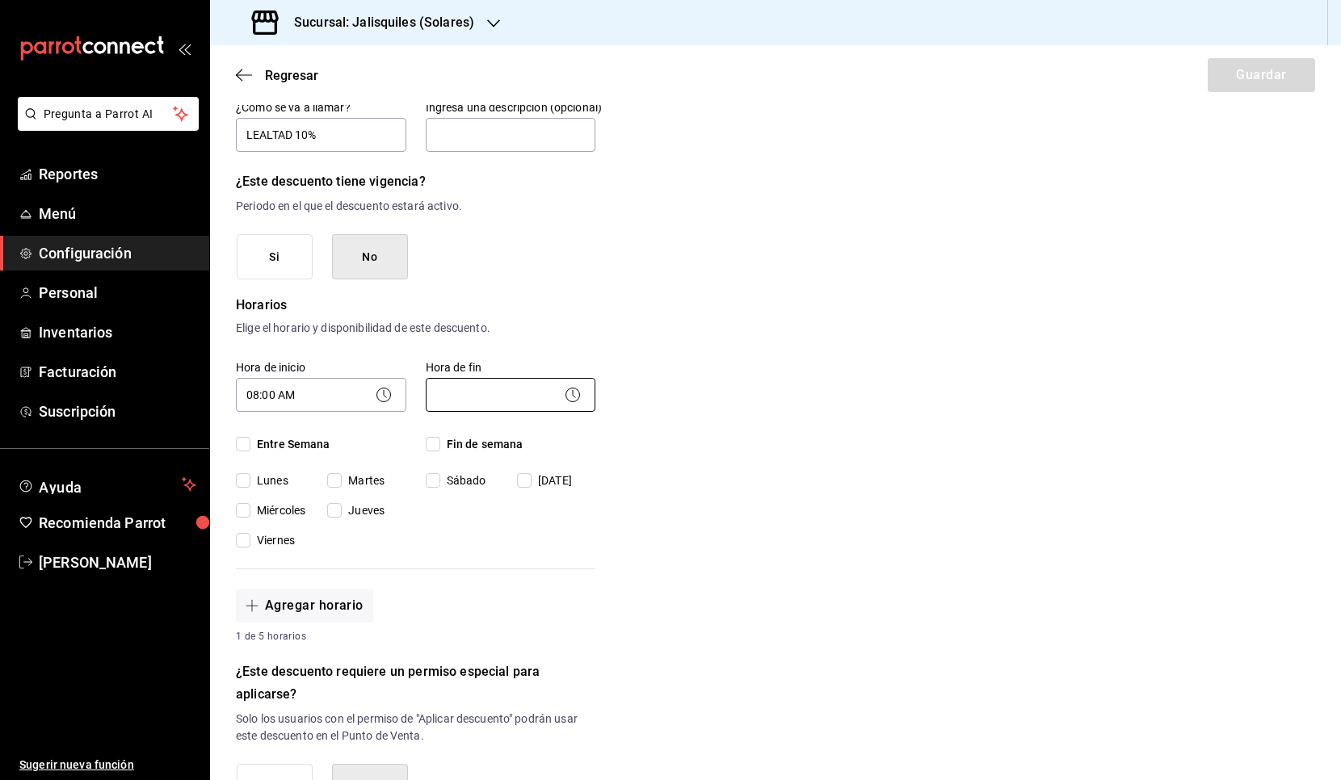
click at [461, 392] on body "Pregunta a Parrot AI Reportes Menú Configuración Personal Inventarios Facturaci…" at bounding box center [670, 390] width 1341 height 780
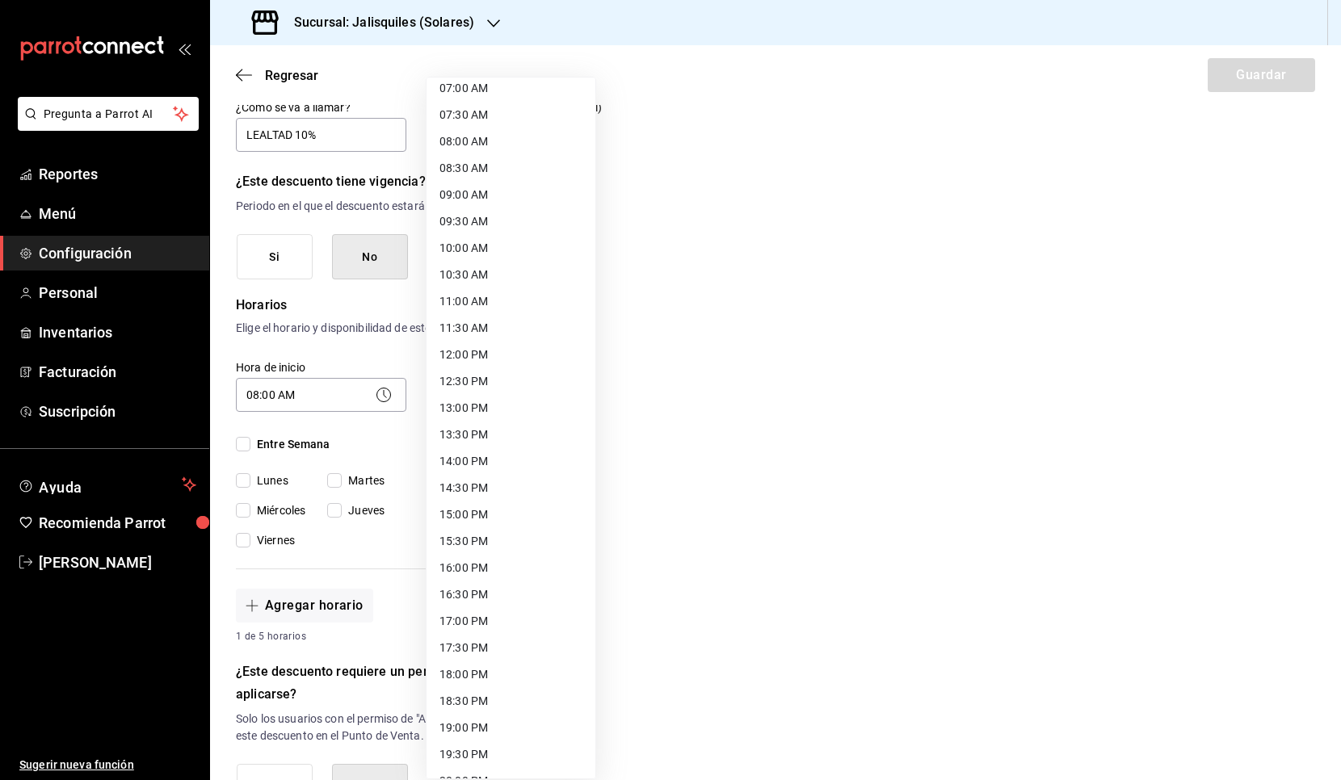
scroll to position [440, 0]
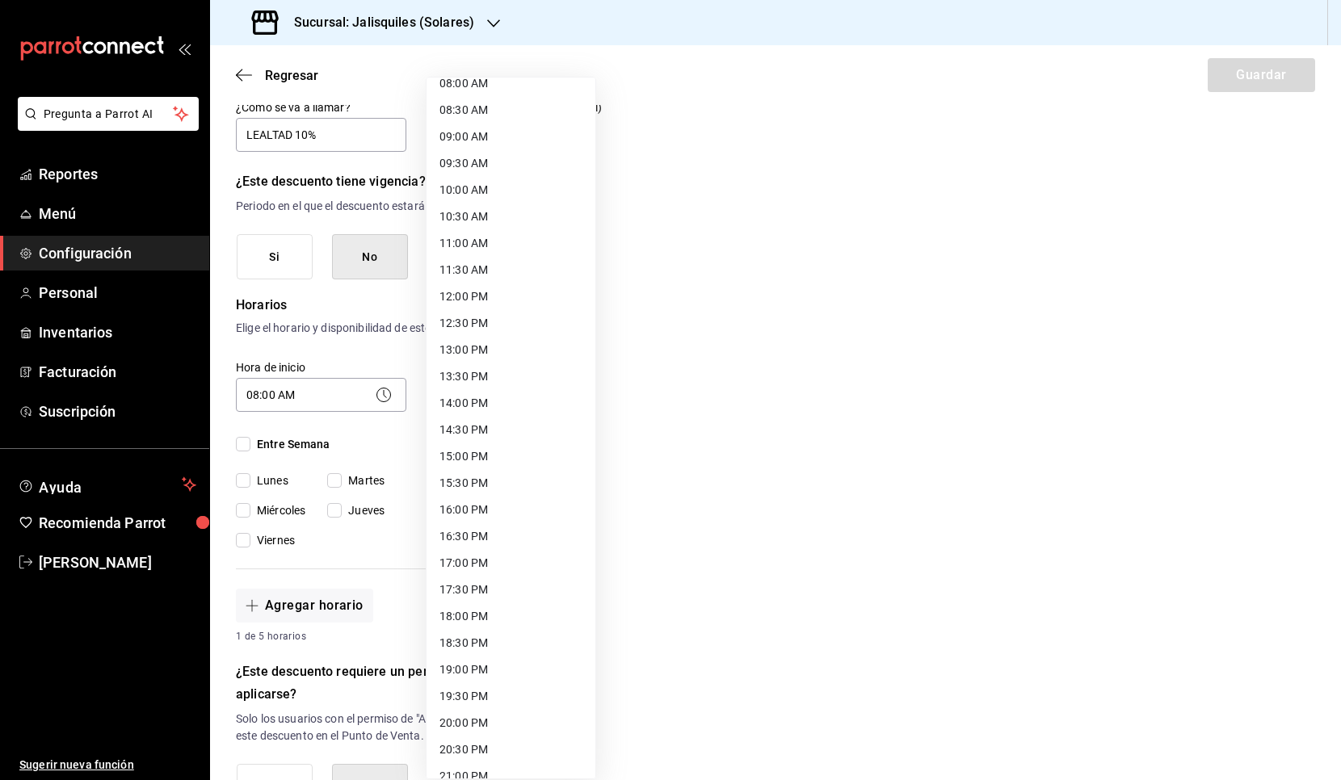
click at [467, 560] on li "17:00 PM" at bounding box center [510, 563] width 169 height 27
type input "17:00"
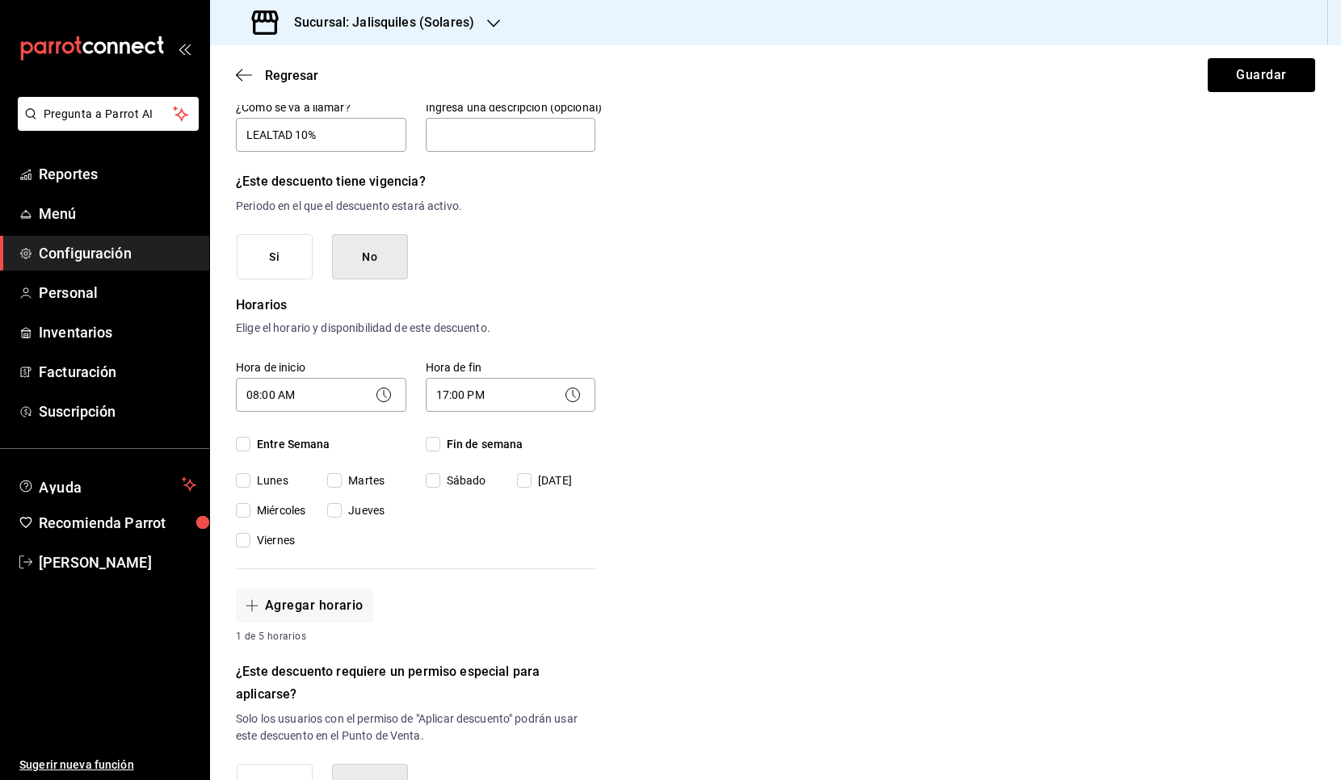
drag, startPoint x: 245, startPoint y: 445, endPoint x: 379, endPoint y: 446, distance: 134.1
click at [245, 445] on input "Entre Semana" at bounding box center [243, 444] width 15 height 15
checkbox input "true"
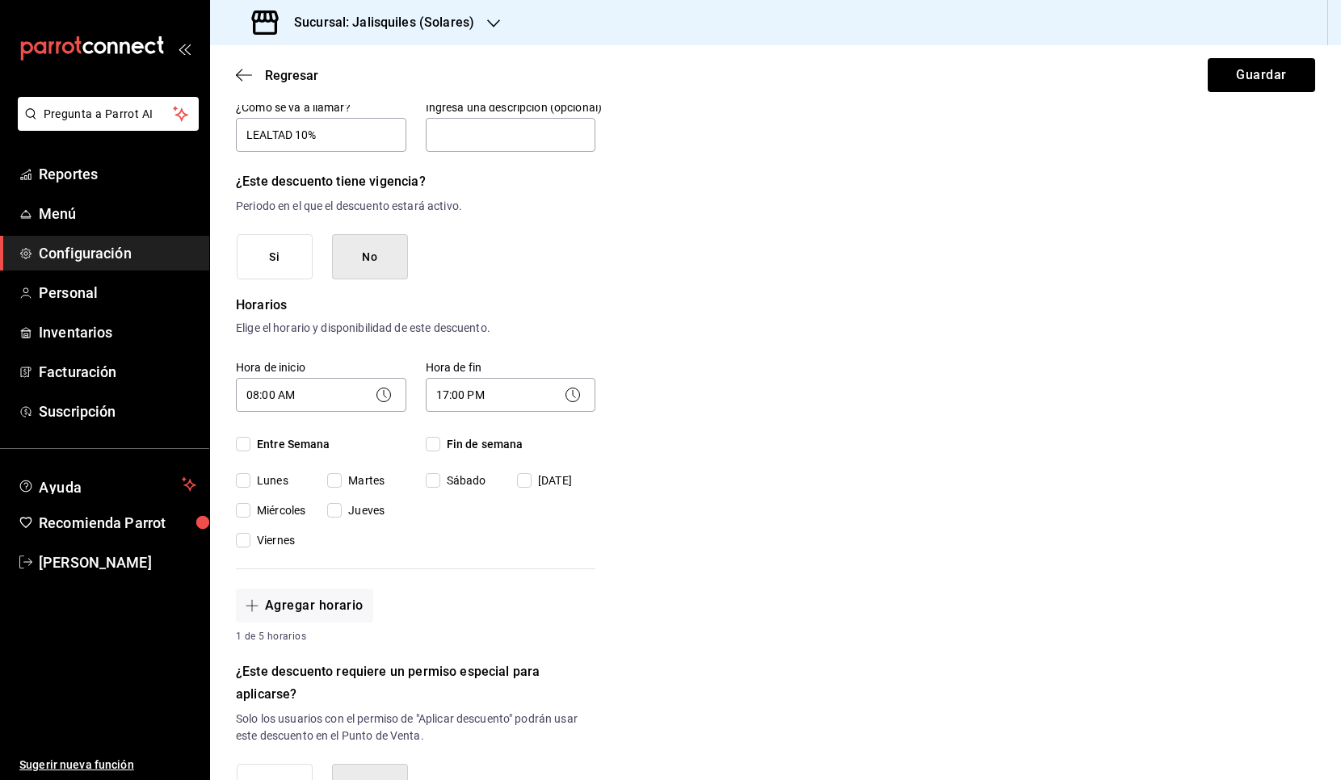
checkbox input "true"
click at [436, 444] on input "Fin de semana" at bounding box center [433, 444] width 15 height 15
checkbox input "true"
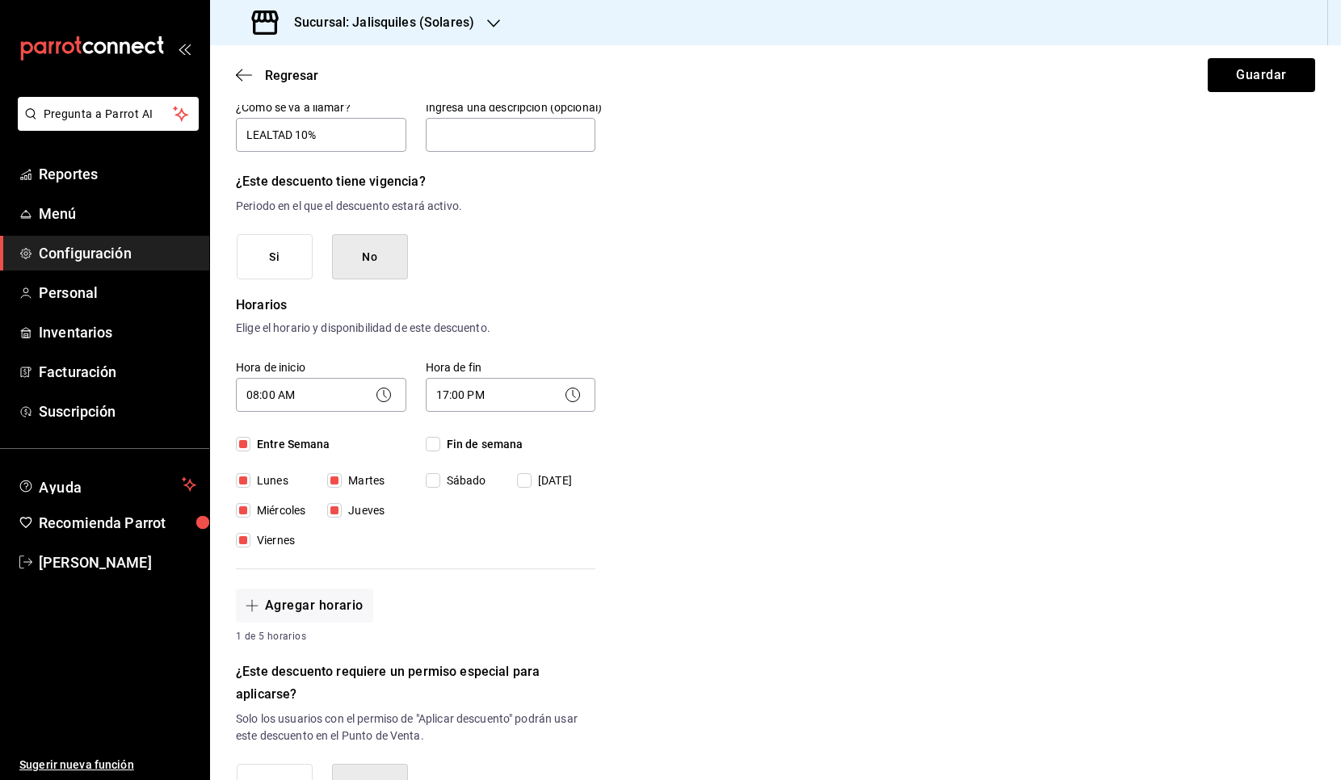
checkbox input "true"
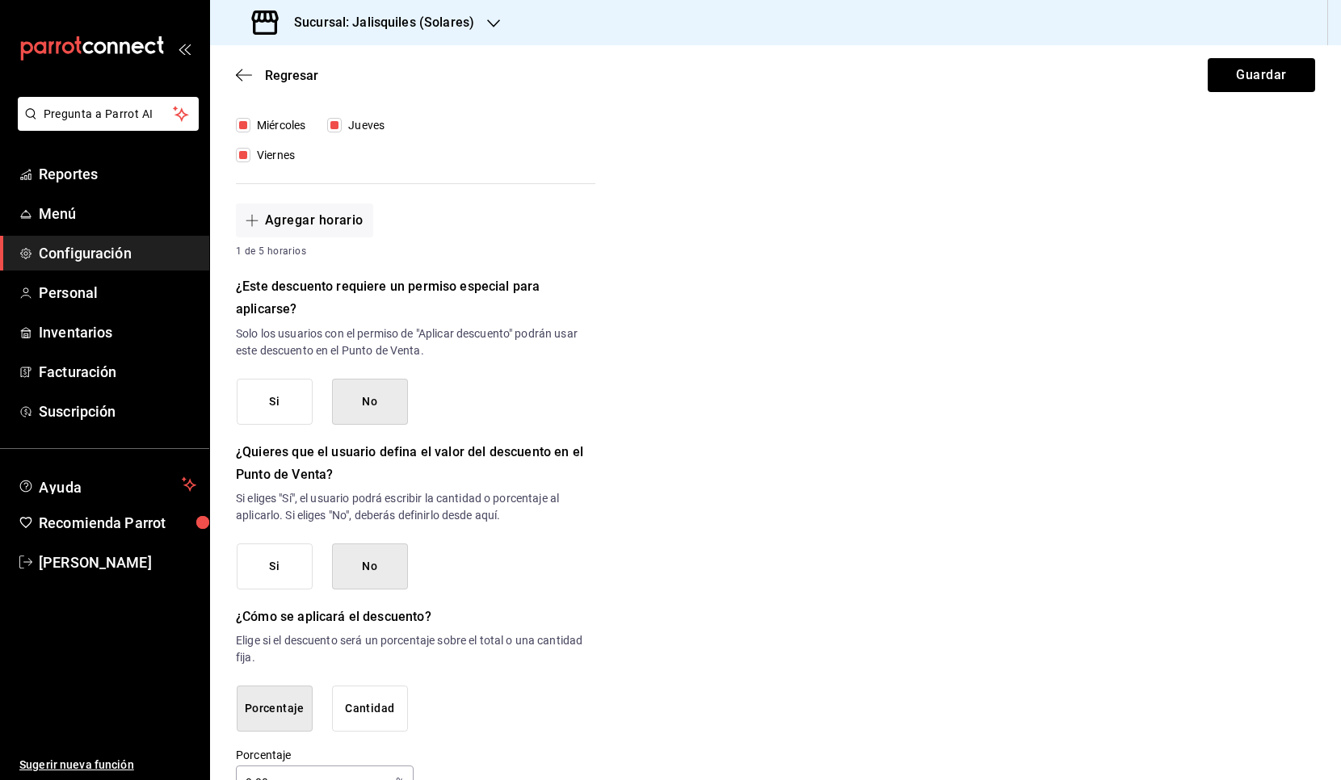
scroll to position [570, 0]
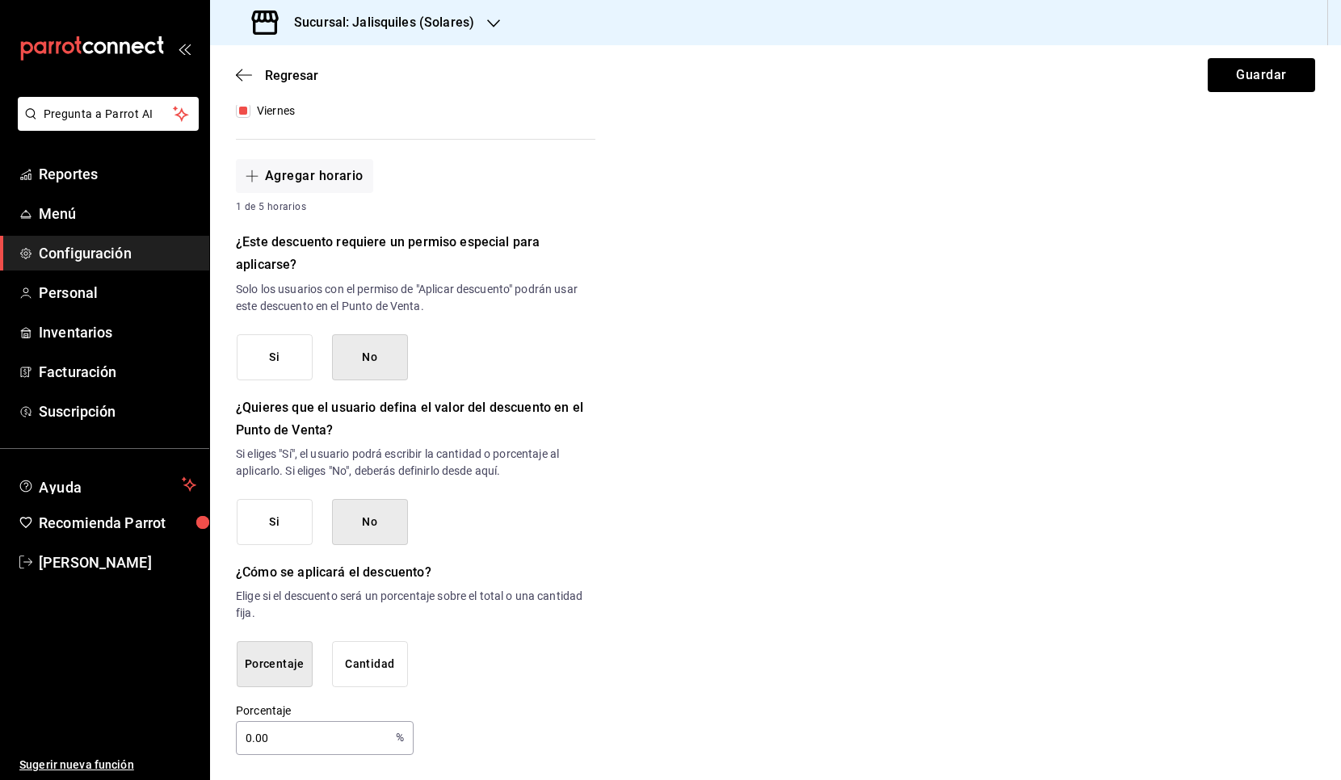
click at [277, 637] on input "0.00" at bounding box center [312, 738] width 153 height 32
click at [278, 637] on input "0.00" at bounding box center [312, 738] width 153 height 32
click at [279, 637] on input "0.00" at bounding box center [312, 738] width 153 height 32
type input "10"
click at [1233, 73] on button "Guardar" at bounding box center [1260, 75] width 107 height 34
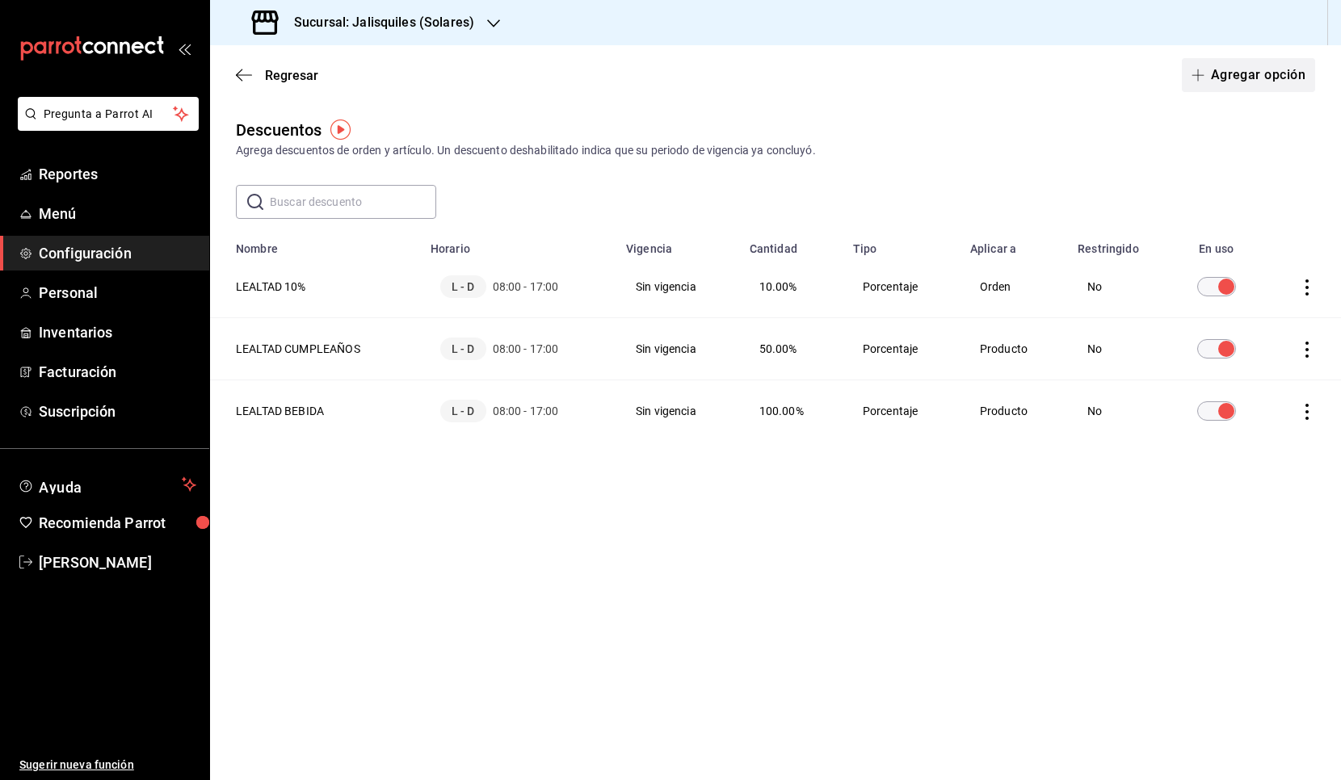
click at [1223, 79] on button "Agregar opción" at bounding box center [1248, 75] width 133 height 34
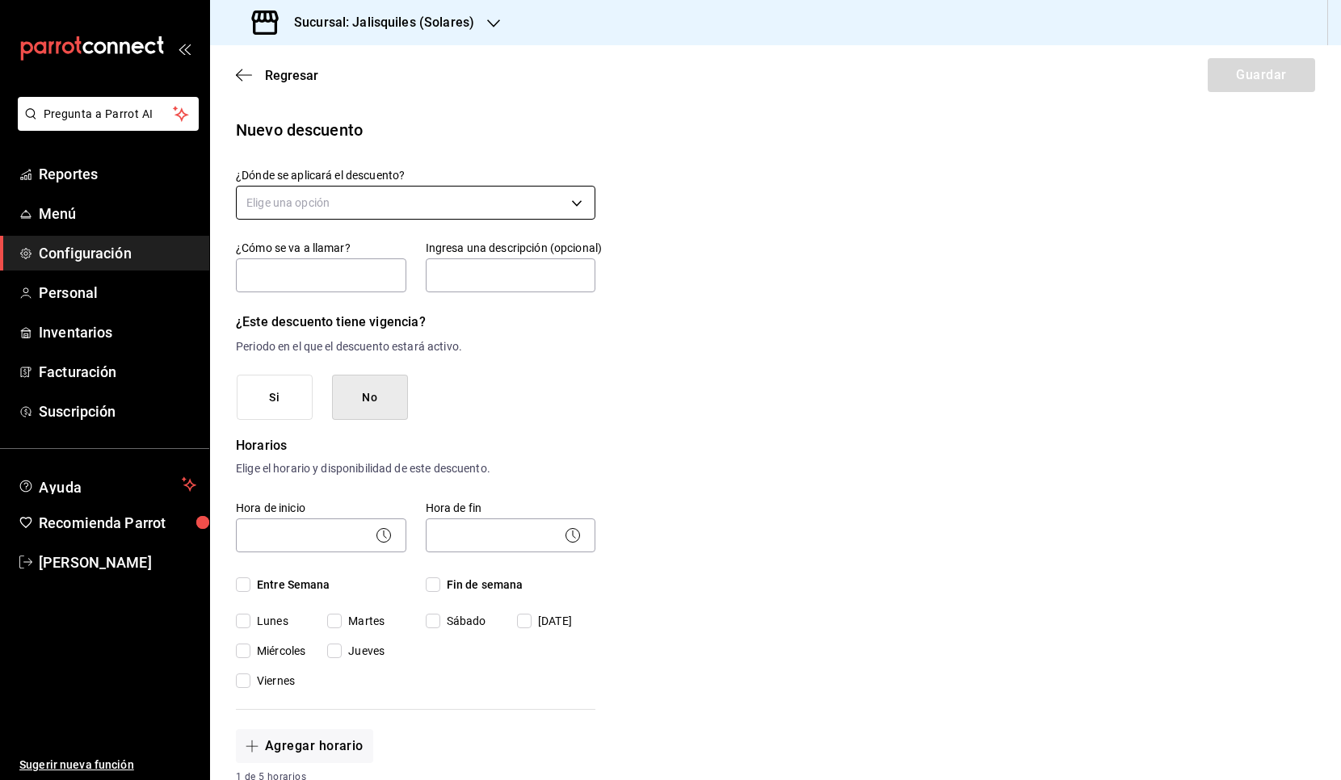
click at [446, 204] on body "Pregunta a Parrot AI Reportes Menú Configuración Personal Inventarios Facturaci…" at bounding box center [670, 390] width 1341 height 780
click at [379, 304] on li "Artículo en orden" at bounding box center [416, 306] width 358 height 27
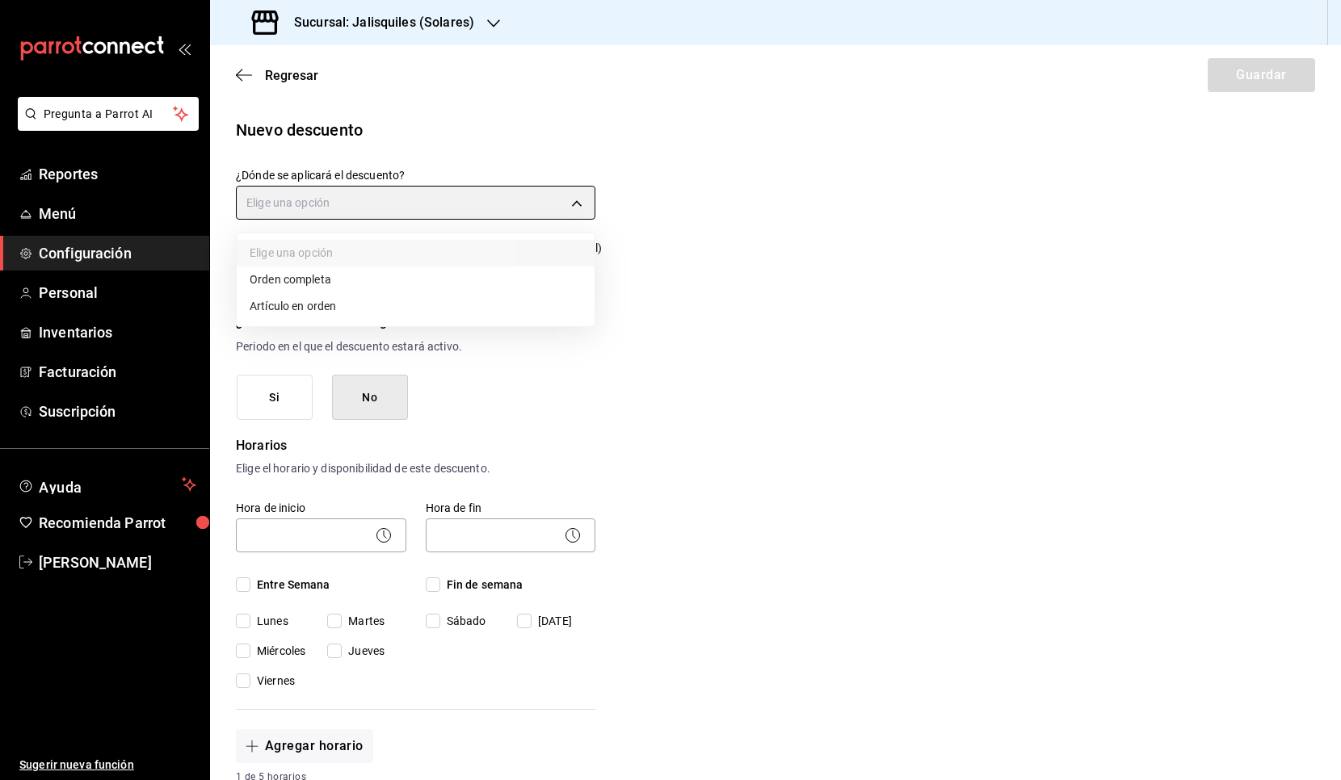
type input "ORDER_ITEM"
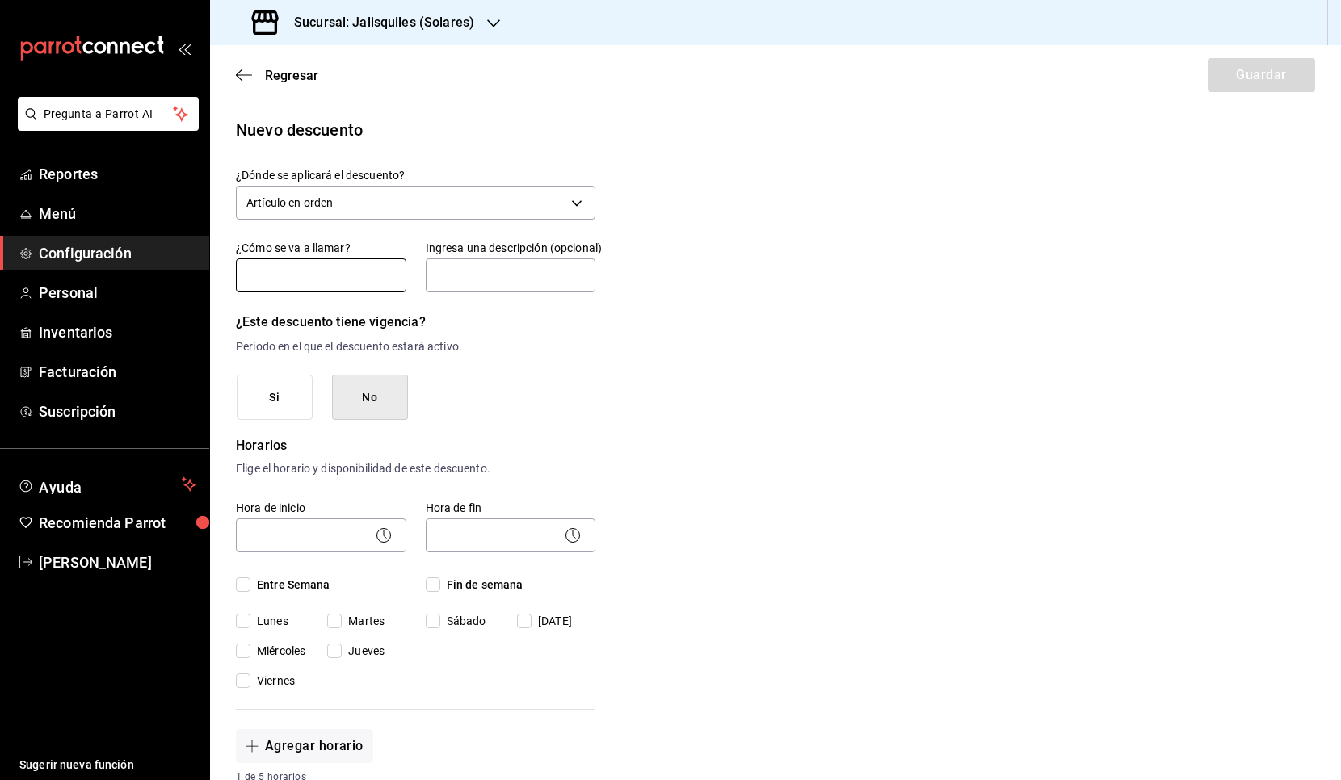
click at [352, 278] on input "text" at bounding box center [321, 275] width 170 height 34
type input "LEALTAD 5 VISITAS"
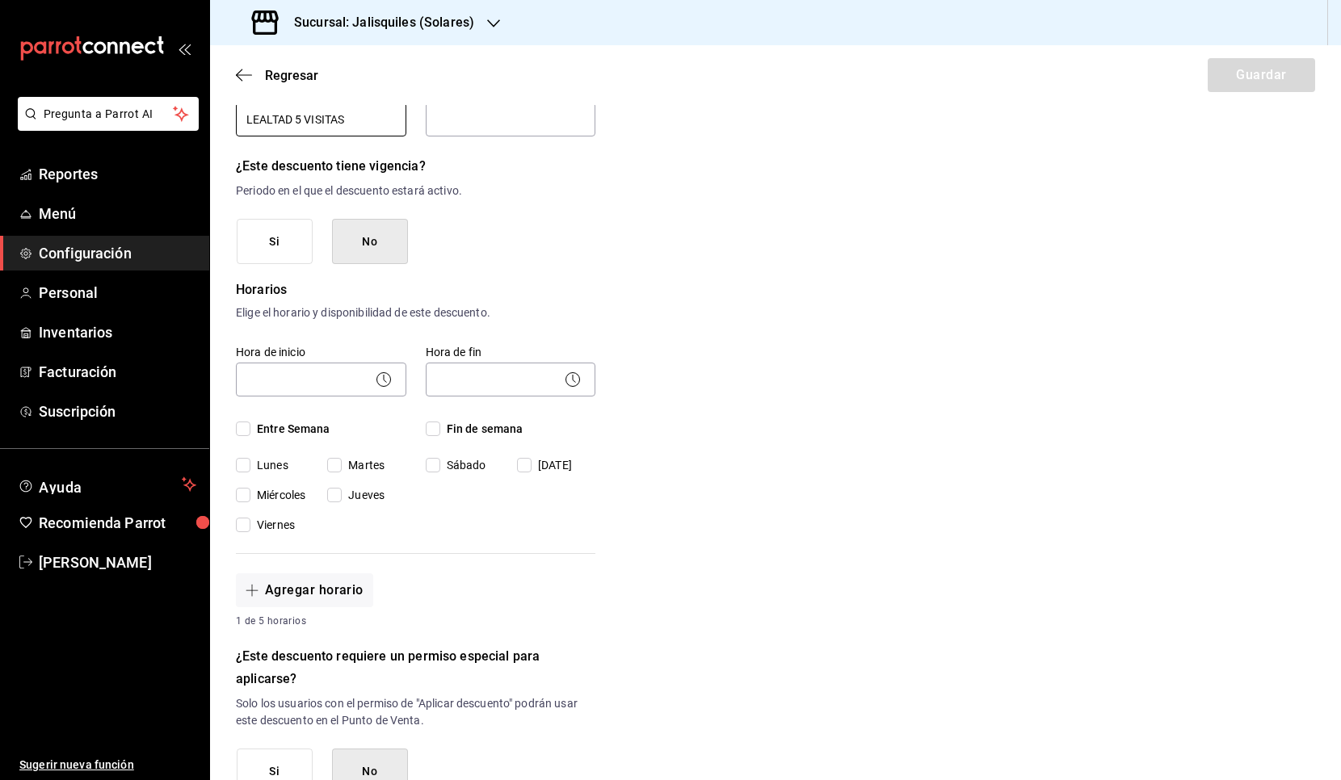
scroll to position [166, 0]
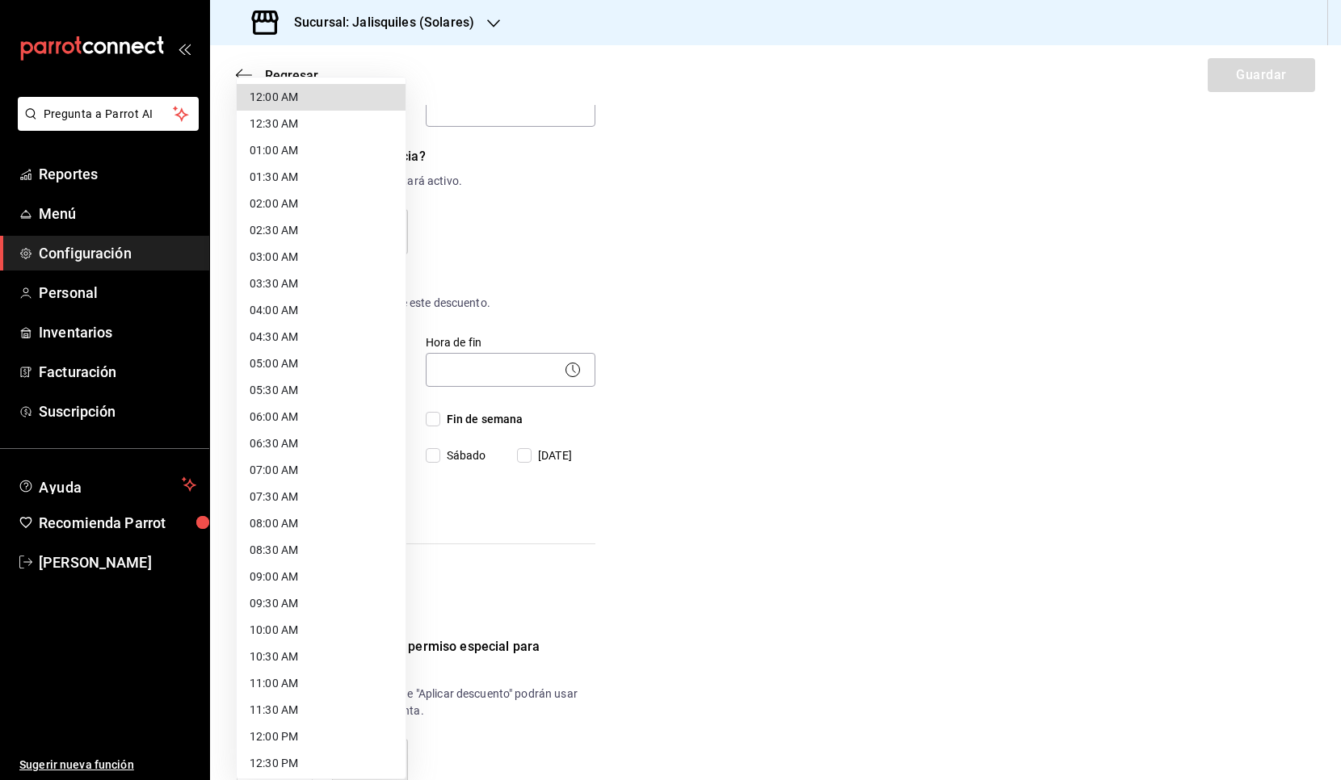
click at [325, 359] on body "Pregunta a Parrot AI Reportes Menú Configuración Personal Inventarios Facturaci…" at bounding box center [670, 390] width 1341 height 780
click at [322, 463] on li "08:00 AM" at bounding box center [321, 466] width 169 height 27
type input "08:00"
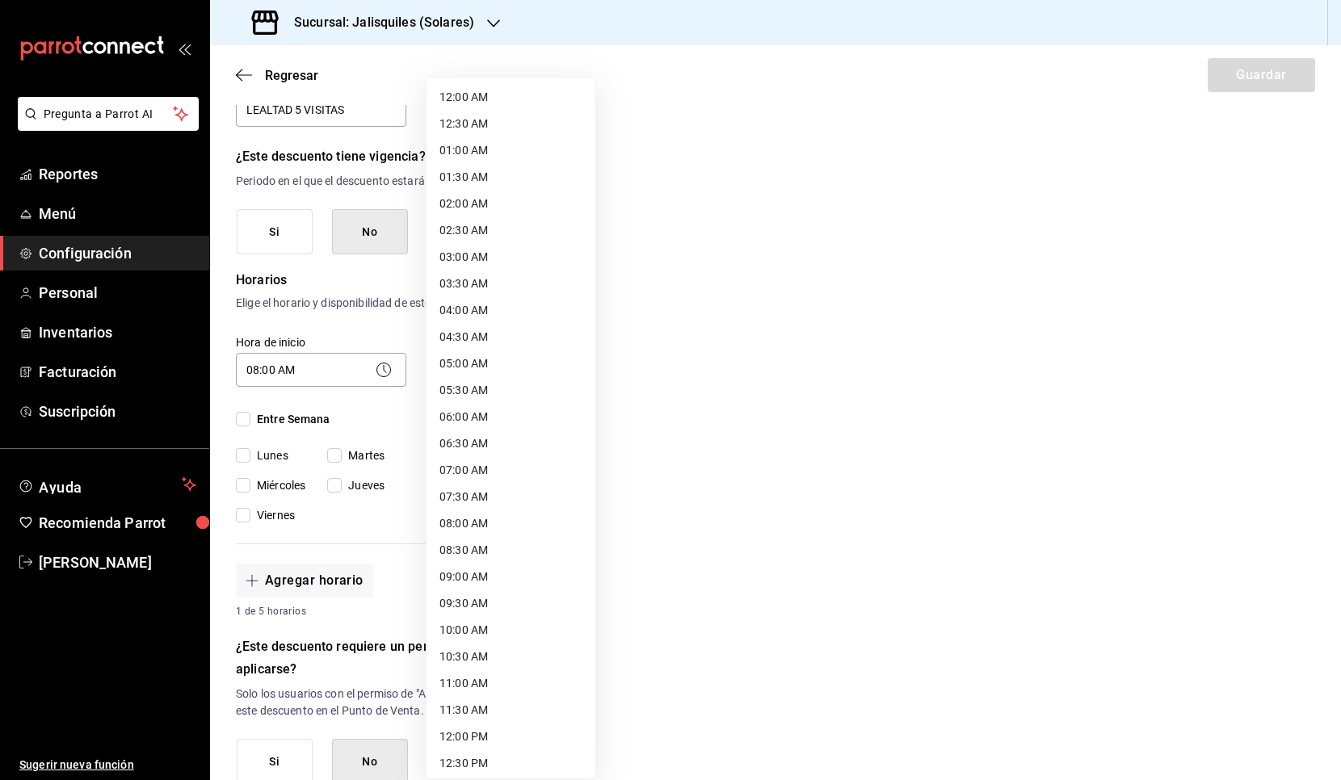
click at [472, 367] on body "Pregunta a Parrot AI Reportes Menú Configuración Personal Inventarios Facturaci…" at bounding box center [670, 390] width 1341 height 780
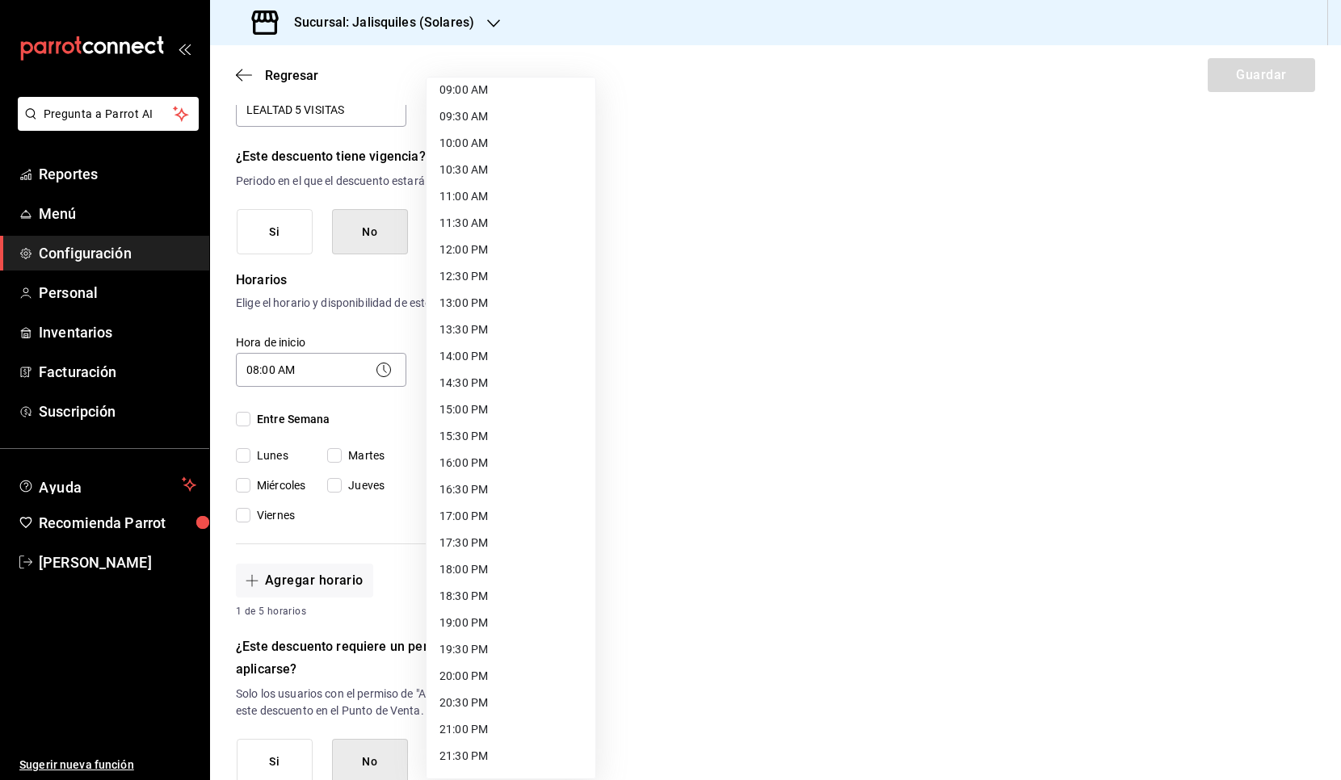
scroll to position [488, 0]
click at [477, 509] on li "17:00 PM" at bounding box center [510, 515] width 169 height 27
type input "17:00"
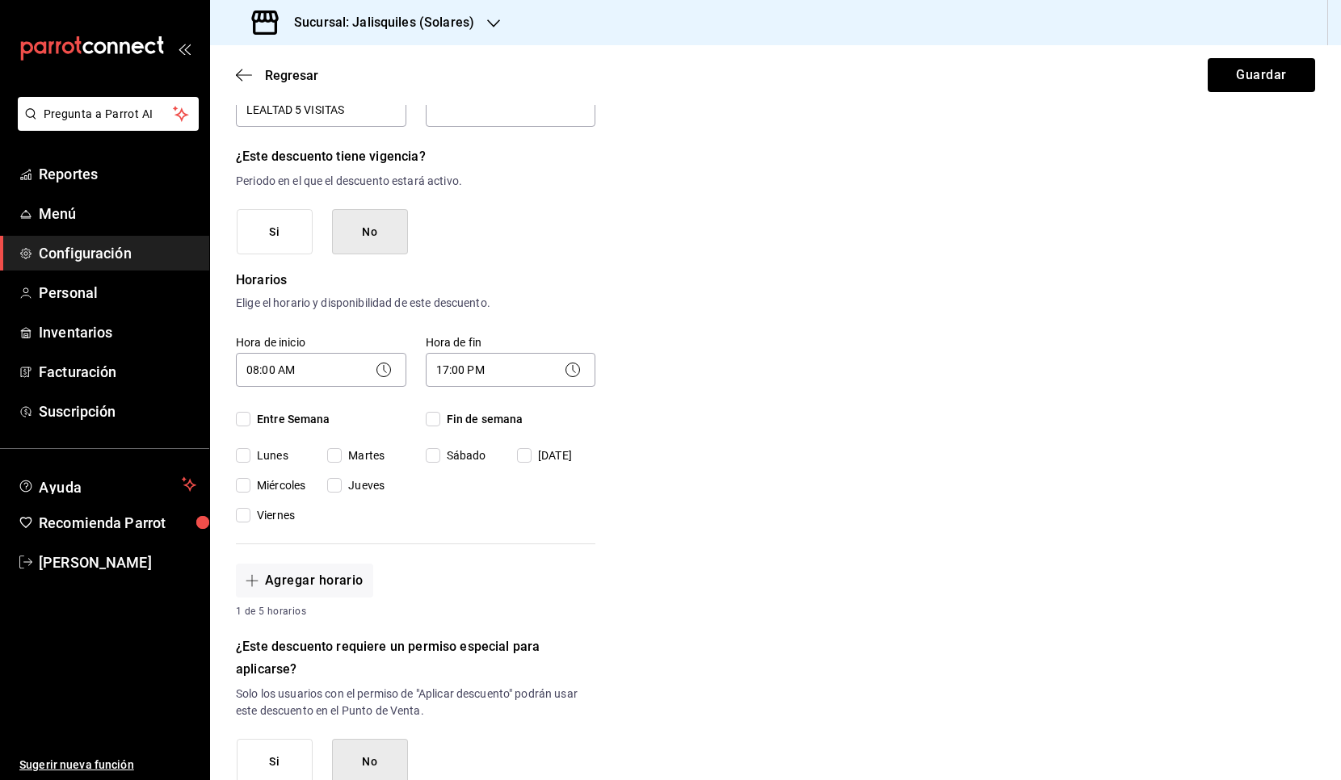
click at [247, 421] on input "Entre Semana" at bounding box center [243, 419] width 15 height 15
checkbox input "true"
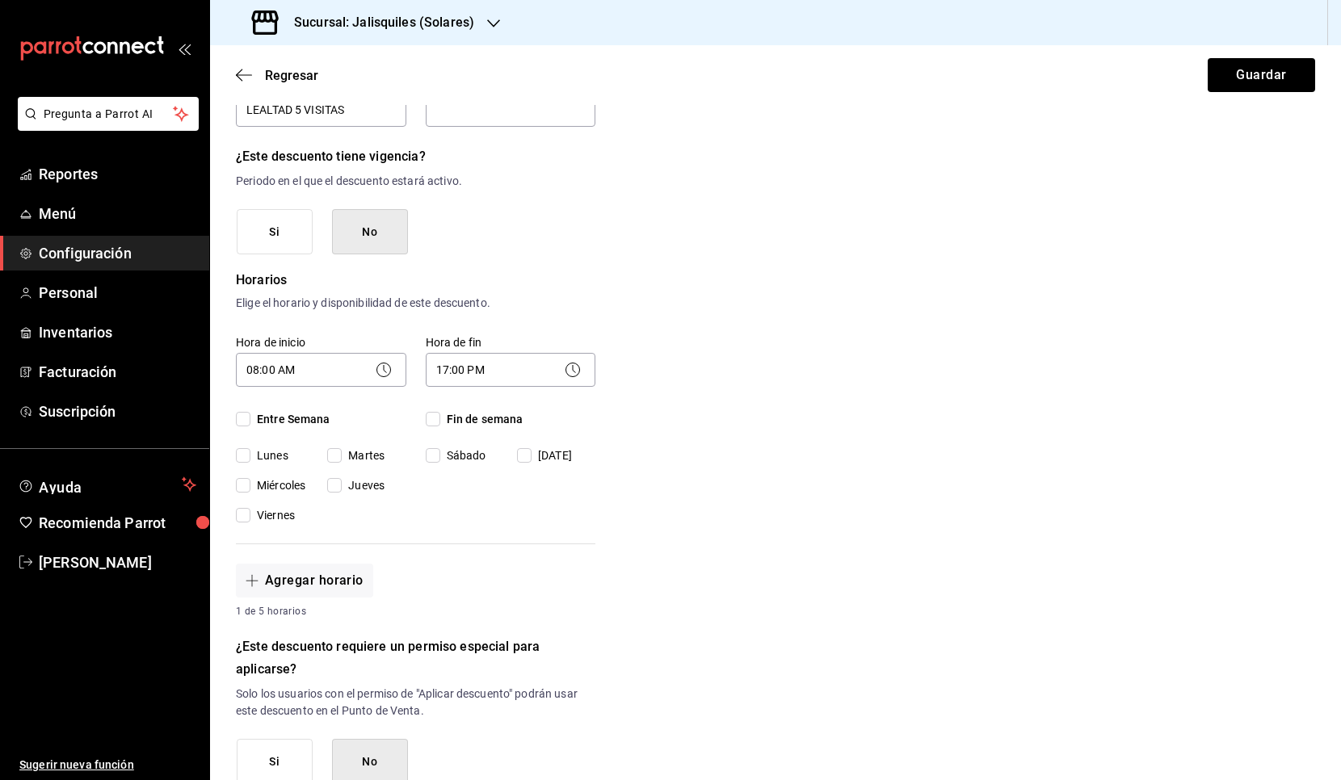
checkbox input "true"
click at [441, 420] on span "Fin de semana" at bounding box center [481, 419] width 83 height 17
click at [440, 420] on input "Fin de semana" at bounding box center [433, 419] width 15 height 15
checkbox input "true"
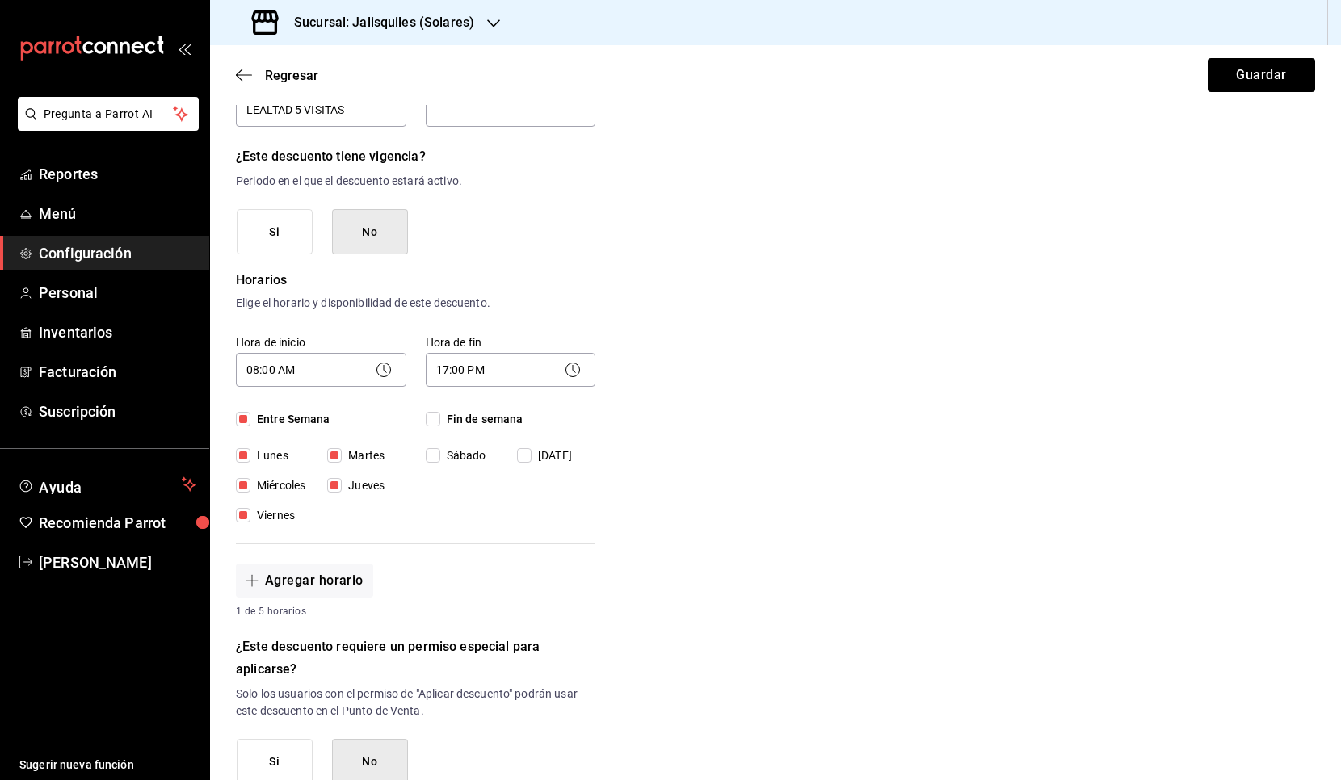
checkbox input "true"
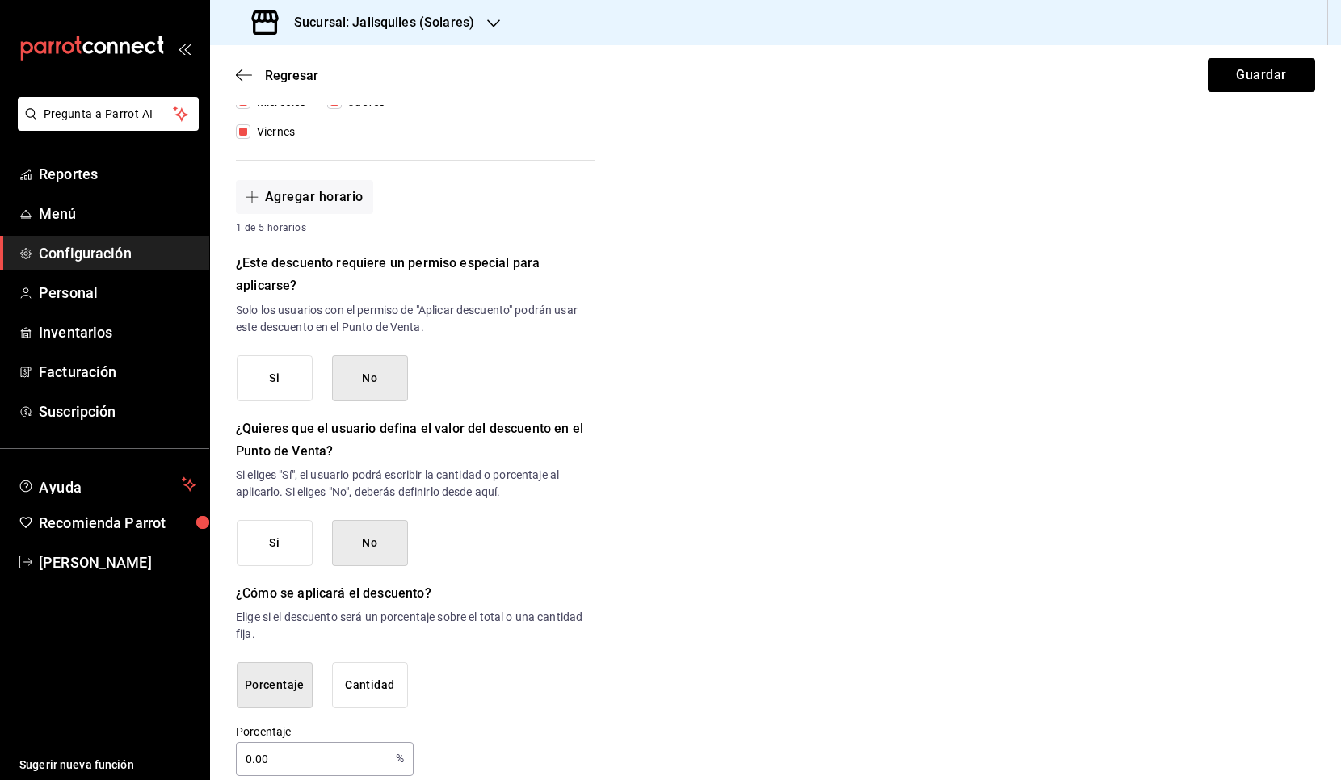
scroll to position [570, 0]
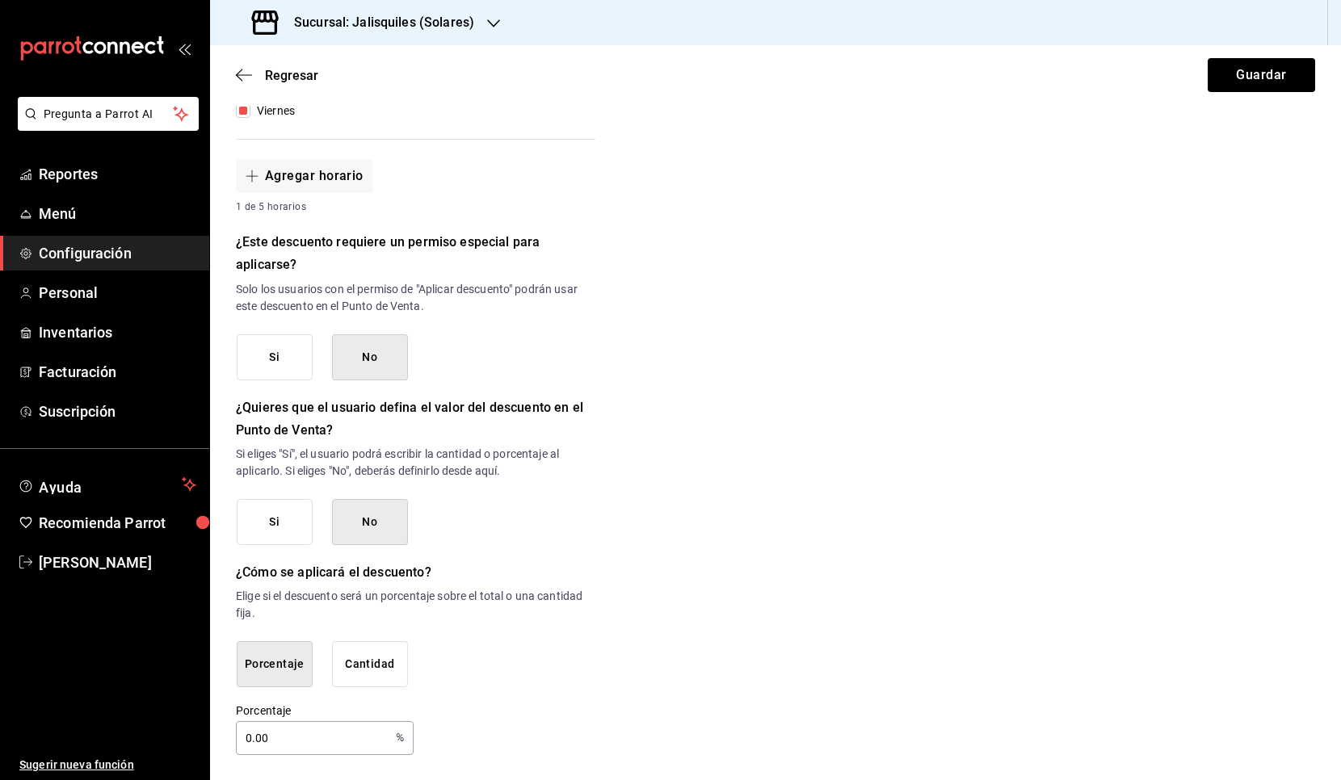
click at [297, 637] on input "0.00" at bounding box center [312, 738] width 153 height 32
type input "100"
click at [1233, 71] on button "Guardar" at bounding box center [1260, 75] width 107 height 34
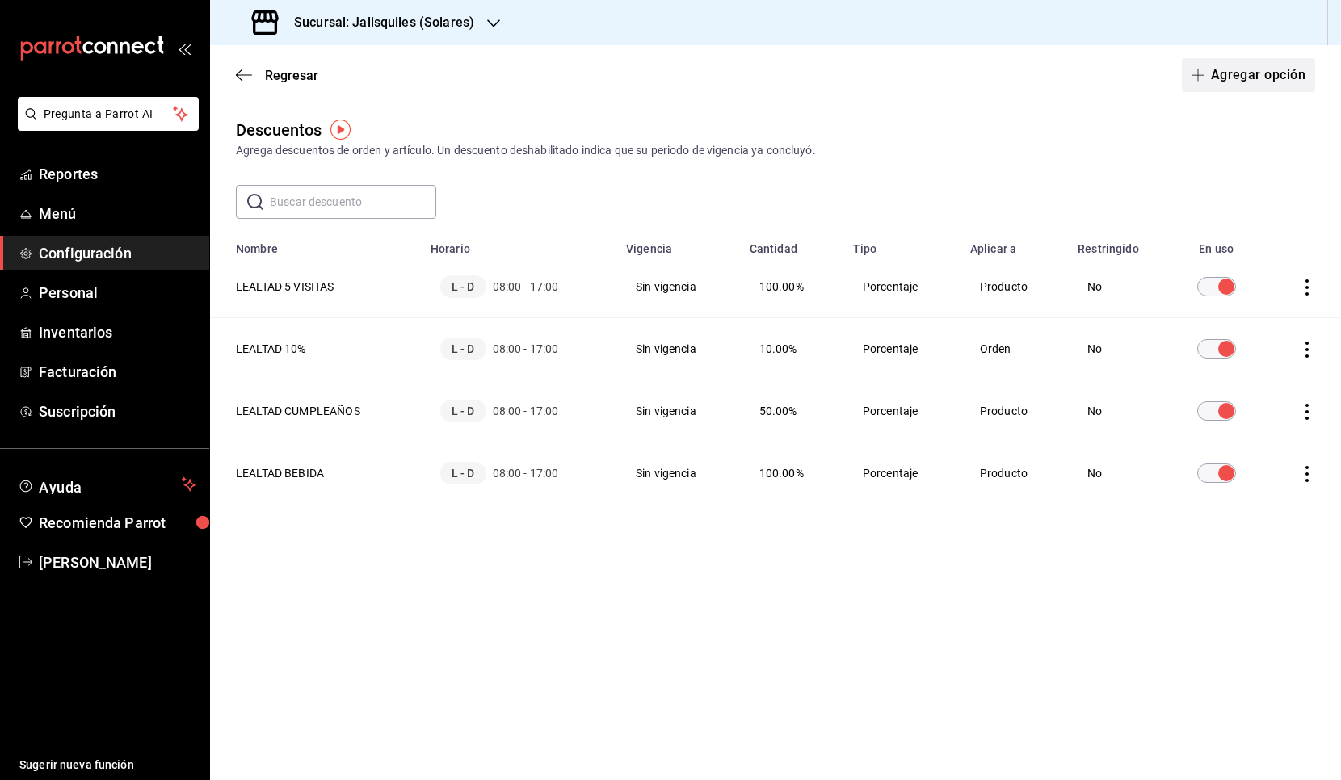
click at [1233, 71] on button "Agregar opción" at bounding box center [1248, 75] width 133 height 34
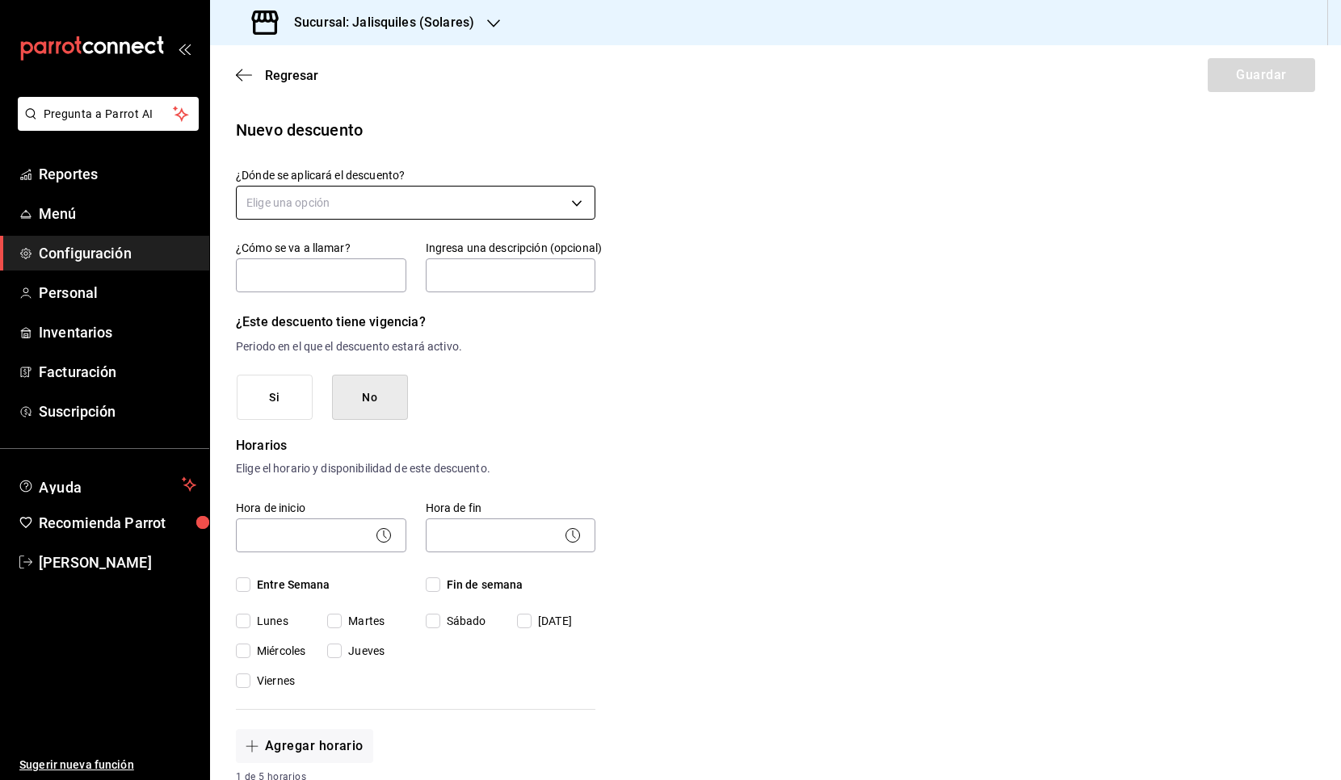
click at [411, 208] on body "Pregunta a Parrot AI Reportes Menú Configuración Personal Inventarios Facturaci…" at bounding box center [670, 390] width 1341 height 780
click at [374, 282] on li "Orden completa" at bounding box center [416, 280] width 358 height 27
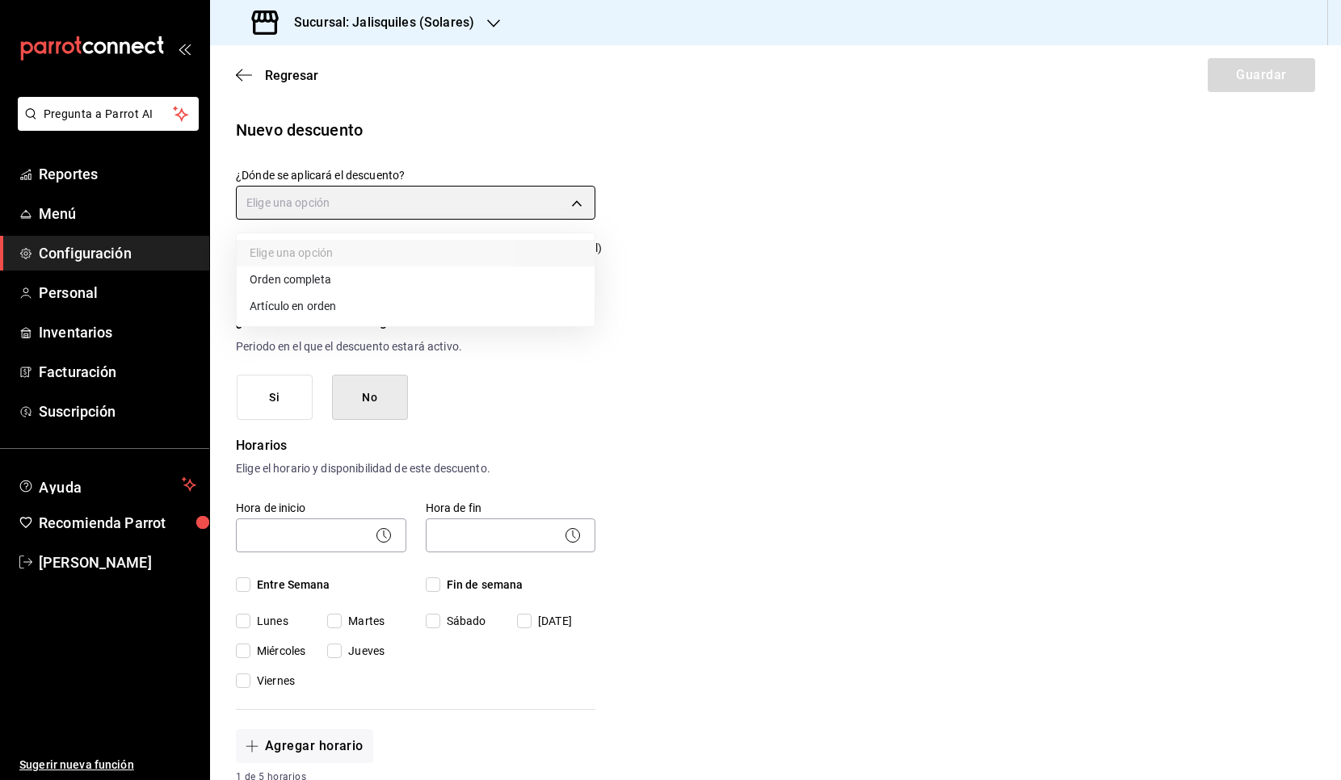
type input "ORDER"
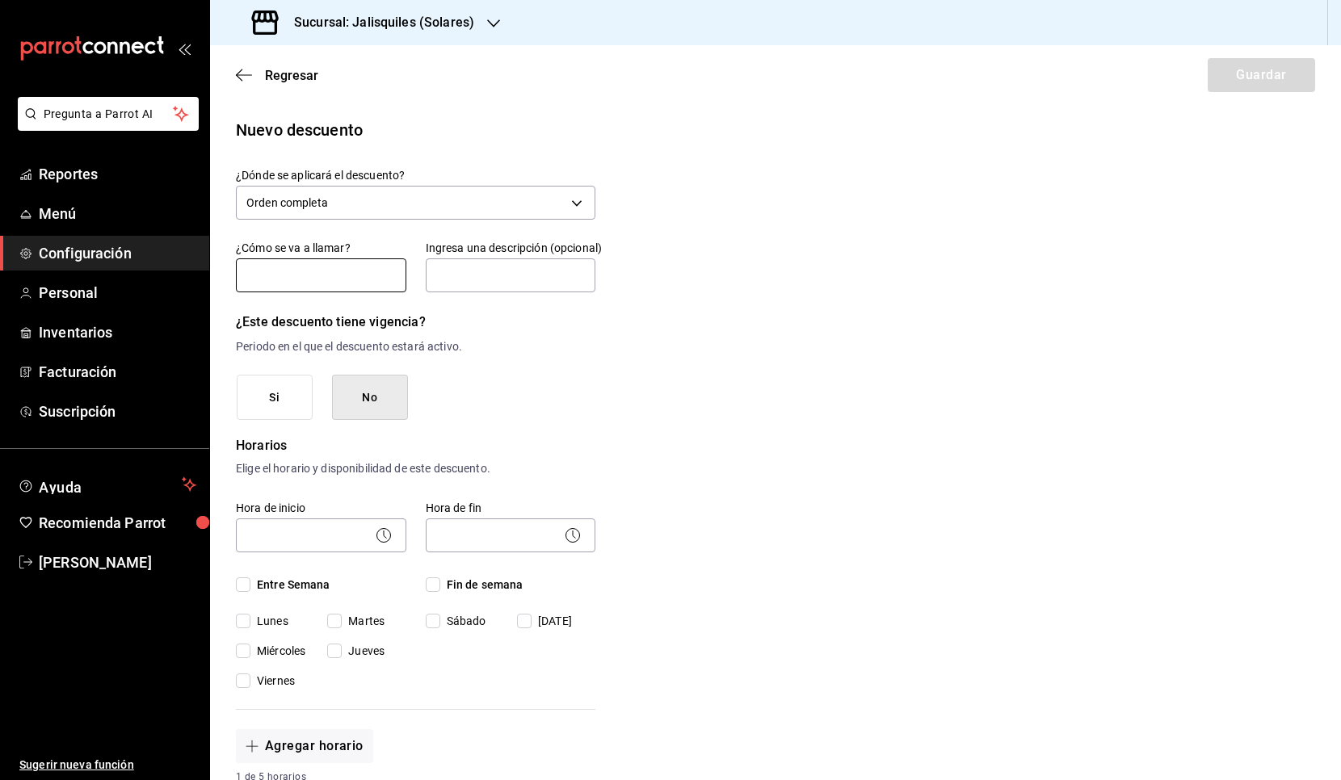
click at [337, 276] on input "text" at bounding box center [321, 275] width 170 height 34
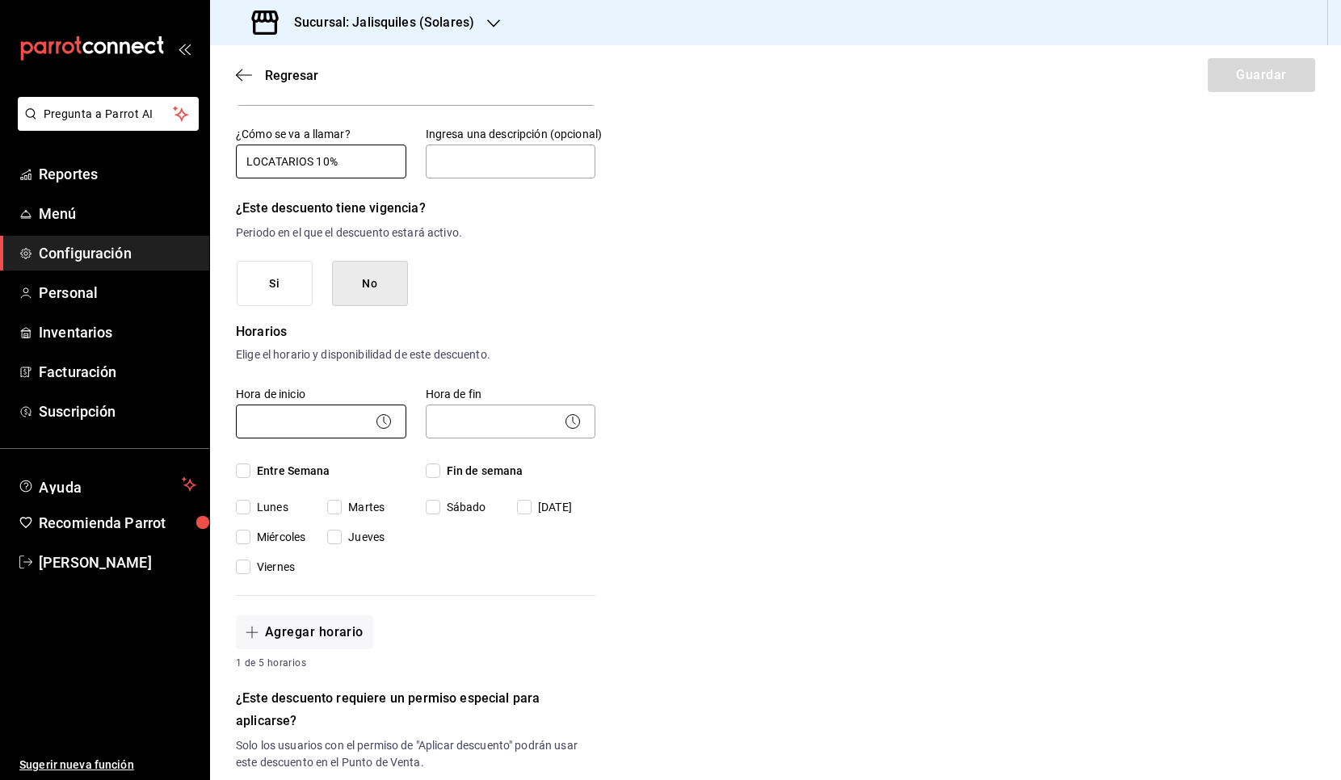
scroll to position [122, 0]
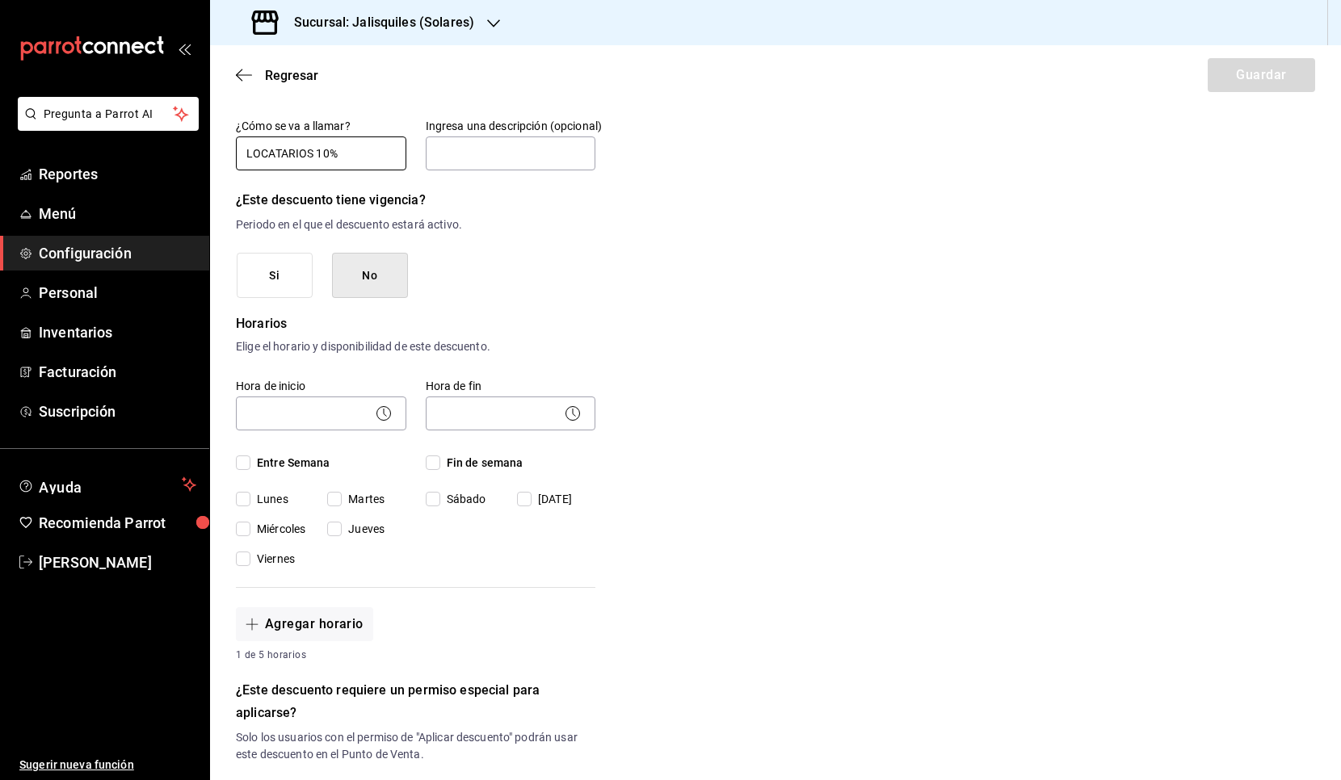
type input "LOCATARIOS 10%"
click at [380, 420] on icon at bounding box center [383, 413] width 19 height 19
click at [300, 409] on body "Pregunta a Parrot AI Reportes Menú Configuración Personal Inventarios Facturaci…" at bounding box center [670, 390] width 1341 height 780
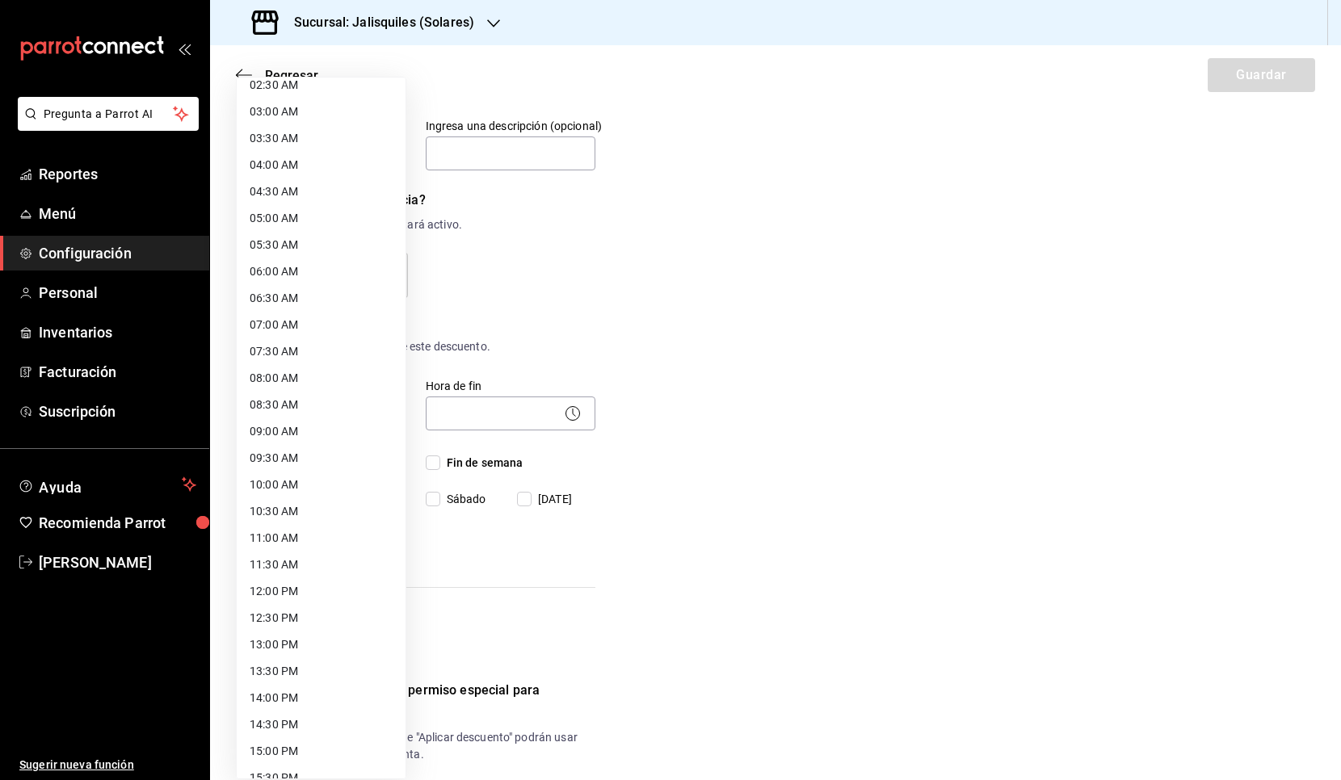
scroll to position [142, 0]
click at [287, 379] on li "08:00 AM" at bounding box center [321, 381] width 169 height 27
type input "08:00"
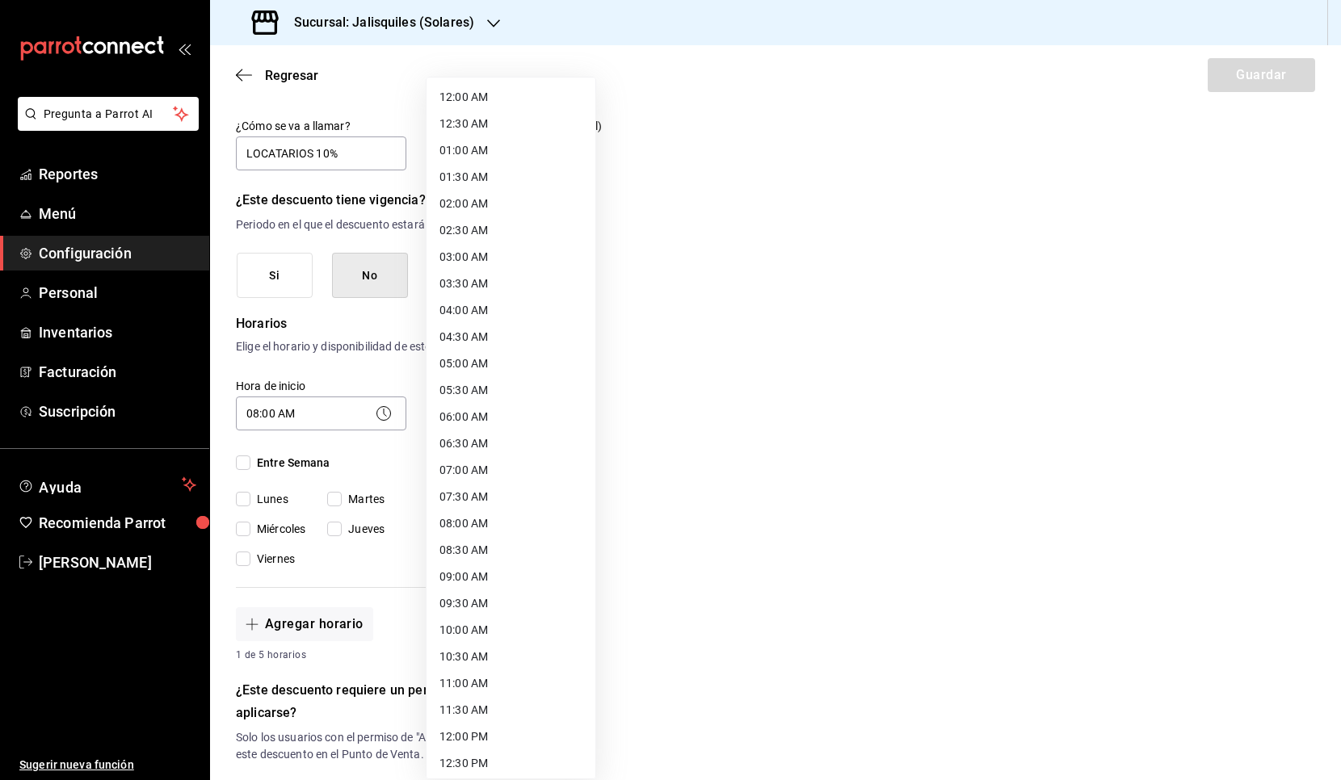
click at [472, 412] on body "Pregunta a Parrot AI Reportes Menú Configuración Personal Inventarios Facturaci…" at bounding box center [670, 390] width 1341 height 780
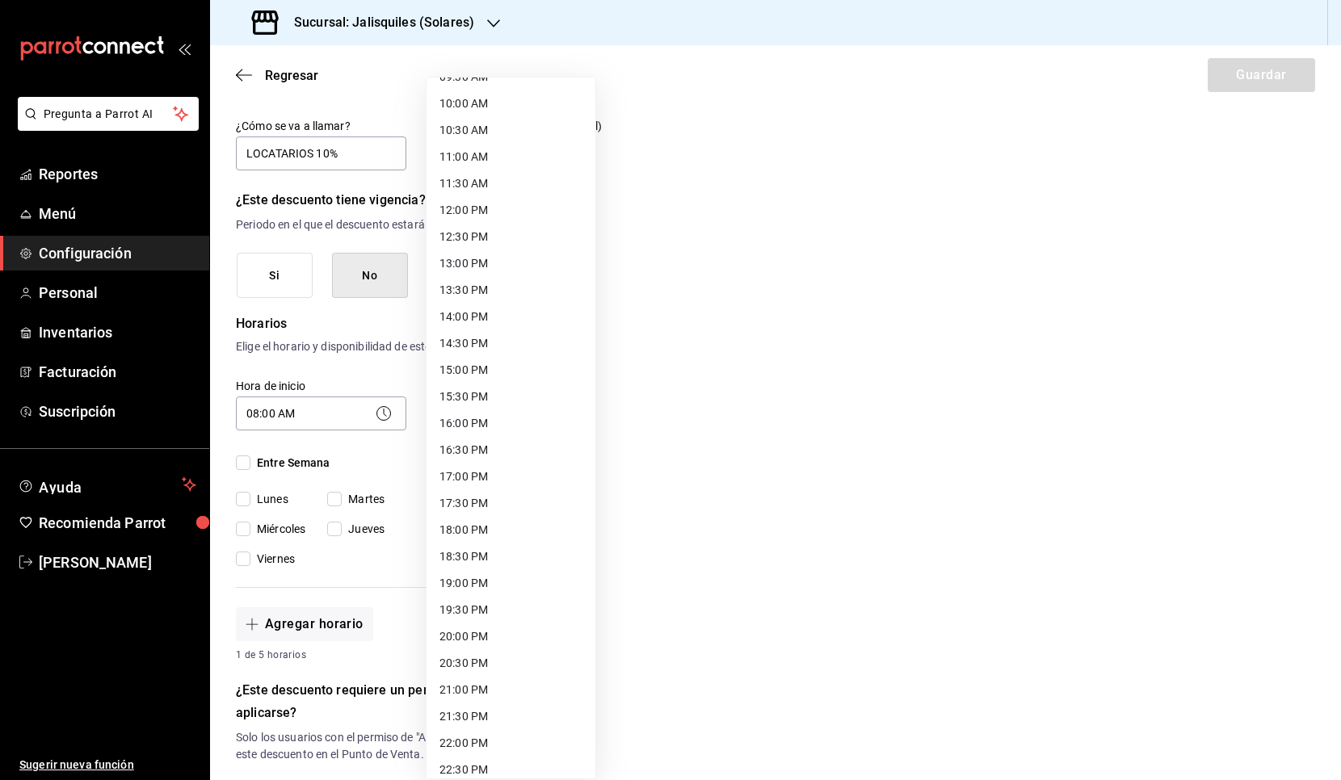
scroll to position [615, 0]
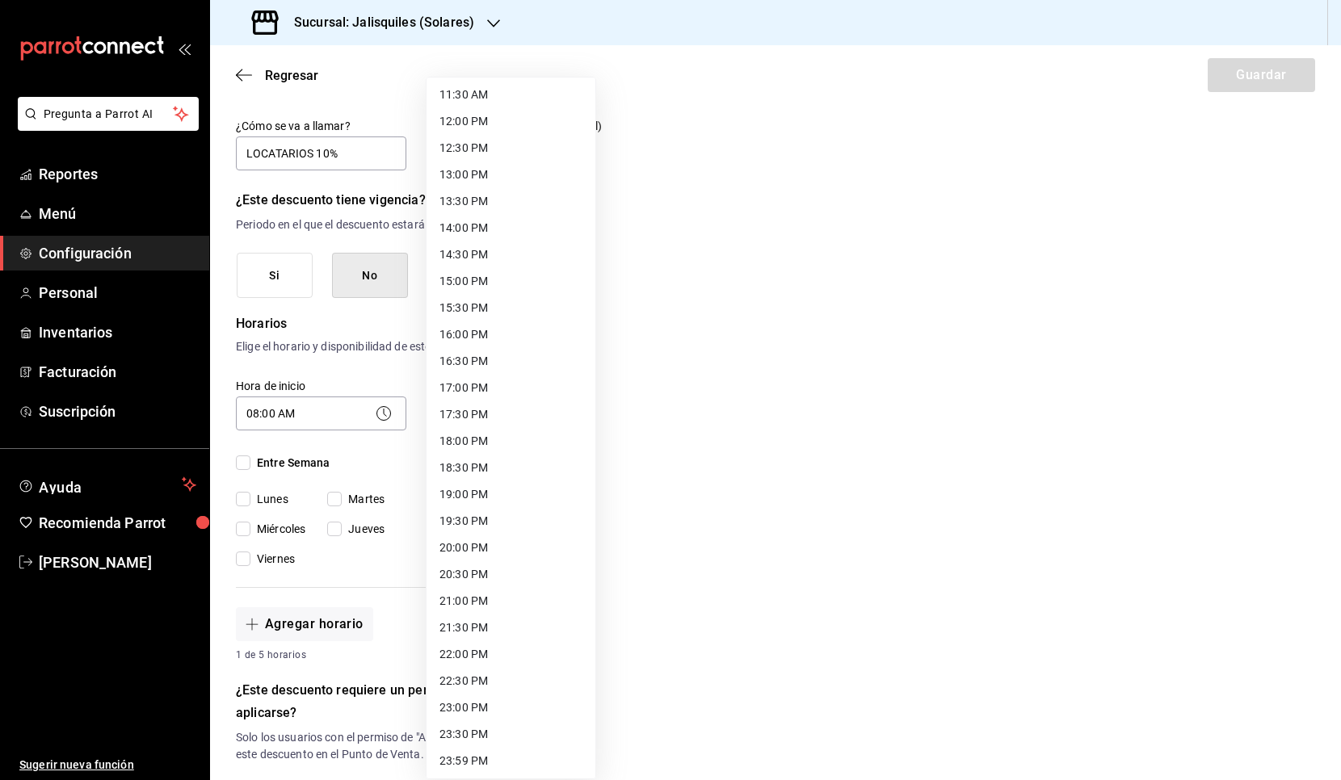
click at [460, 387] on li "17:00 PM" at bounding box center [510, 388] width 169 height 27
type input "17:00"
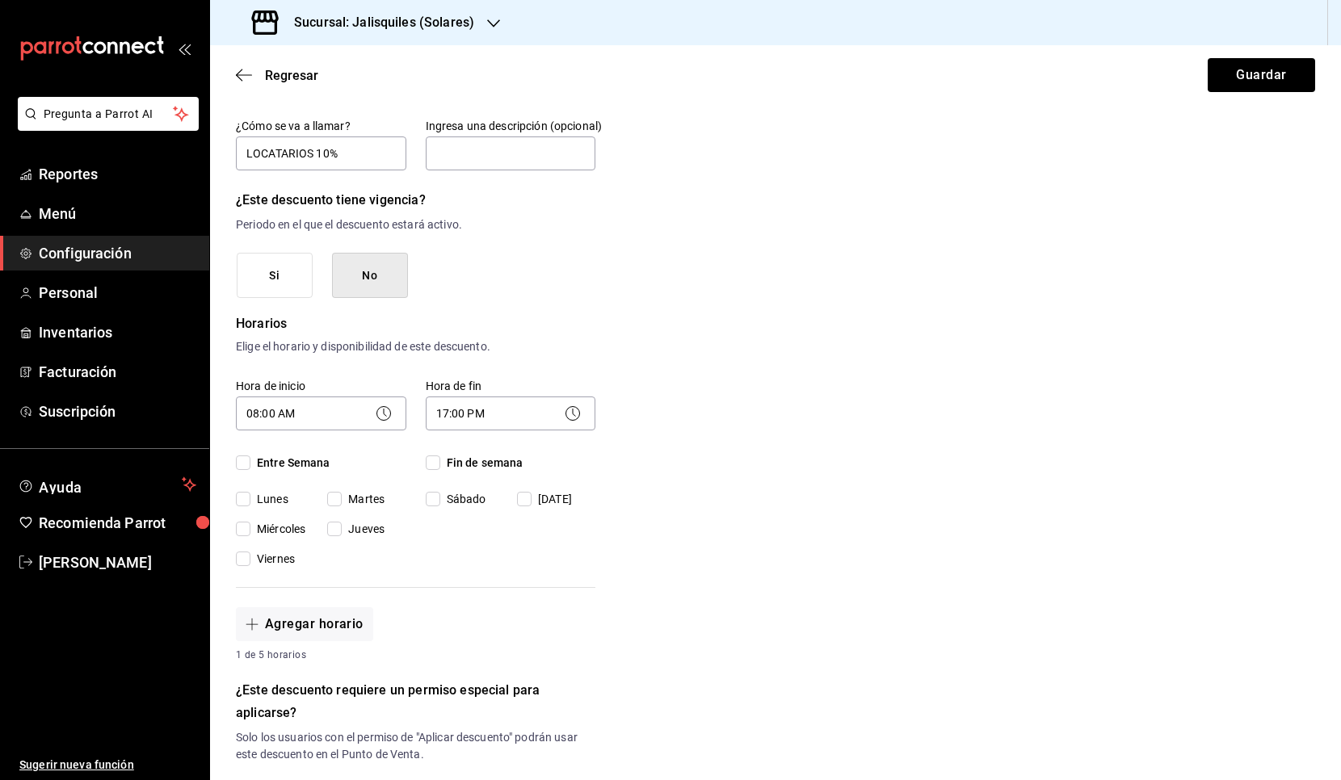
click at [242, 464] on input "Entre Semana" at bounding box center [243, 463] width 15 height 15
checkbox input "true"
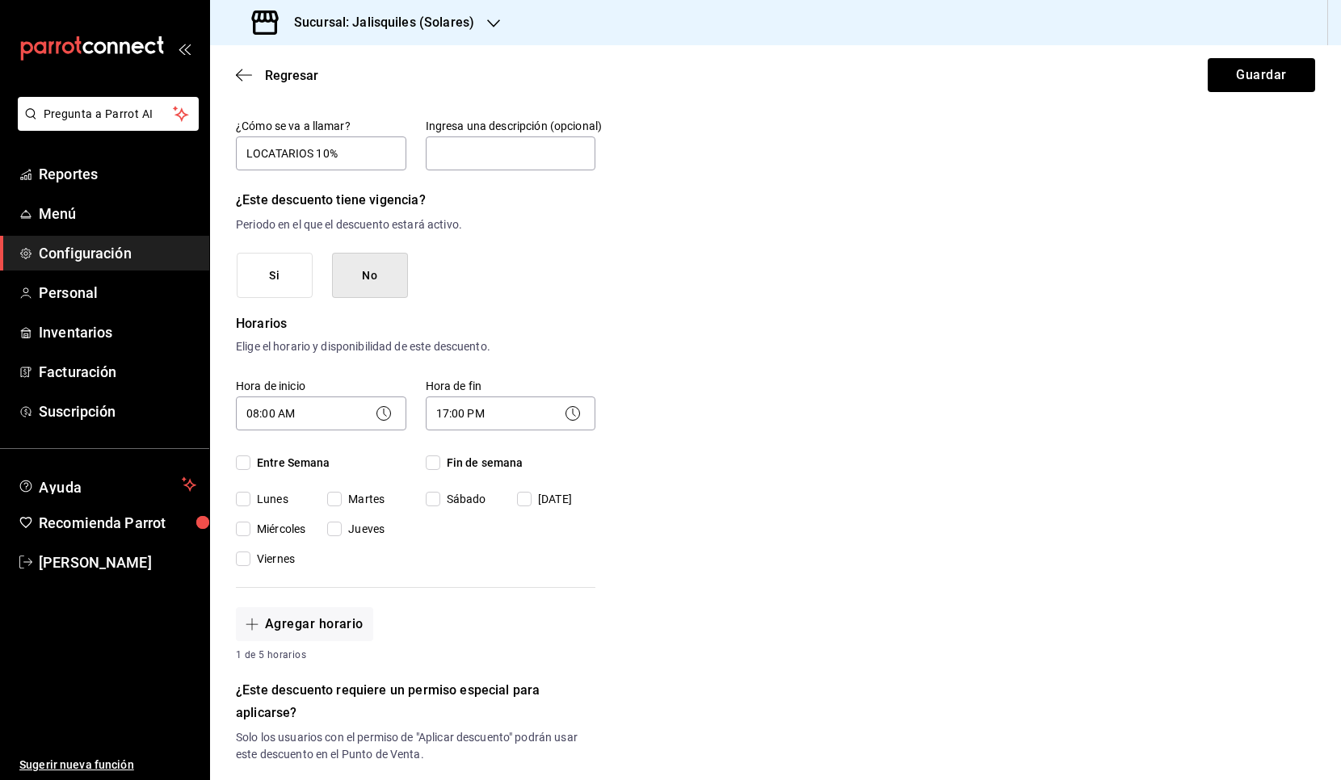
checkbox input "true"
click at [434, 461] on input "Fin de semana" at bounding box center [433, 463] width 15 height 15
checkbox input "true"
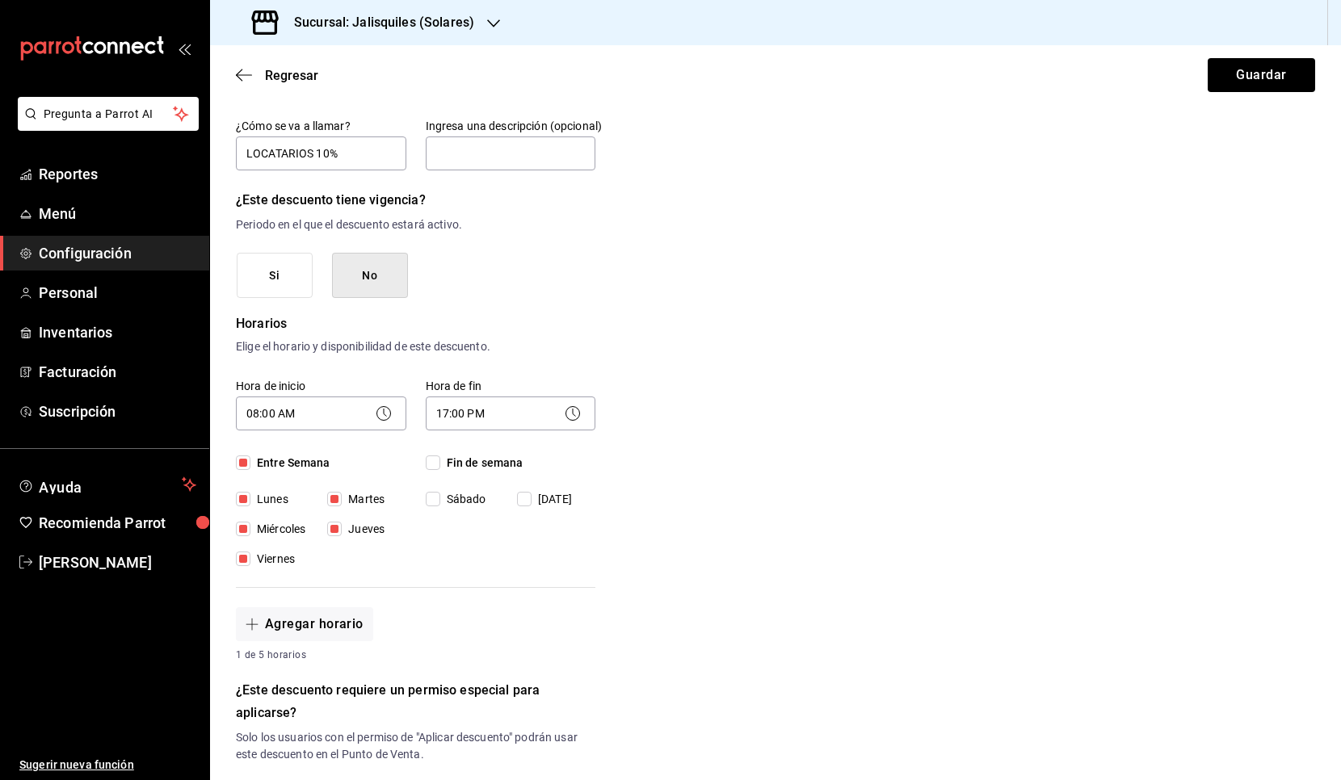
checkbox input "true"
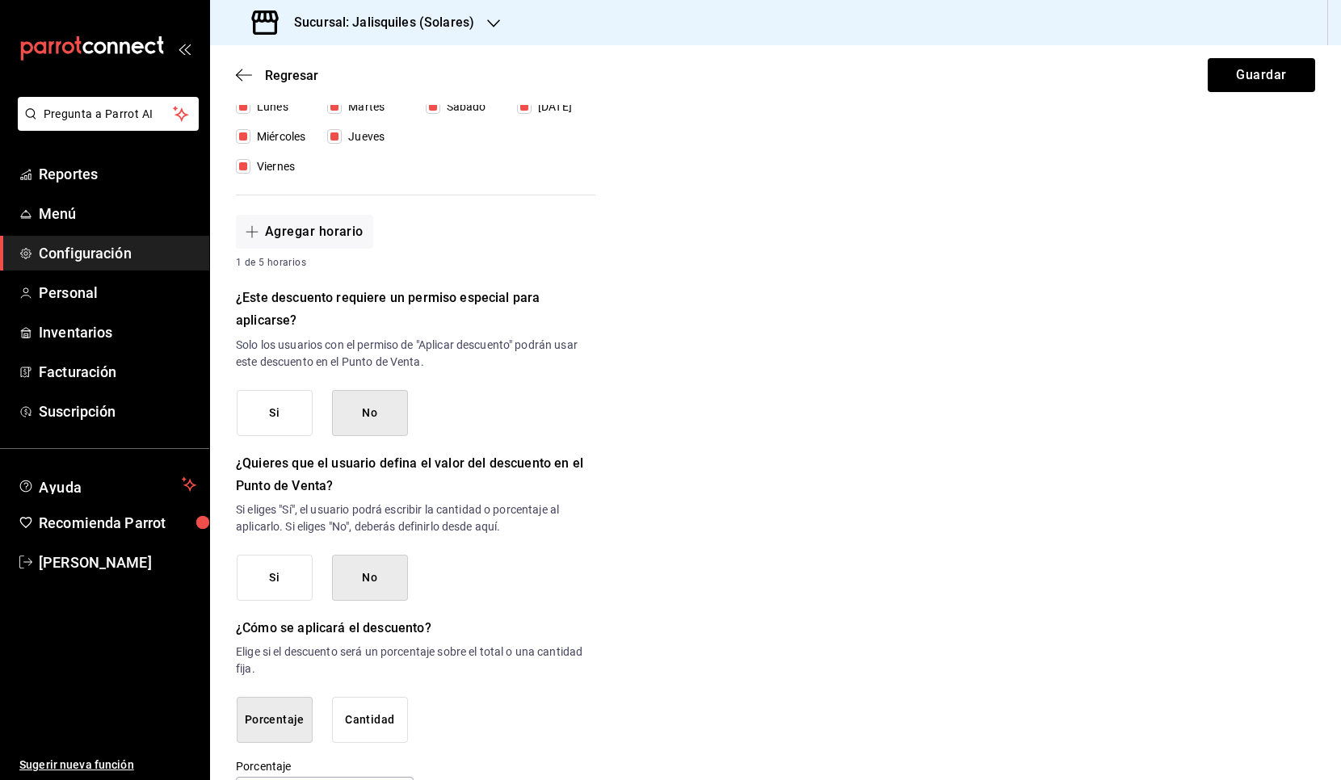
scroll to position [570, 0]
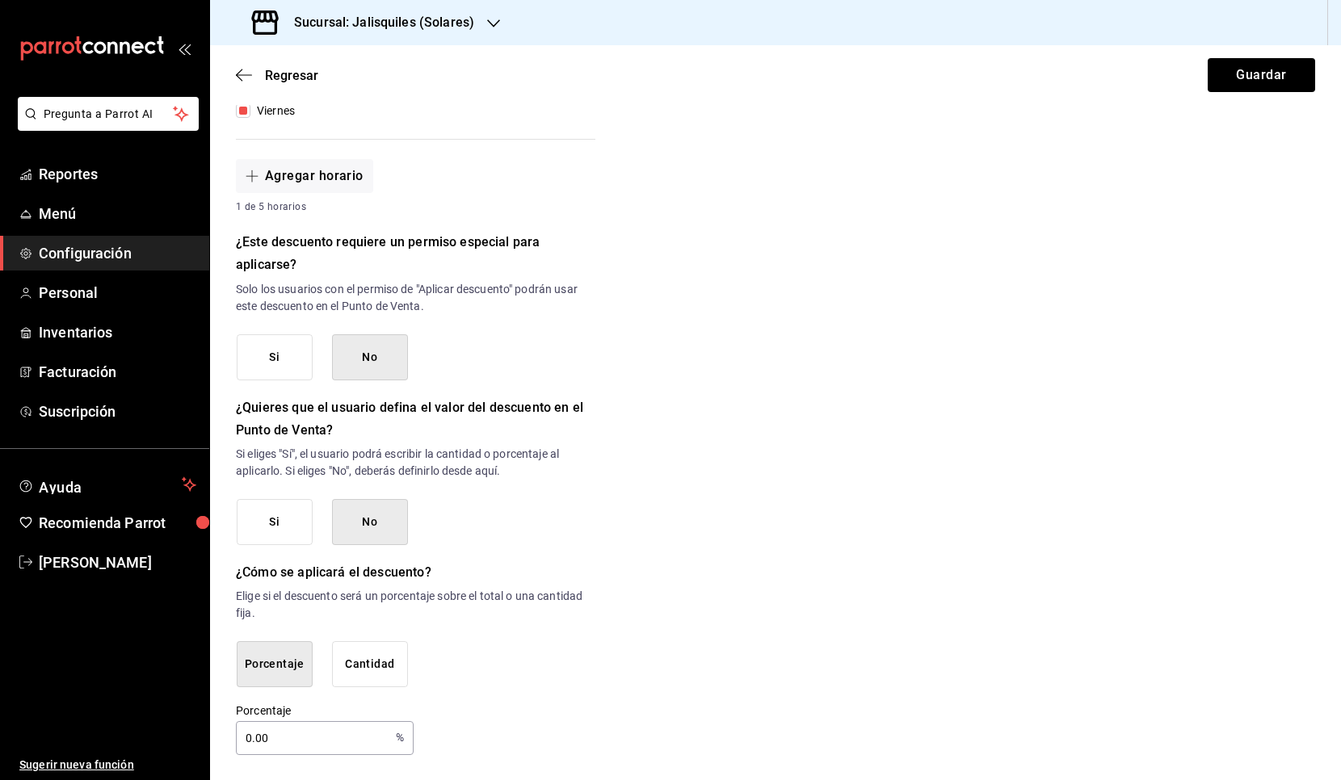
click at [276, 637] on input "0.00" at bounding box center [312, 738] width 153 height 32
click at [279, 637] on input "0.00" at bounding box center [312, 738] width 153 height 32
click at [297, 637] on input "0.00" at bounding box center [312, 738] width 153 height 32
click at [296, 637] on input "0.00" at bounding box center [312, 738] width 153 height 32
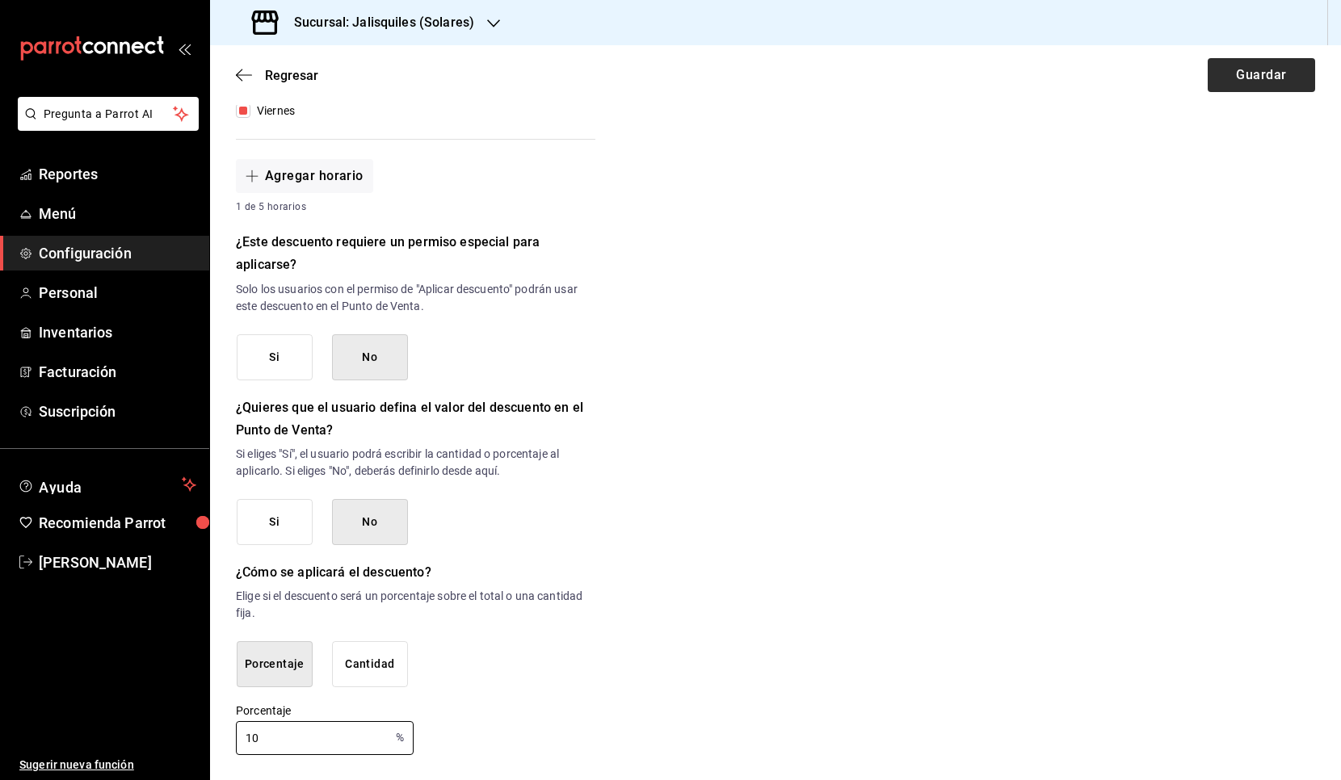
type input "10"
click at [1229, 78] on button "Guardar" at bounding box center [1260, 75] width 107 height 34
